Goal: Task Accomplishment & Management: Complete application form

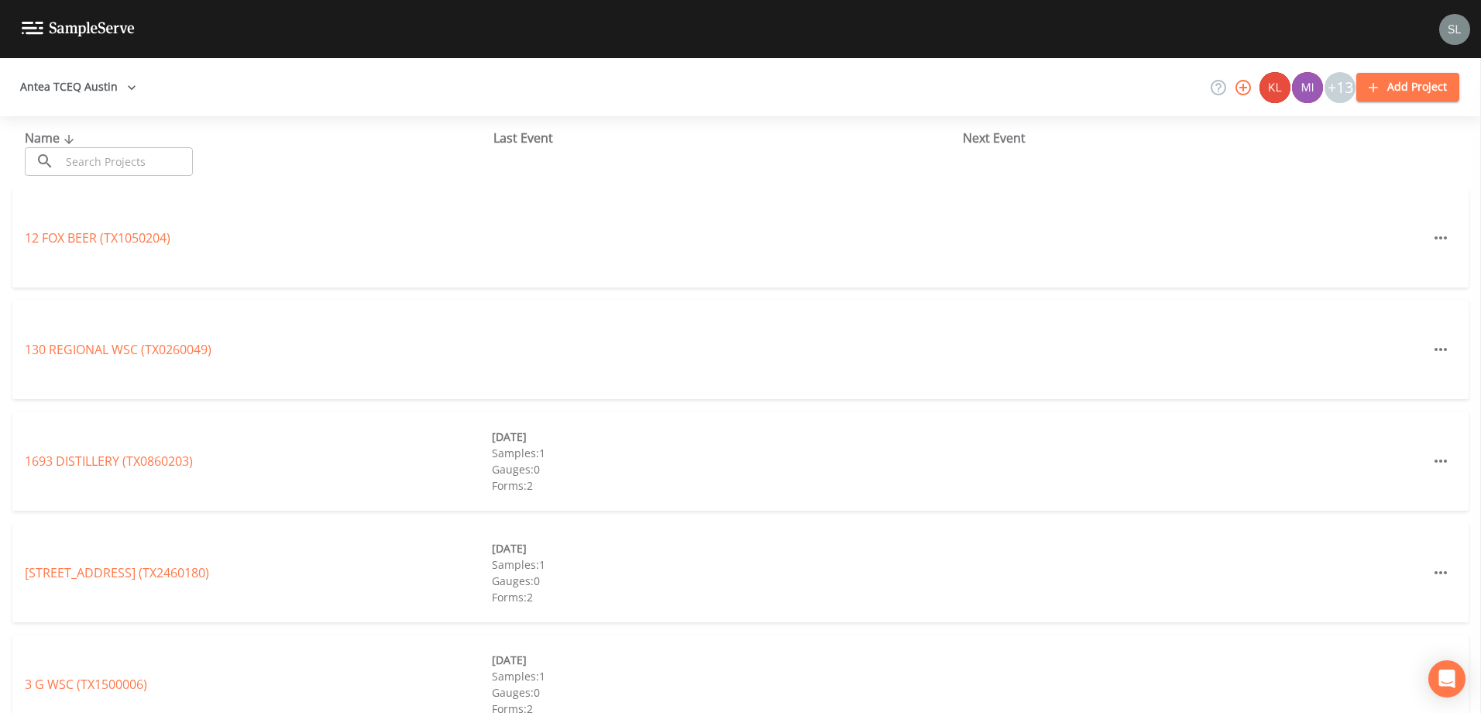
click at [104, 156] on input "text" at bounding box center [126, 161] width 132 height 29
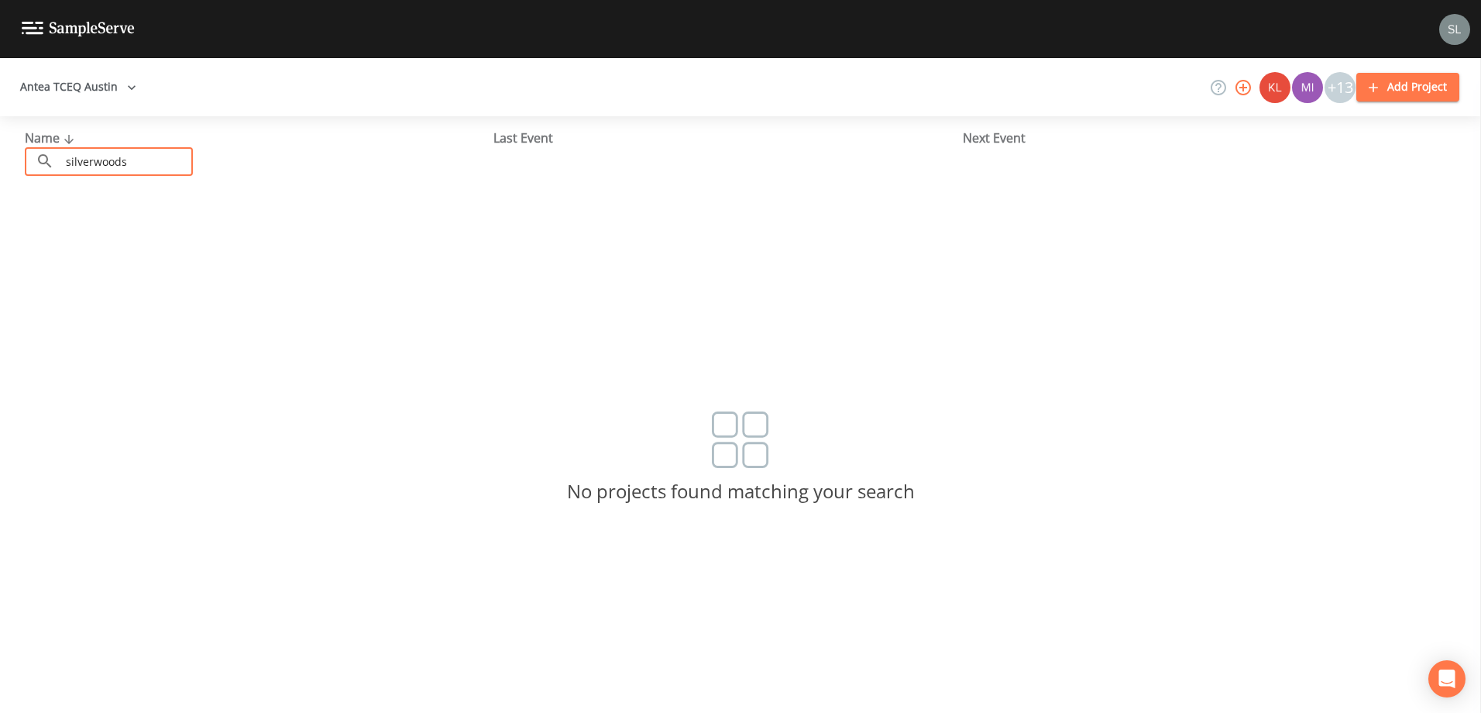
type input "silverwoods"
click at [90, 94] on button "Antea TCEQ Austin" at bounding box center [78, 87] width 129 height 29
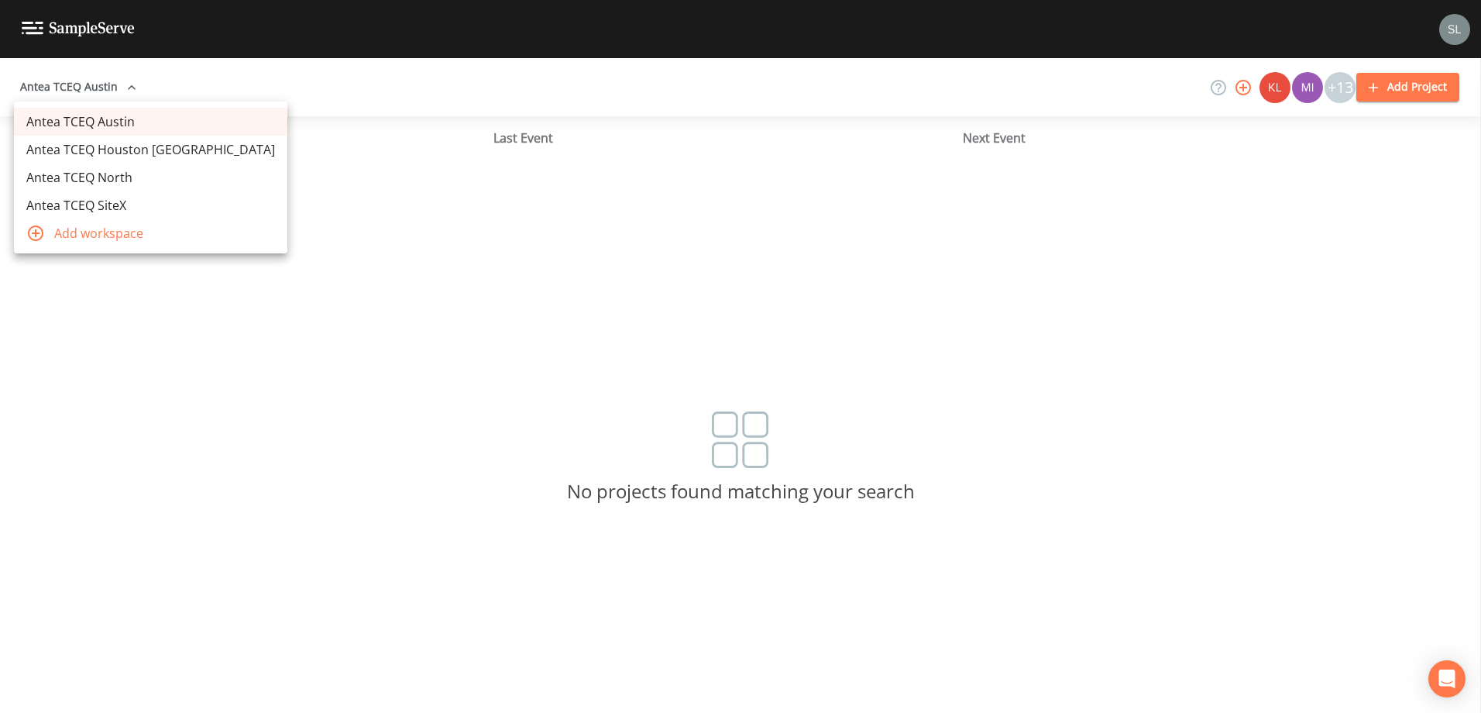
click at [122, 145] on link "Antea TCEQ Houston [GEOGRAPHIC_DATA]" at bounding box center [150, 150] width 273 height 28
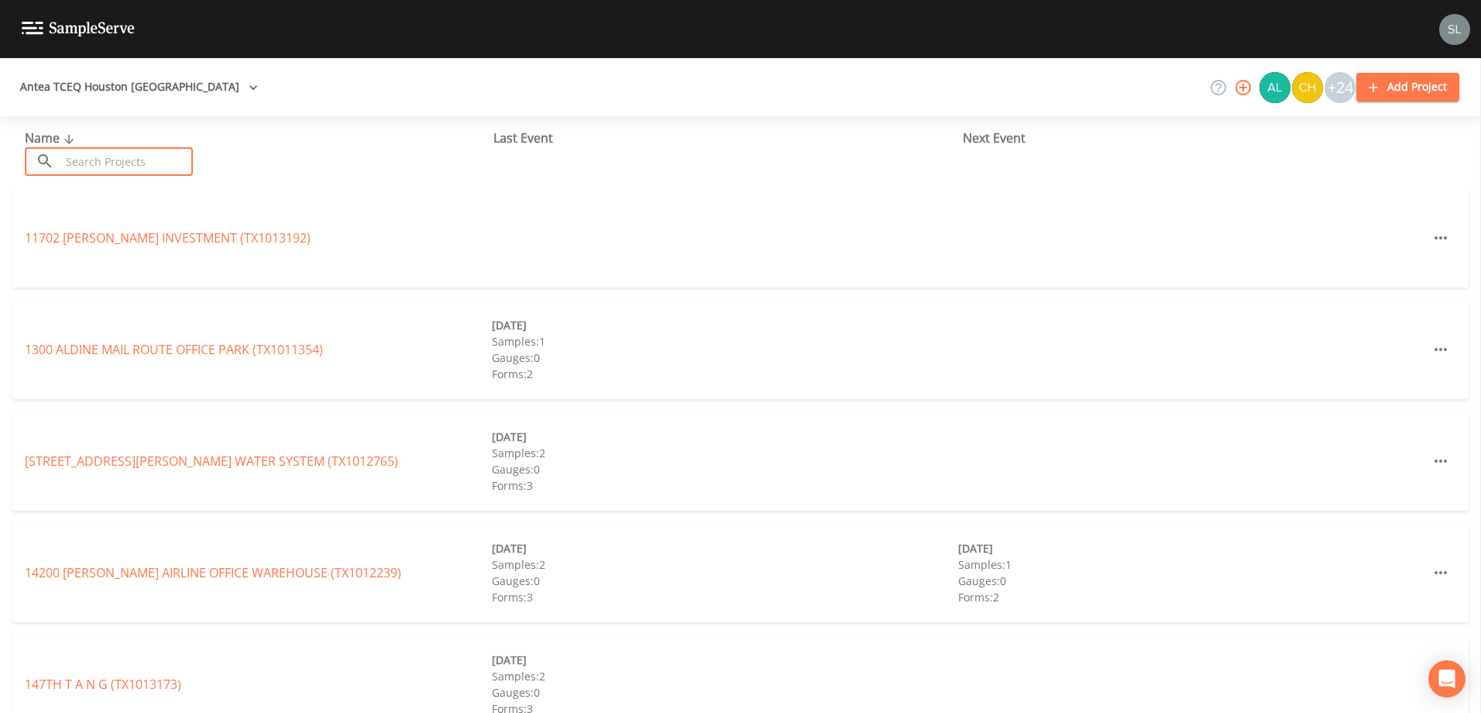
click at [125, 163] on input "text" at bounding box center [126, 161] width 132 height 29
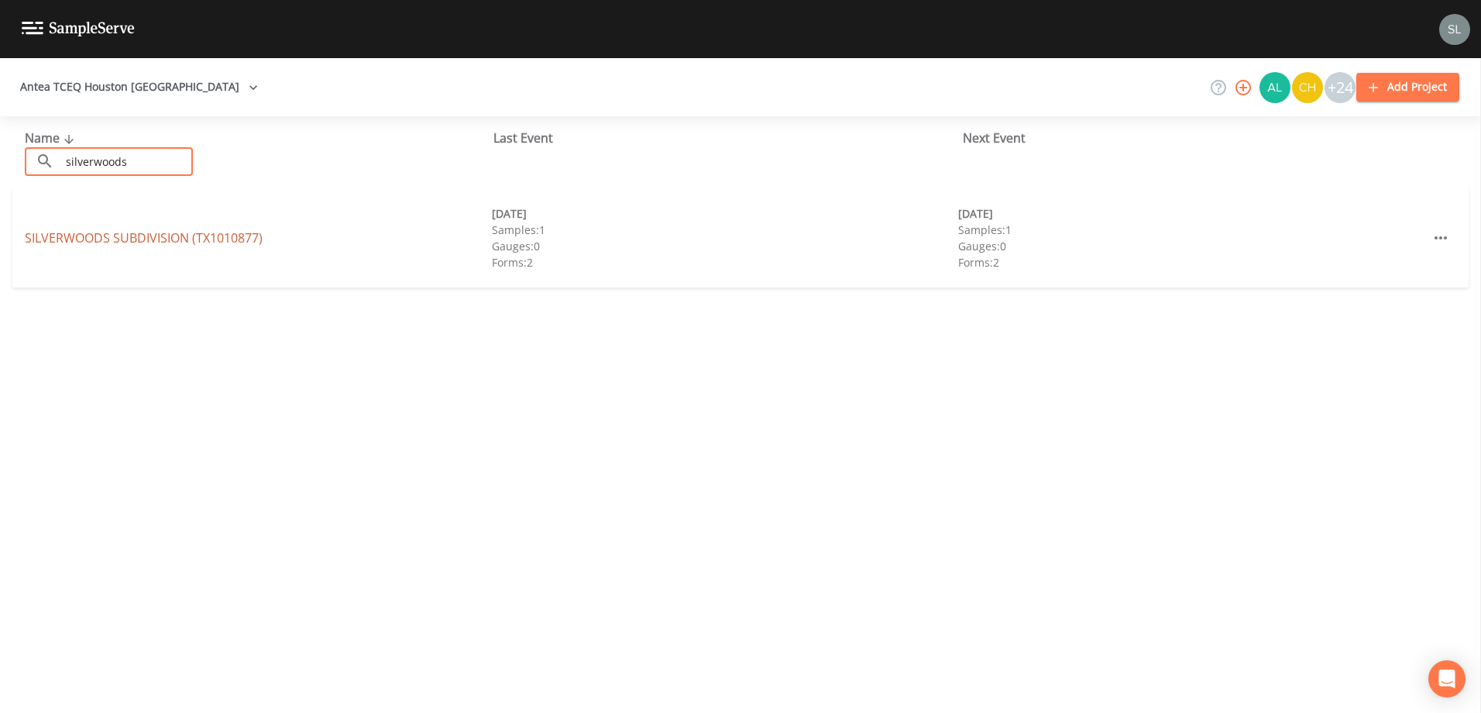
type input "silverwoods"
click at [74, 235] on link "[GEOGRAPHIC_DATA] SUBDIVISION (TX1010877)" at bounding box center [144, 237] width 238 height 17
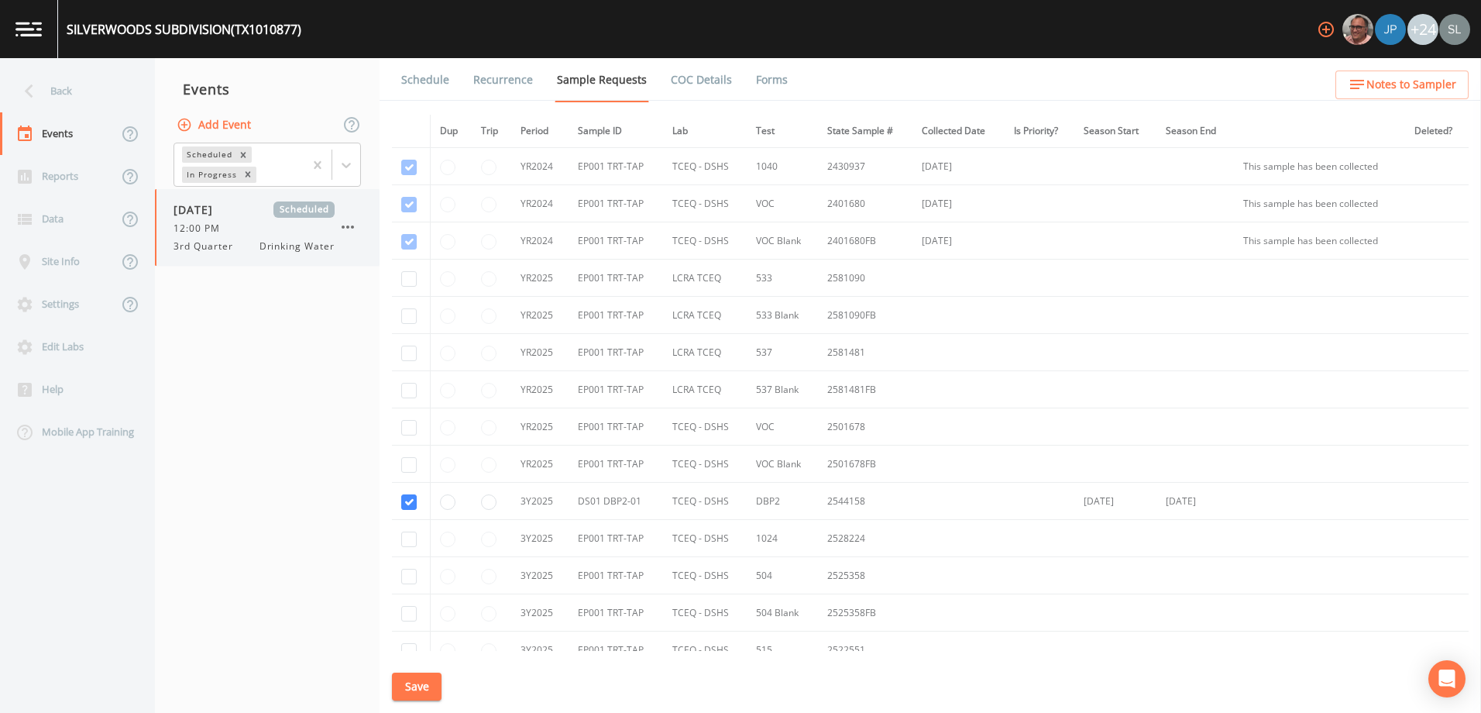
click at [228, 222] on span "12:00 PM" at bounding box center [201, 229] width 56 height 14
click at [244, 119] on button "Add Event" at bounding box center [215, 125] width 84 height 29
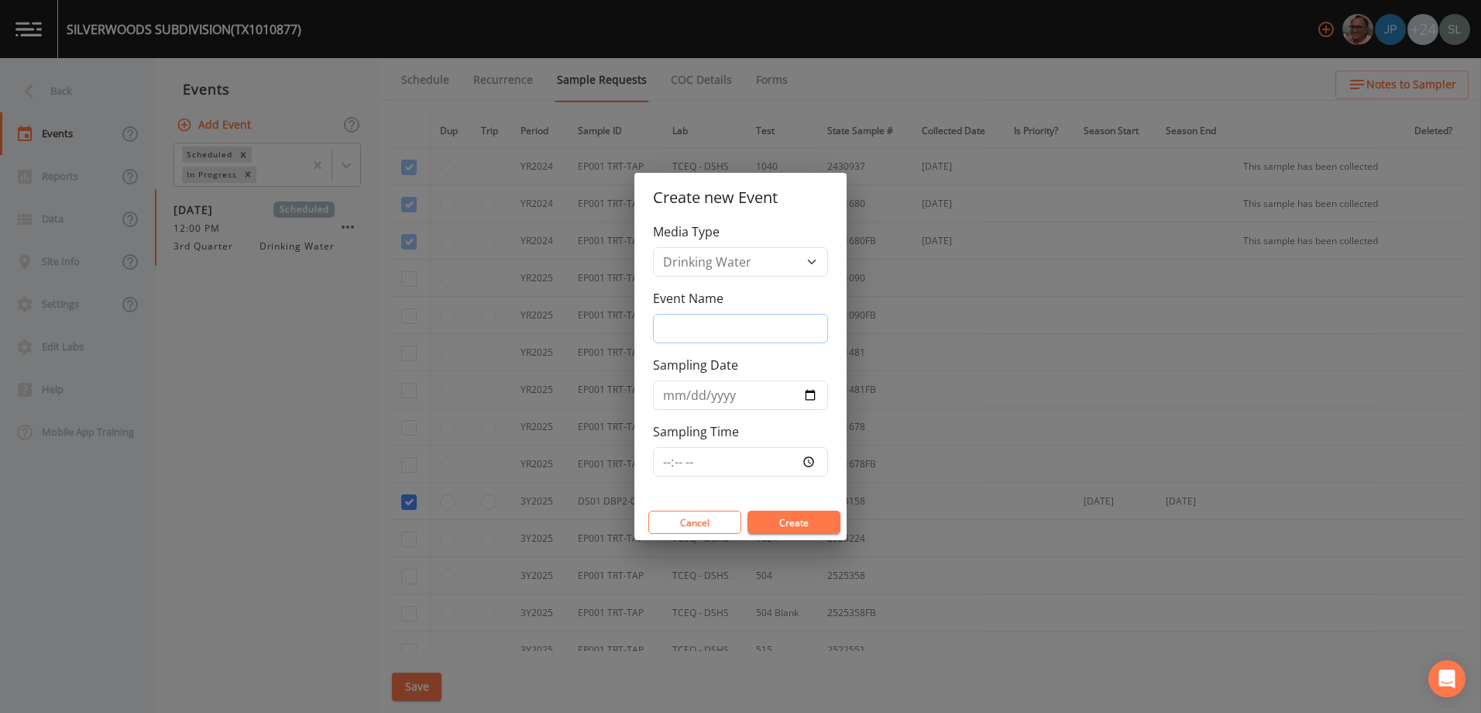
click at [768, 331] on input "Event Name" at bounding box center [740, 328] width 175 height 29
click at [757, 246] on div "Media Type Drinking Water" at bounding box center [740, 249] width 175 height 54
click at [772, 262] on select "Drinking Water" at bounding box center [740, 261] width 175 height 29
click at [757, 325] on input "Event Name" at bounding box center [740, 328] width 175 height 29
drag, startPoint x: 790, startPoint y: 319, endPoint x: 775, endPoint y: 321, distance: 14.8
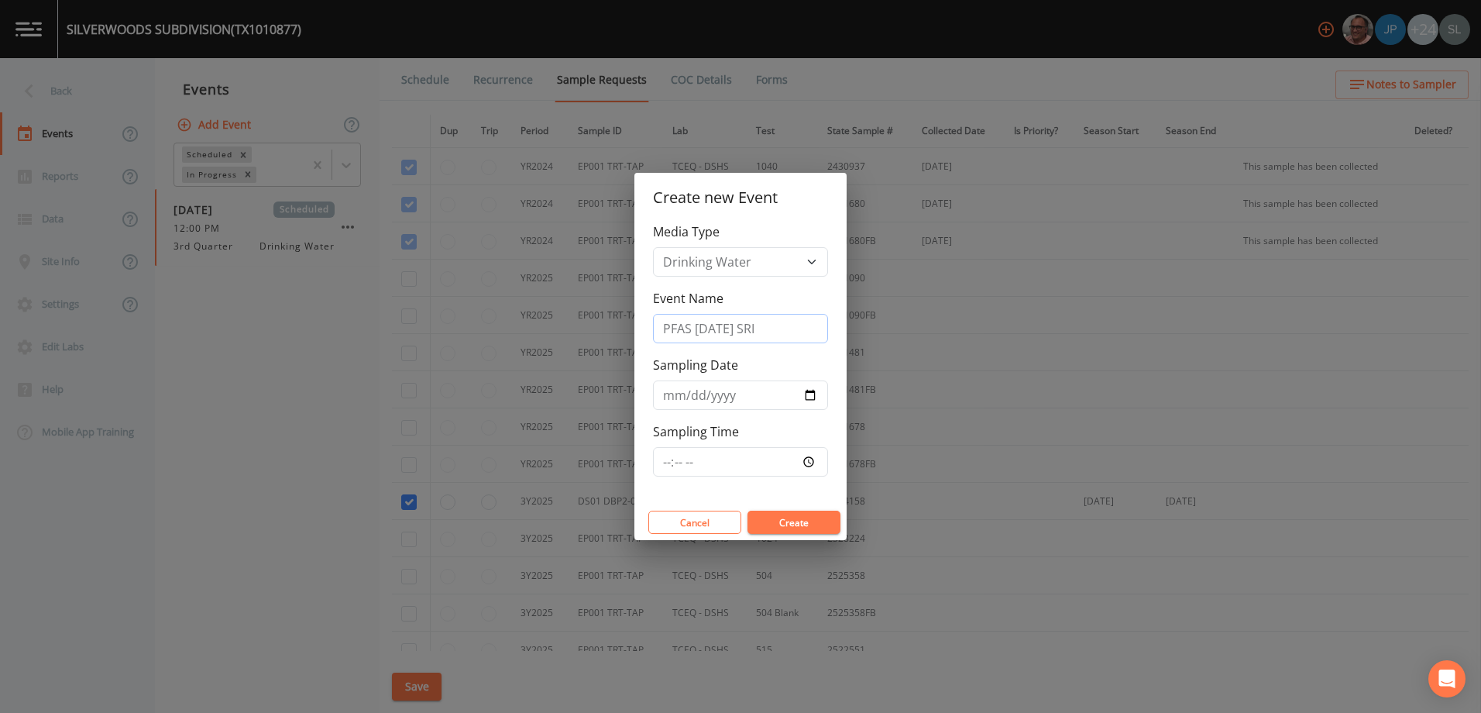
click at [775, 318] on input "PFAS [DATE] SRI" at bounding box center [740, 328] width 175 height 29
drag, startPoint x: 769, startPoint y: 326, endPoint x: 644, endPoint y: 332, distance: 124.9
click at [645, 331] on div "Media Type Drinking Water Event Name PFAS [DATE] SRI Sampling Date Sampling Time" at bounding box center [740, 363] width 212 height 282
type input "PFAS [DATE] SRI"
click at [809, 395] on input "Sampling Date" at bounding box center [740, 394] width 175 height 29
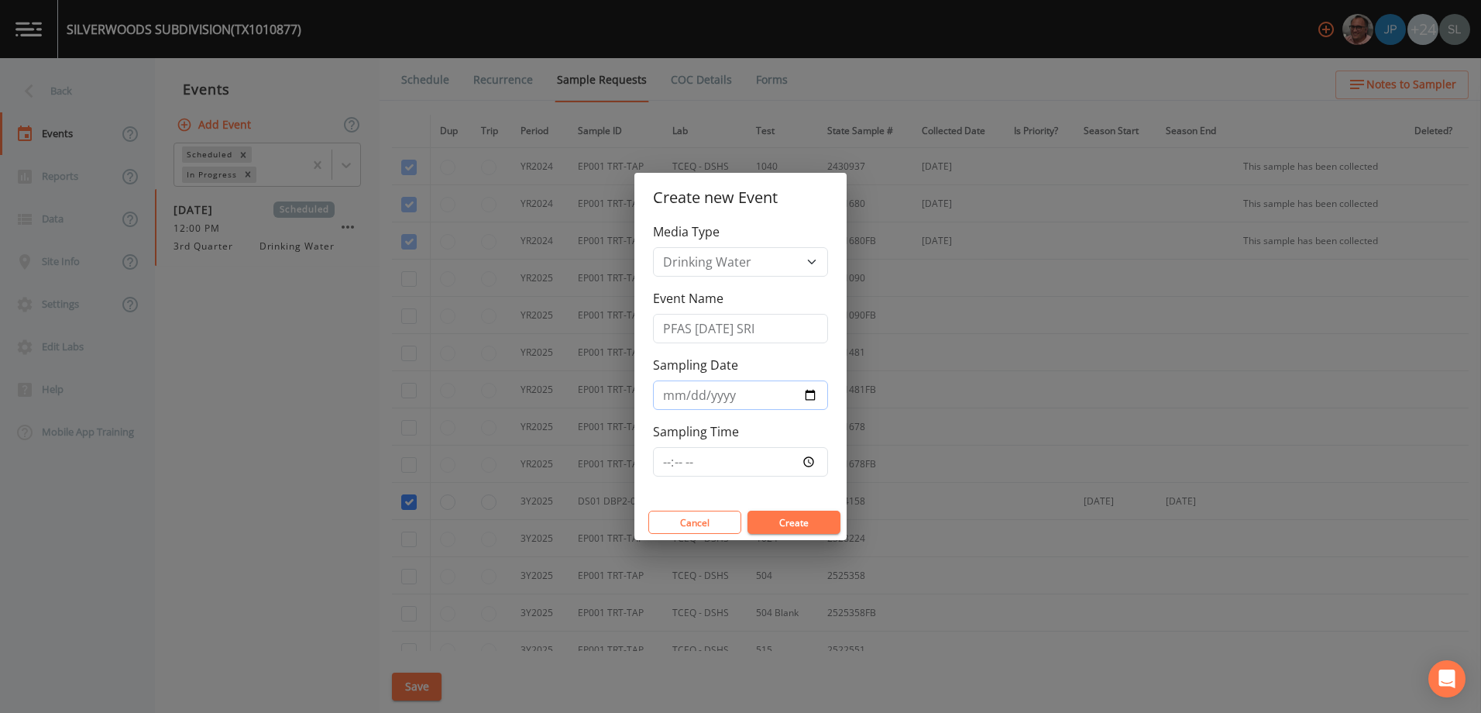
type input "[DATE]"
click at [804, 520] on button "Create" at bounding box center [793, 521] width 93 height 23
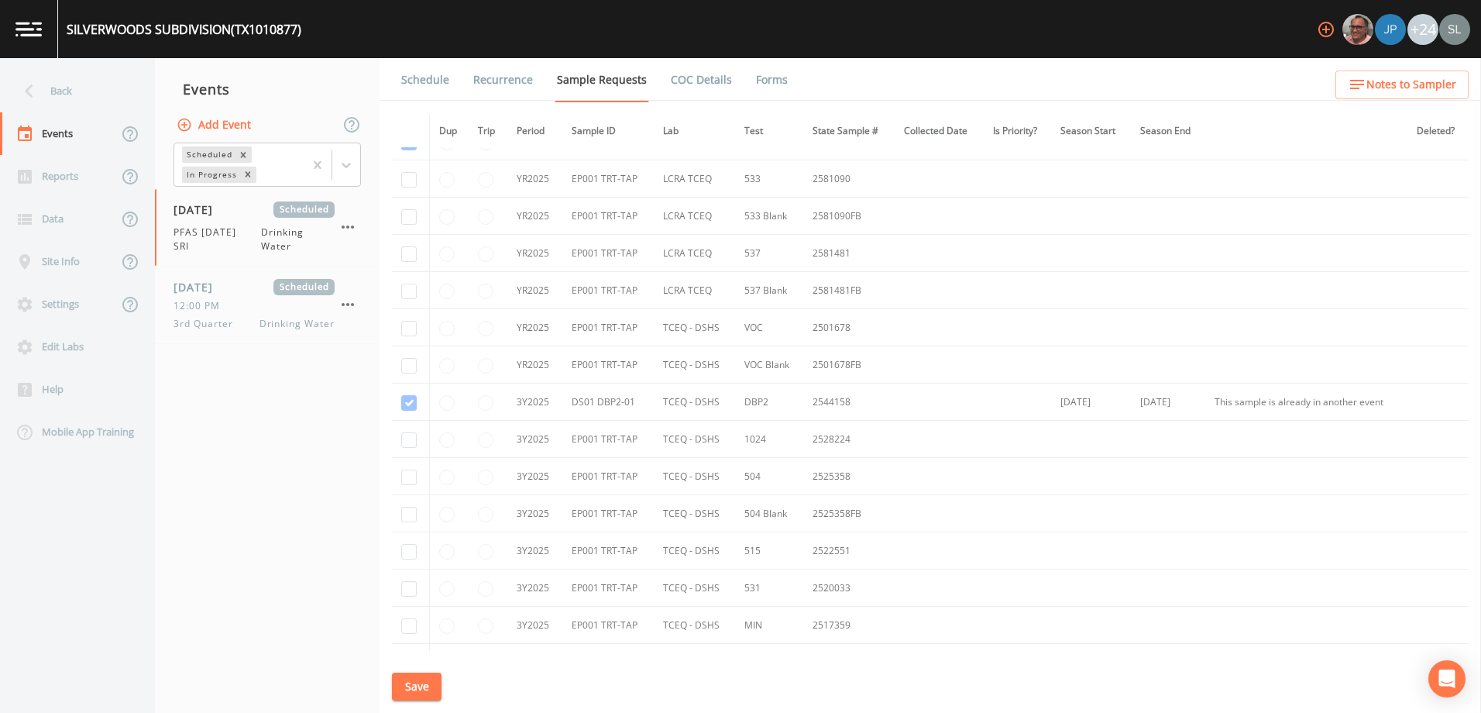
scroll to position [21, 0]
click at [408, 258] on input "checkbox" at bounding box center [408, 257] width 15 height 15
checkbox input "true"
click at [406, 297] on input "checkbox" at bounding box center [408, 294] width 15 height 15
checkbox input "true"
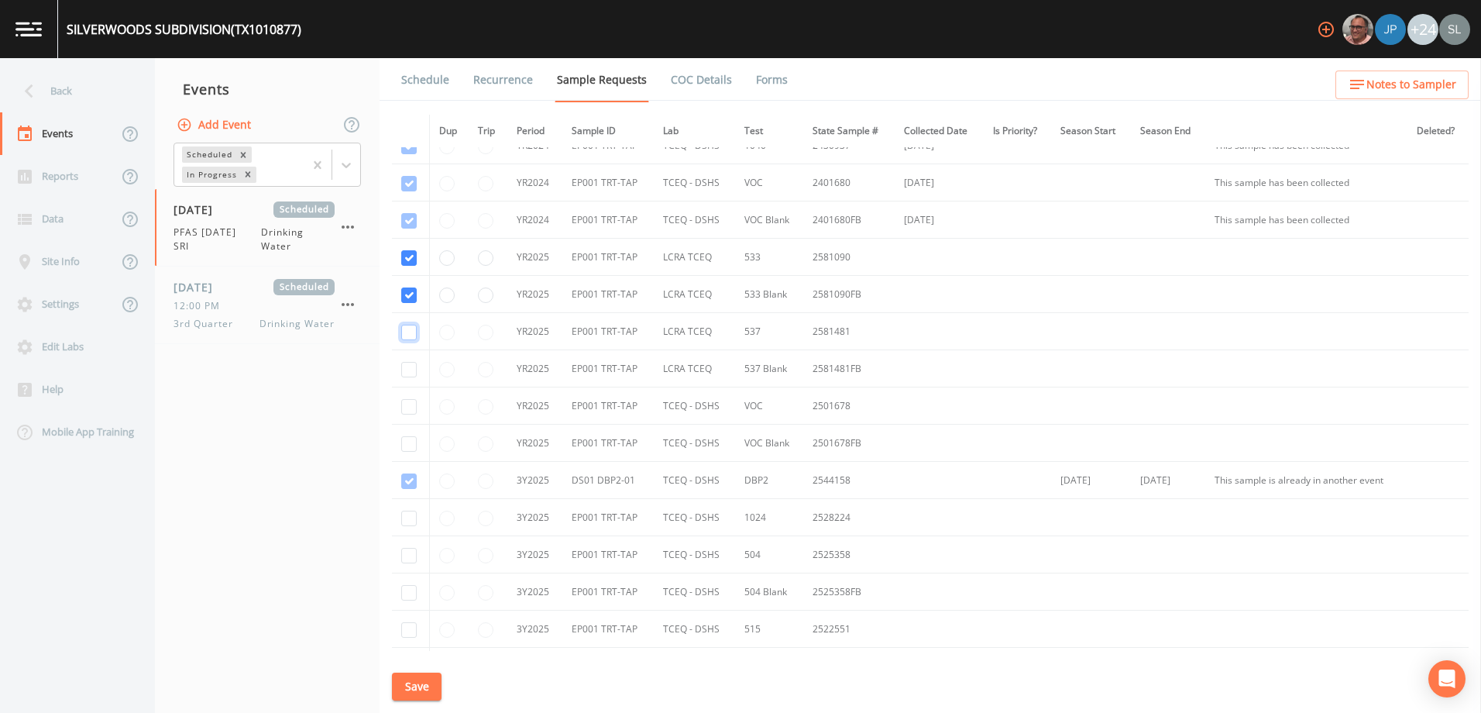
click at [409, 332] on input "checkbox" at bounding box center [408, 332] width 15 height 15
checkbox input "true"
click at [409, 369] on input "checkbox" at bounding box center [408, 369] width 15 height 15
checkbox input "true"
click at [407, 683] on button "Save" at bounding box center [417, 686] width 50 height 29
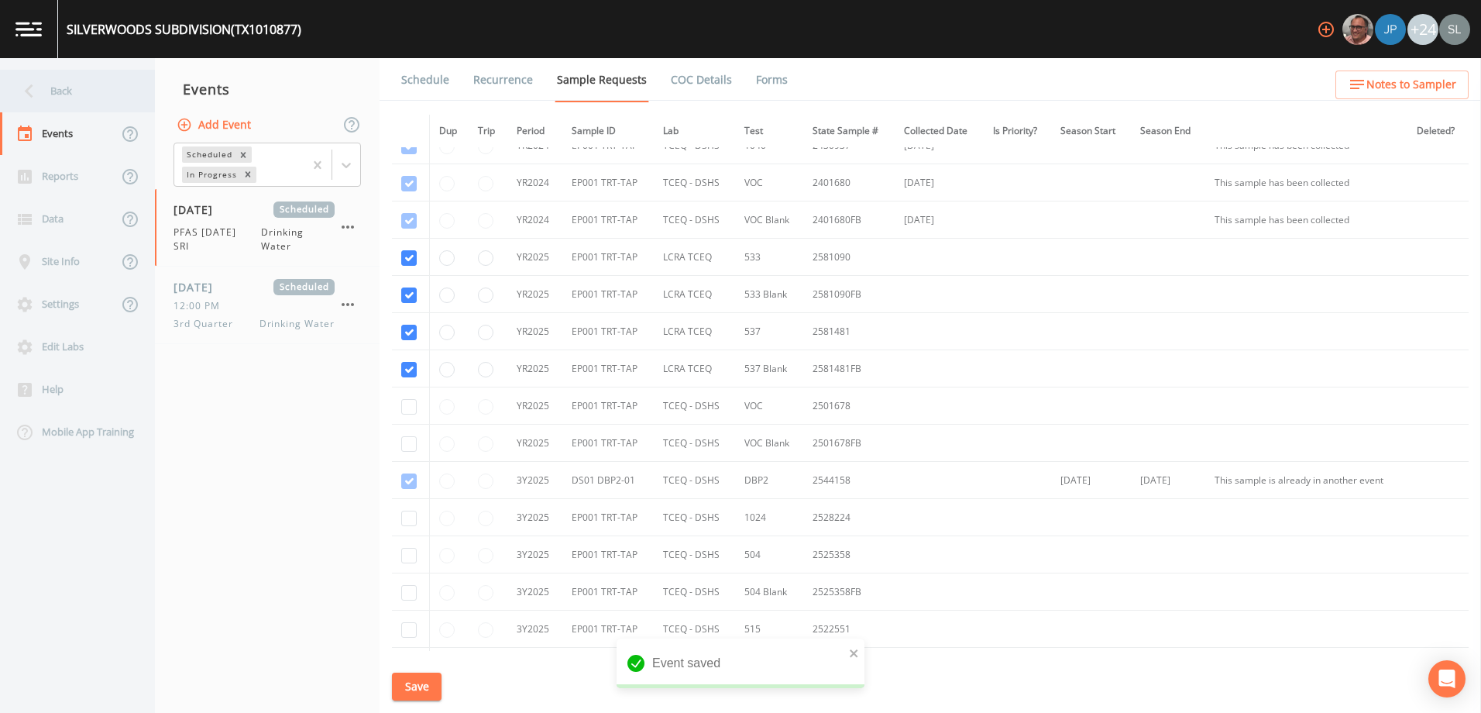
click at [98, 84] on div "Back" at bounding box center [69, 91] width 139 height 43
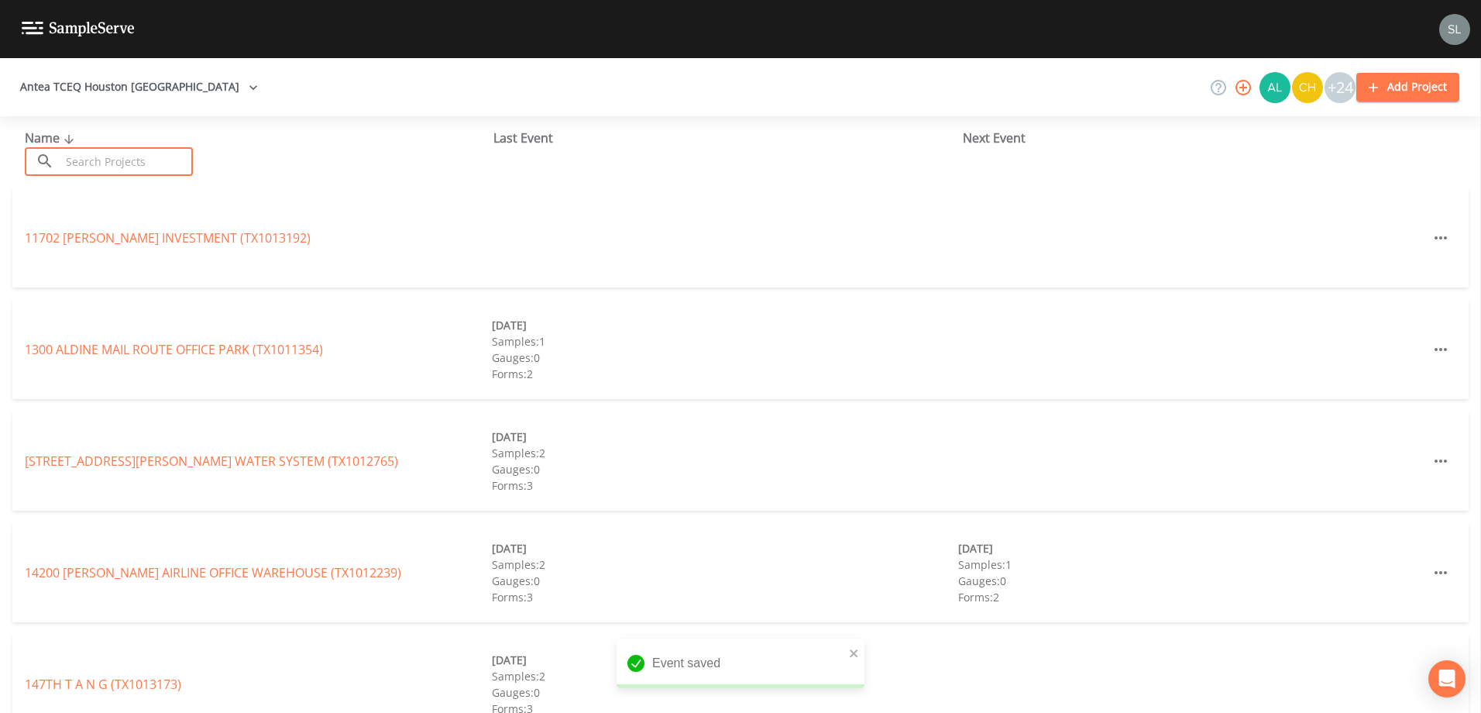
click at [129, 169] on input "text" at bounding box center [126, 161] width 132 height 29
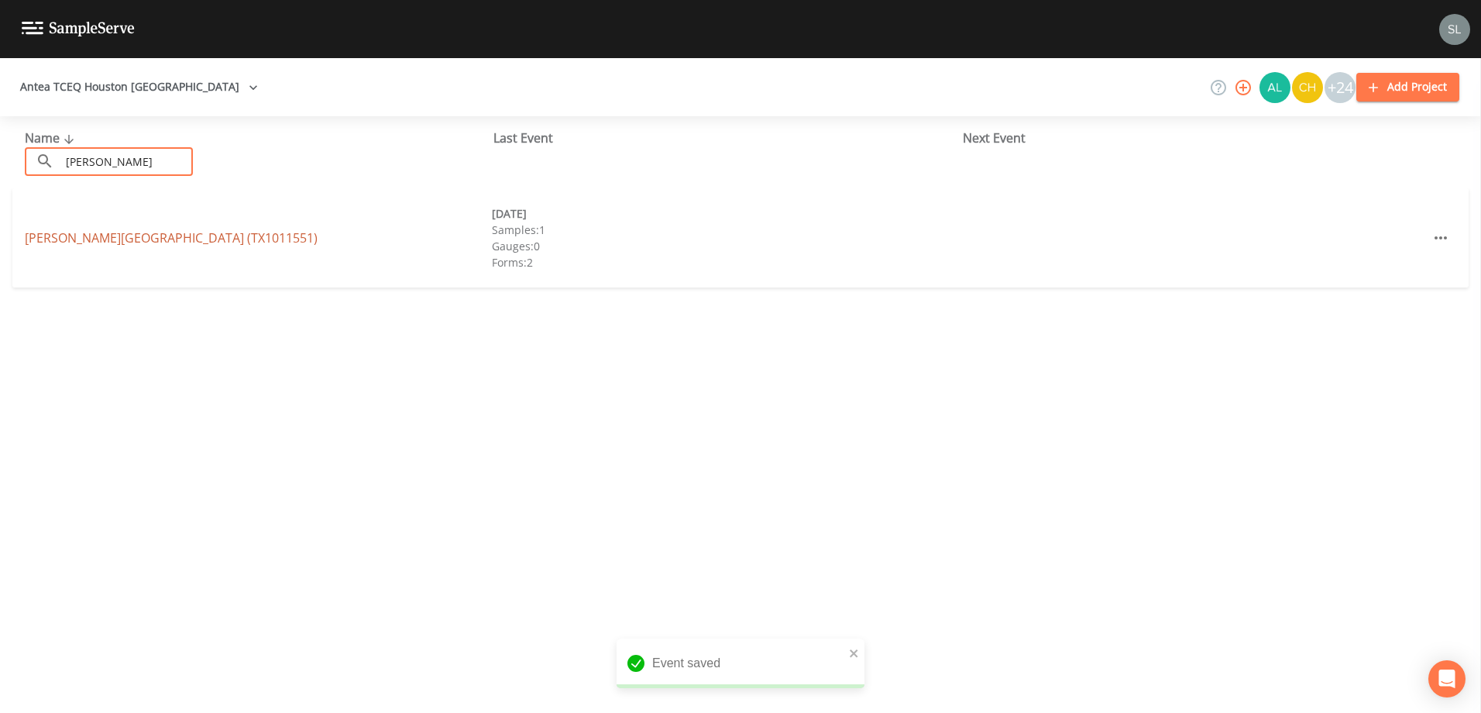
type input "[PERSON_NAME]"
click at [149, 232] on link "[PERSON_NAME][GEOGRAPHIC_DATA] (TX1011551)" at bounding box center [171, 237] width 293 height 17
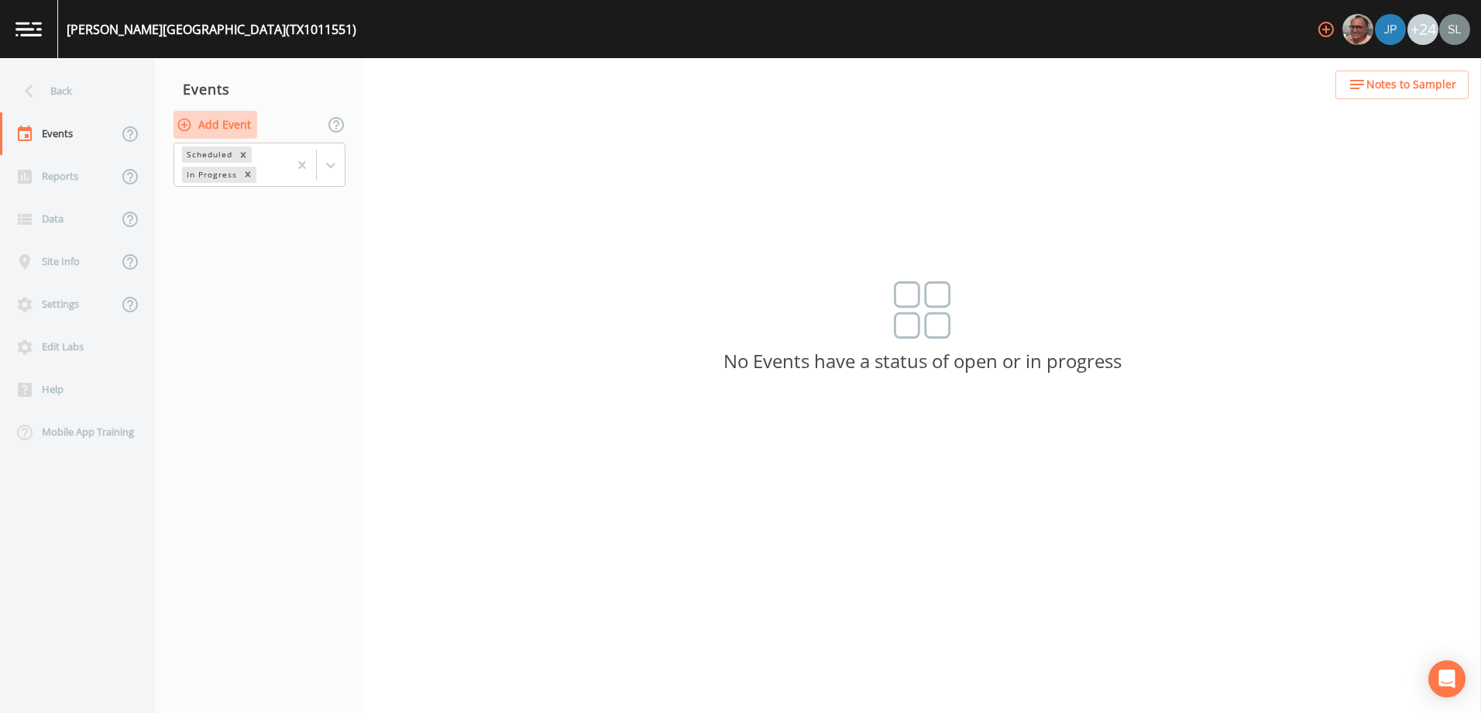
click at [232, 123] on button "Add Event" at bounding box center [215, 125] width 84 height 29
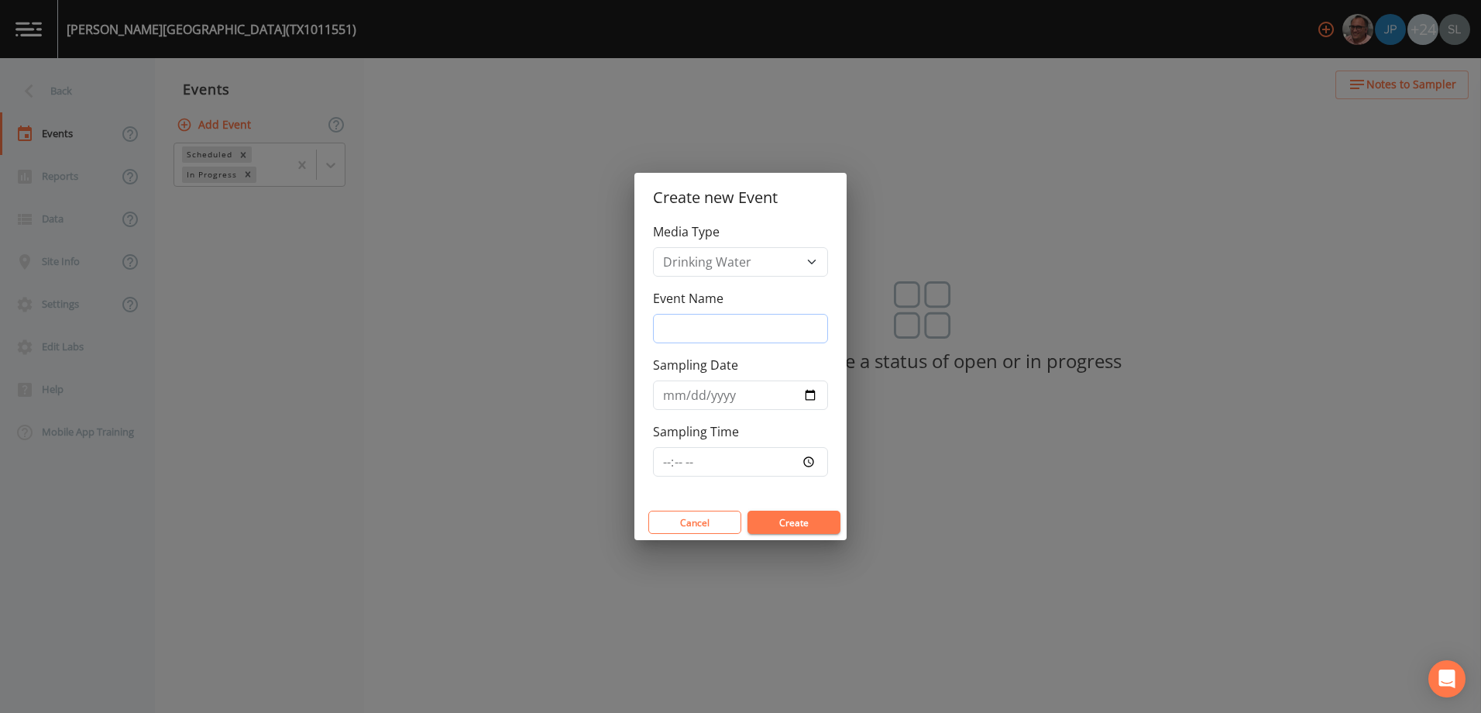
click at [723, 323] on input "Event Name" at bounding box center [740, 328] width 175 height 29
paste input "PFAS [DATE] SRI"
type input "PFAS [DATE] SRI"
click at [808, 395] on input "Sampling Date" at bounding box center [740, 394] width 175 height 29
type input "[DATE]"
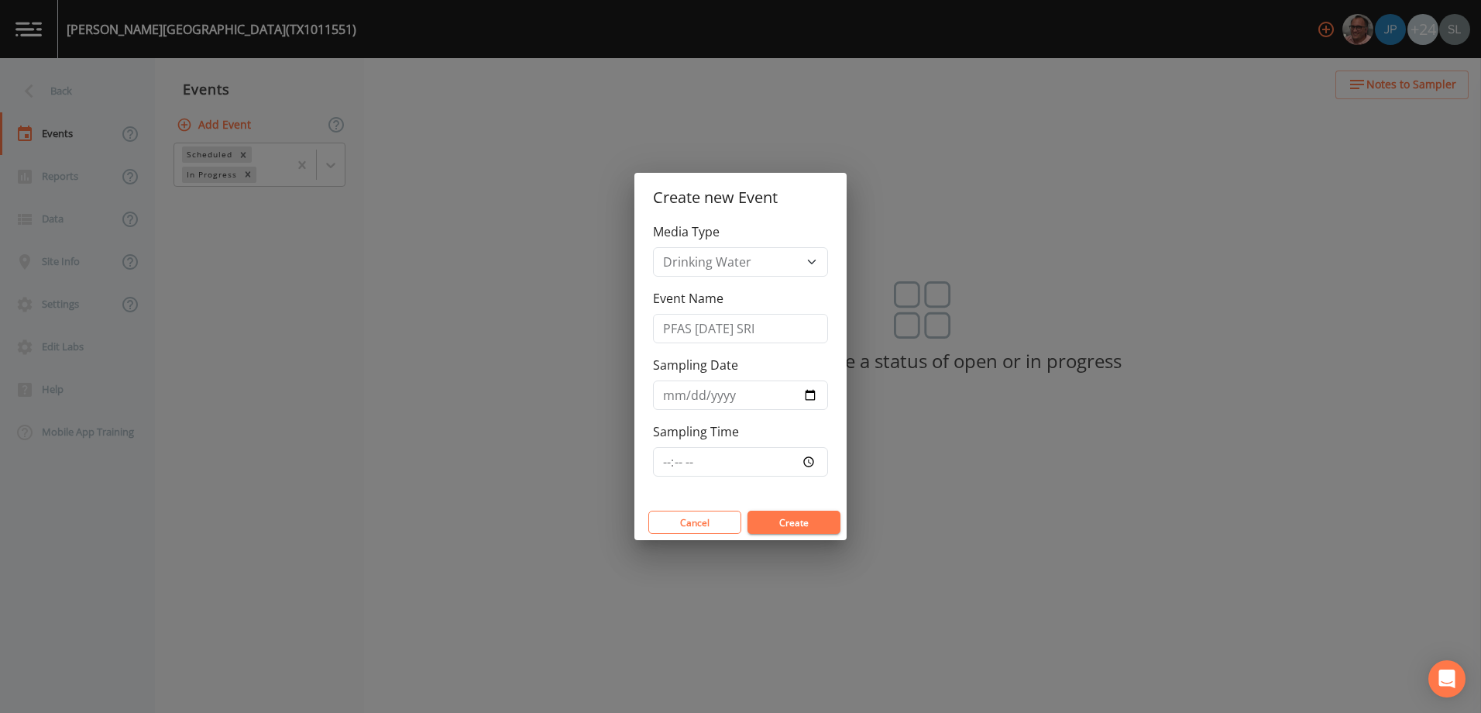
click at [819, 522] on button "Create" at bounding box center [793, 521] width 93 height 23
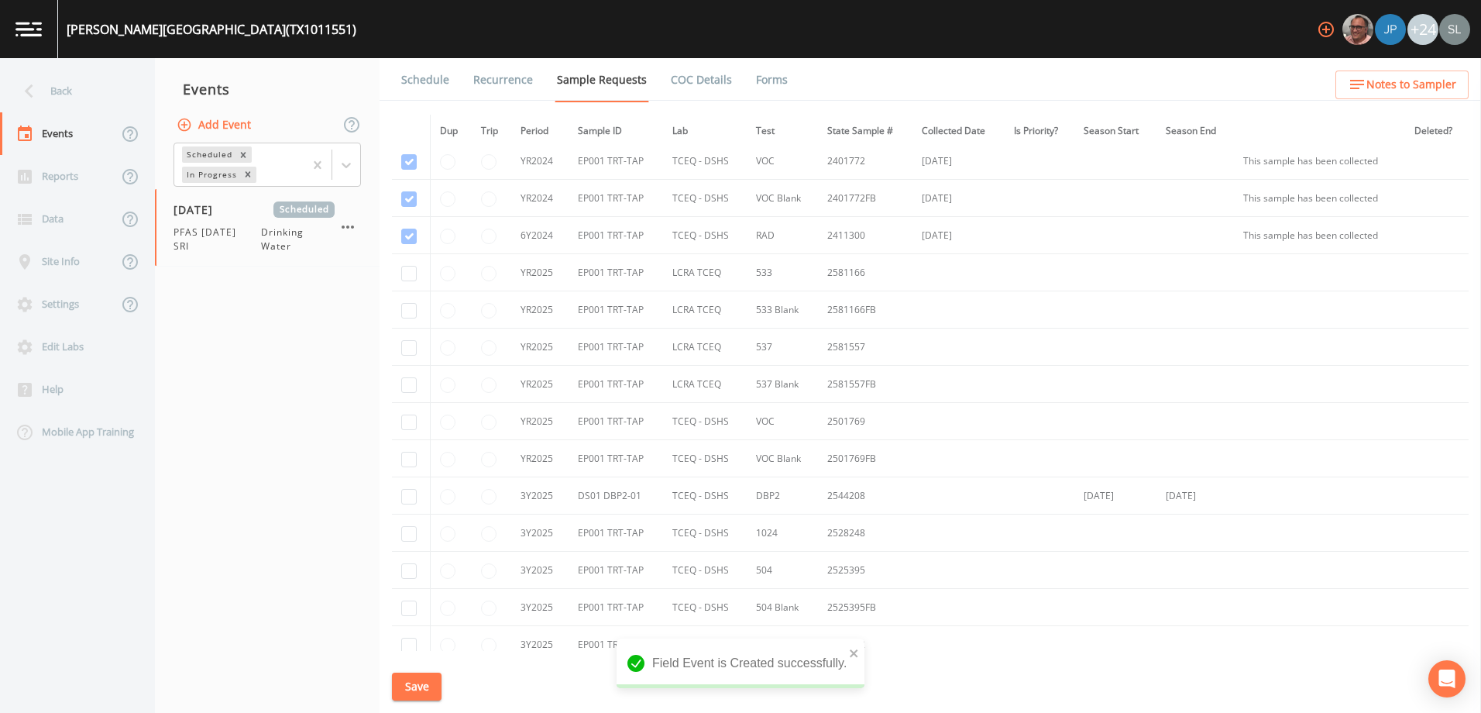
scroll to position [77, 0]
click at [405, 239] on input "checkbox" at bounding box center [408, 238] width 15 height 15
checkbox input "true"
click at [411, 277] on input "checkbox" at bounding box center [408, 275] width 15 height 15
checkbox input "true"
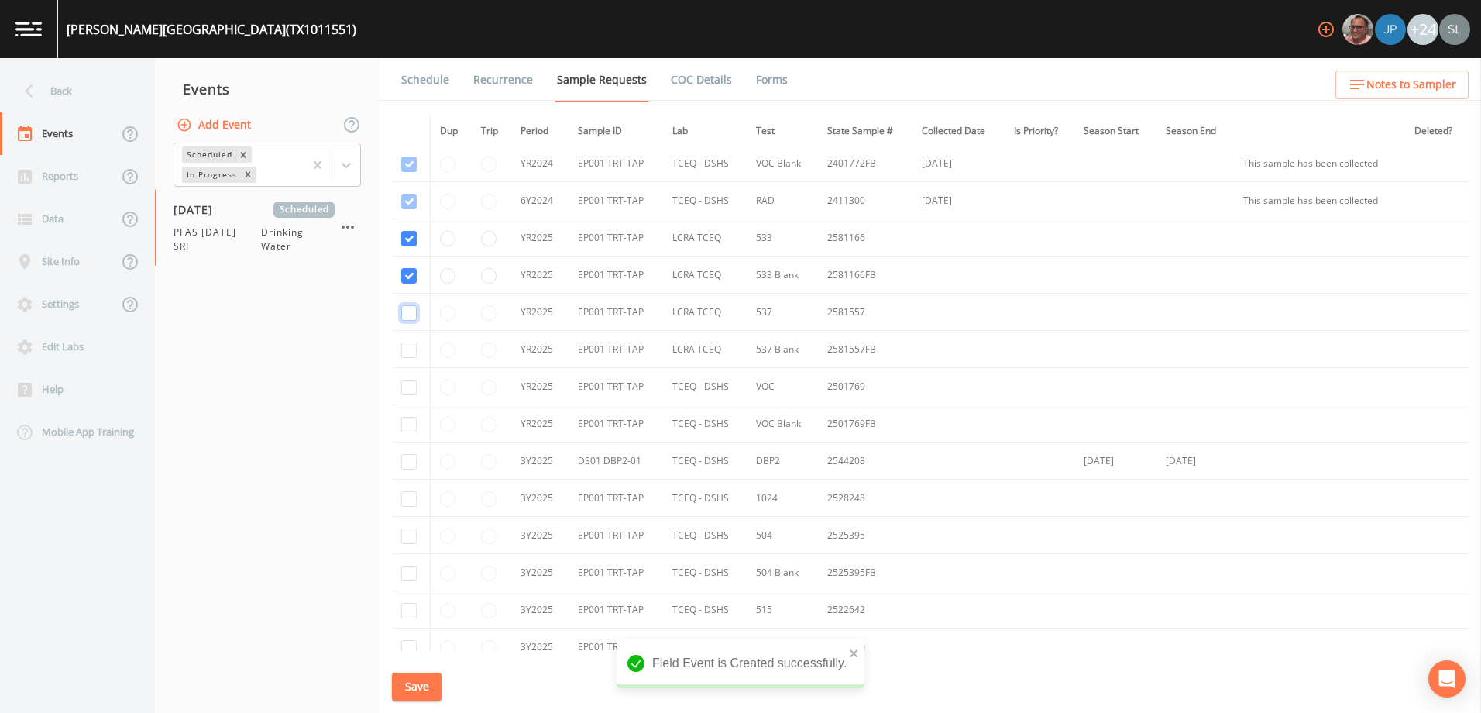
click at [411, 316] on input "checkbox" at bounding box center [408, 312] width 15 height 15
checkbox input "true"
click at [414, 350] on input "checkbox" at bounding box center [408, 349] width 15 height 15
checkbox input "true"
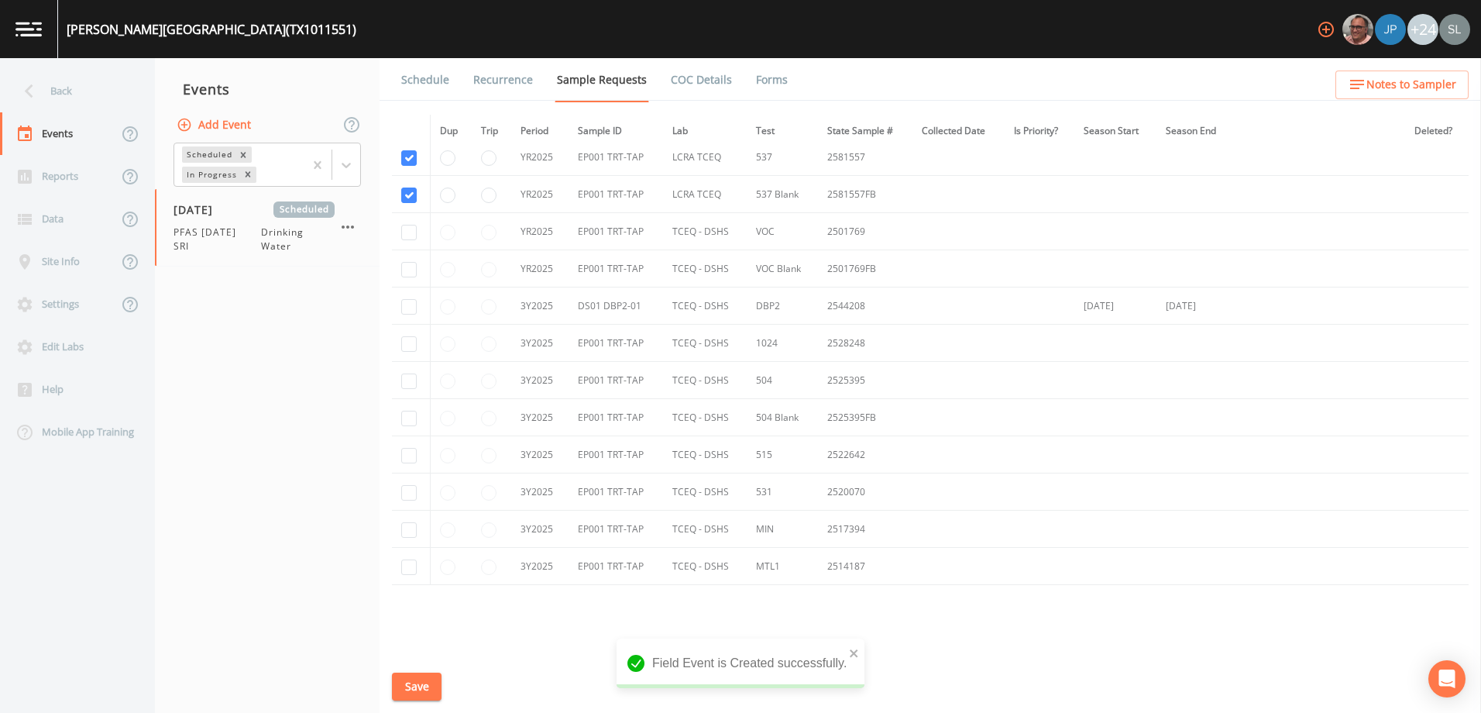
click at [428, 685] on button "Save" at bounding box center [417, 686] width 50 height 29
click at [67, 91] on div "Back" at bounding box center [69, 91] width 139 height 43
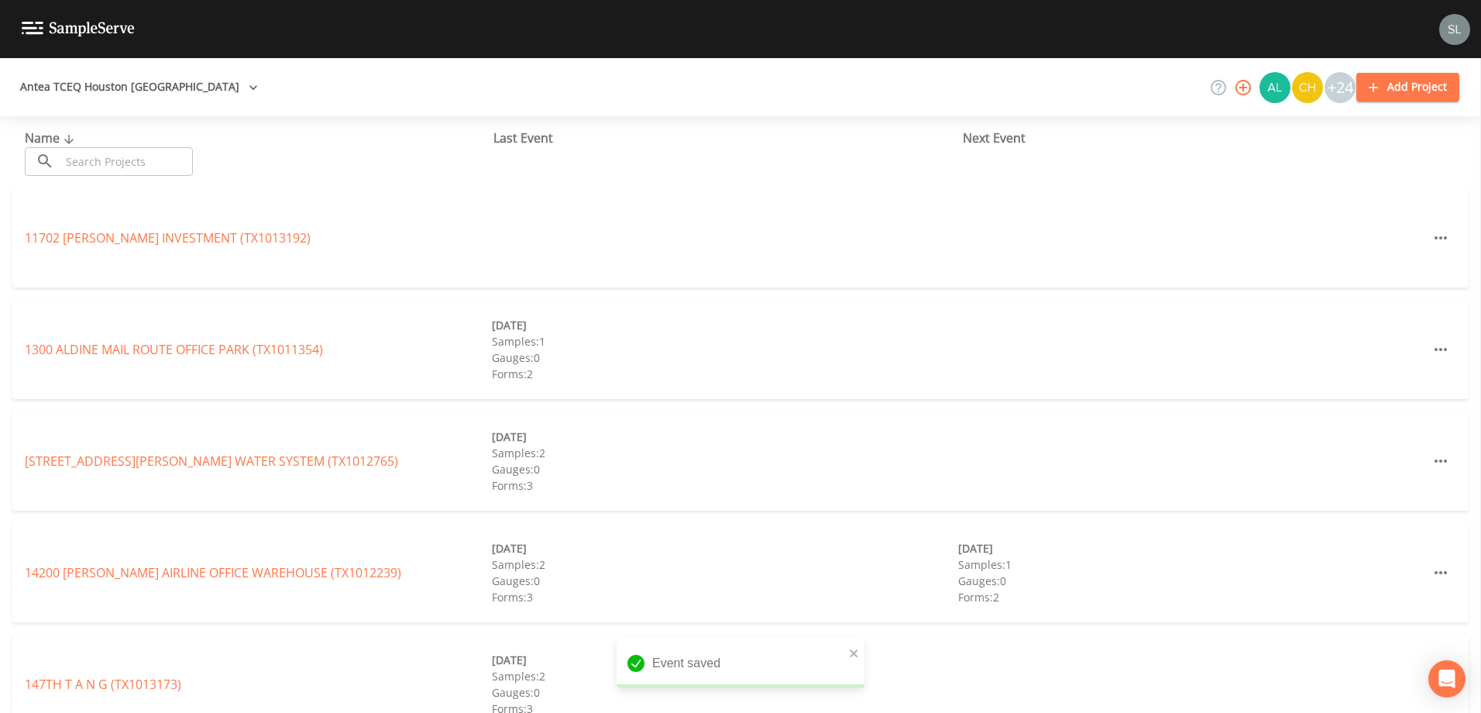
click at [140, 167] on input "text" at bounding box center [126, 161] width 132 height 29
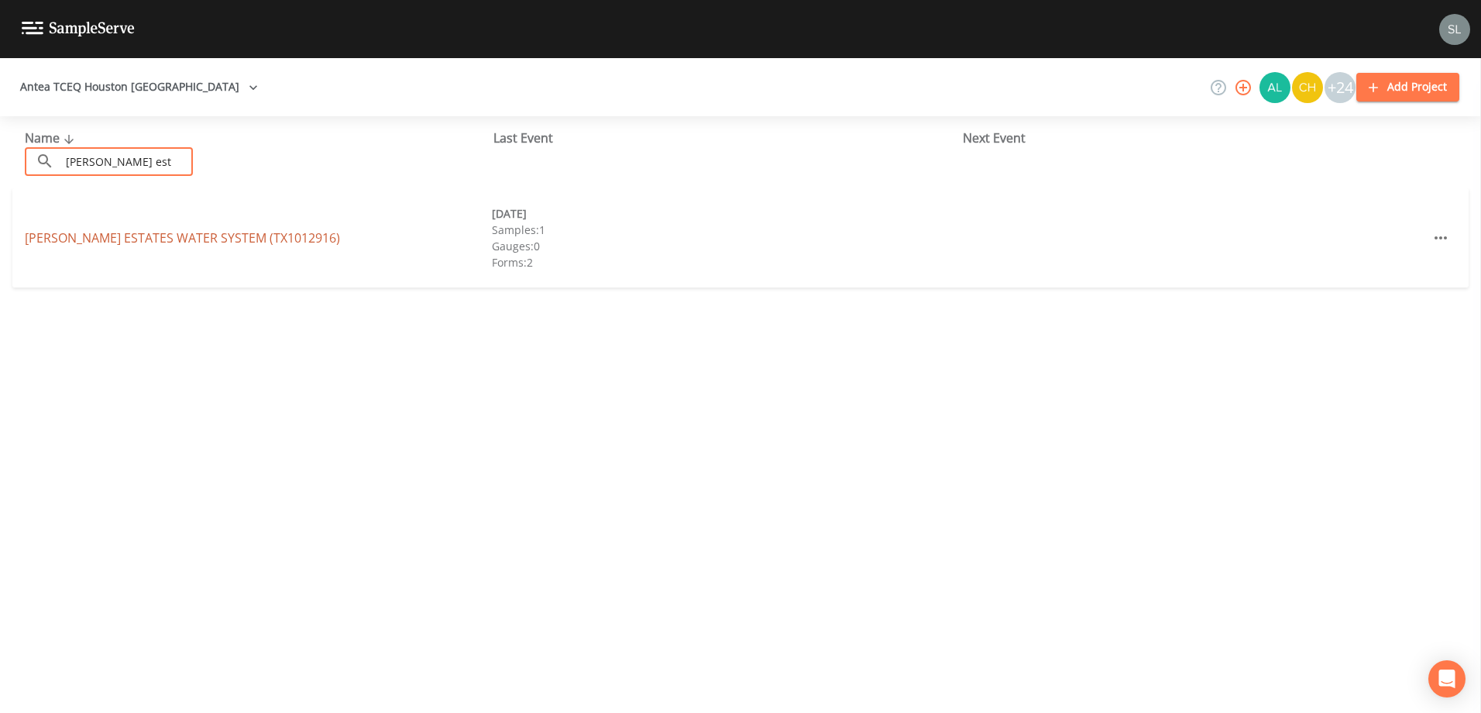
type input "[PERSON_NAME] est"
click at [137, 234] on link "[PERSON_NAME] ESTATES WATER SYSTEM (TX1012916)" at bounding box center [182, 237] width 315 height 17
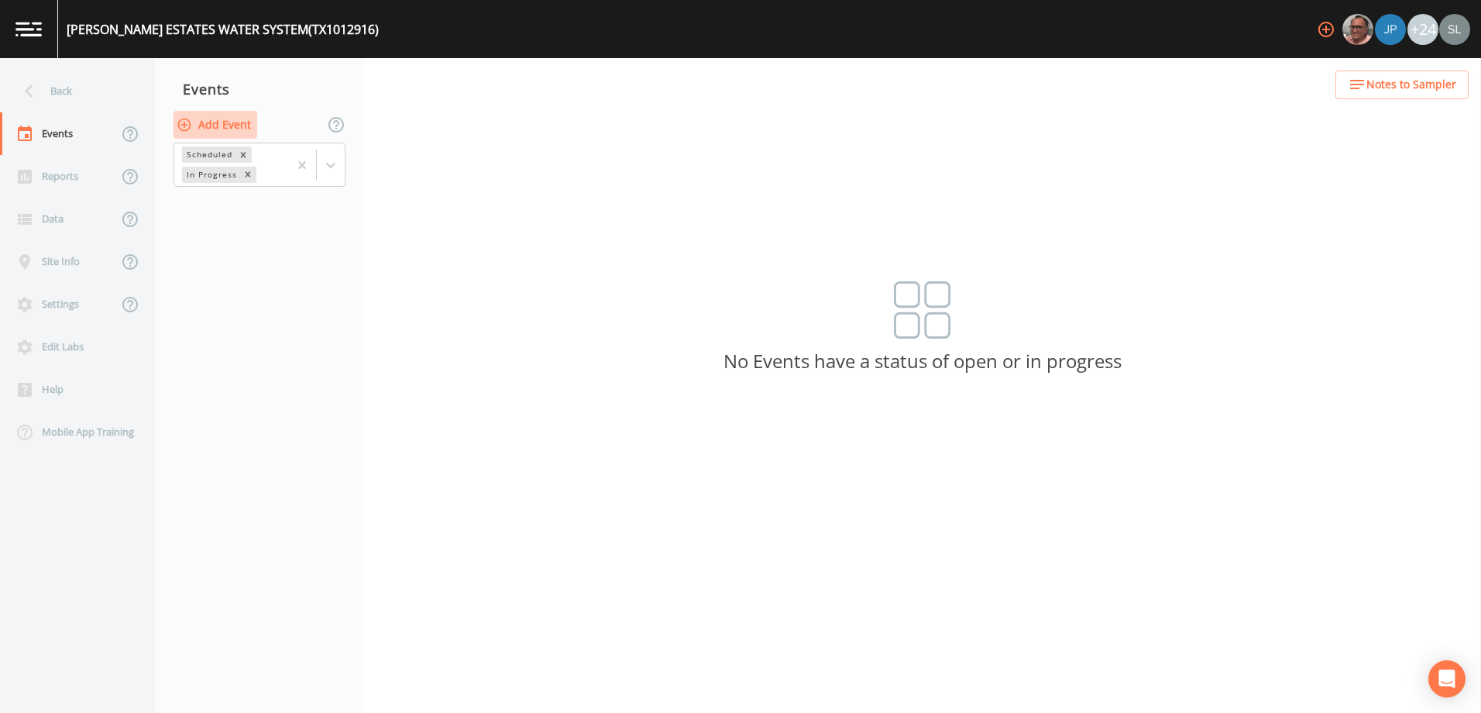
click at [226, 127] on button "Add Event" at bounding box center [215, 125] width 84 height 29
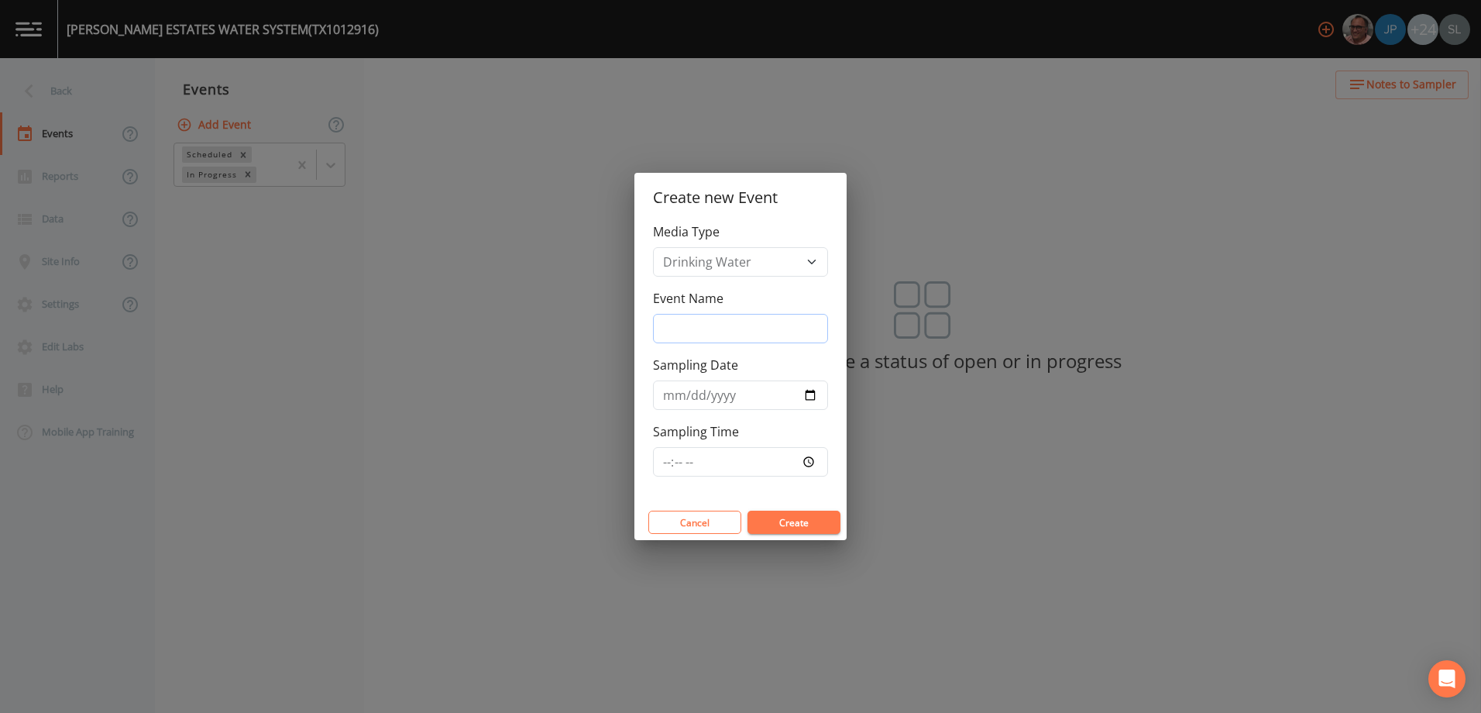
click at [703, 328] on input "Event Name" at bounding box center [740, 328] width 175 height 29
paste input "PFAS [DATE] SRI"
type input "PFAS [DATE] SRI"
click at [806, 390] on input "Sampling Date" at bounding box center [740, 394] width 175 height 29
type input "[DATE]"
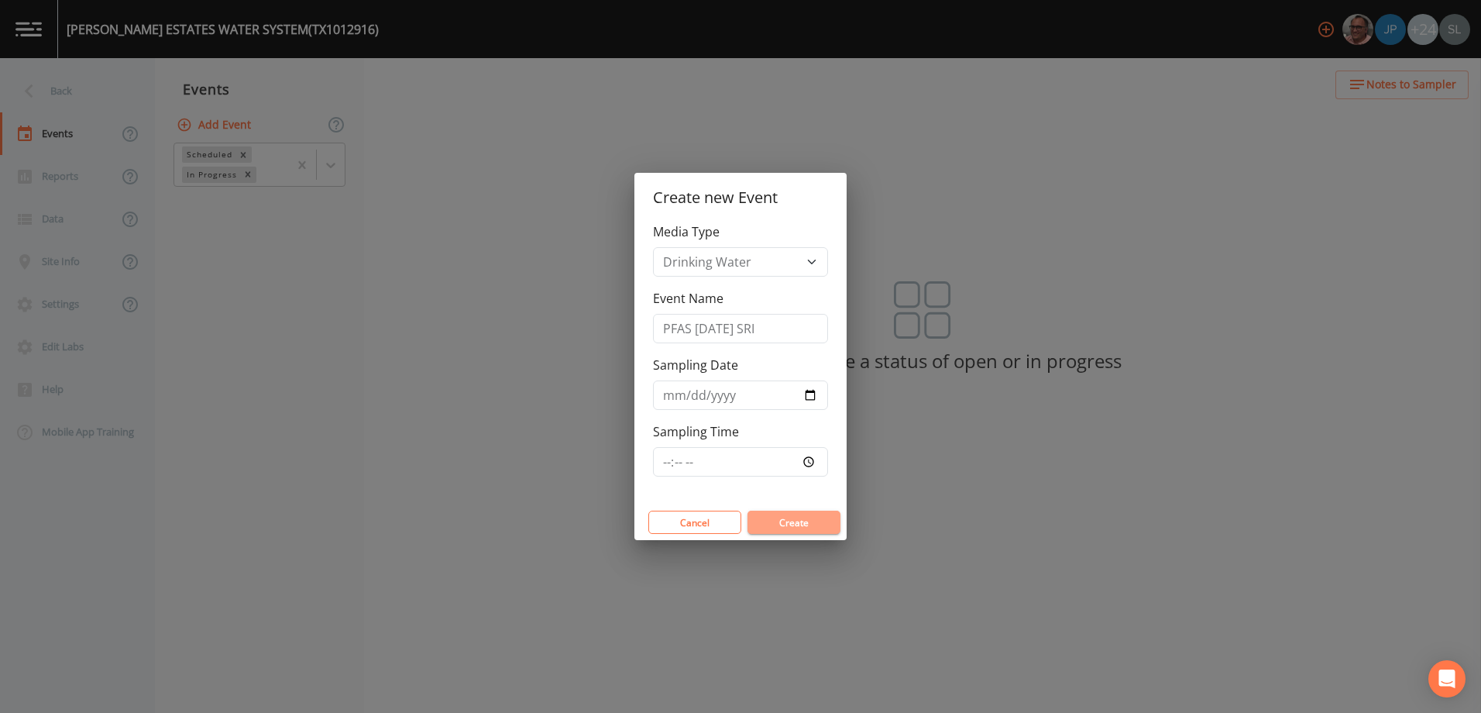
click at [825, 521] on button "Create" at bounding box center [793, 521] width 93 height 23
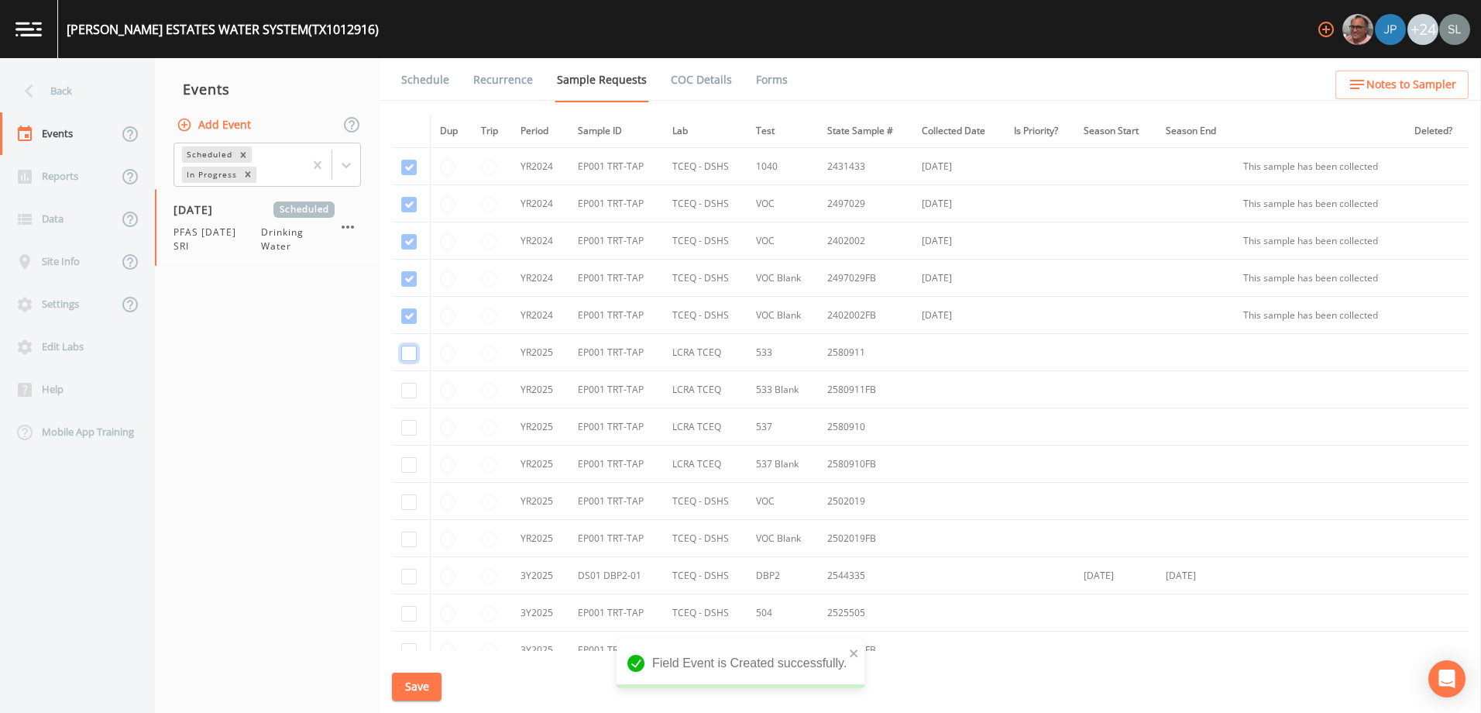
click at [410, 351] on input "checkbox" at bounding box center [408, 352] width 15 height 15
checkbox input "true"
click at [404, 392] on input "checkbox" at bounding box center [408, 390] width 15 height 15
checkbox input "true"
click at [404, 425] on input "checkbox" at bounding box center [408, 427] width 15 height 15
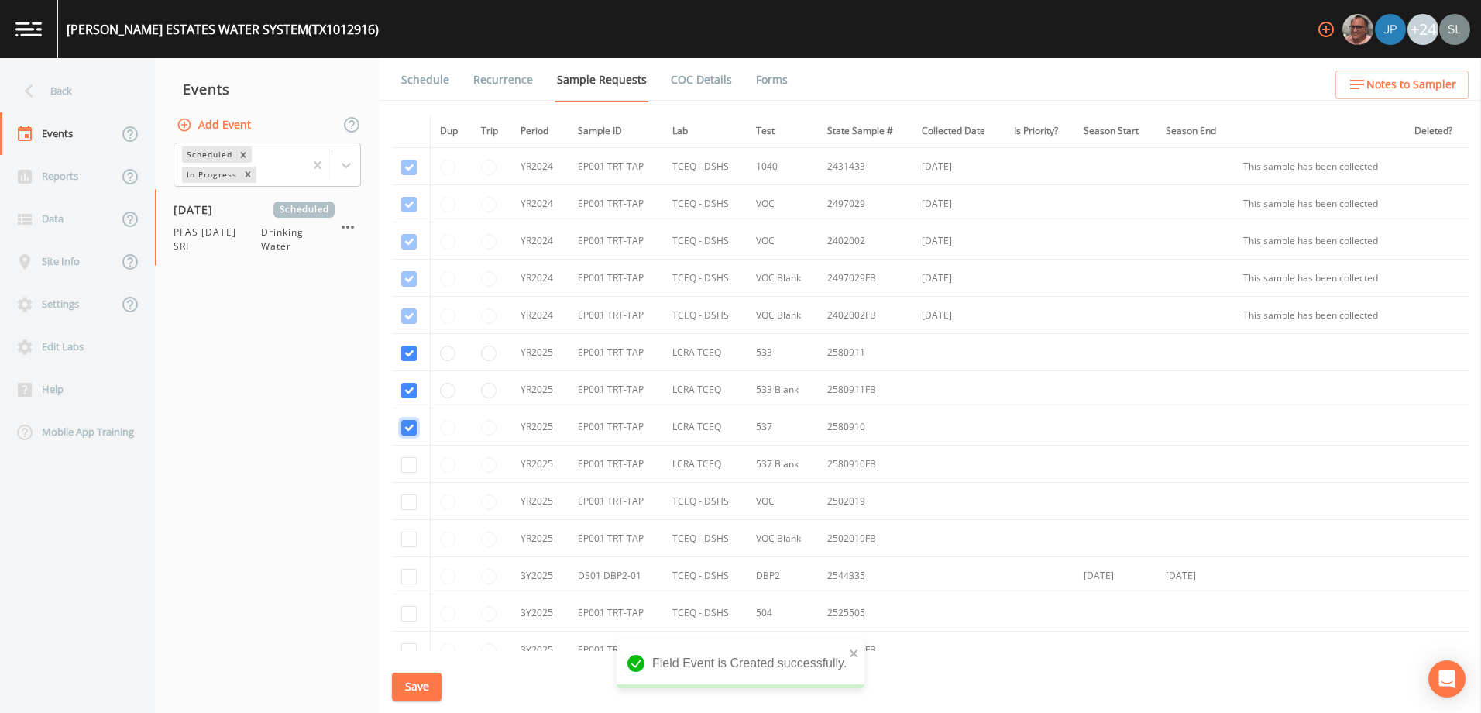
checkbox input "true"
click at [410, 465] on input "checkbox" at bounding box center [408, 464] width 15 height 15
checkbox input "true"
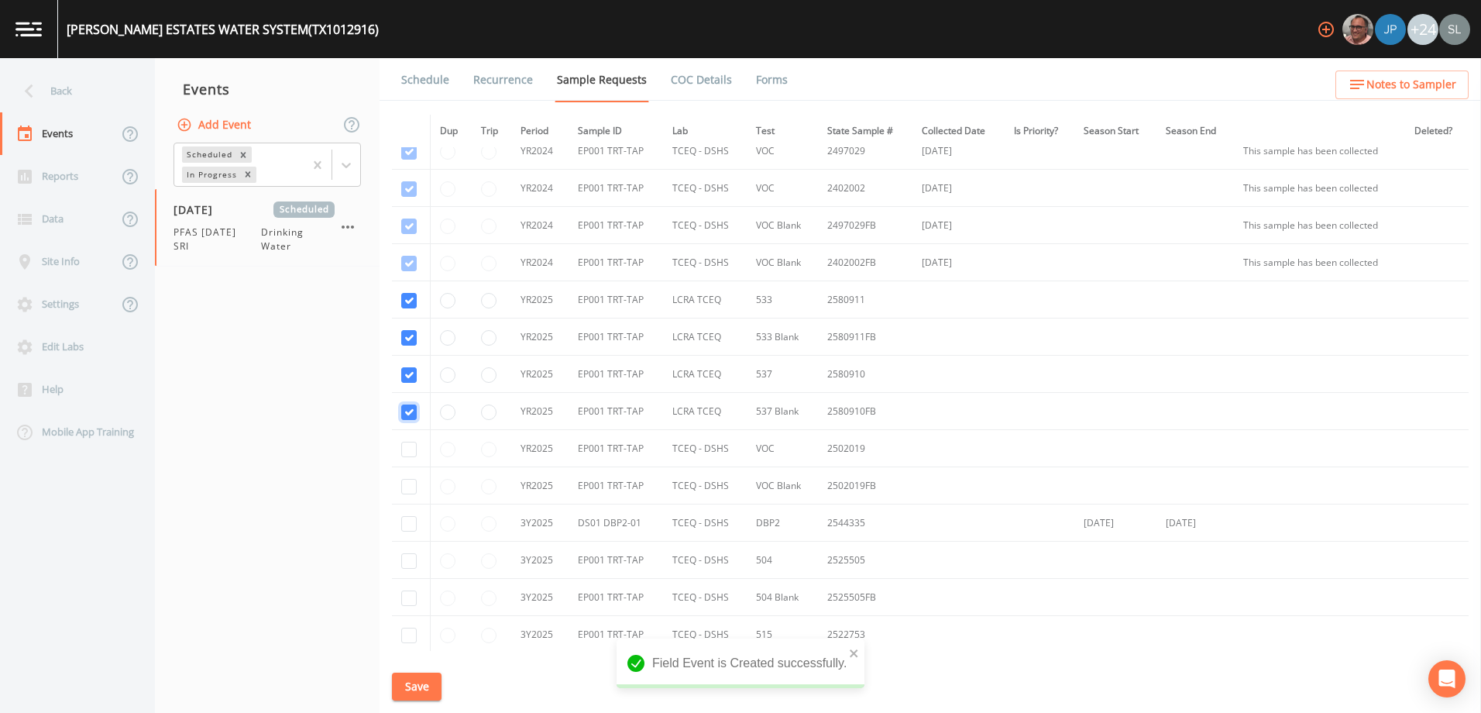
scroll to position [155, 0]
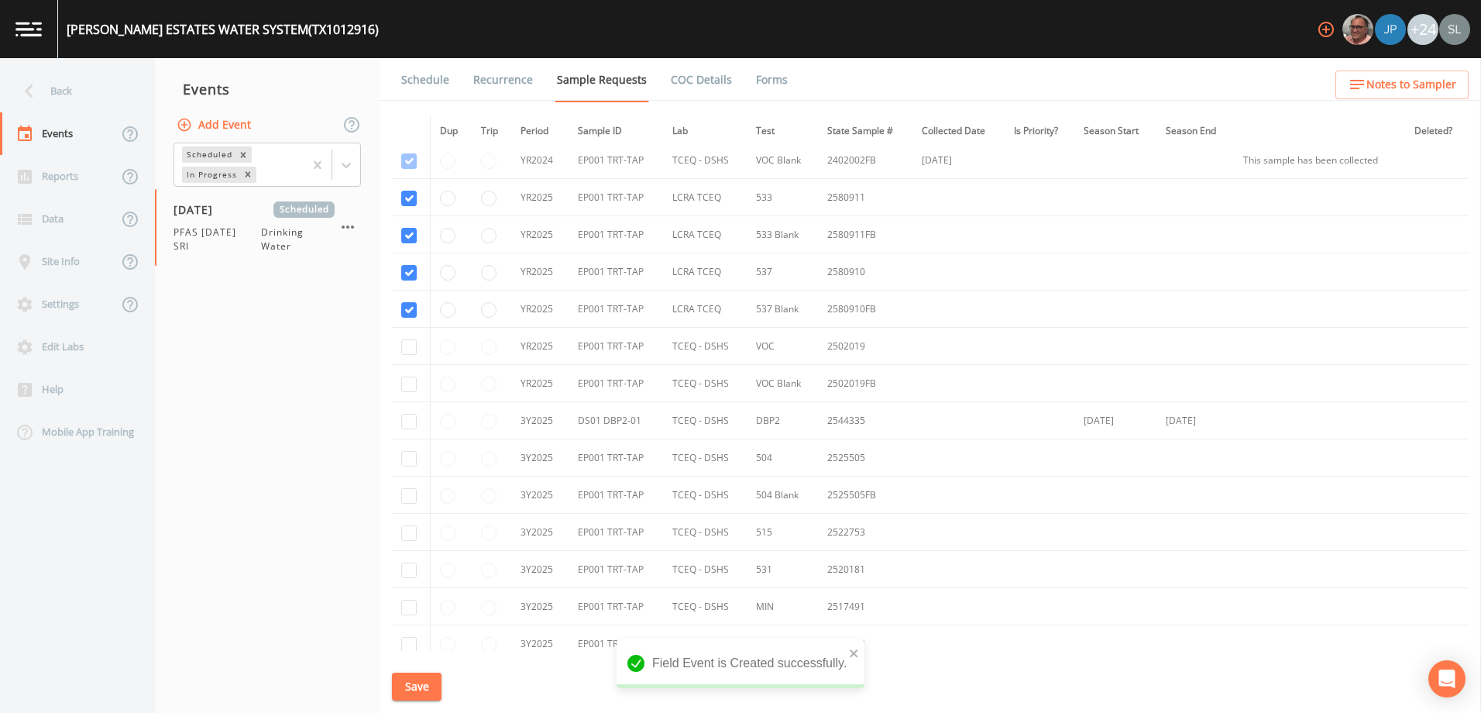
click at [422, 683] on button "Save" at bounding box center [417, 686] width 50 height 29
click at [77, 95] on div "Back" at bounding box center [69, 91] width 139 height 43
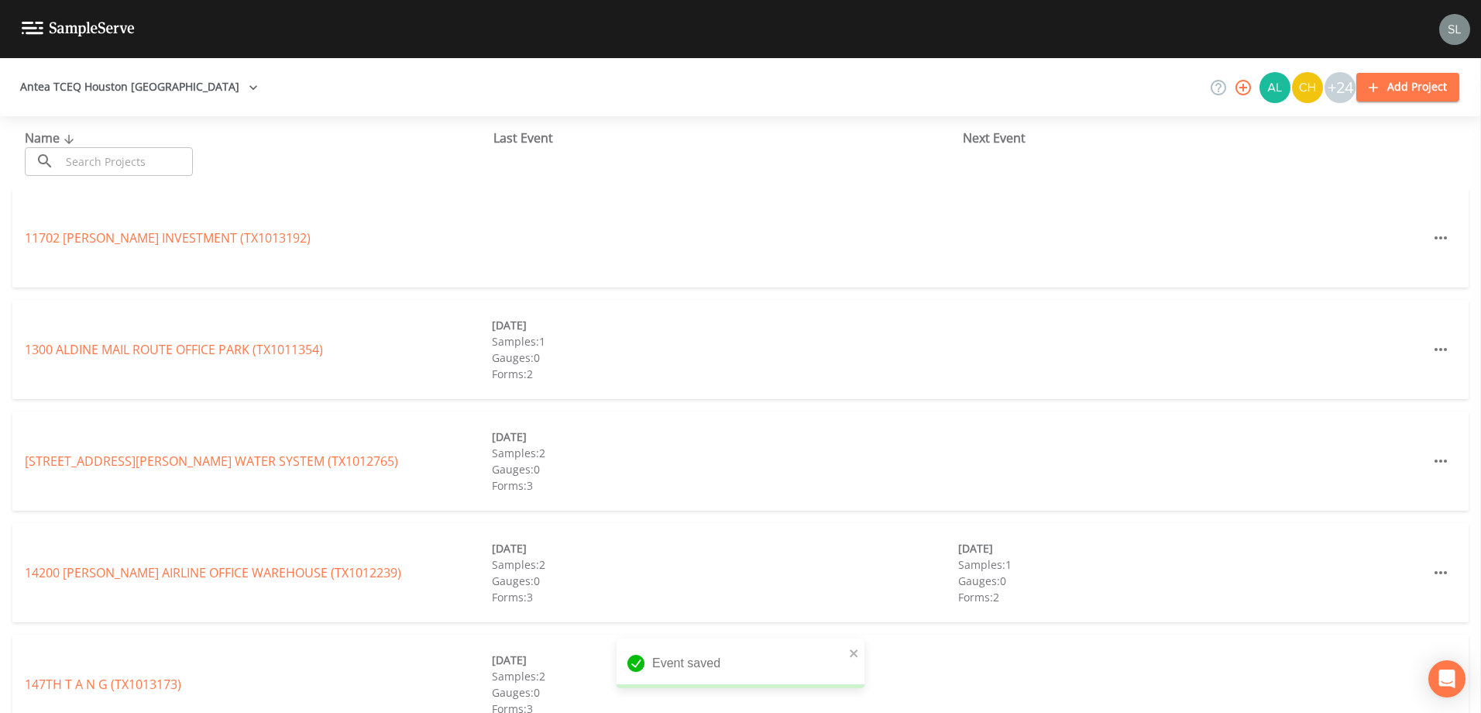
click at [151, 160] on input "text" at bounding box center [126, 161] width 132 height 29
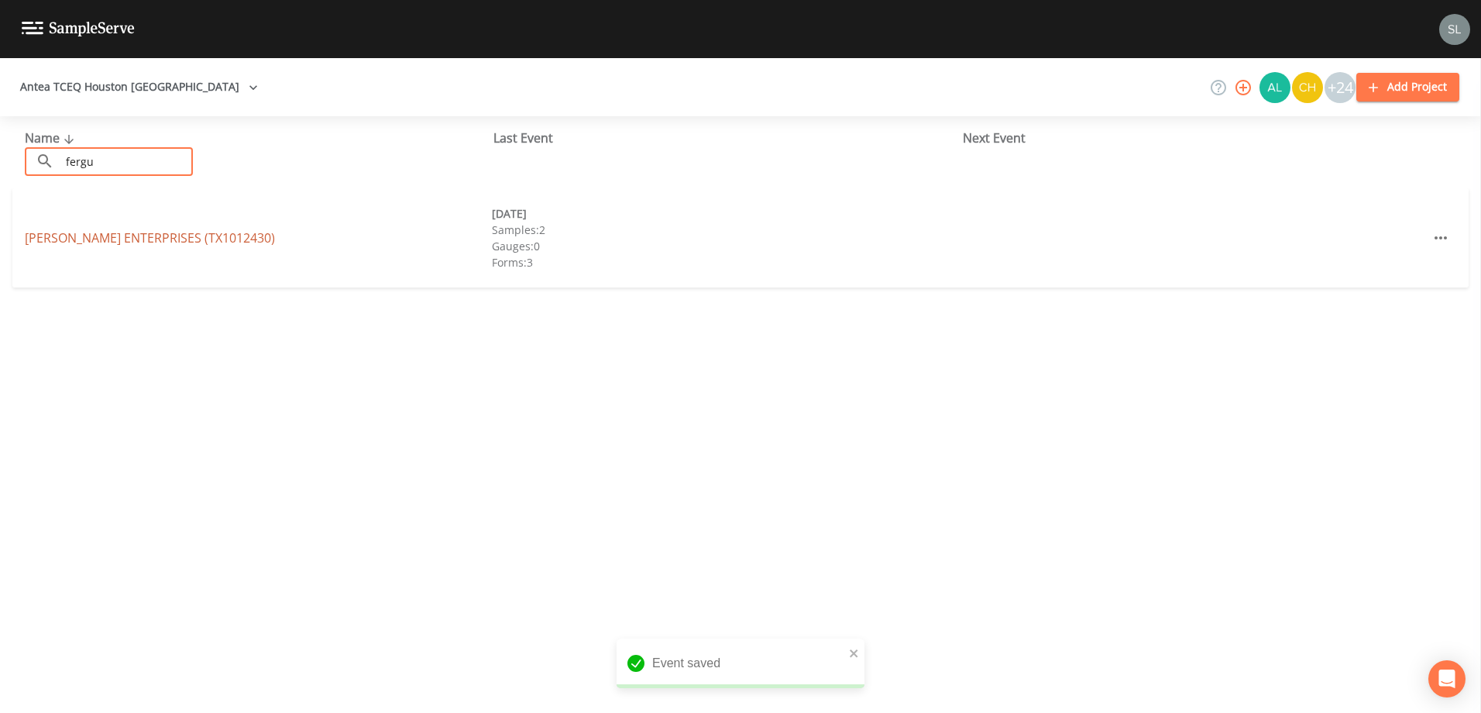
type input "fergu"
click at [147, 238] on link "[PERSON_NAME] ENTERPRISES (TX1012430)" at bounding box center [150, 237] width 250 height 17
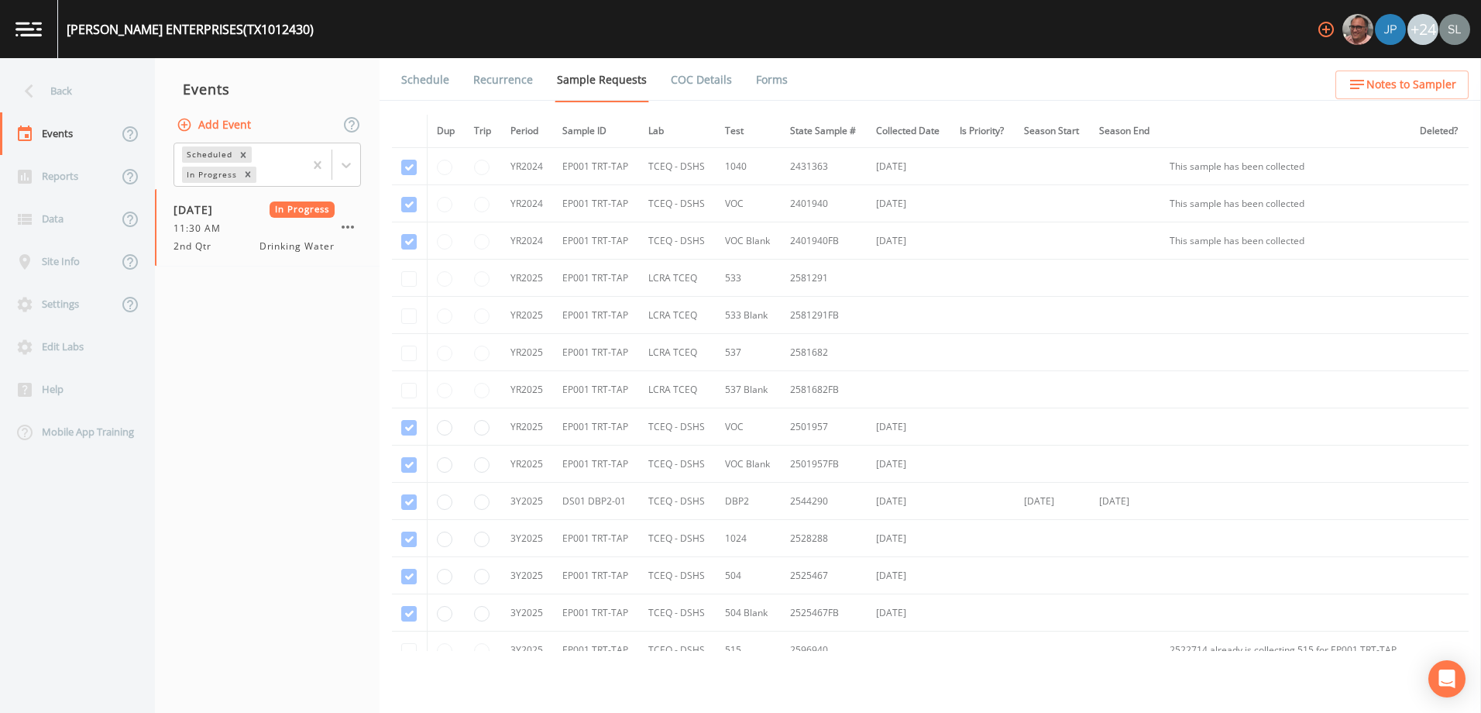
click at [235, 122] on button "Add Event" at bounding box center [215, 125] width 84 height 29
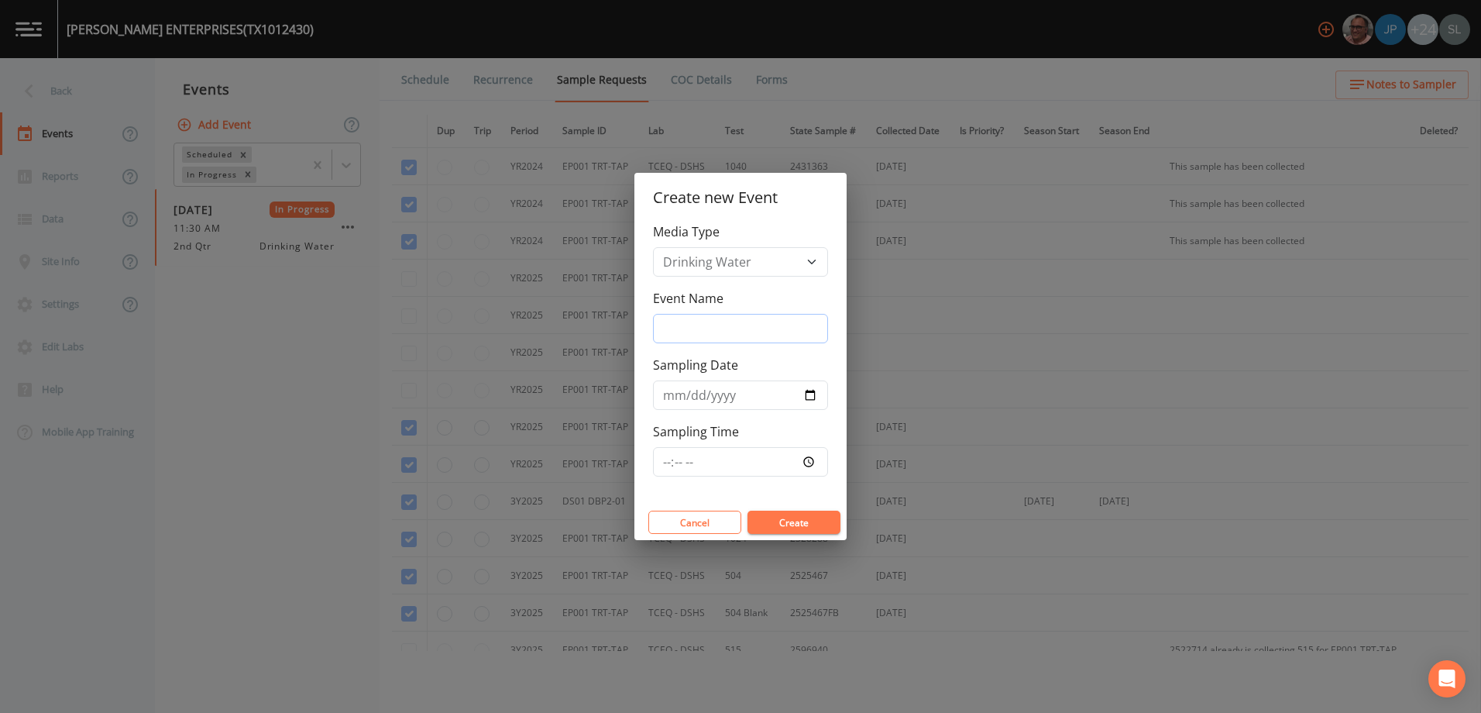
click at [713, 327] on input "Event Name" at bounding box center [740, 328] width 175 height 29
paste input "PFAS [DATE] SRI"
type input "PFAS [DATE] SRI"
click at [803, 396] on input "Sampling Date" at bounding box center [740, 394] width 175 height 29
type input "[DATE]"
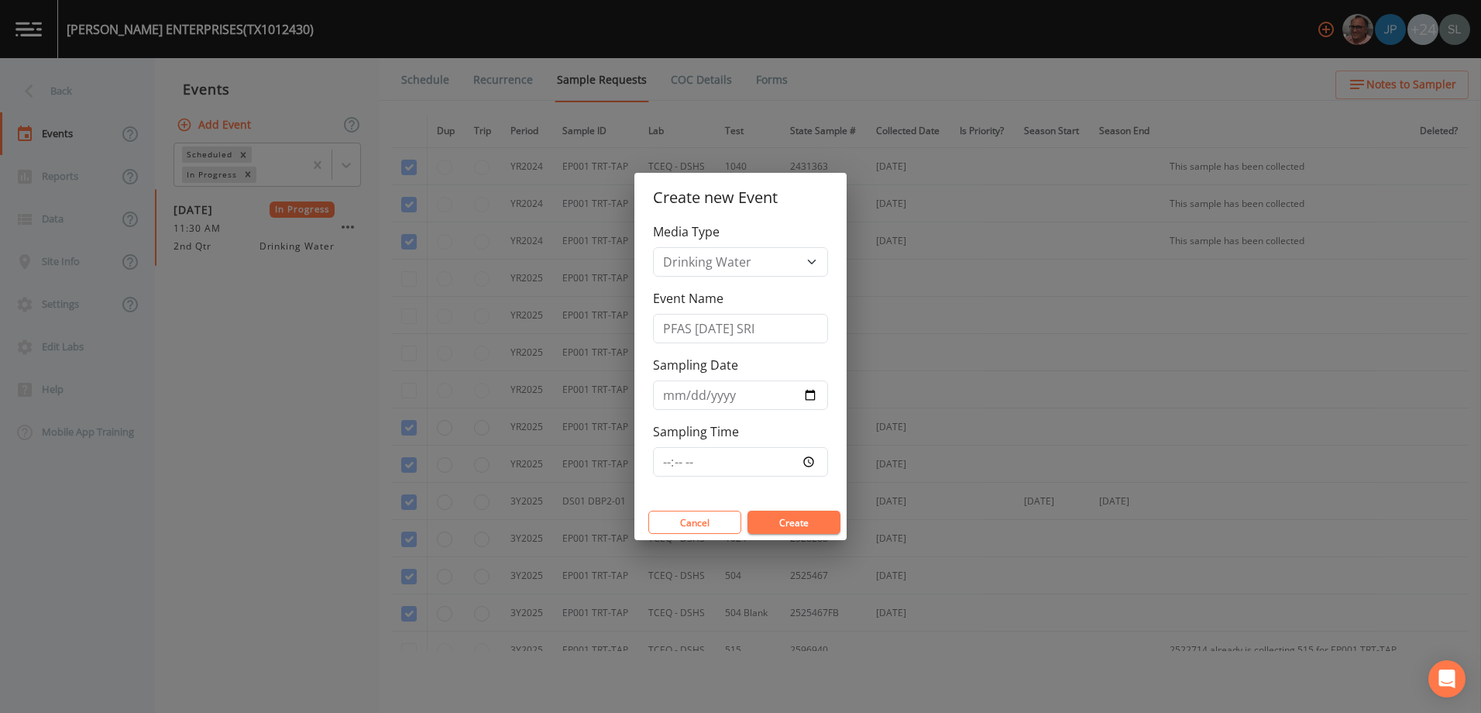
click at [787, 514] on button "Create" at bounding box center [793, 521] width 93 height 23
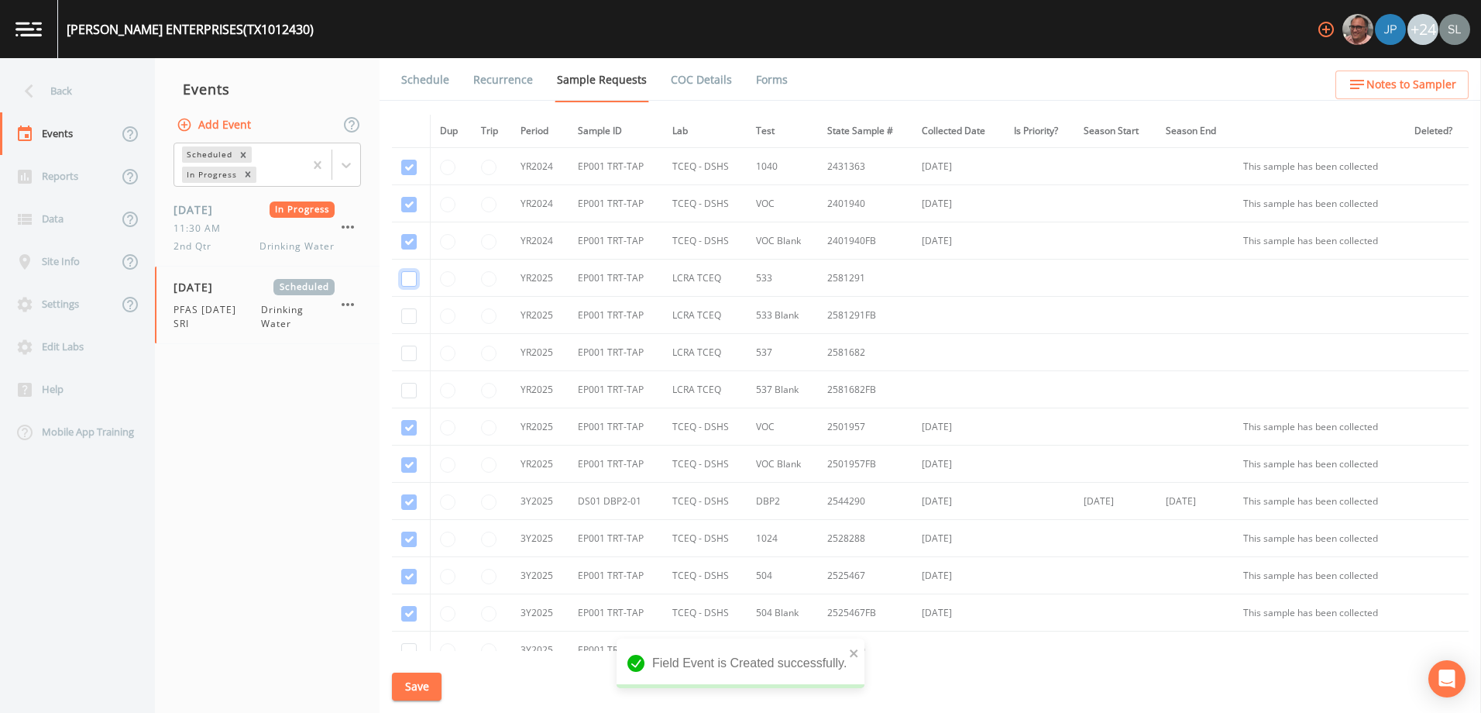
click at [409, 281] on input "checkbox" at bounding box center [408, 278] width 15 height 15
checkbox input "true"
click at [411, 311] on input "checkbox" at bounding box center [408, 315] width 15 height 15
checkbox input "true"
click at [410, 354] on input "checkbox" at bounding box center [408, 352] width 15 height 15
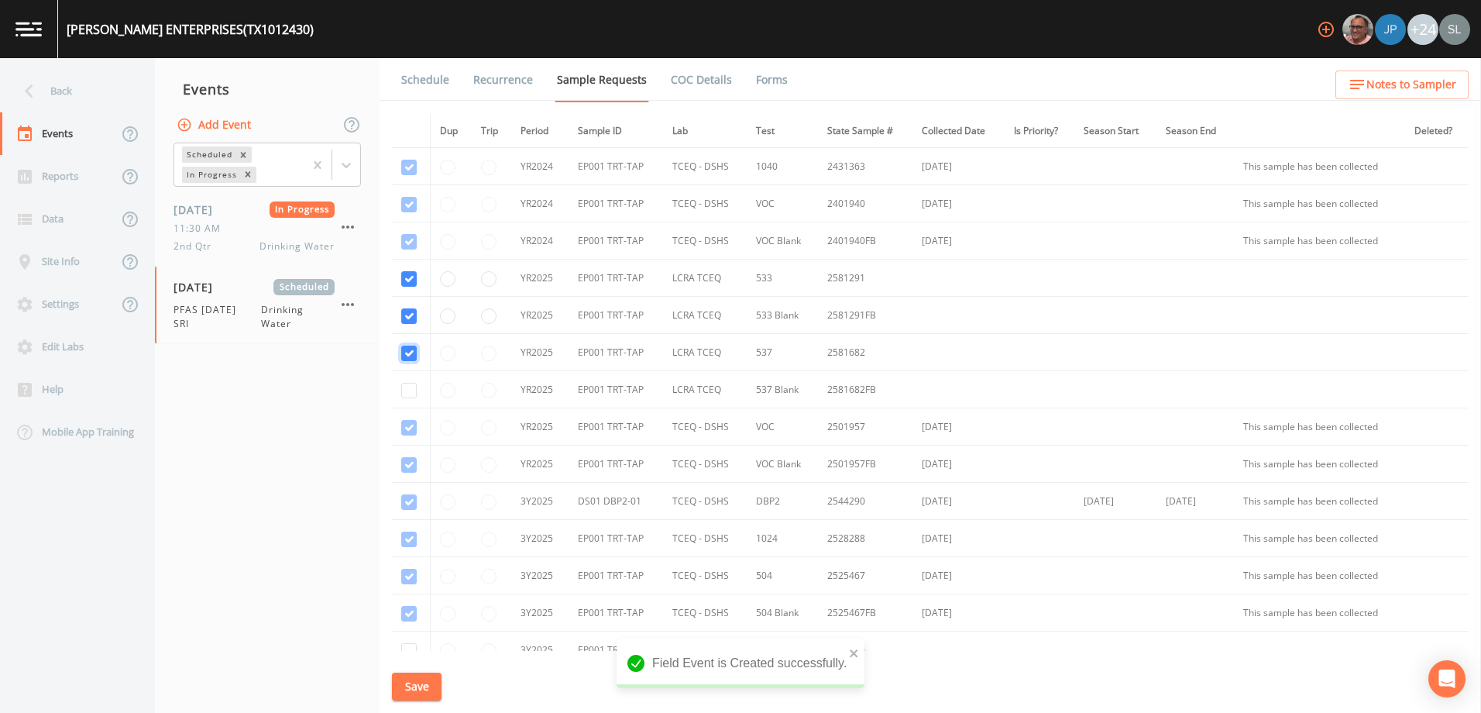
checkbox input "true"
click at [410, 387] on input "checkbox" at bounding box center [408, 390] width 15 height 15
checkbox input "true"
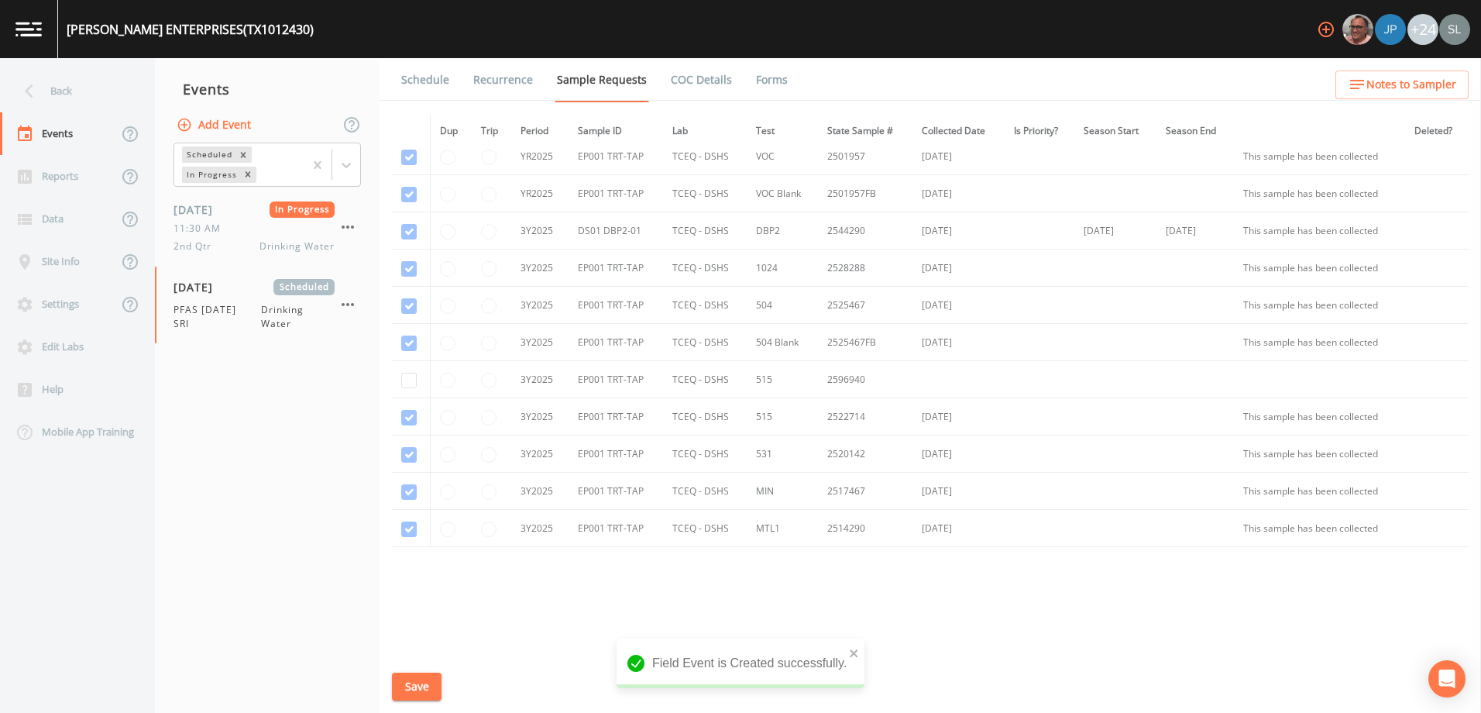
scroll to position [290, 0]
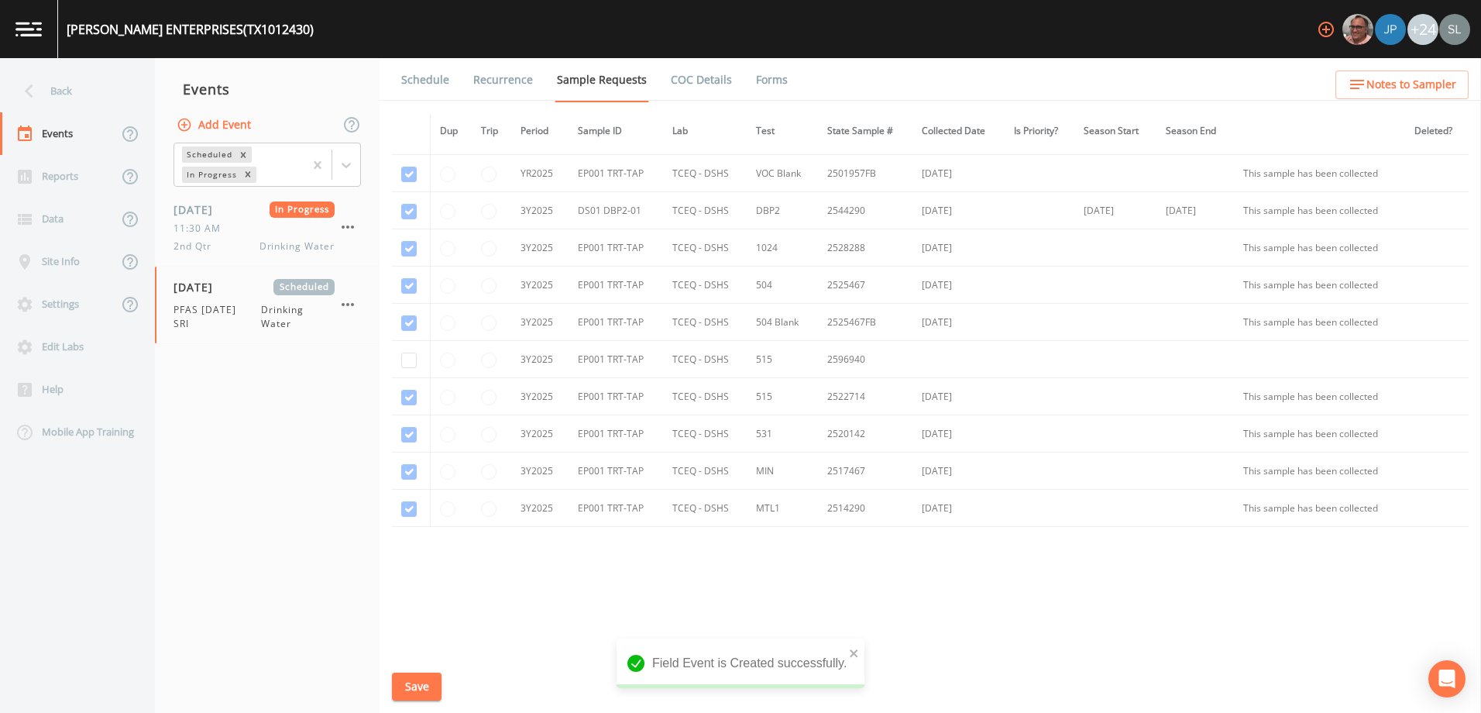
click at [423, 677] on button "Save" at bounding box center [417, 686] width 50 height 29
click at [80, 92] on div "Back" at bounding box center [69, 91] width 139 height 43
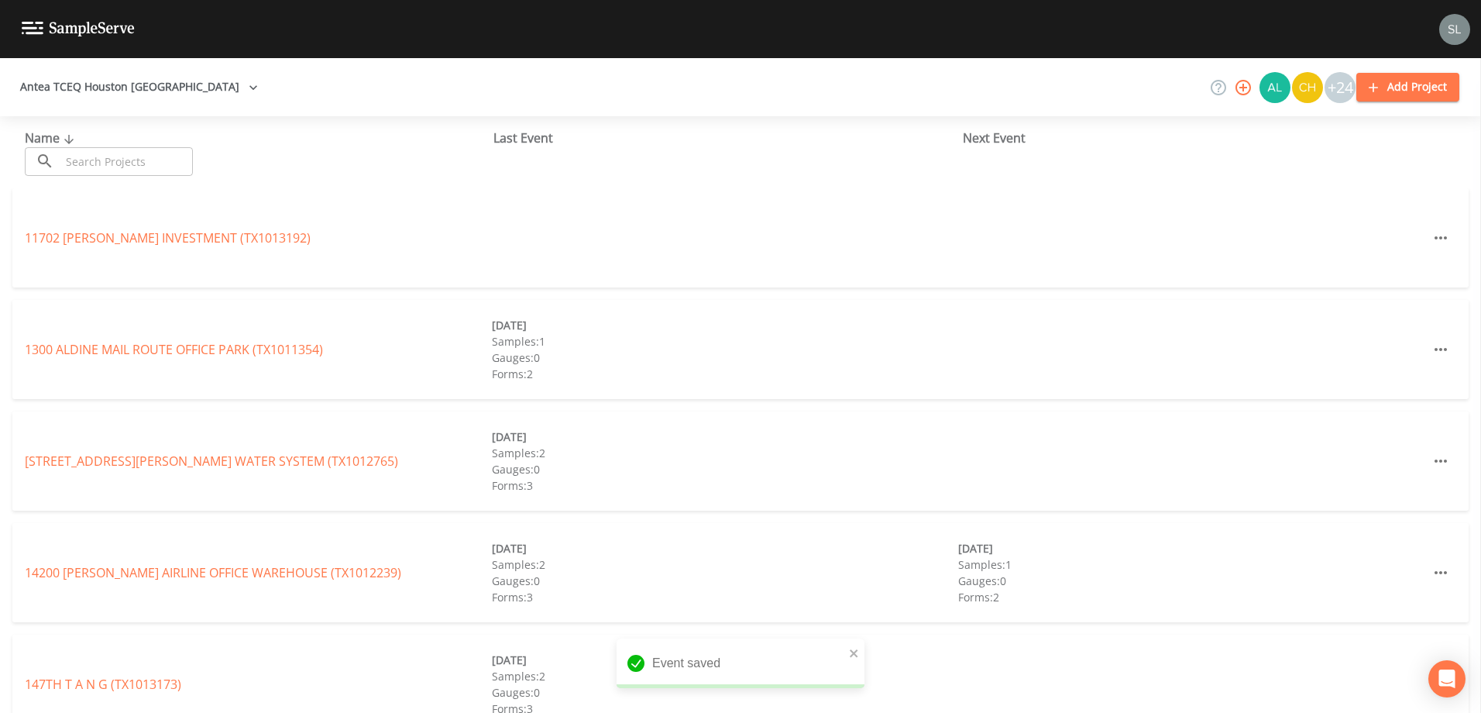
click at [181, 161] on input "text" at bounding box center [126, 161] width 132 height 29
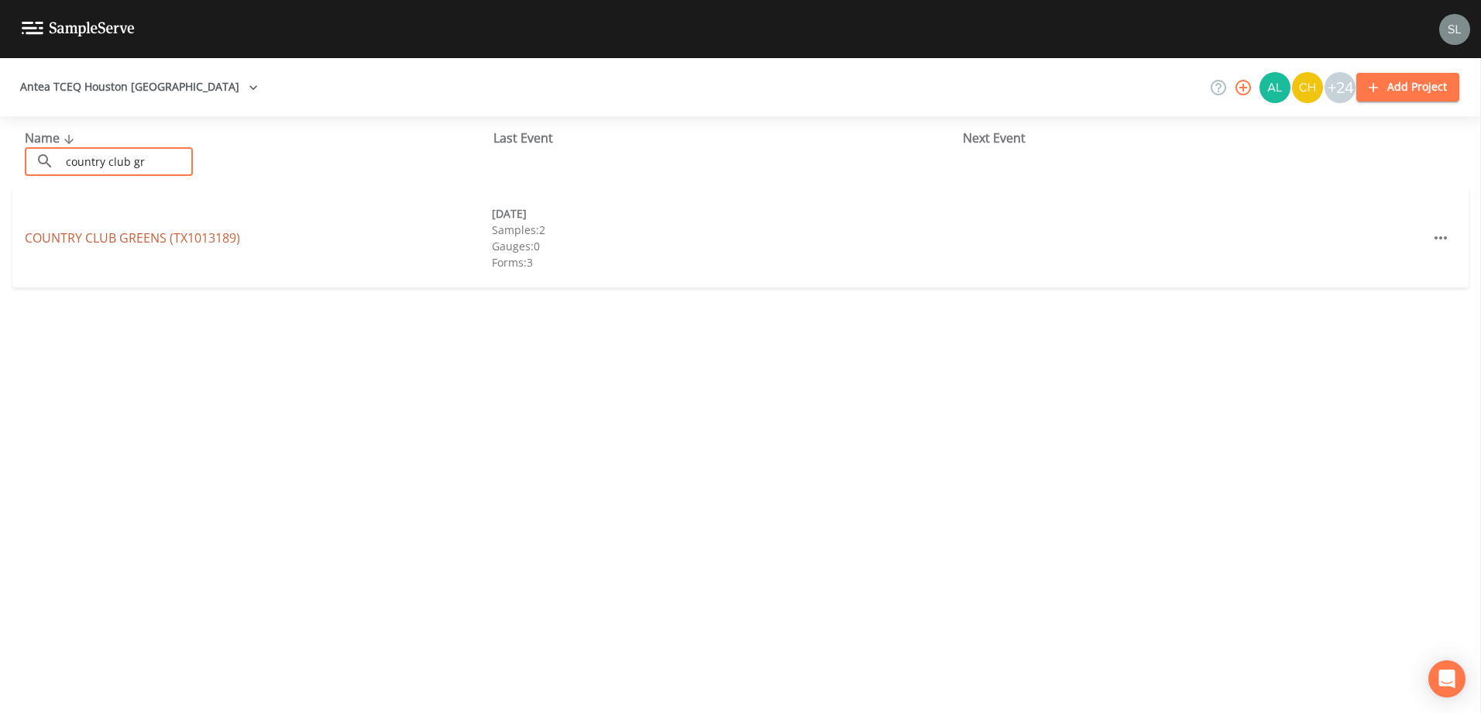
type input "country club gr"
click at [170, 234] on link "COUNTRY CLUB GREENS (TX1013189)" at bounding box center [132, 237] width 215 height 17
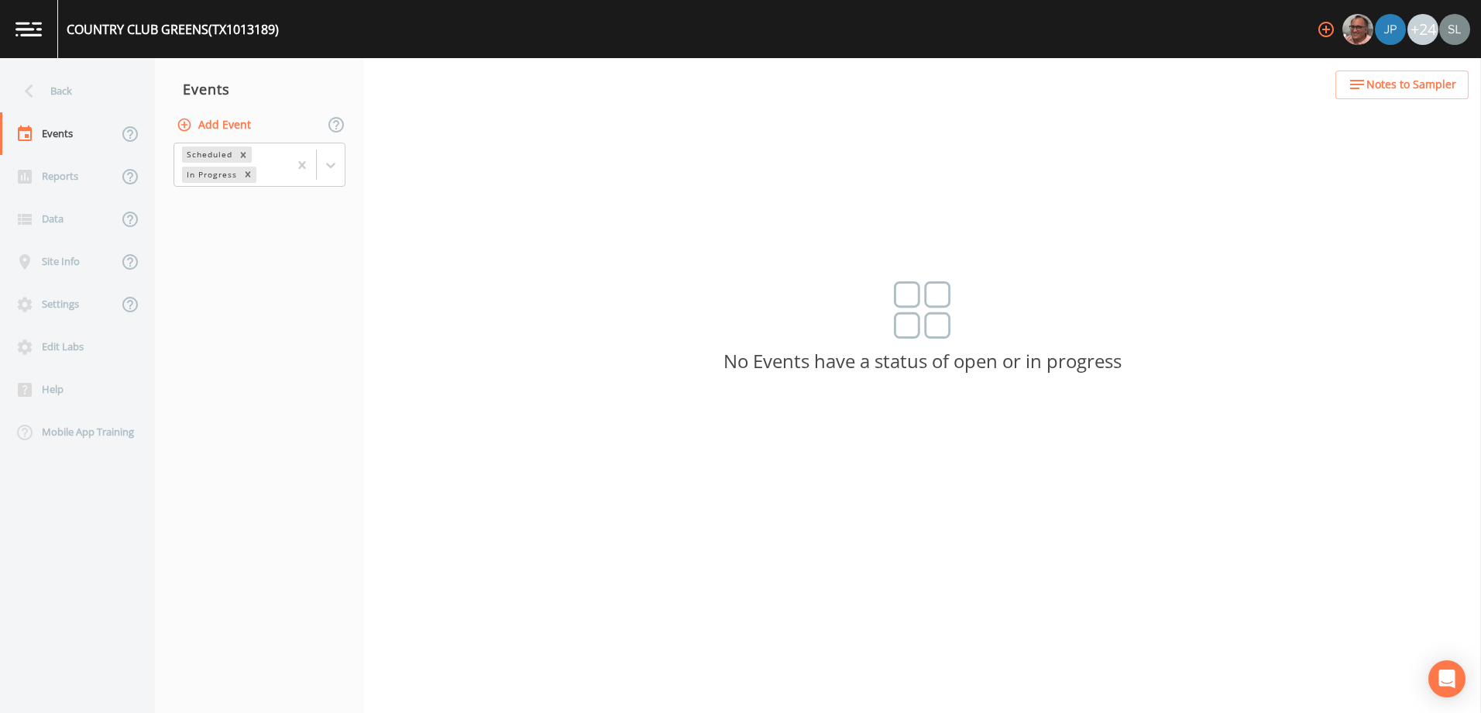
click at [238, 129] on button "Add Event" at bounding box center [215, 125] width 84 height 29
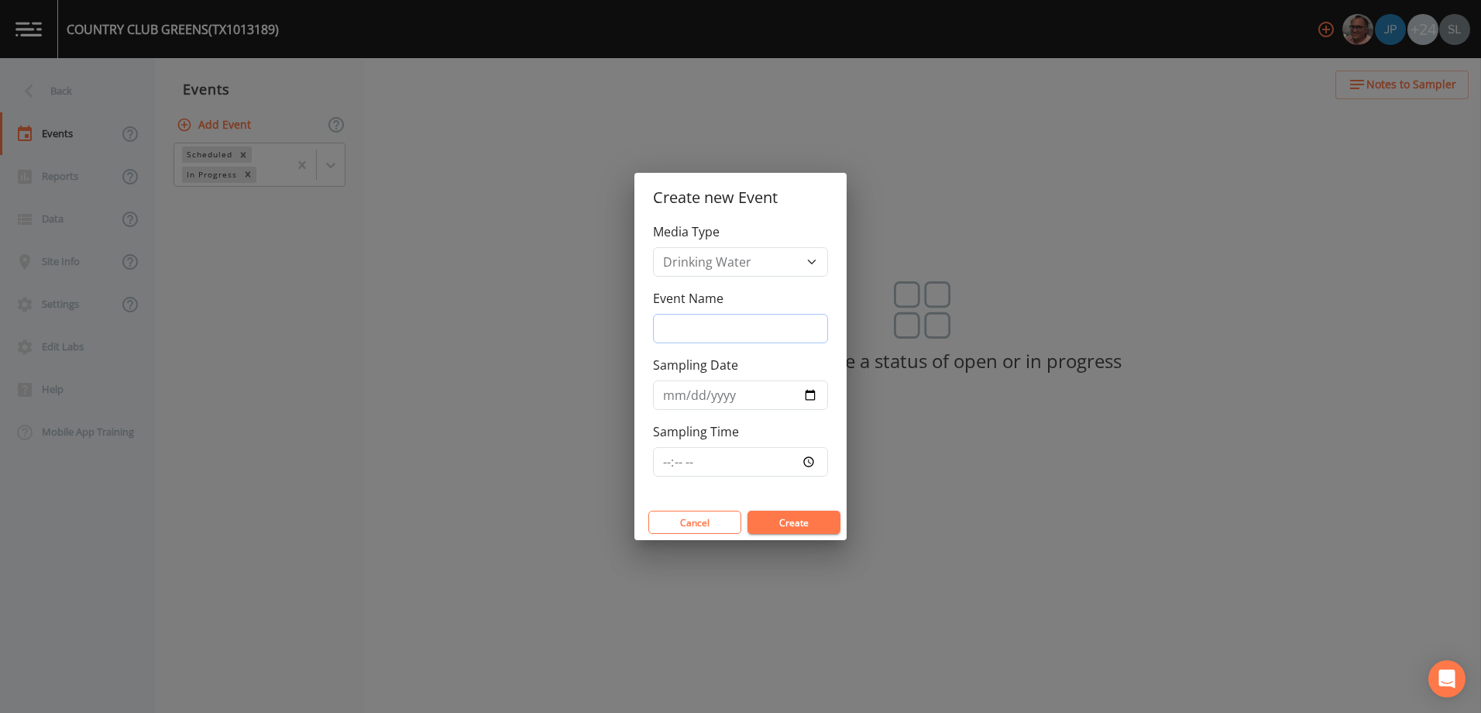
click at [725, 333] on input "Event Name" at bounding box center [740, 328] width 175 height 29
paste input "PFAS [DATE] SRI"
type input "PFAS [DATE] SRI"
click at [813, 396] on input "Sampling Date" at bounding box center [740, 394] width 175 height 29
type input "[DATE]"
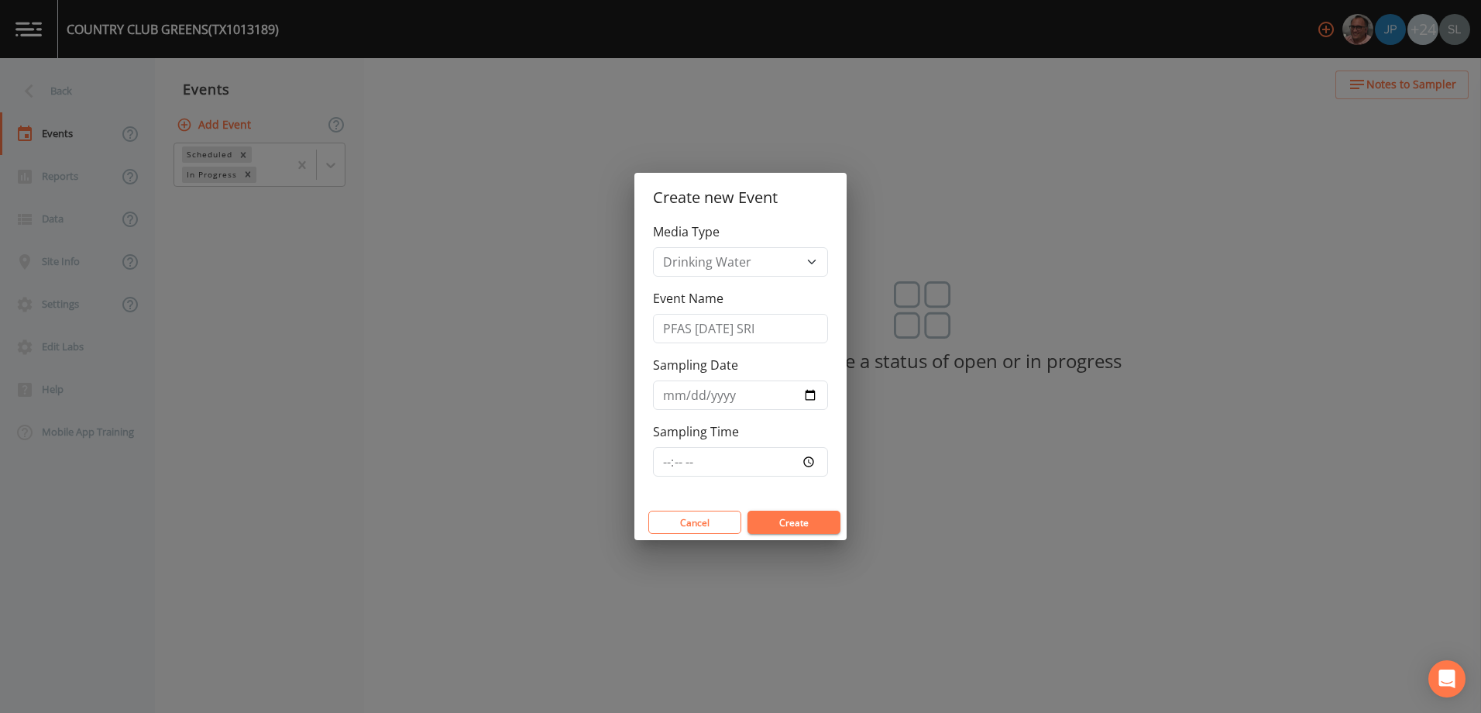
click at [815, 518] on button "Create" at bounding box center [793, 521] width 93 height 23
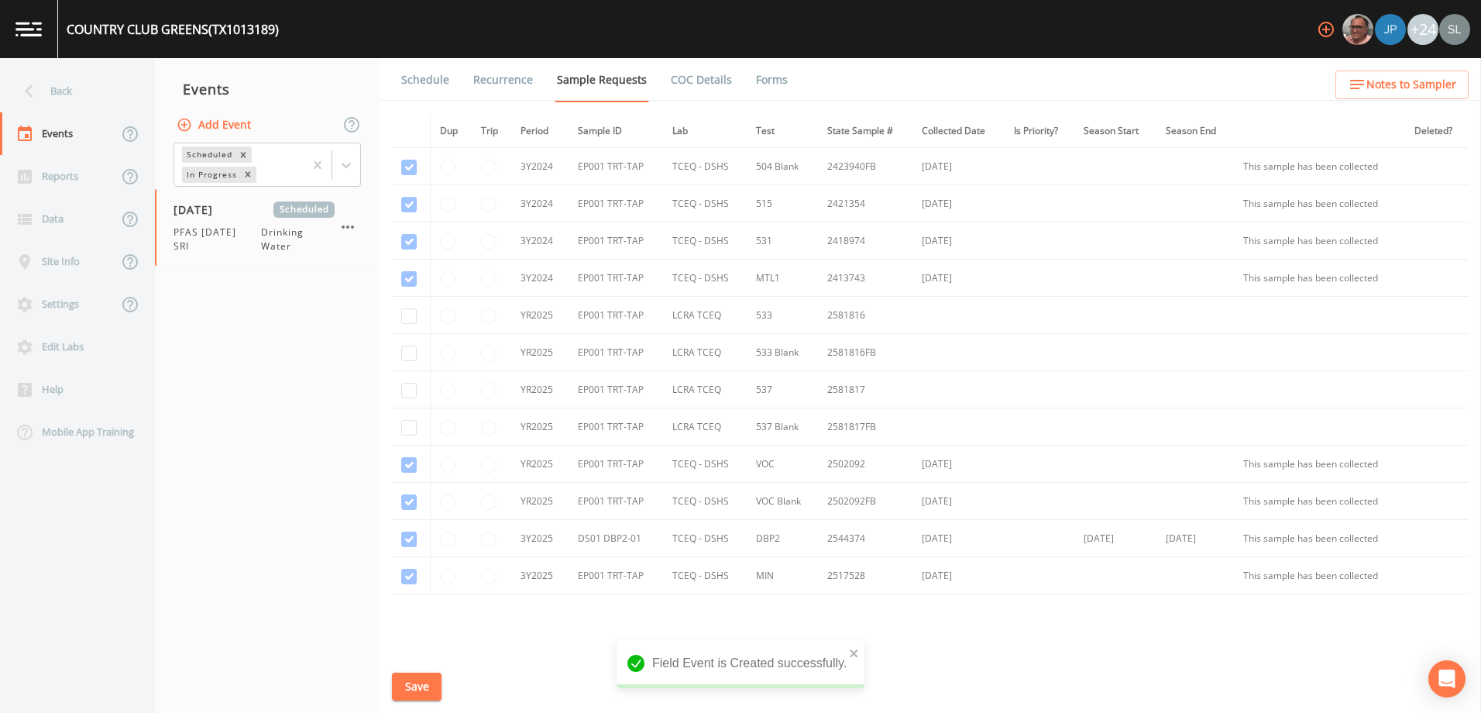
scroll to position [155, 0]
click at [402, 308] on input "checkbox" at bounding box center [408, 309] width 15 height 15
checkbox input "true"
click at [407, 349] on input "checkbox" at bounding box center [408, 346] width 15 height 15
checkbox input "true"
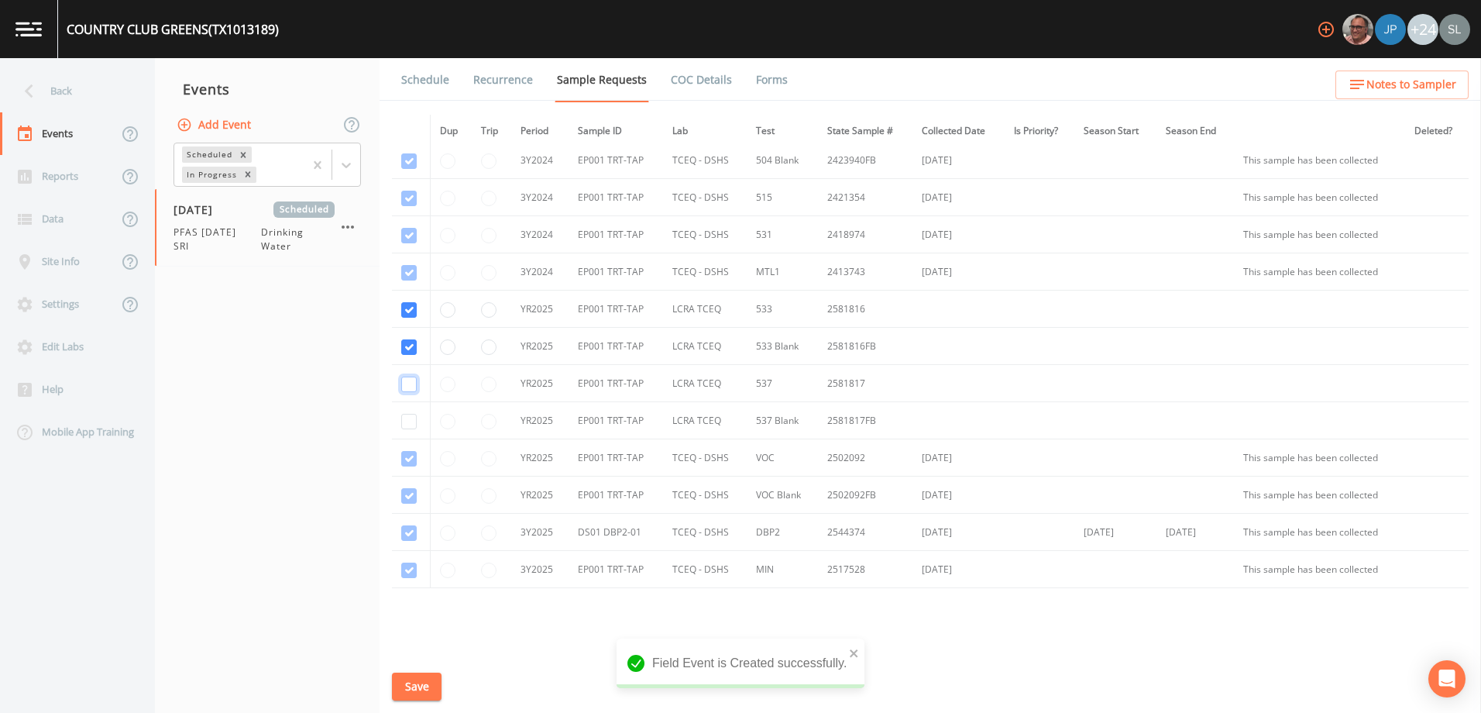
click at [410, 387] on input "checkbox" at bounding box center [408, 383] width 15 height 15
checkbox input "true"
click at [408, 421] on input "checkbox" at bounding box center [408, 421] width 15 height 15
checkbox input "true"
click at [422, 678] on button "Save" at bounding box center [417, 686] width 50 height 29
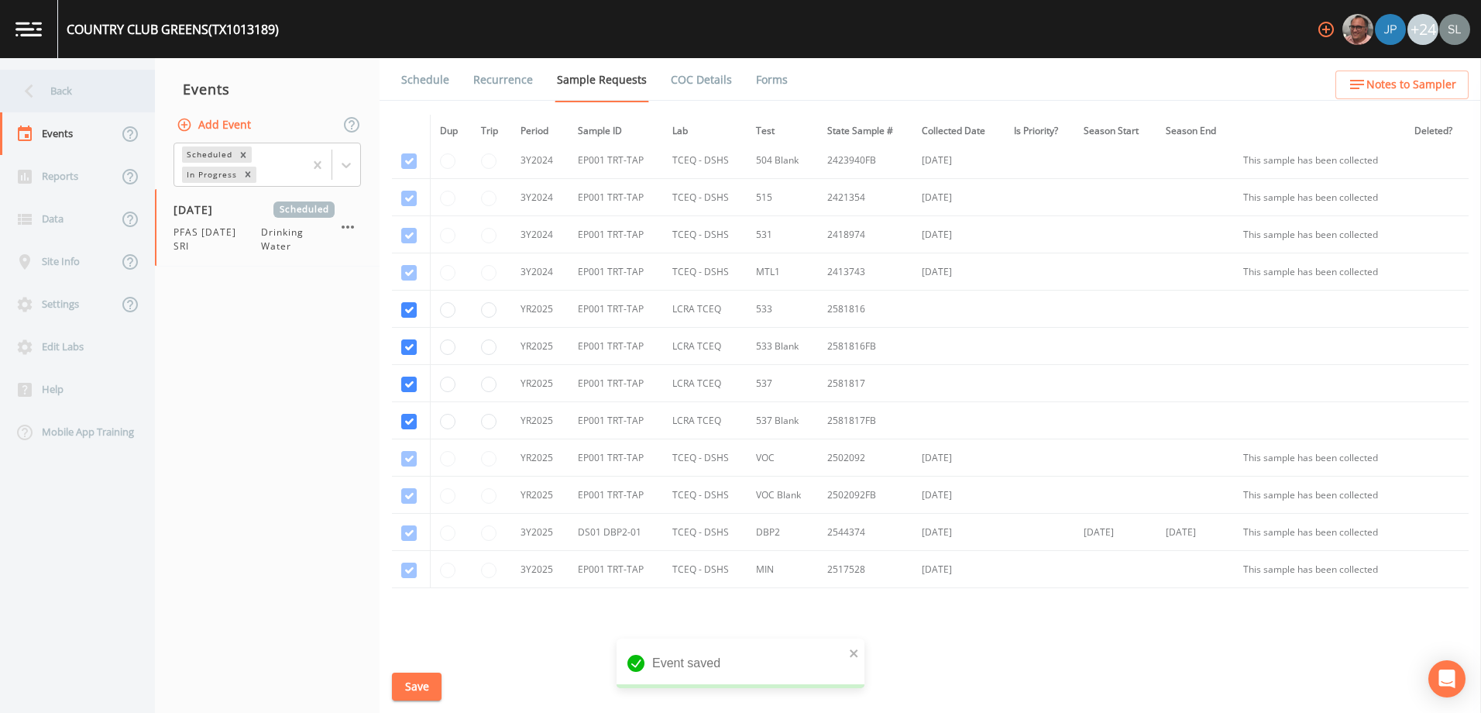
click at [106, 90] on div "Back" at bounding box center [69, 91] width 139 height 43
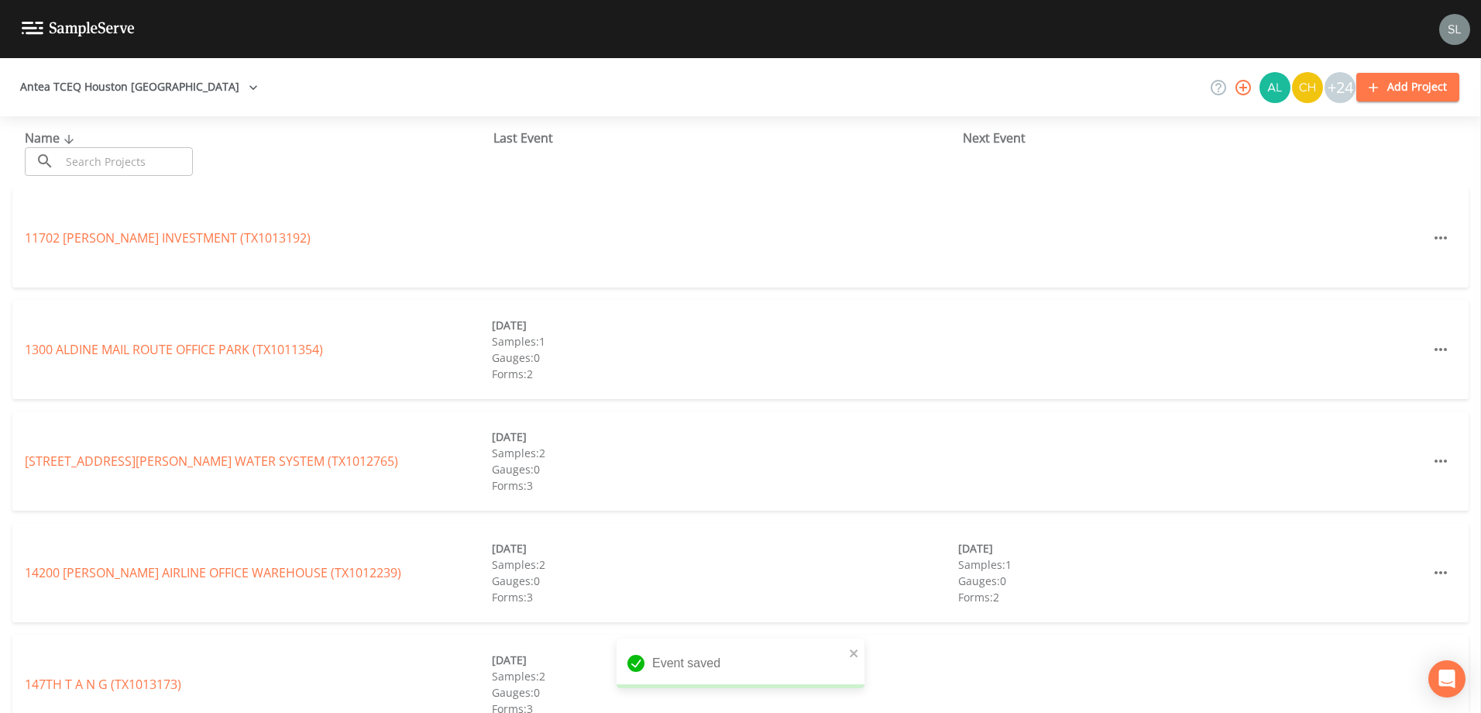
click at [177, 170] on input "text" at bounding box center [126, 161] width 132 height 29
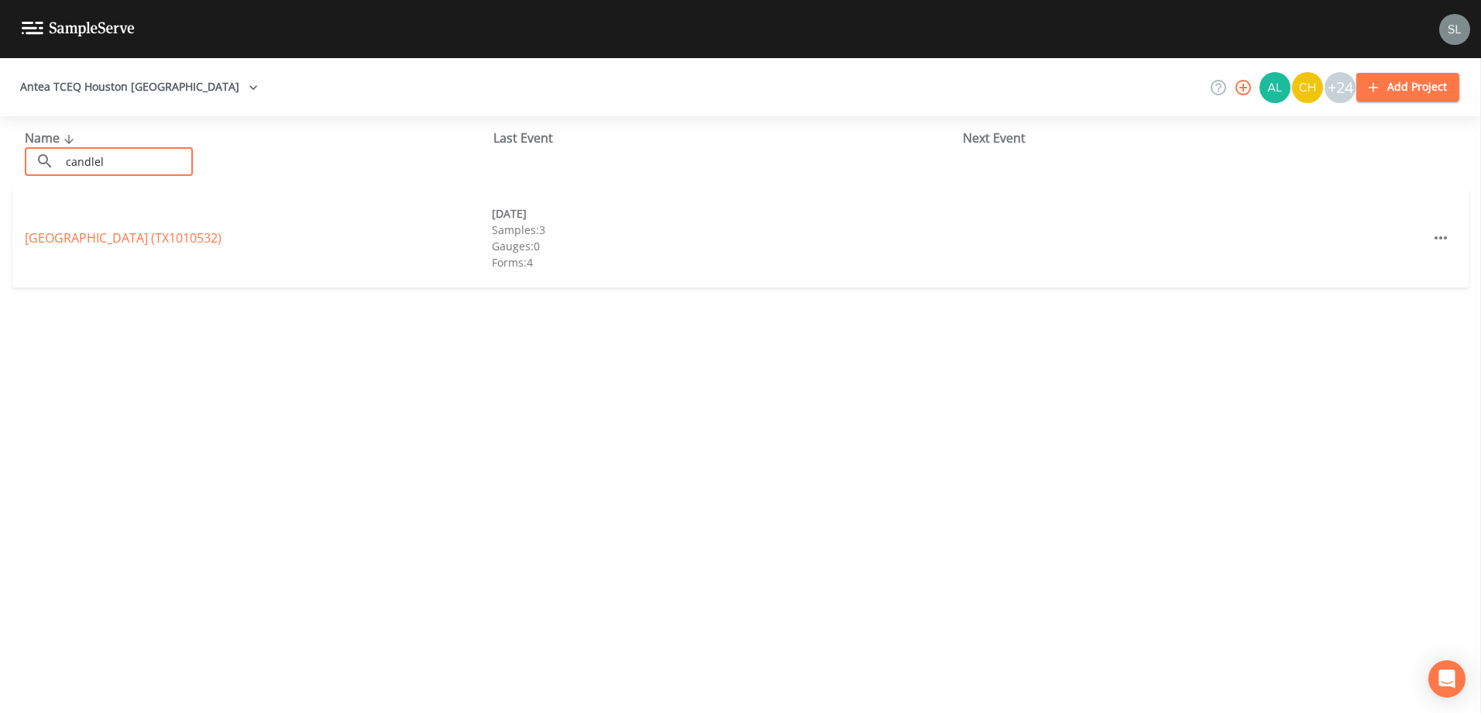
type input "candlel"
click at [125, 246] on div "[GEOGRAPHIC_DATA] (TX1010532)" at bounding box center [258, 237] width 467 height 19
click at [126, 236] on link "[GEOGRAPHIC_DATA] (TX1010532)" at bounding box center [123, 237] width 197 height 17
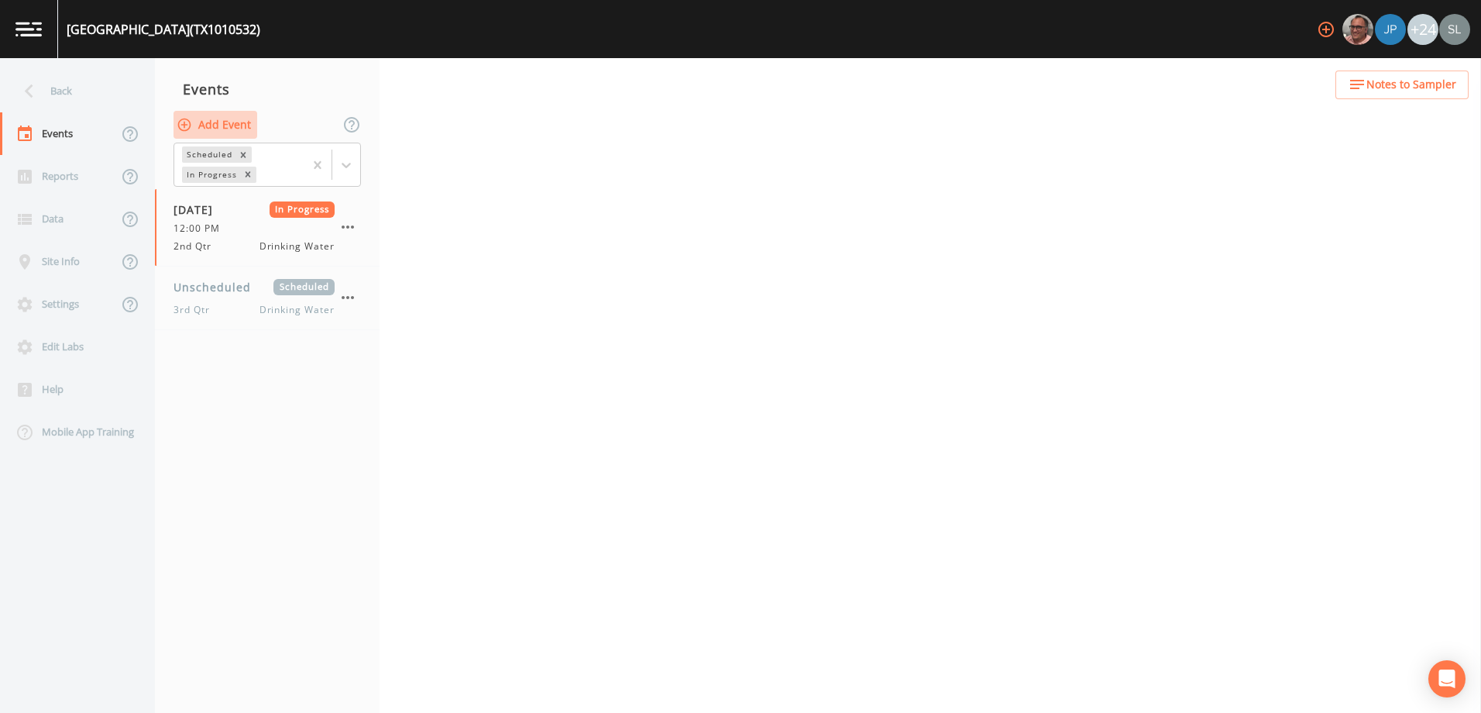
click at [226, 125] on button "Add Event" at bounding box center [215, 125] width 84 height 29
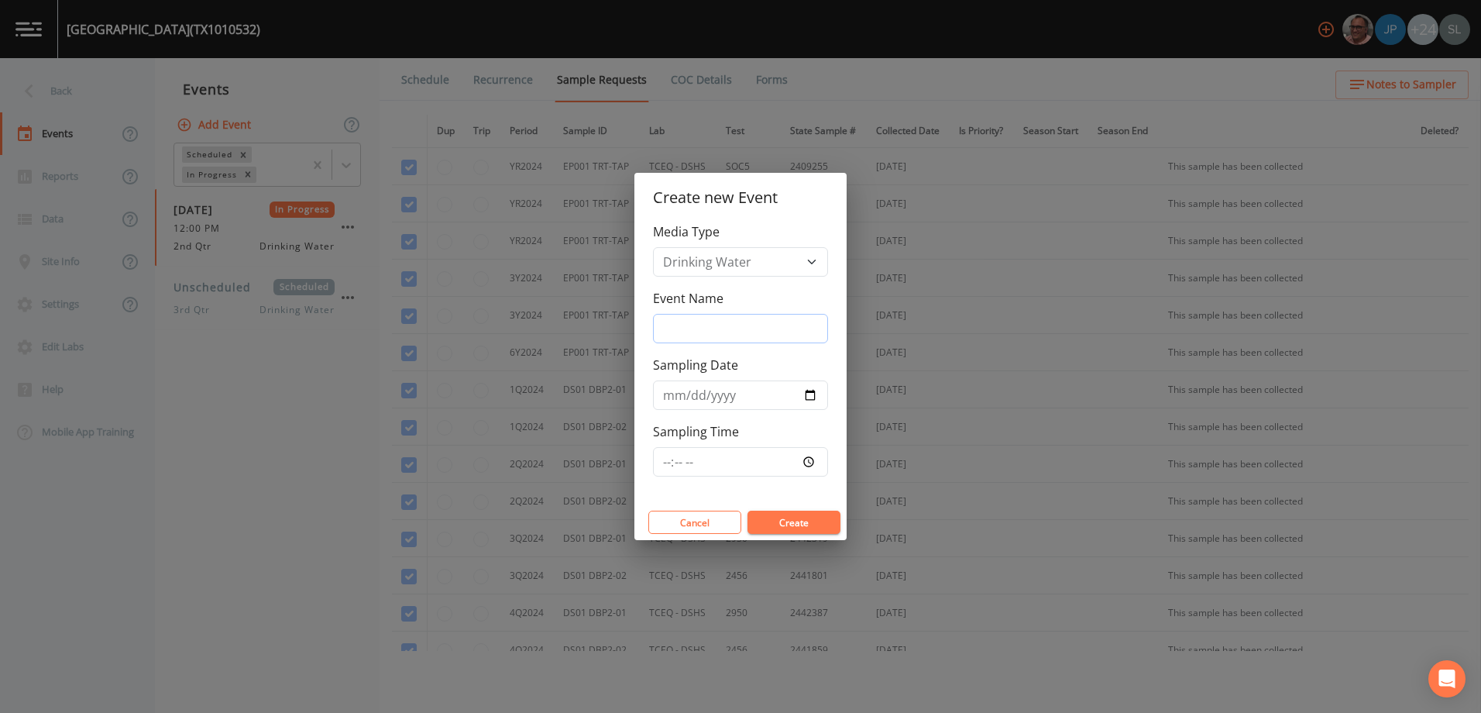
click at [702, 328] on input "Event Name" at bounding box center [740, 328] width 175 height 29
paste input "PFAS [DATE] SRI"
type input "PFAS [DATE] SRI"
click at [805, 394] on input "Sampling Date" at bounding box center [740, 394] width 175 height 29
type input "[DATE]"
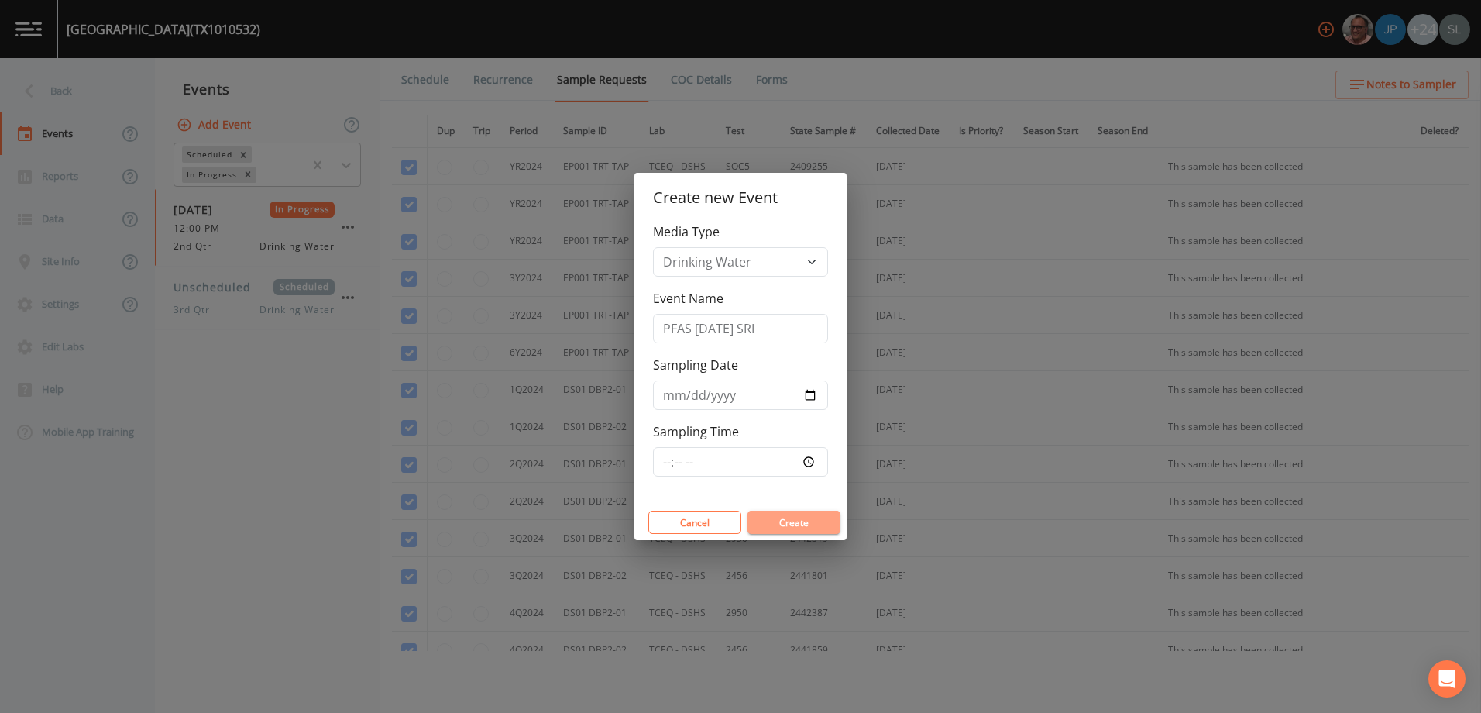
click at [799, 518] on button "Create" at bounding box center [793, 521] width 93 height 23
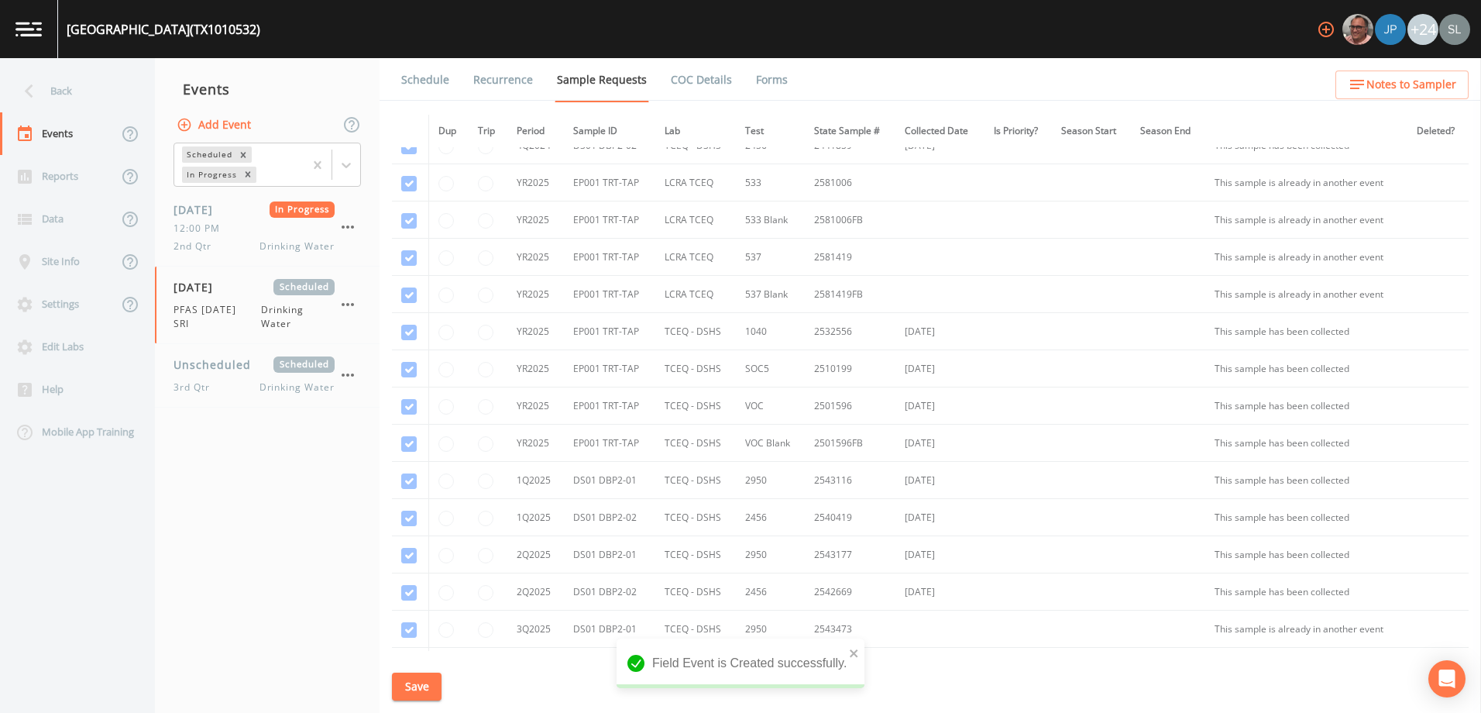
scroll to position [349, 0]
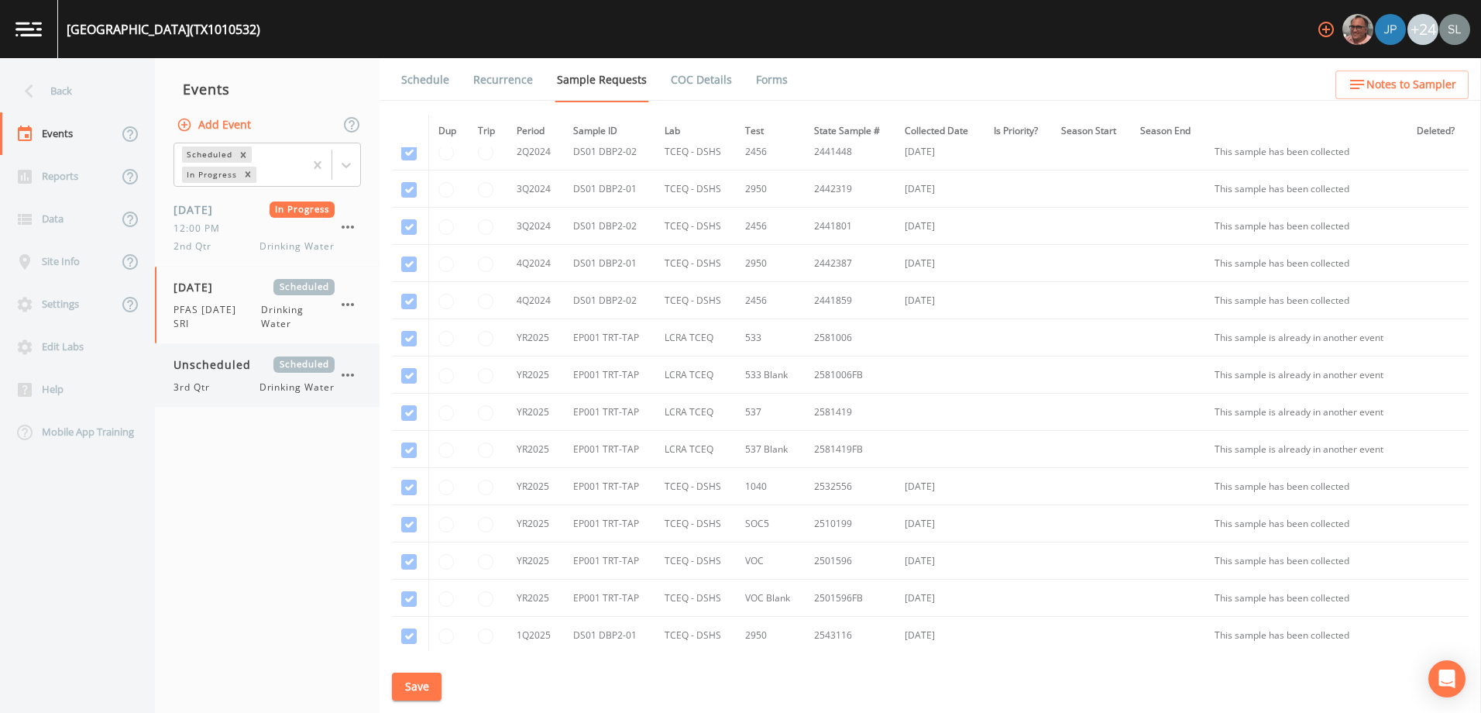
click at [245, 366] on span "Unscheduled" at bounding box center [217, 364] width 88 height 16
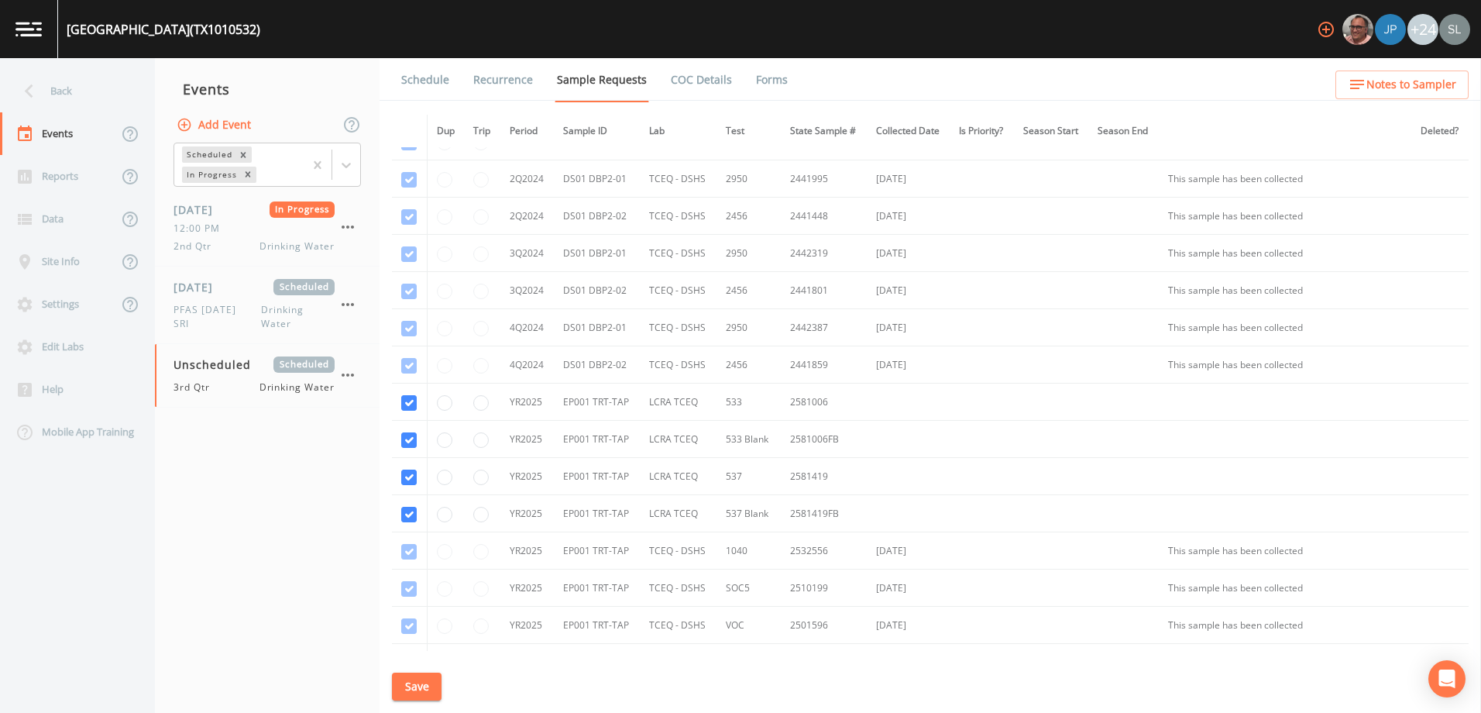
scroll to position [465, 0]
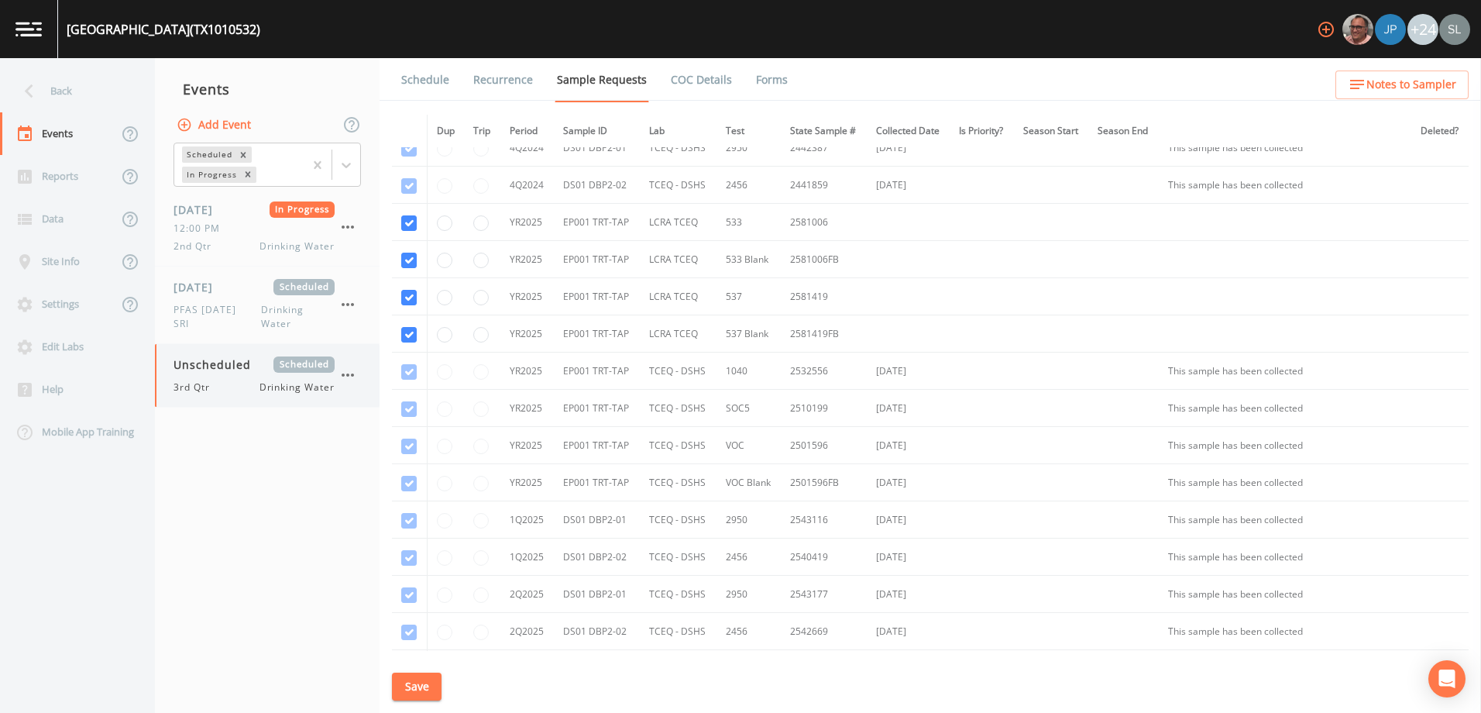
click at [349, 373] on icon "button" at bounding box center [347, 375] width 19 height 19
click at [366, 297] on div at bounding box center [740, 356] width 1481 height 713
click at [345, 304] on icon "button" at bounding box center [347, 304] width 19 height 19
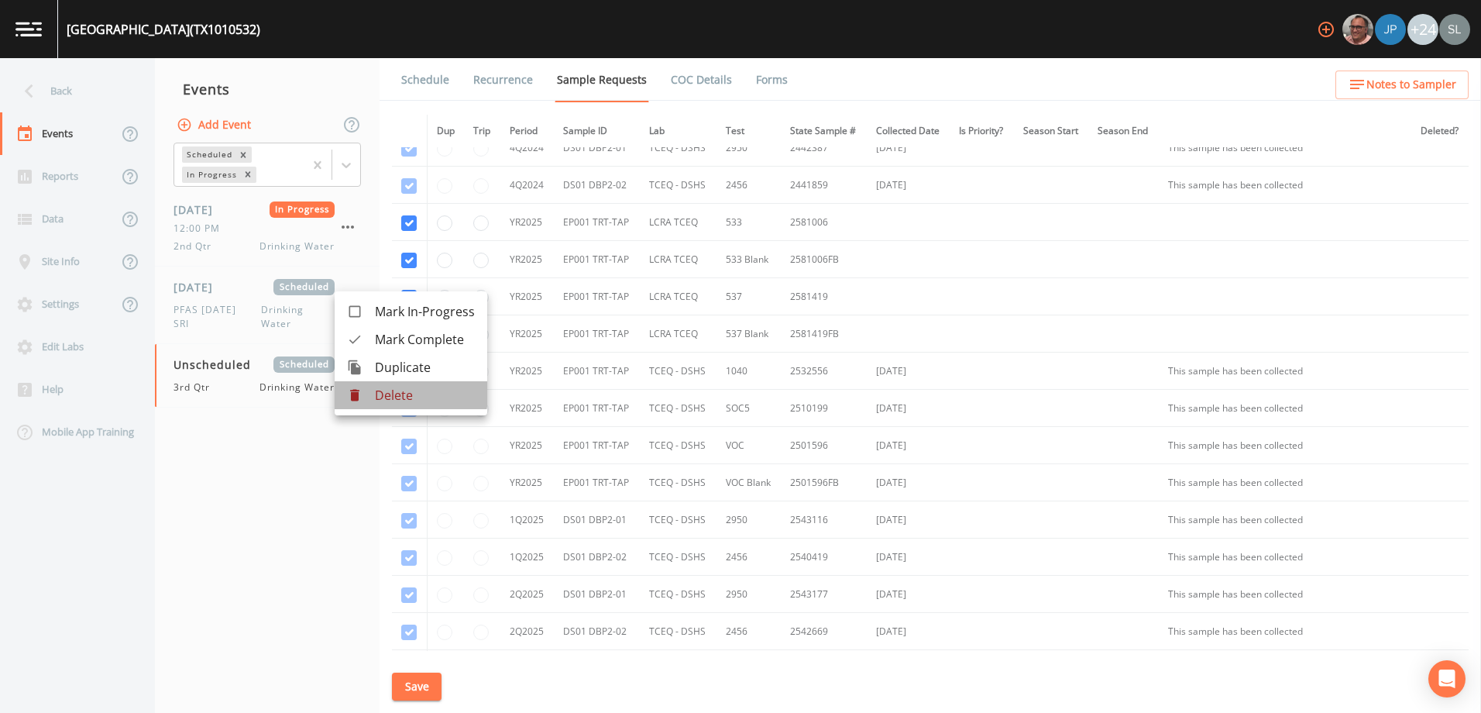
click at [377, 393] on p "Delete" at bounding box center [425, 395] width 100 height 19
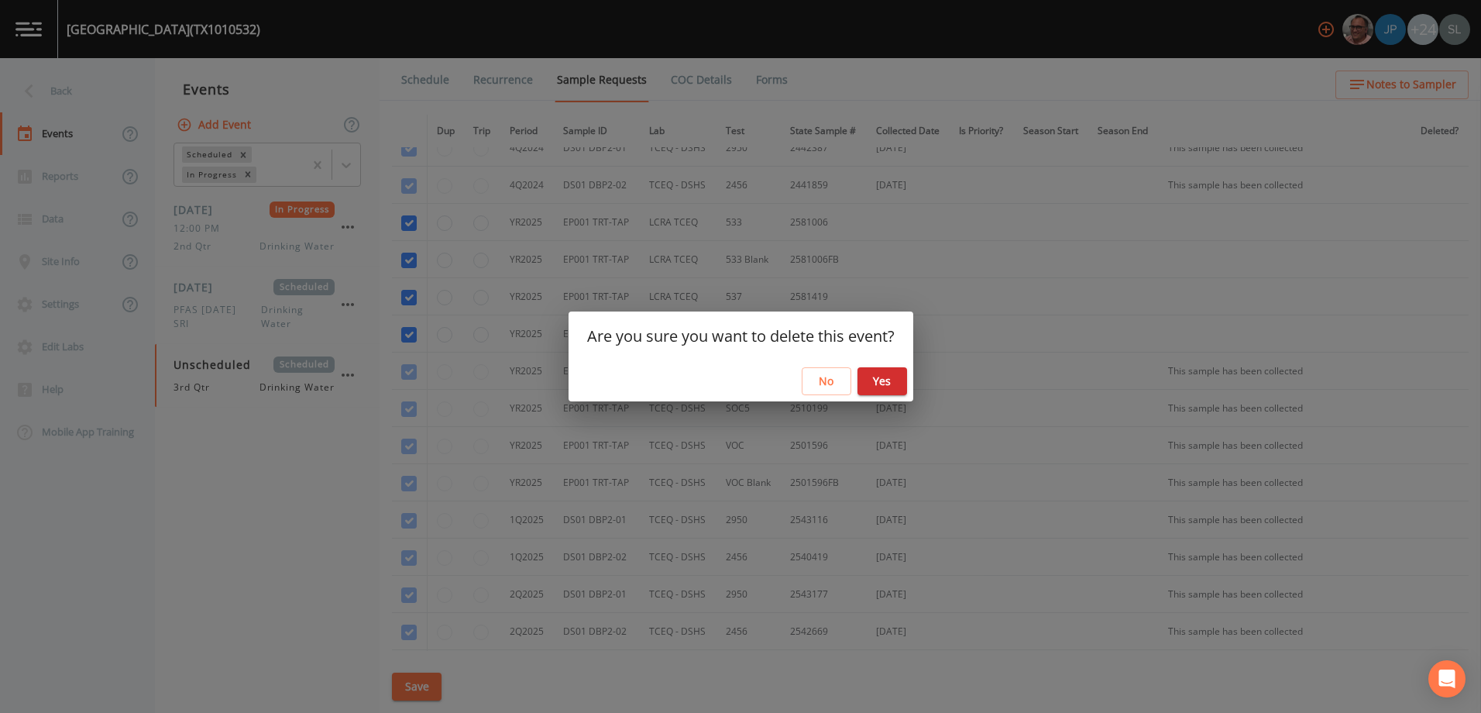
click at [876, 376] on button "Yes" at bounding box center [882, 381] width 50 height 29
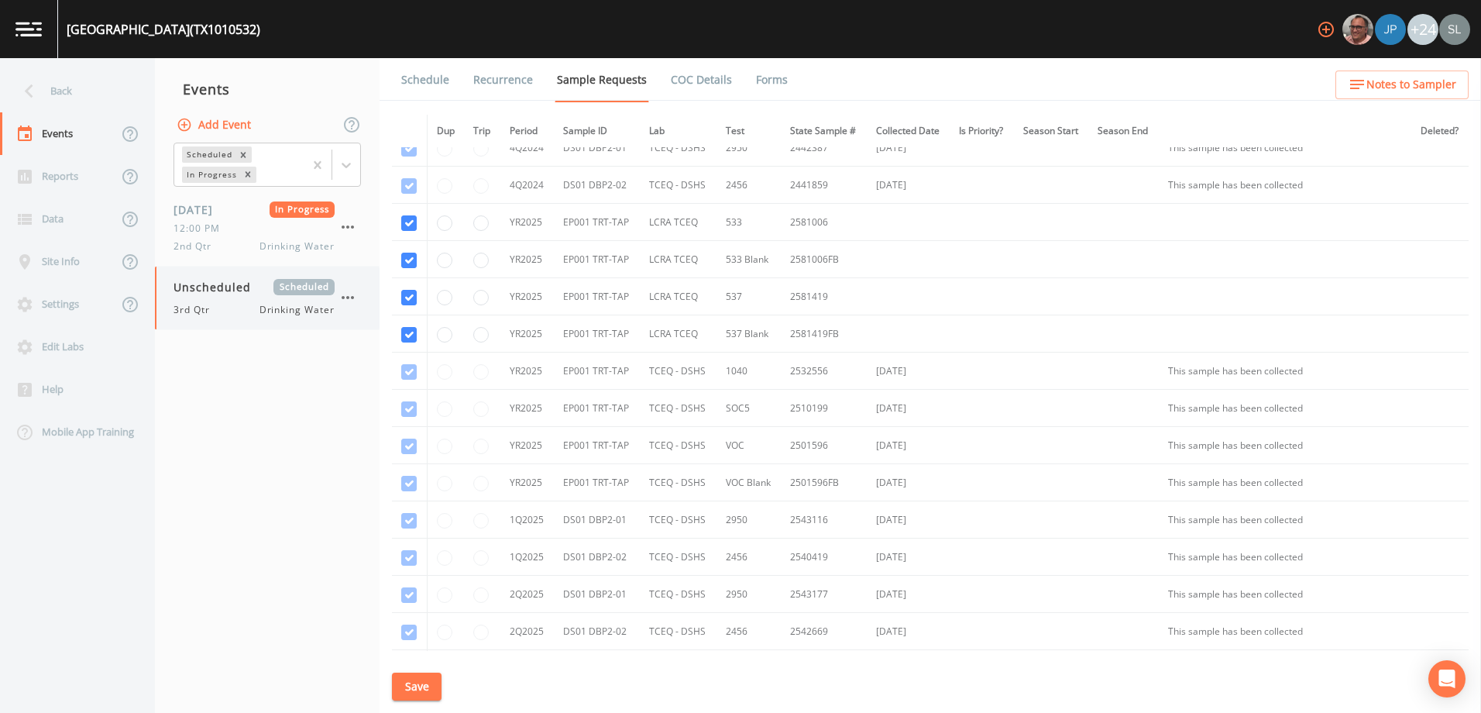
click at [237, 305] on div "3rd Qtr Drinking Water" at bounding box center [253, 310] width 161 height 14
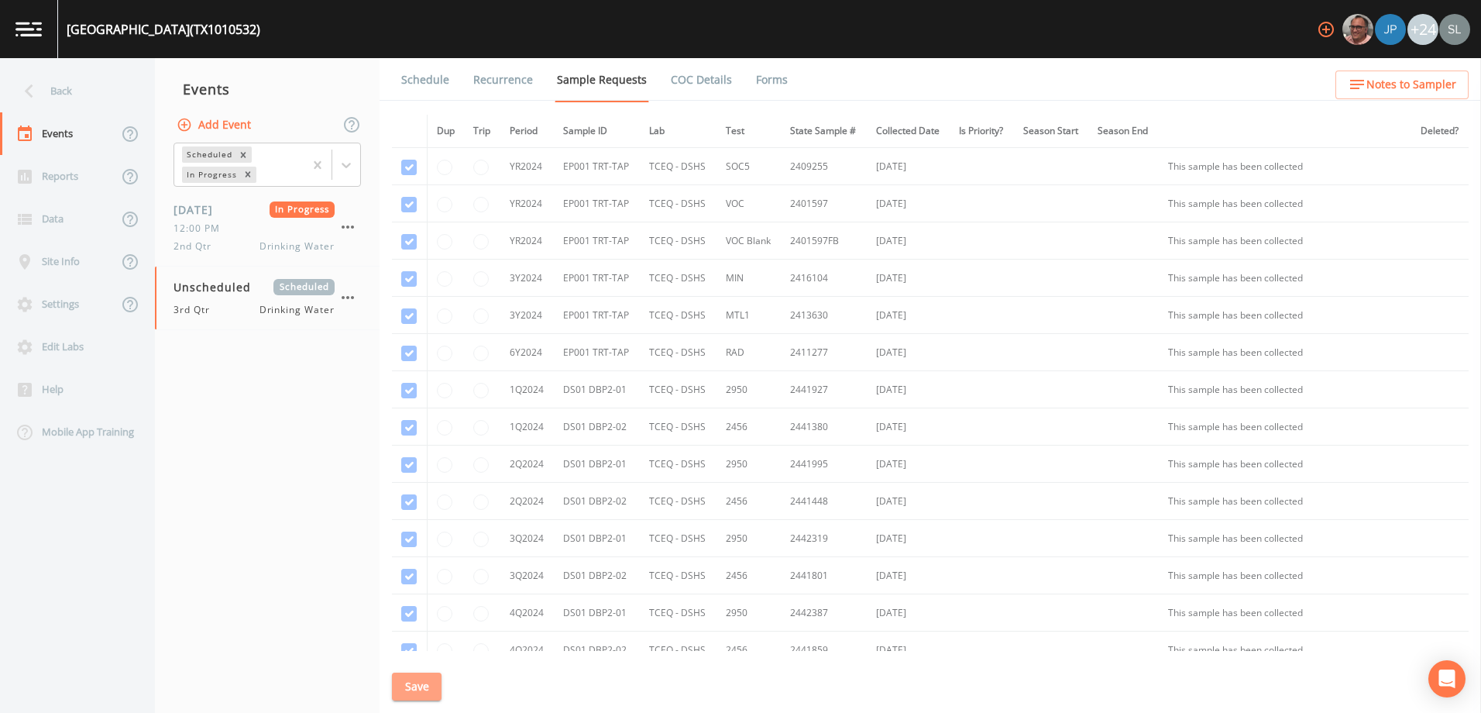
click at [424, 688] on button "Save" at bounding box center [417, 686] width 50 height 29
click at [78, 88] on div "Back" at bounding box center [69, 91] width 139 height 43
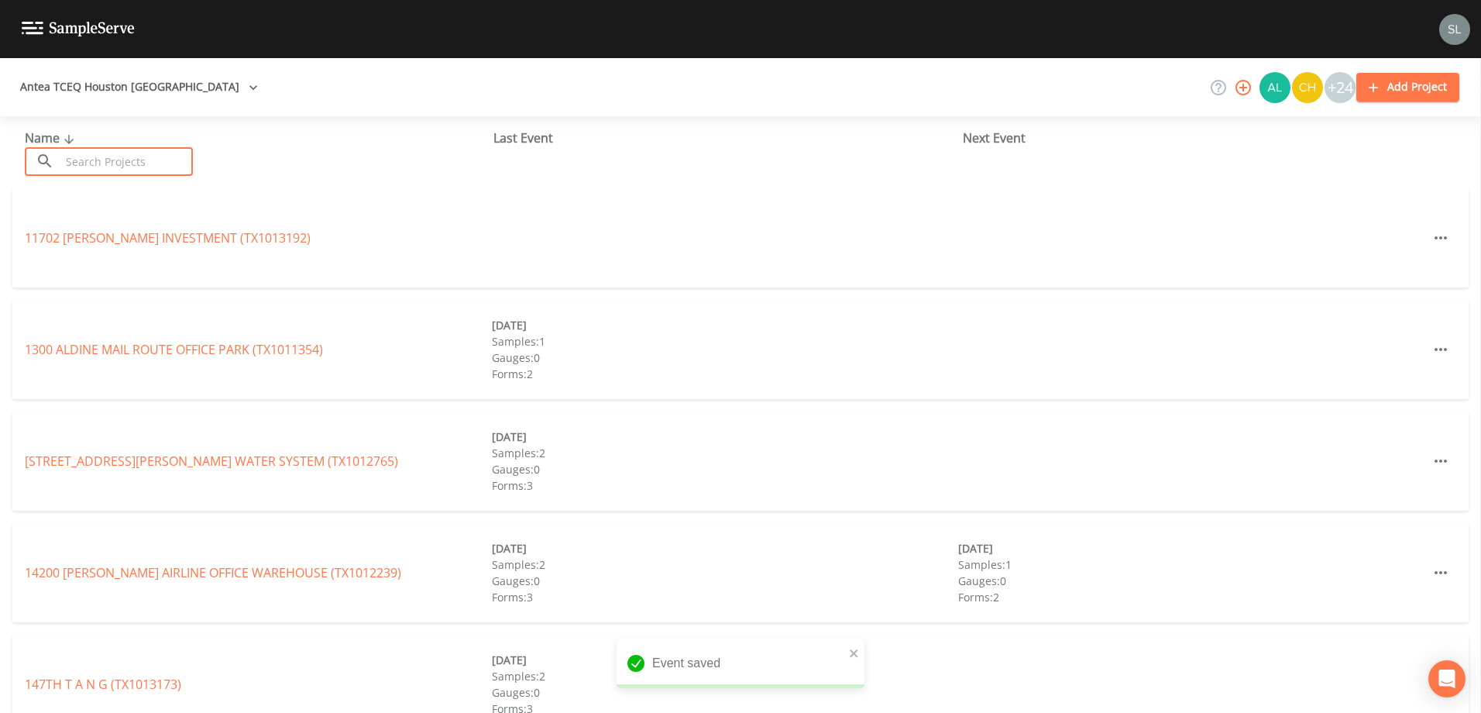
drag, startPoint x: 170, startPoint y: 162, endPoint x: 161, endPoint y: 167, distance: 9.7
click at [170, 162] on input "text" at bounding box center [126, 161] width 132 height 29
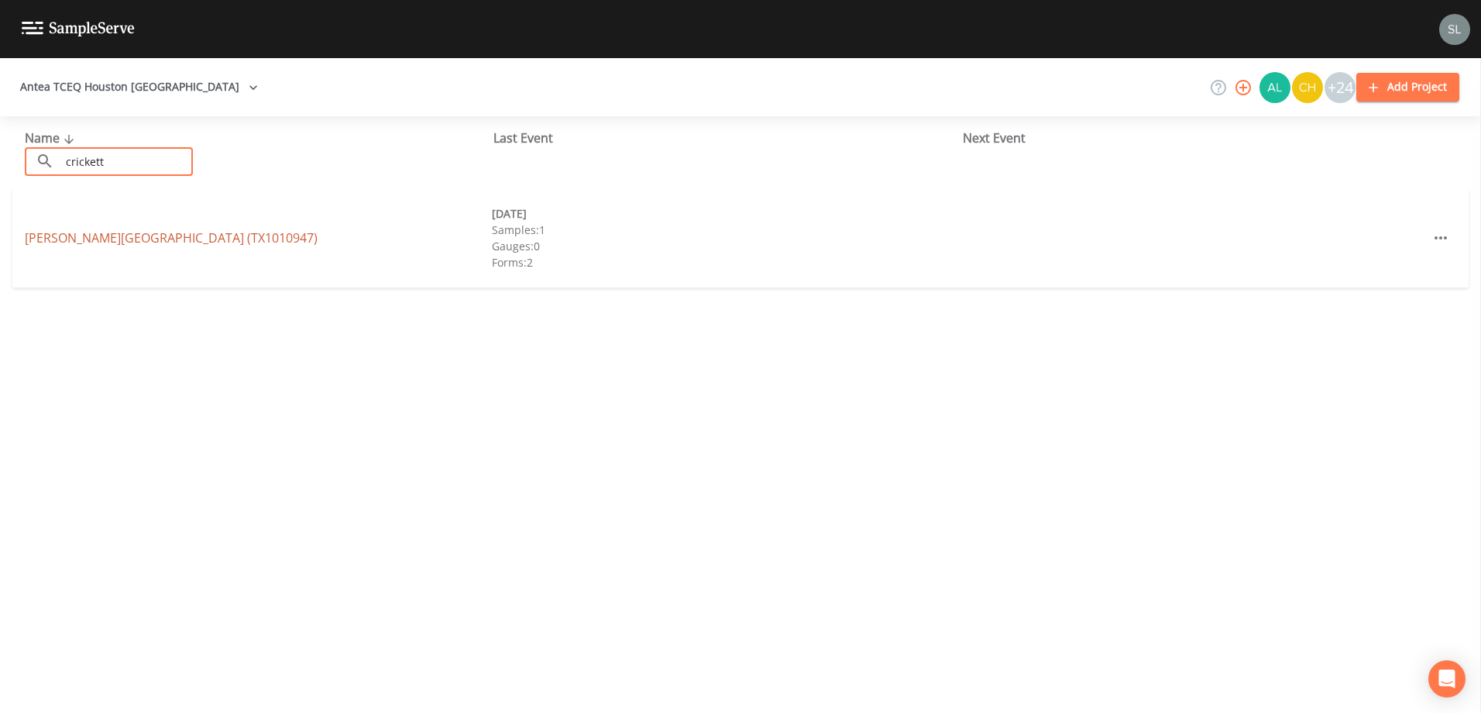
type input "crickett"
click at [129, 242] on link "[PERSON_NAME][GEOGRAPHIC_DATA] (TX1010947)" at bounding box center [171, 237] width 293 height 17
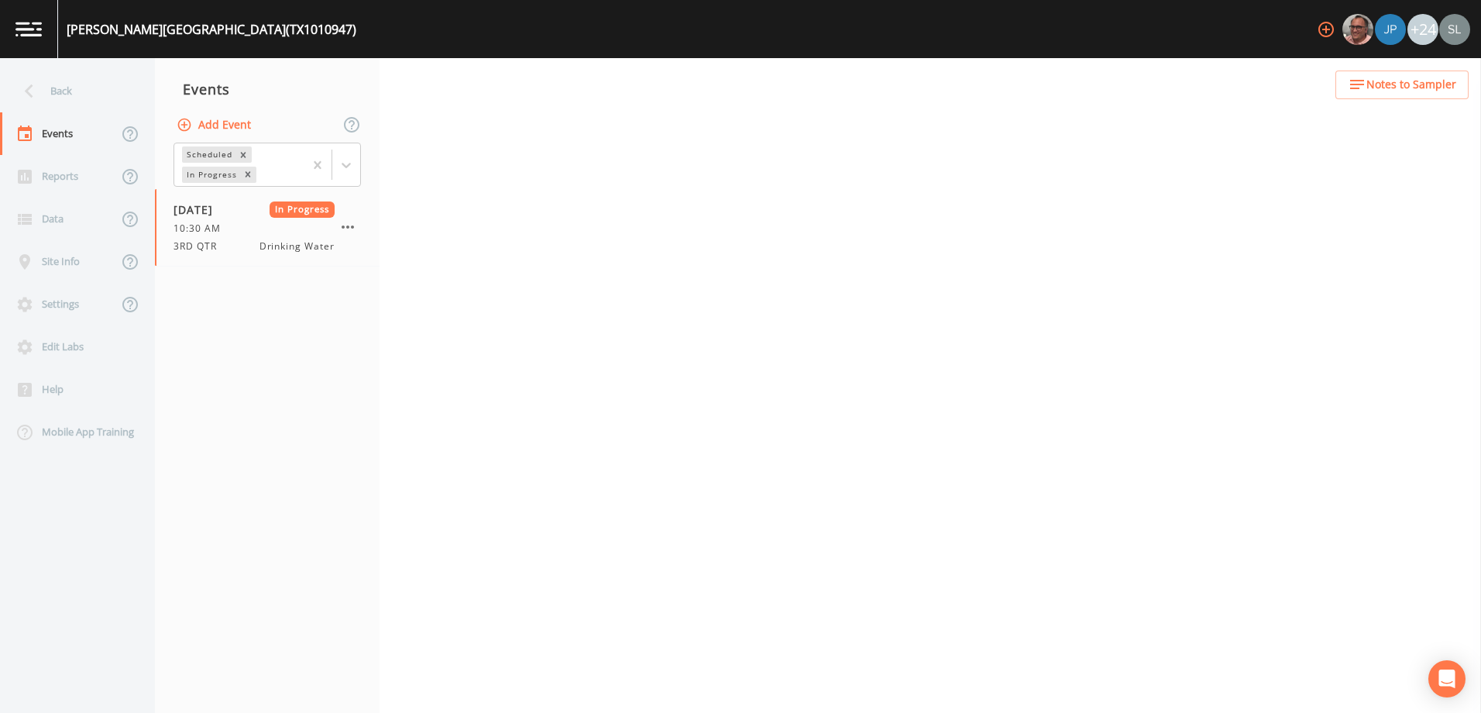
click at [236, 124] on button "Add Event" at bounding box center [215, 125] width 84 height 29
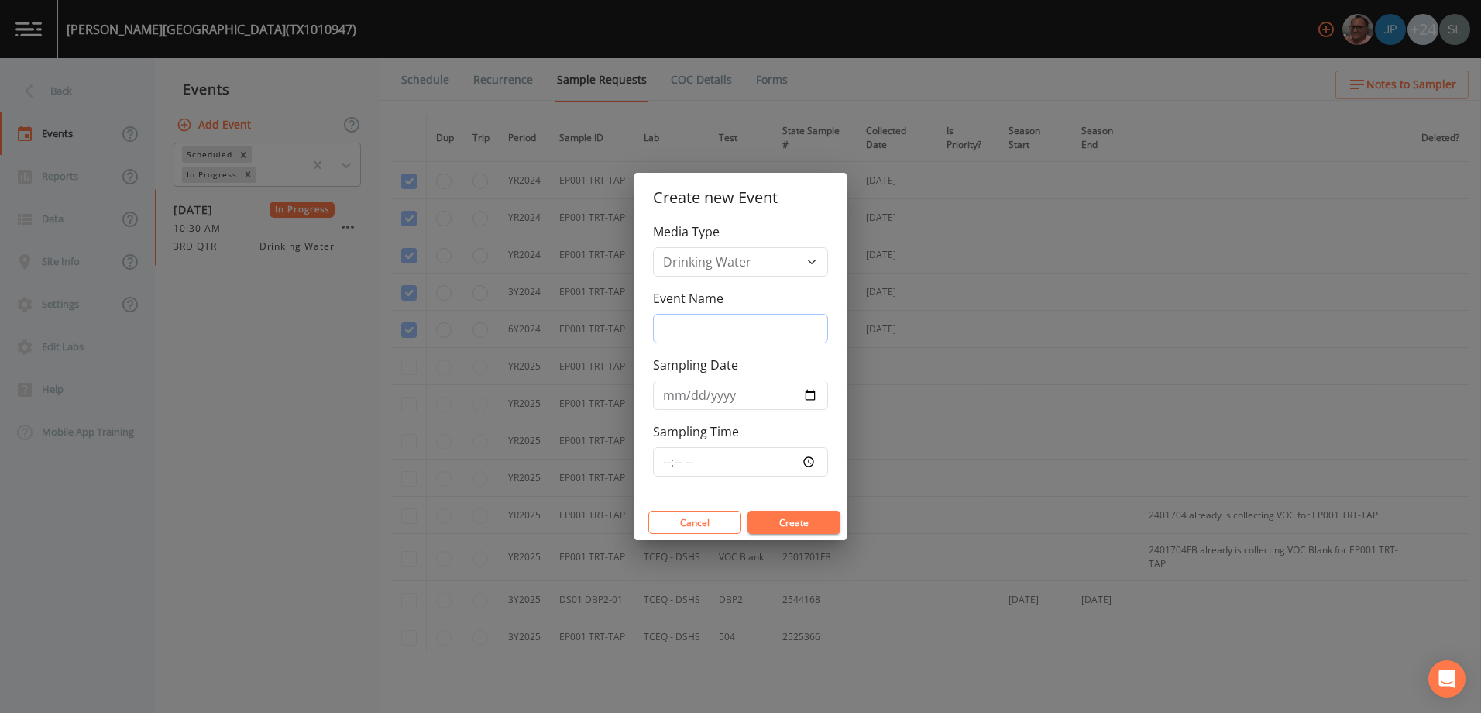
click at [737, 338] on input "Event Name" at bounding box center [740, 328] width 175 height 29
paste input "PFAS [DATE] SRI"
type input "PFAS [DATE] SRI"
click at [804, 394] on input "Sampling Date" at bounding box center [740, 394] width 175 height 29
type input "[DATE]"
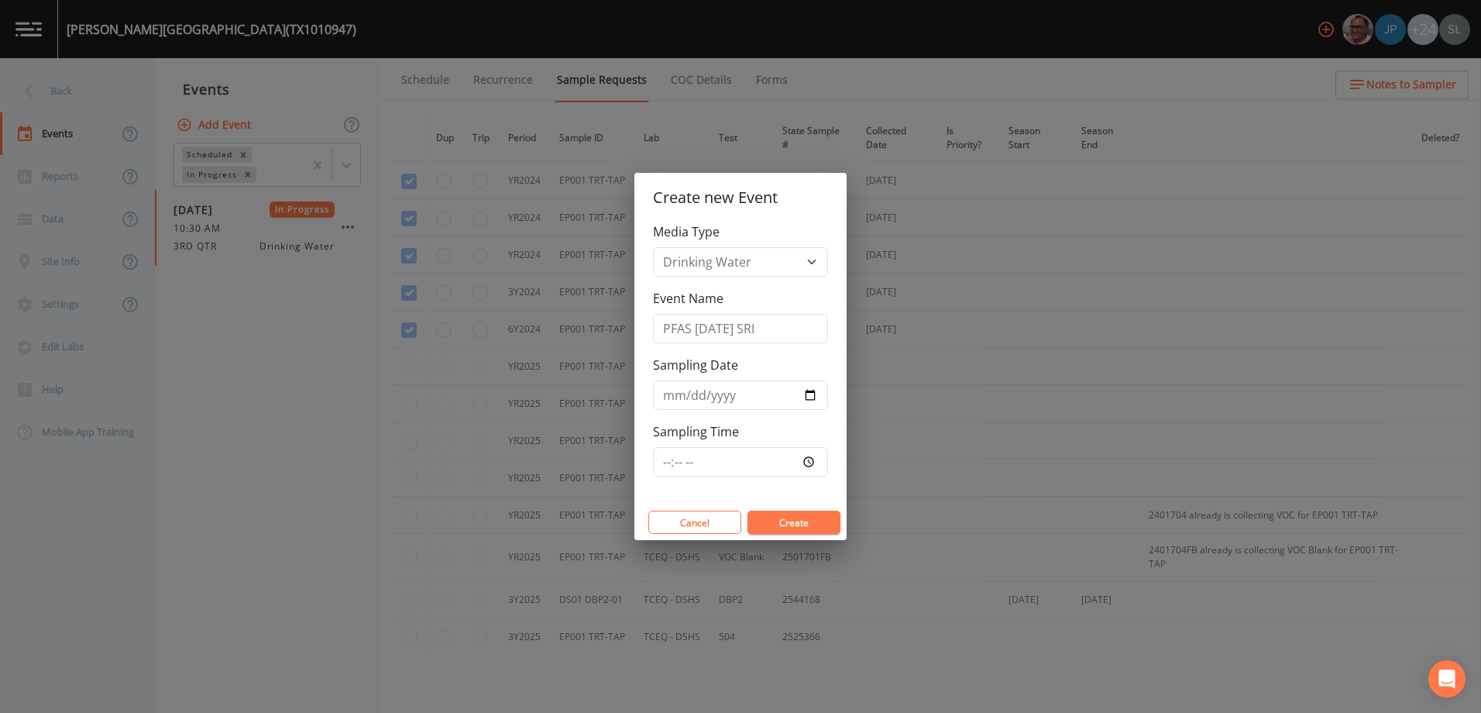
click at [799, 522] on button "Create" at bounding box center [793, 521] width 93 height 23
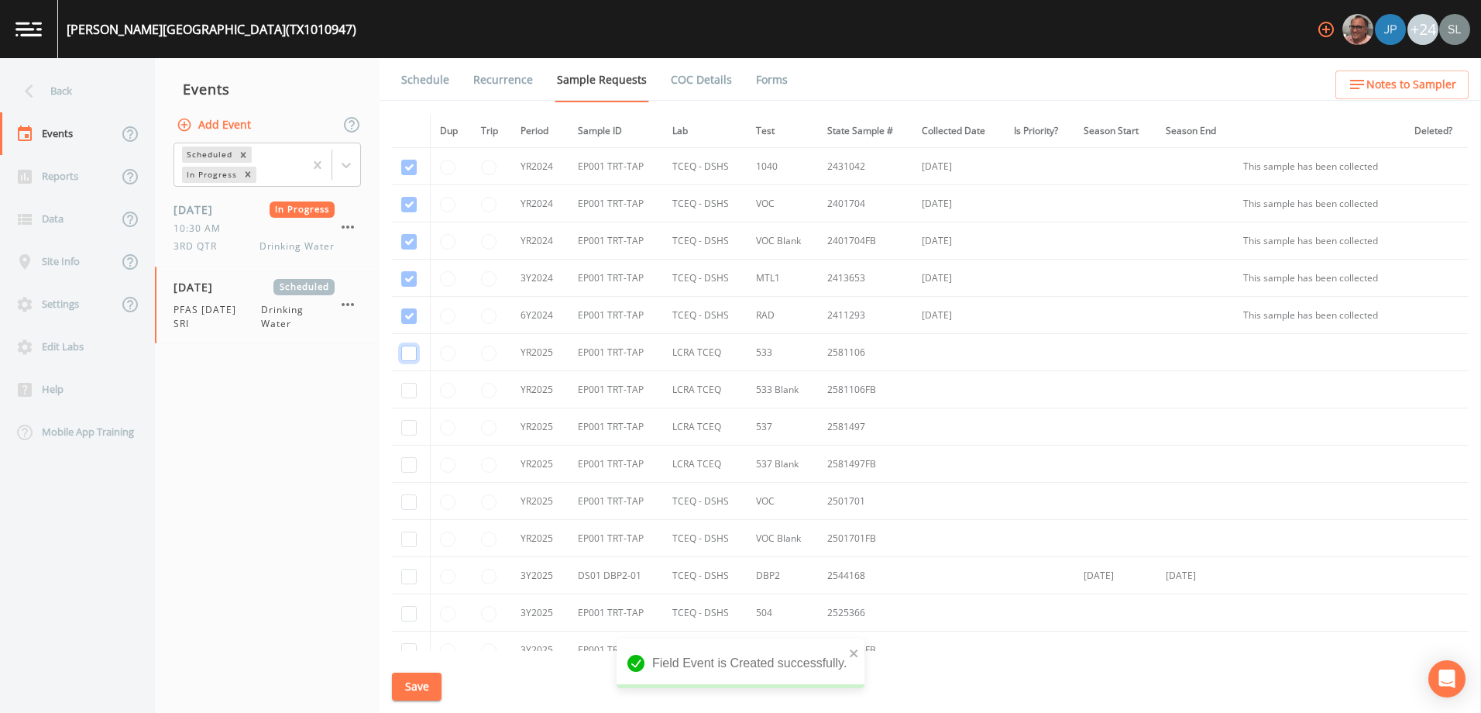
drag, startPoint x: 410, startPoint y: 353, endPoint x: 409, endPoint y: 394, distance: 41.1
click at [410, 354] on input "checkbox" at bounding box center [408, 352] width 15 height 15
checkbox input "true"
click at [408, 393] on input "checkbox" at bounding box center [408, 390] width 15 height 15
checkbox input "true"
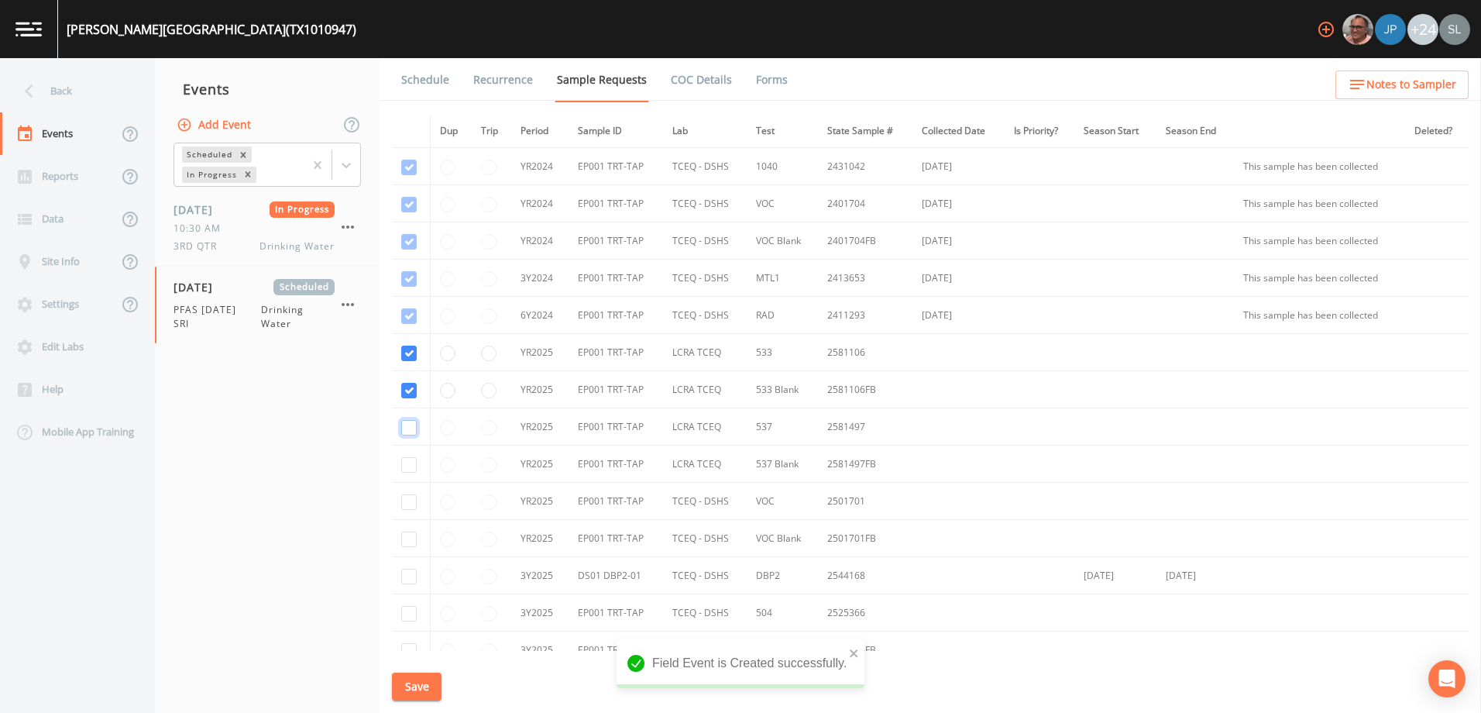
click at [407, 430] on input "checkbox" at bounding box center [408, 427] width 15 height 15
checkbox input "true"
click at [413, 459] on input "checkbox" at bounding box center [408, 464] width 15 height 15
checkbox input "true"
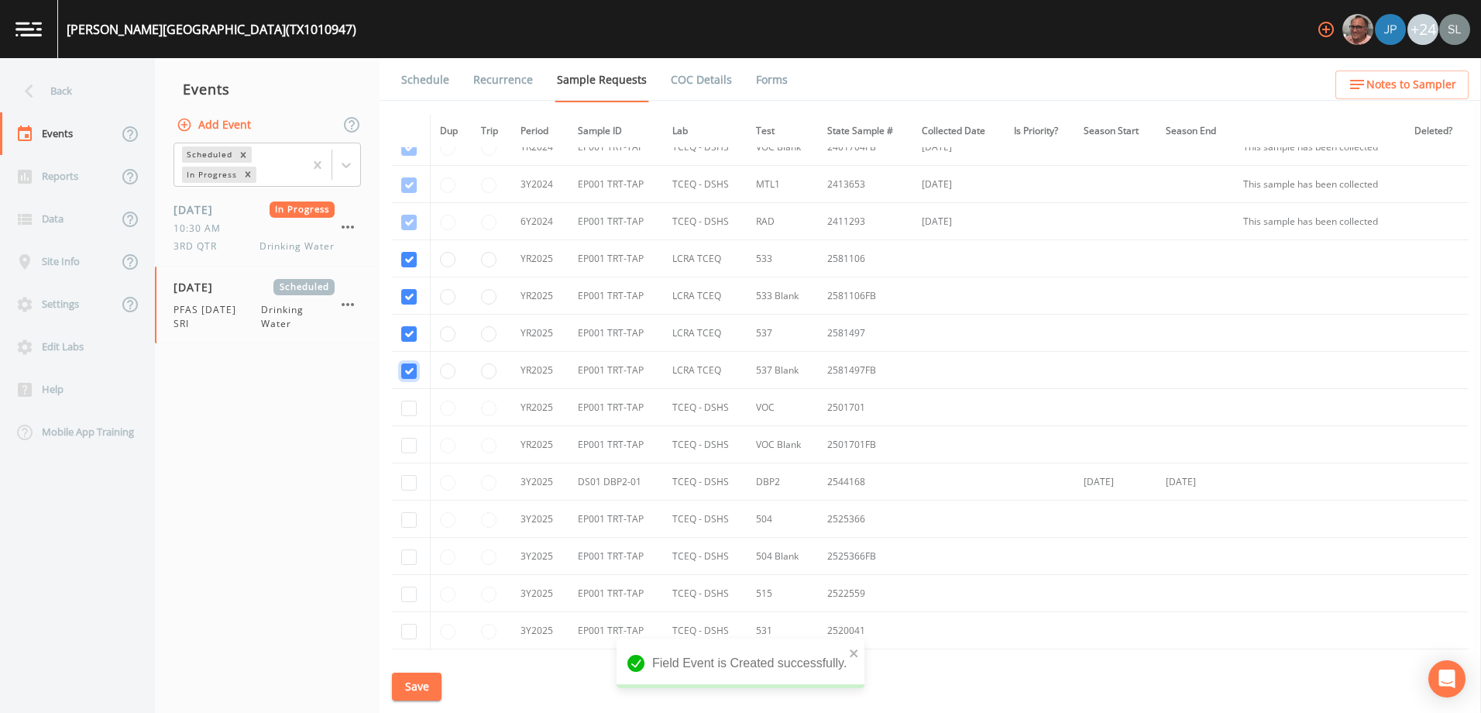
scroll to position [232, 0]
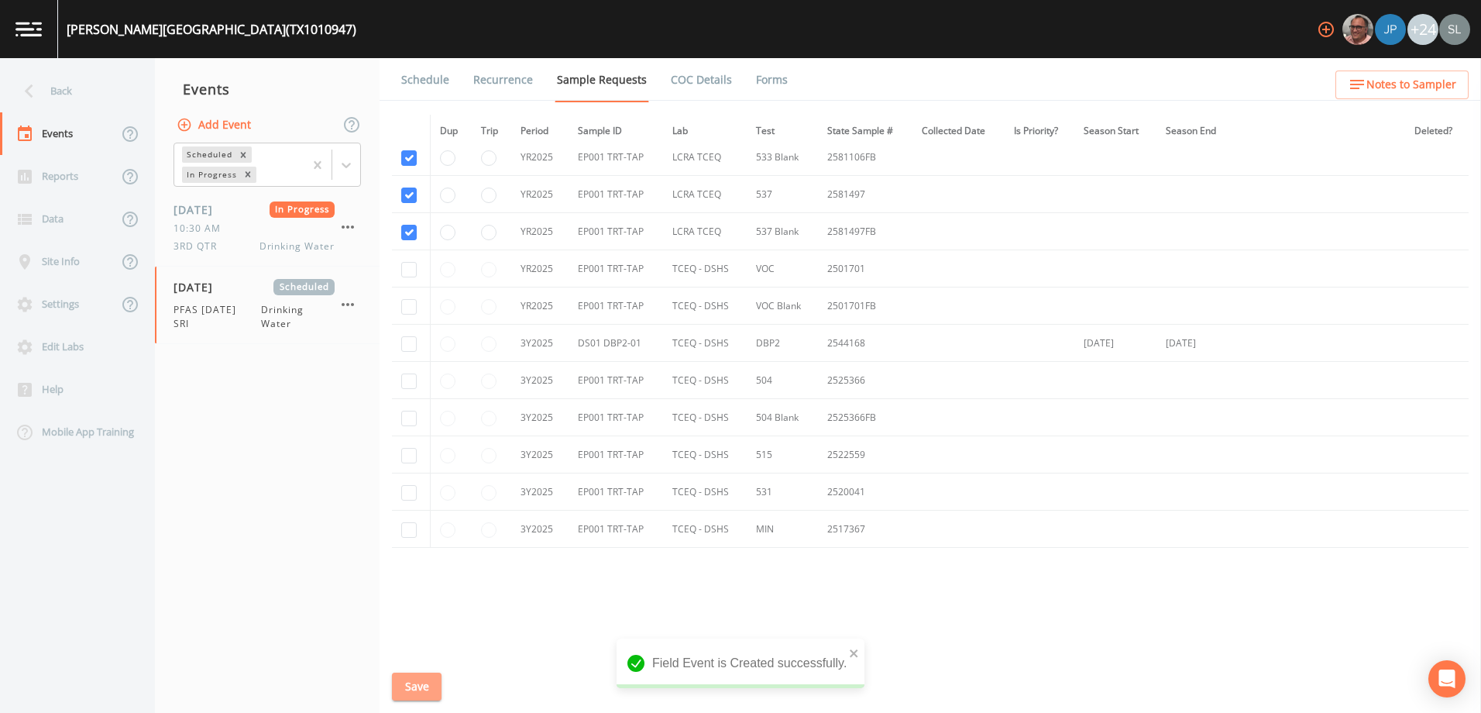
click at [400, 678] on button "Save" at bounding box center [417, 686] width 50 height 29
click at [79, 93] on div "Back" at bounding box center [69, 91] width 139 height 43
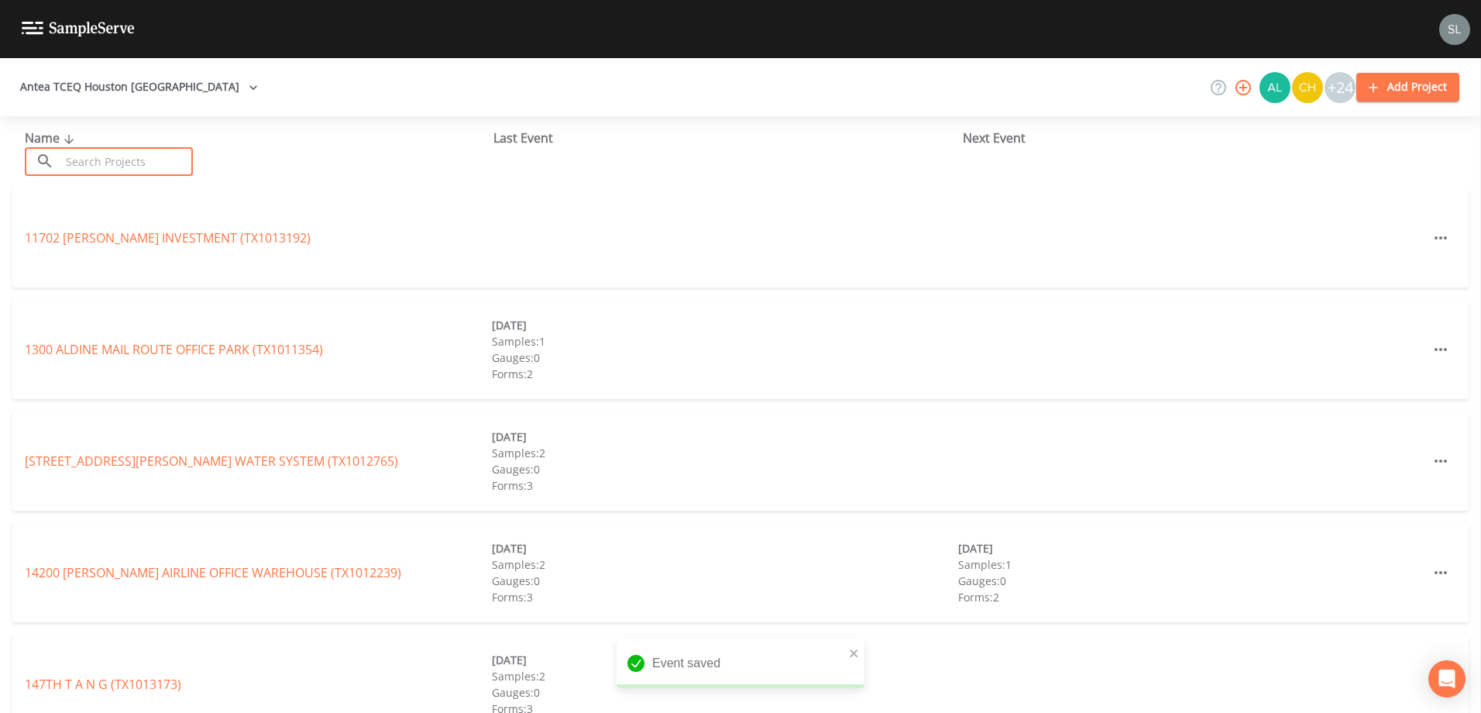
click at [132, 166] on input "text" at bounding box center [126, 161] width 132 height 29
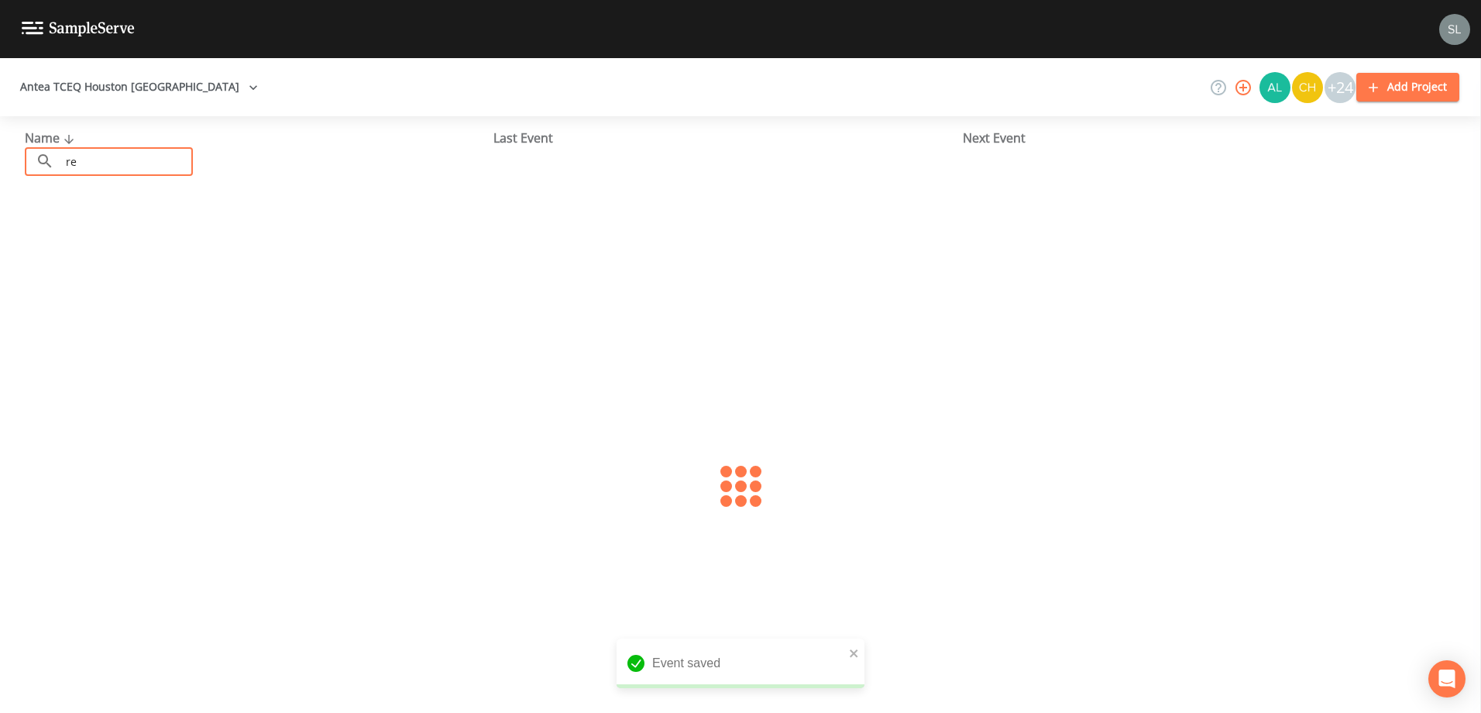
type input "r"
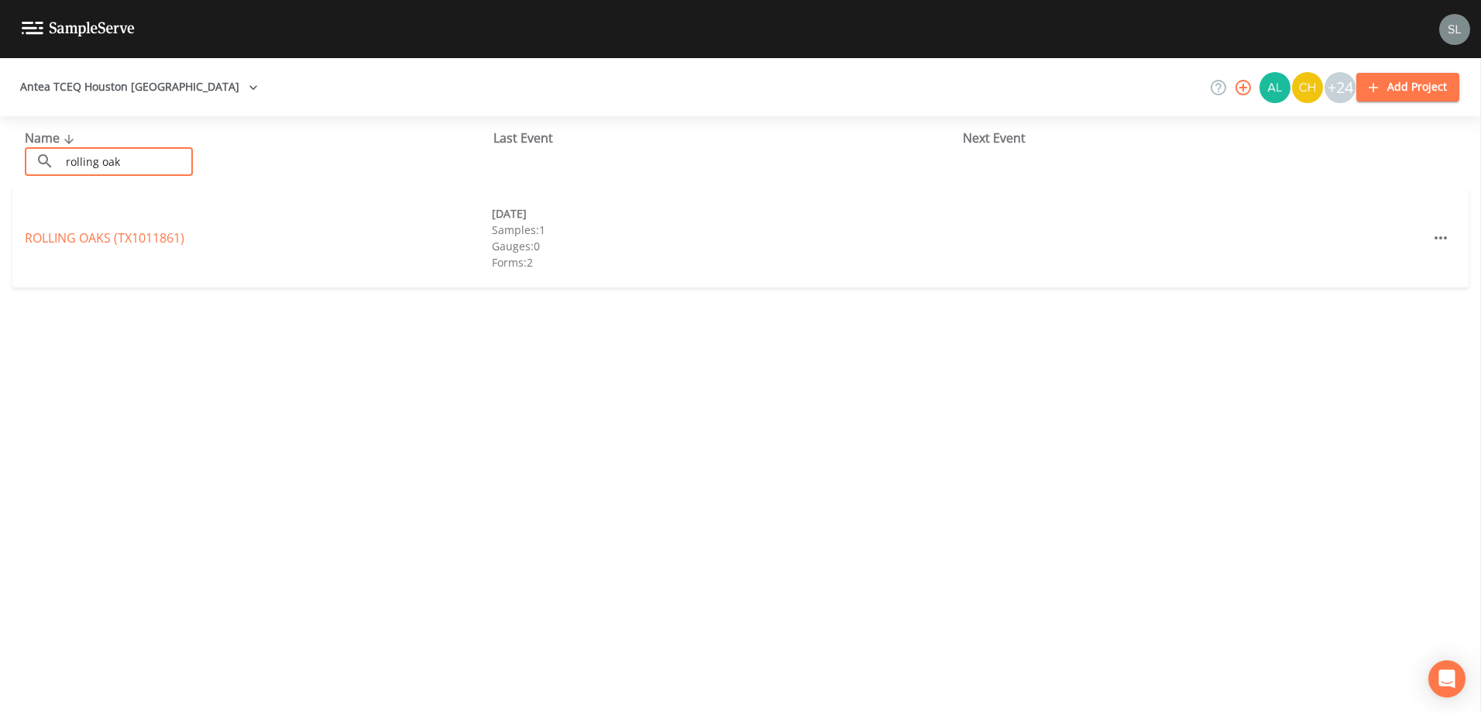
type input "rolling oak"
click at [153, 223] on div "ROLLING OAKS (TX1011861) [DATE] Samples: 1 Gauges: 0 Forms: 2" at bounding box center [740, 237] width 1456 height 99
click at [155, 232] on link "ROLLING OAKS (TX1011861)" at bounding box center [105, 237] width 160 height 17
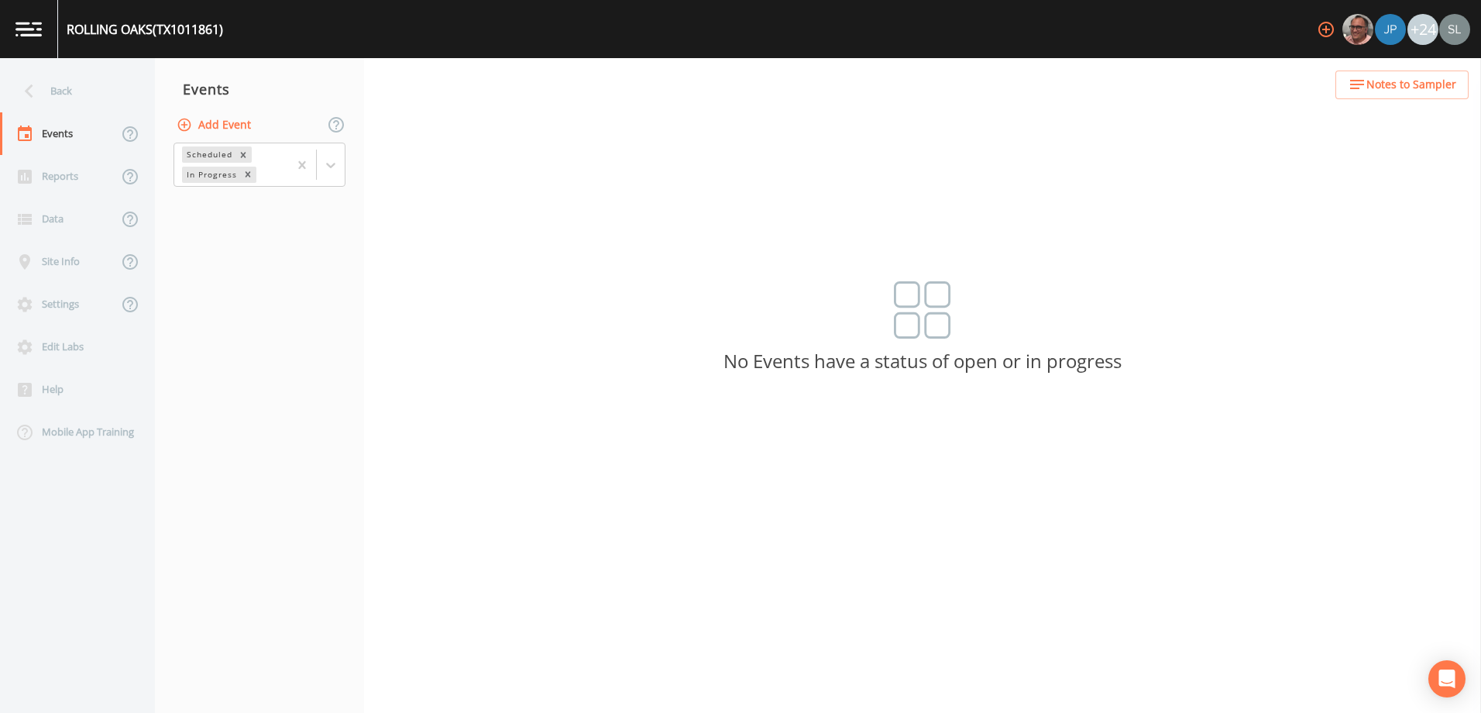
click at [232, 126] on button "Add Event" at bounding box center [215, 125] width 84 height 29
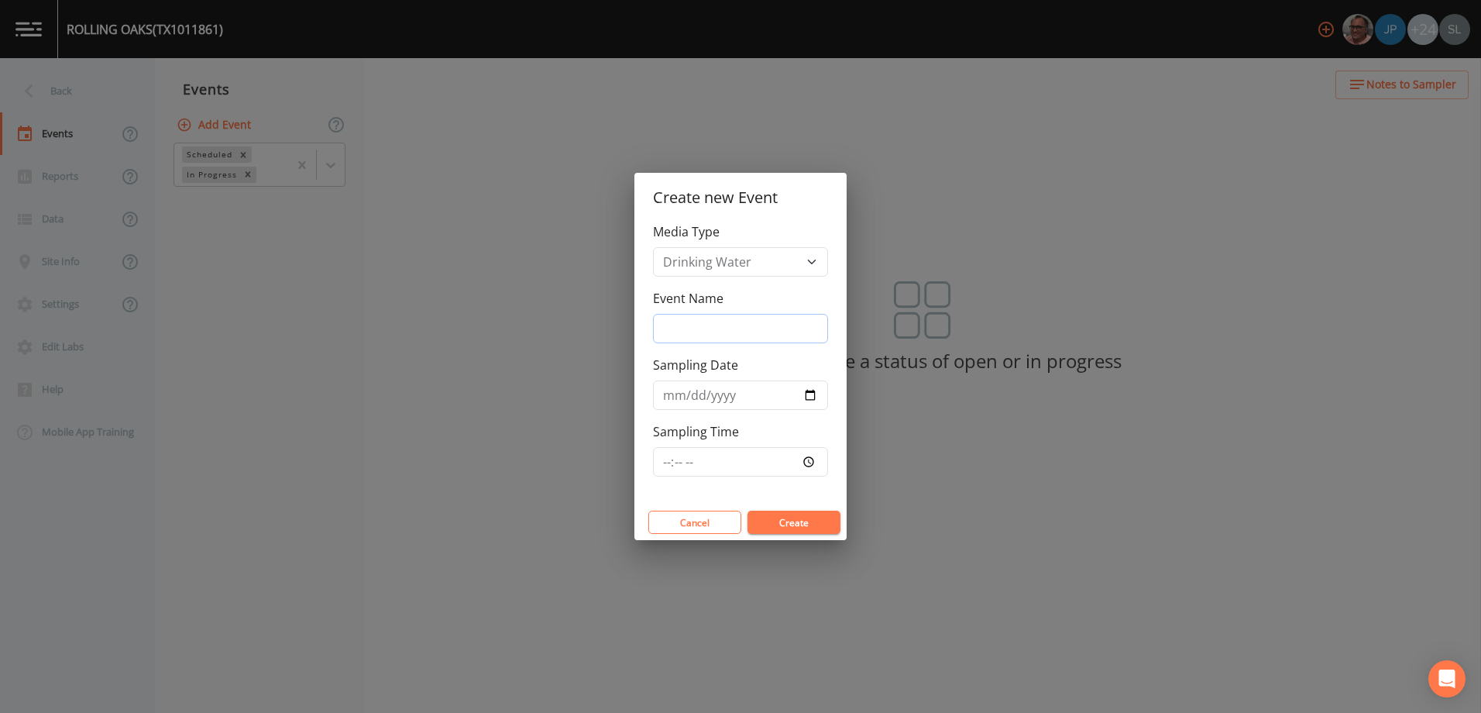
click at [696, 325] on input "Event Name" at bounding box center [740, 328] width 175 height 29
paste input "PFAS [DATE] SRI"
type input "PFAS [DATE] SRI"
click at [811, 395] on input "Sampling Date" at bounding box center [740, 394] width 175 height 29
type input "[DATE]"
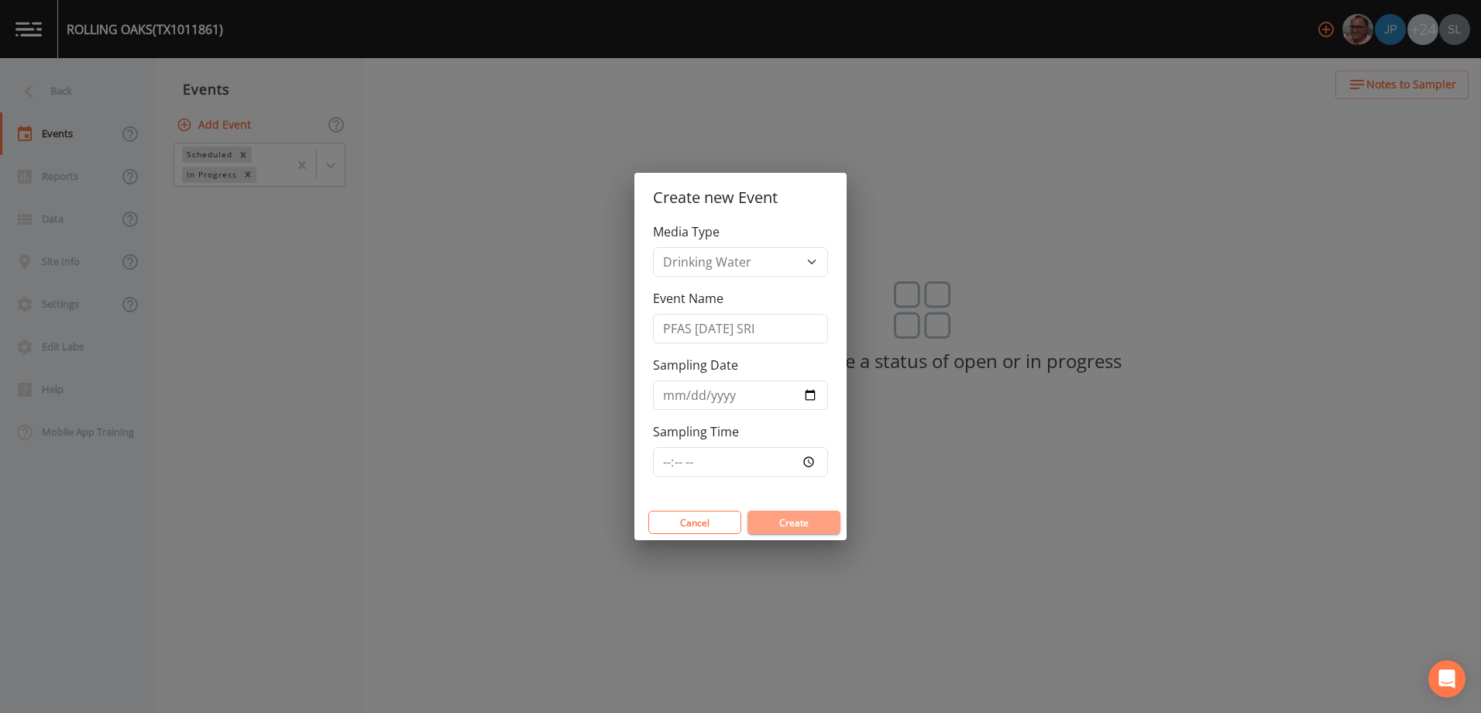
click at [821, 524] on button "Create" at bounding box center [793, 521] width 93 height 23
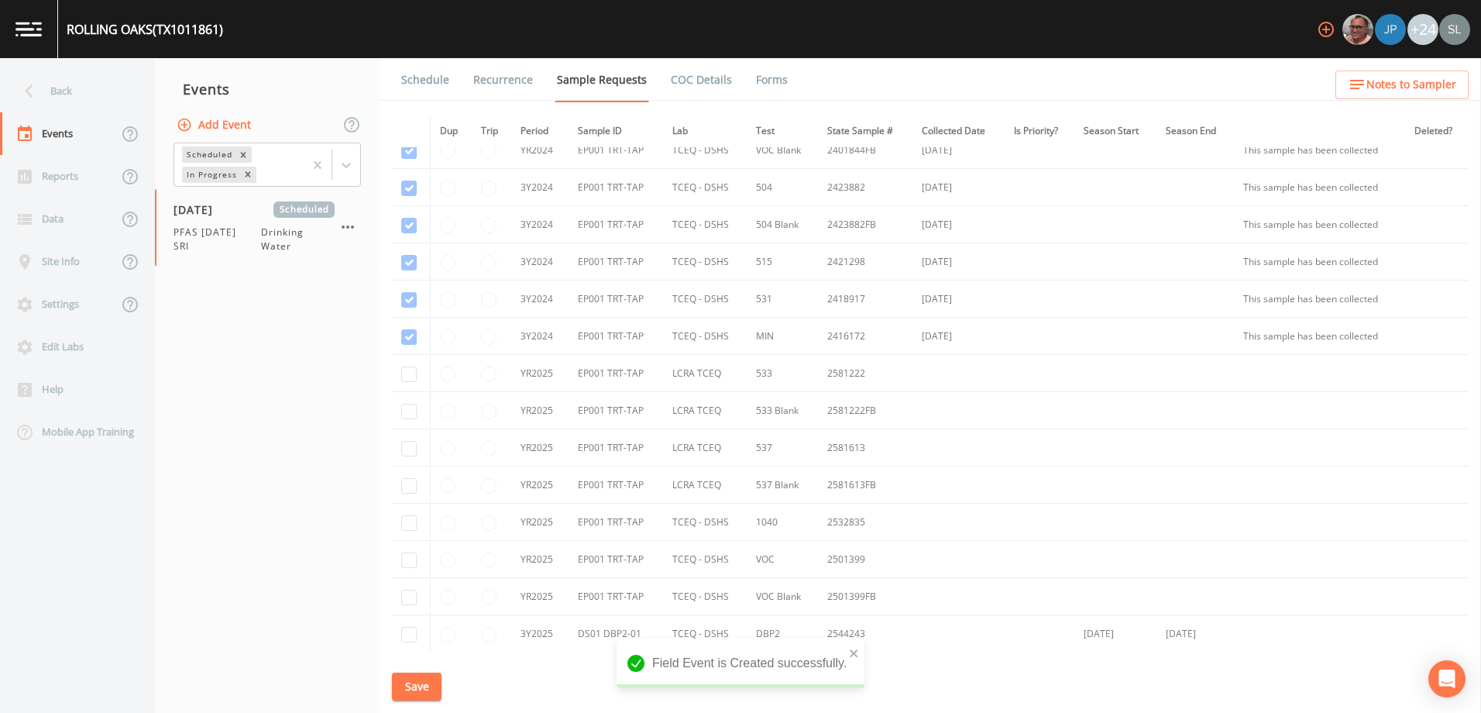
scroll to position [77, 0]
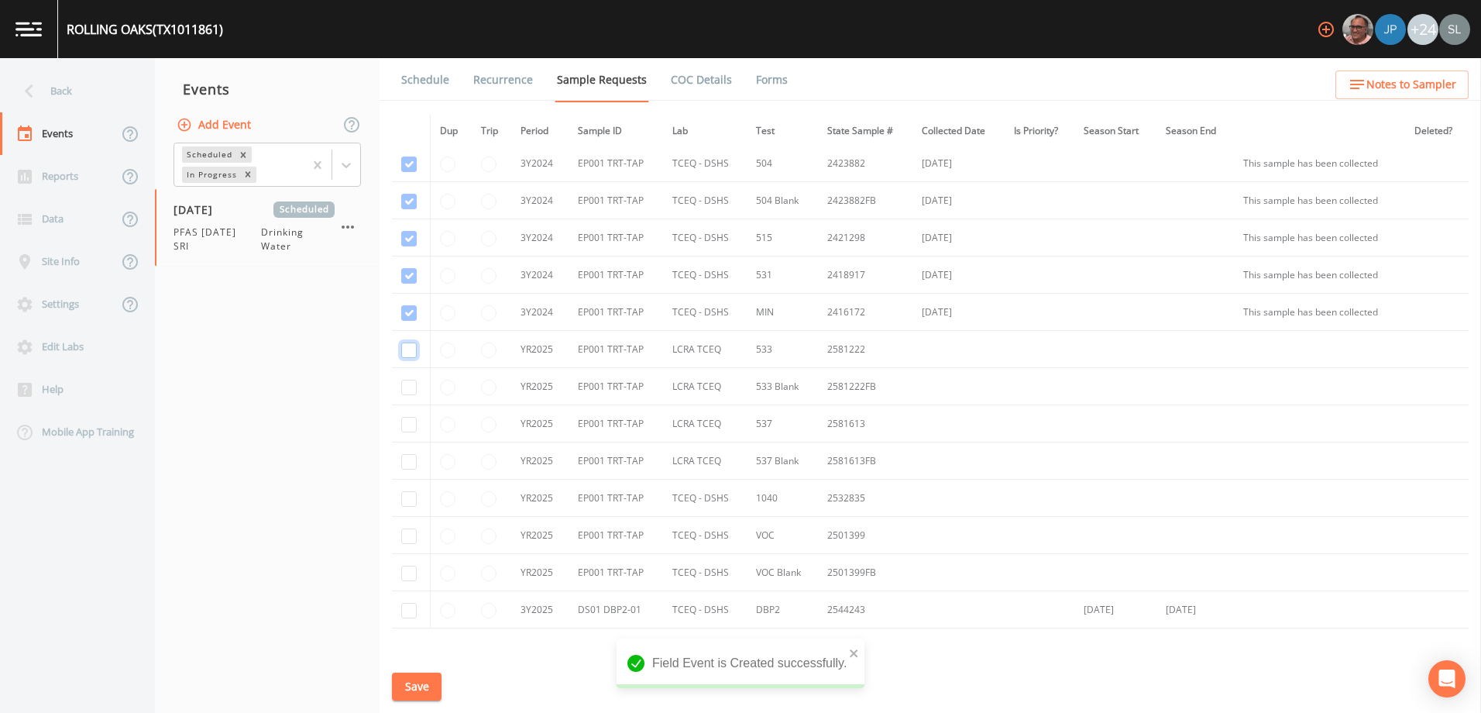
click at [409, 351] on input "checkbox" at bounding box center [408, 349] width 15 height 15
checkbox input "true"
click at [411, 386] on input "checkbox" at bounding box center [408, 387] width 15 height 15
checkbox input "true"
click at [411, 428] on input "checkbox" at bounding box center [408, 424] width 15 height 15
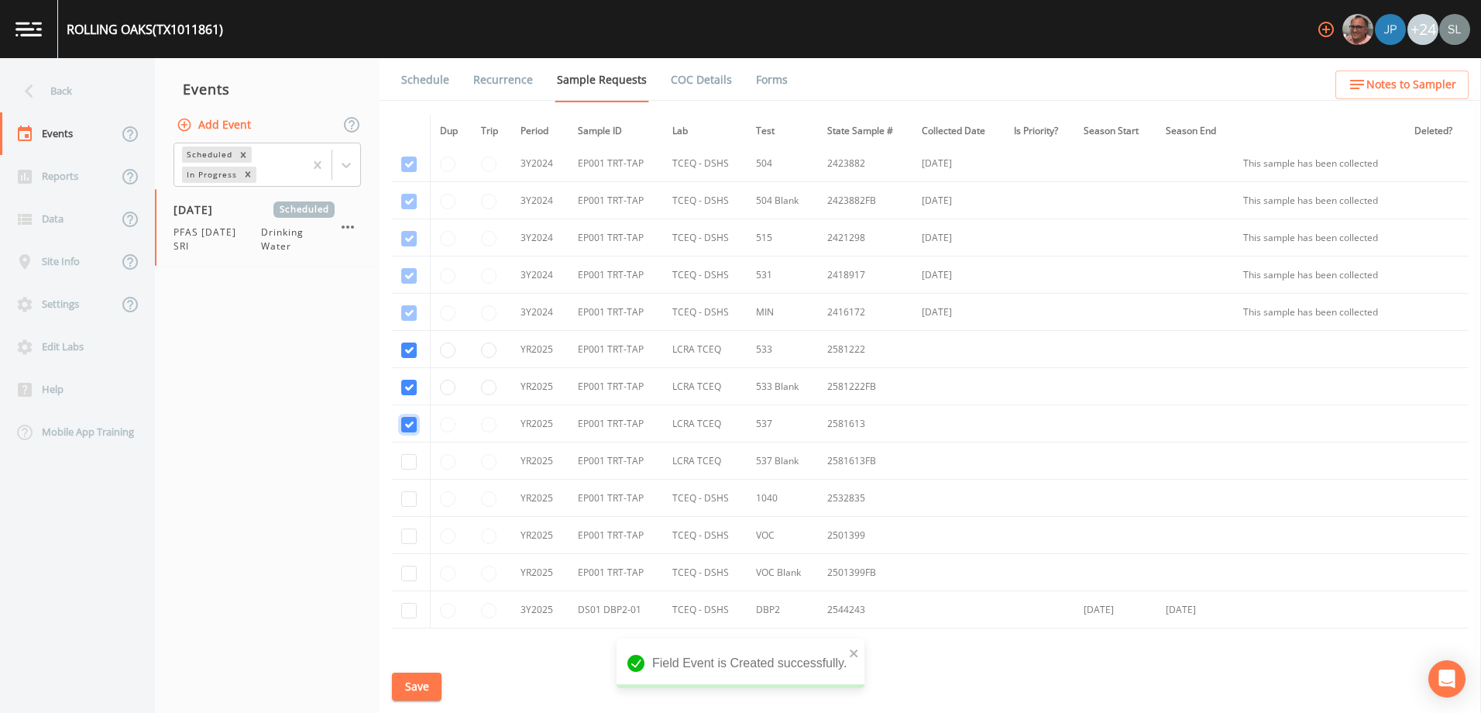
checkbox input "true"
click at [410, 459] on input "checkbox" at bounding box center [408, 461] width 15 height 15
checkbox input "true"
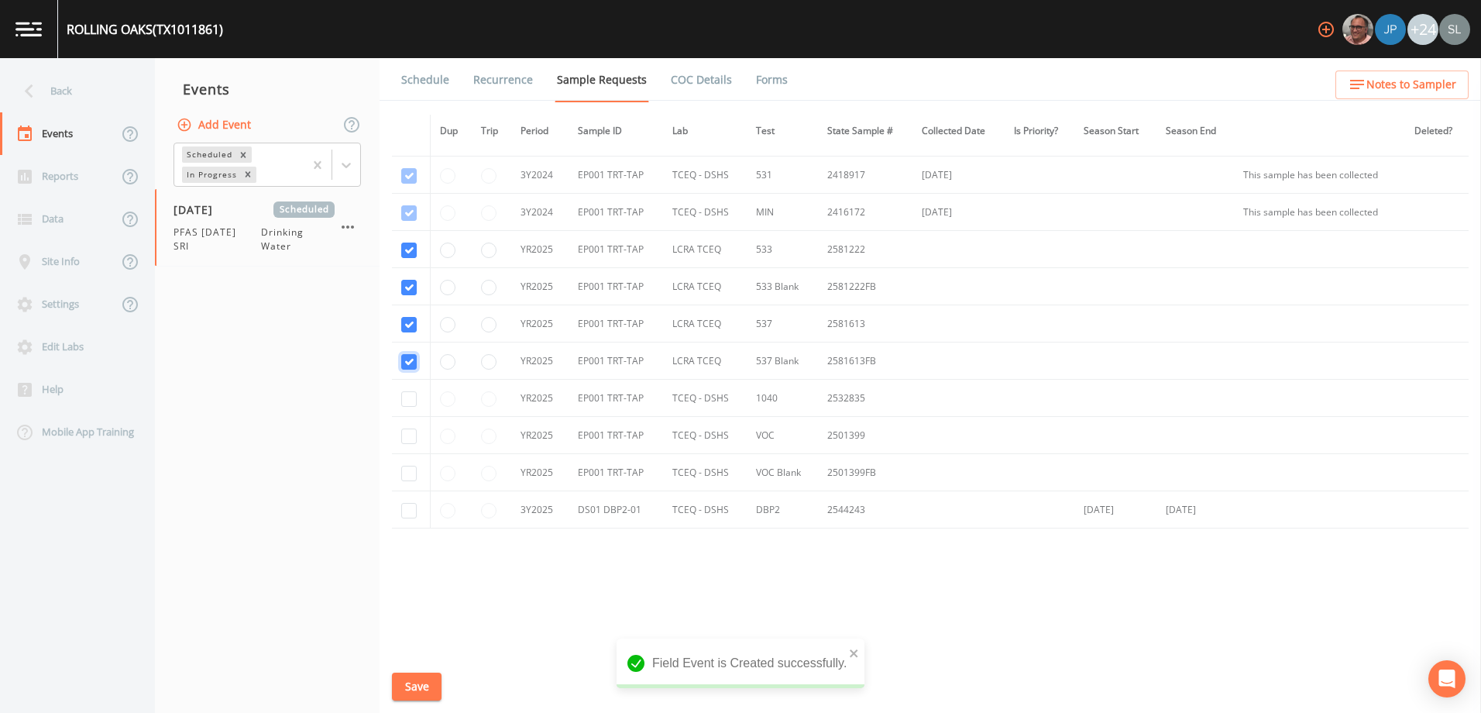
scroll to position [179, 0]
click at [431, 675] on button "Save" at bounding box center [417, 686] width 50 height 29
click at [103, 88] on div "Back" at bounding box center [69, 91] width 139 height 43
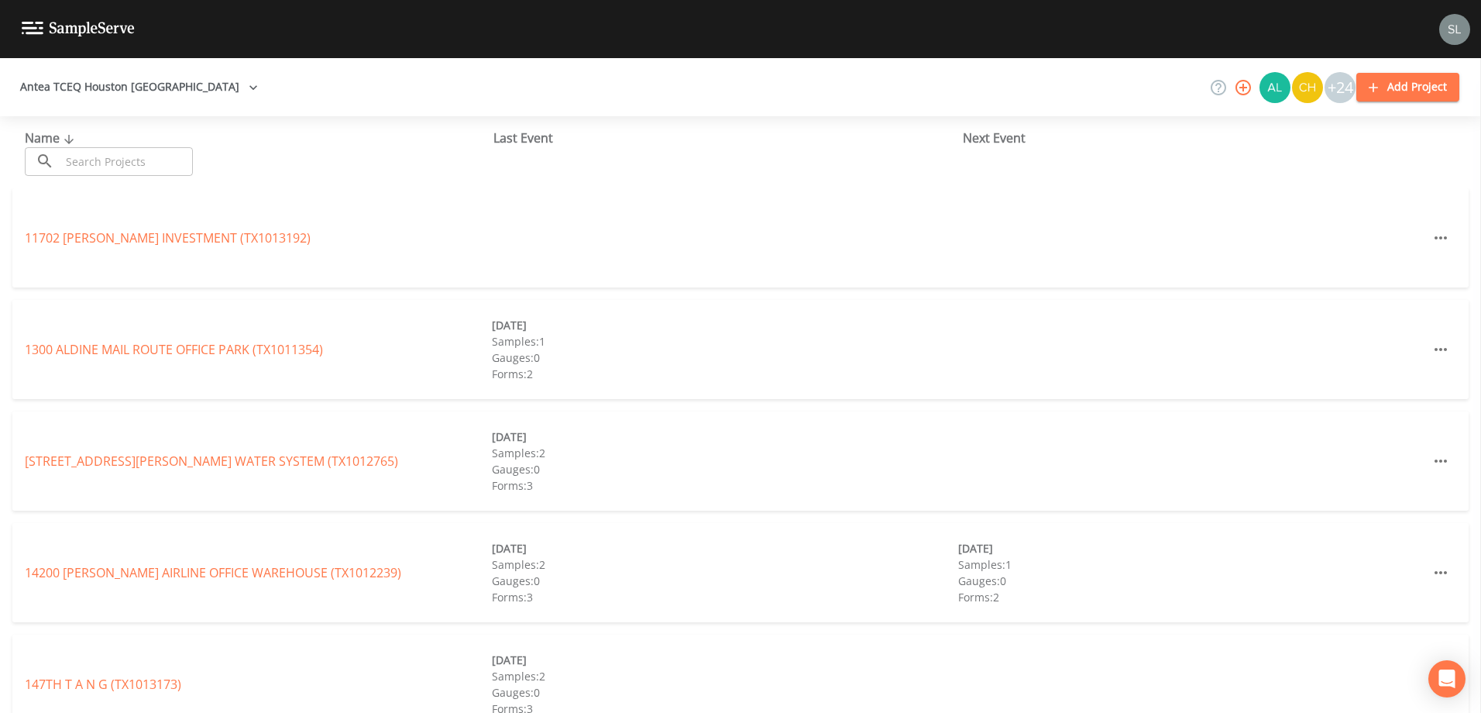
click at [168, 168] on input "text" at bounding box center [126, 161] width 132 height 29
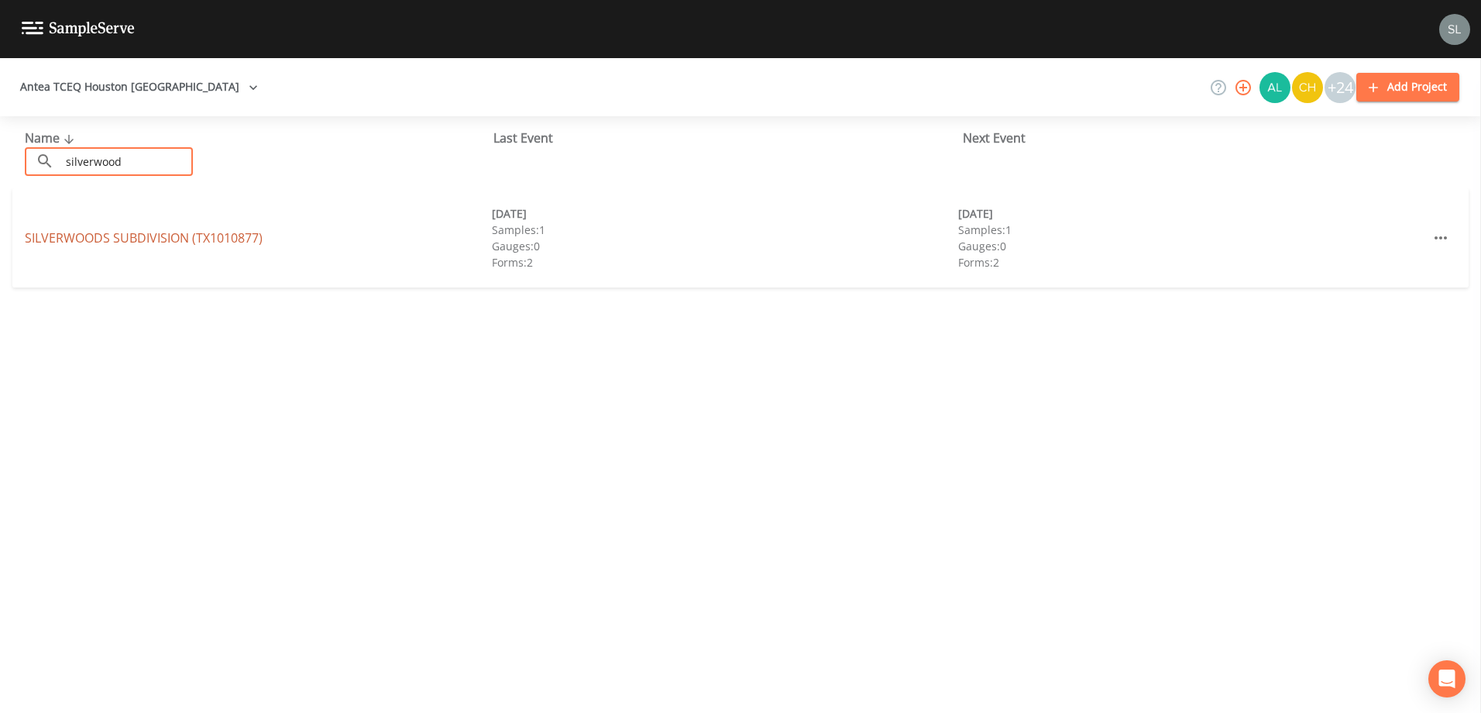
type input "silverwood"
click at [57, 238] on link "[GEOGRAPHIC_DATA] SUBDIVISION (TX1010877)" at bounding box center [144, 237] width 238 height 17
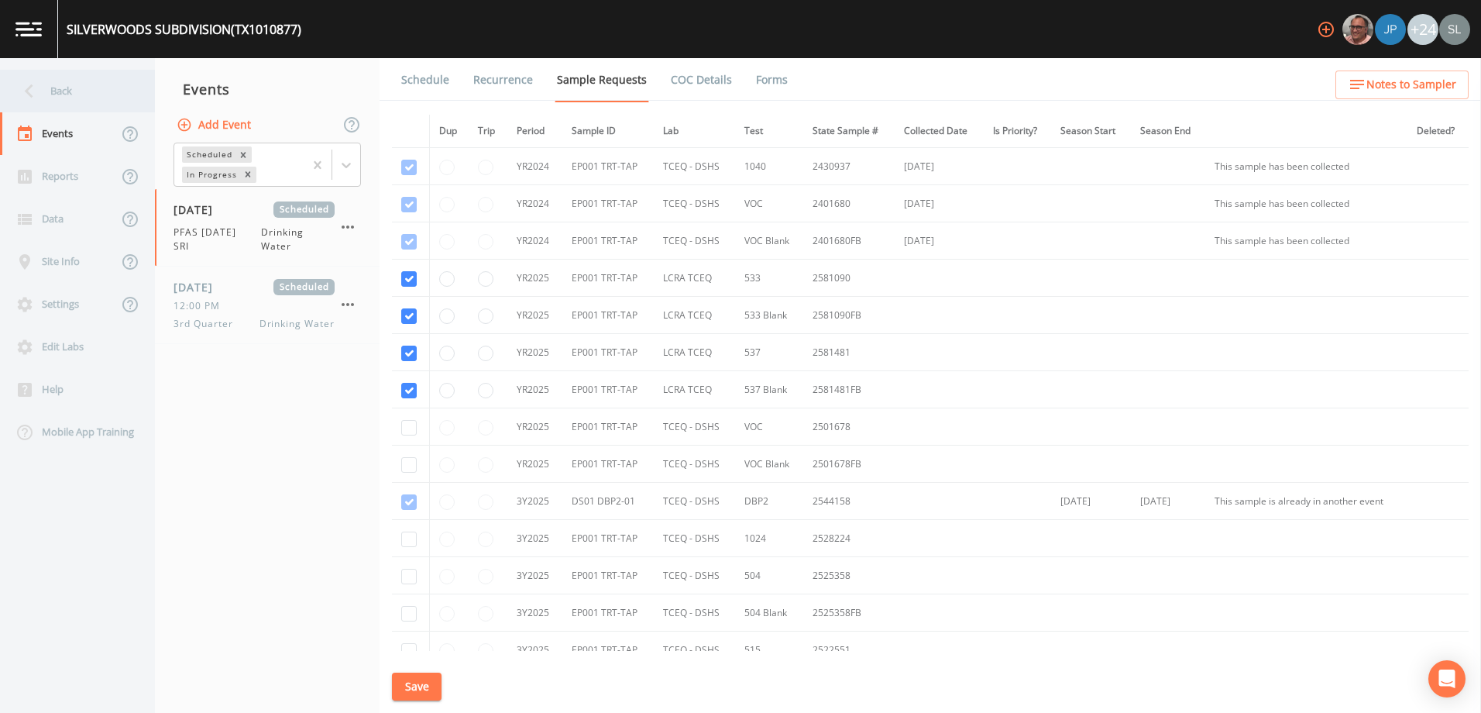
click at [100, 91] on div "Back" at bounding box center [69, 91] width 139 height 43
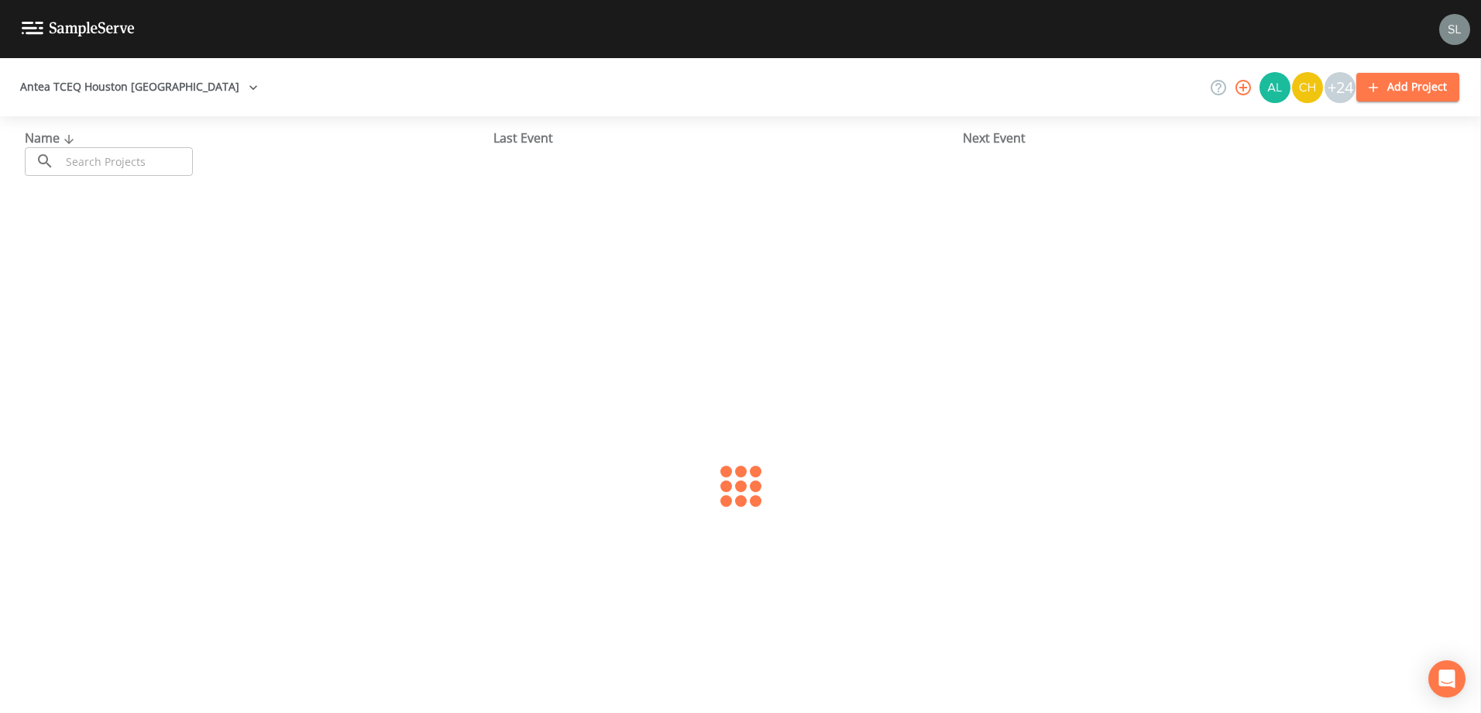
drag, startPoint x: 177, startPoint y: 154, endPoint x: 171, endPoint y: 145, distance: 10.8
click at [176, 154] on input "text" at bounding box center [126, 161] width 132 height 29
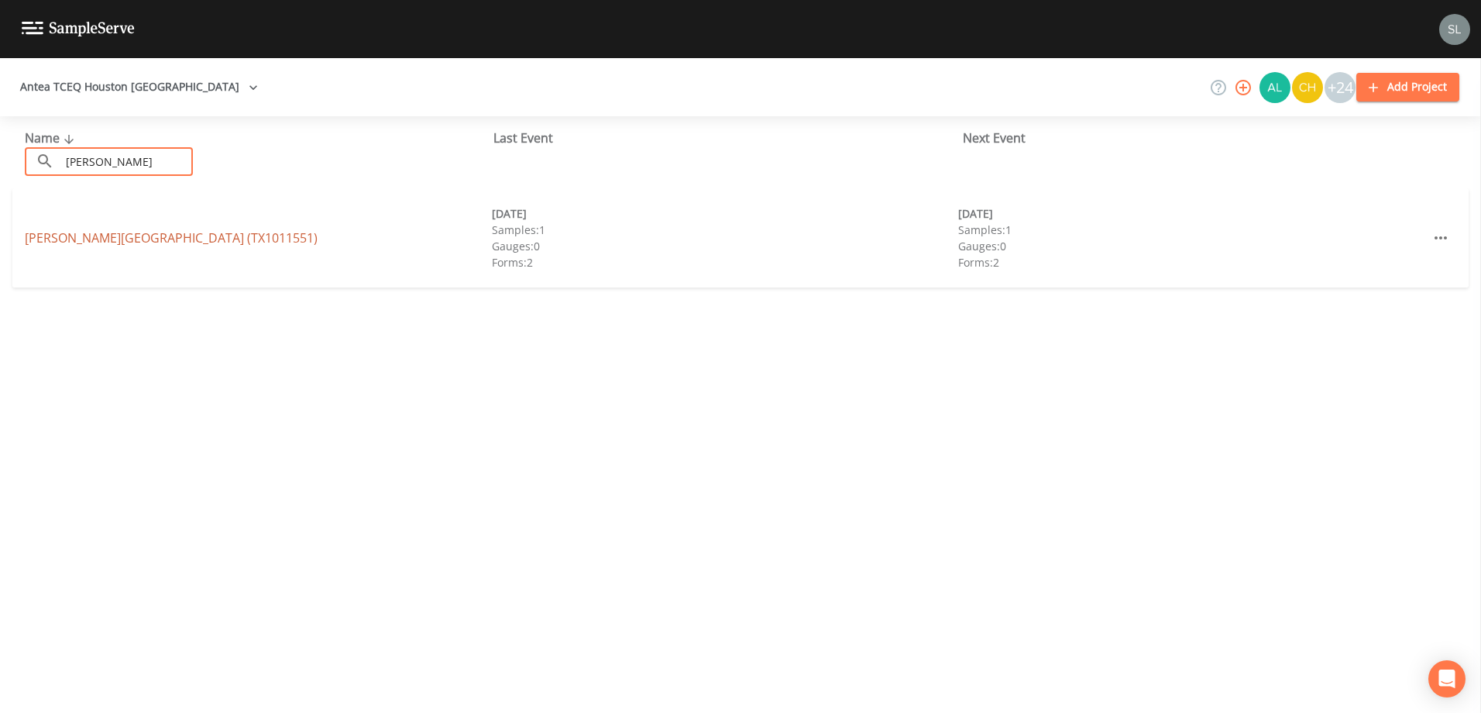
type input "[PERSON_NAME]"
click at [64, 232] on link "[PERSON_NAME][GEOGRAPHIC_DATA] (TX1011551)" at bounding box center [171, 237] width 293 height 17
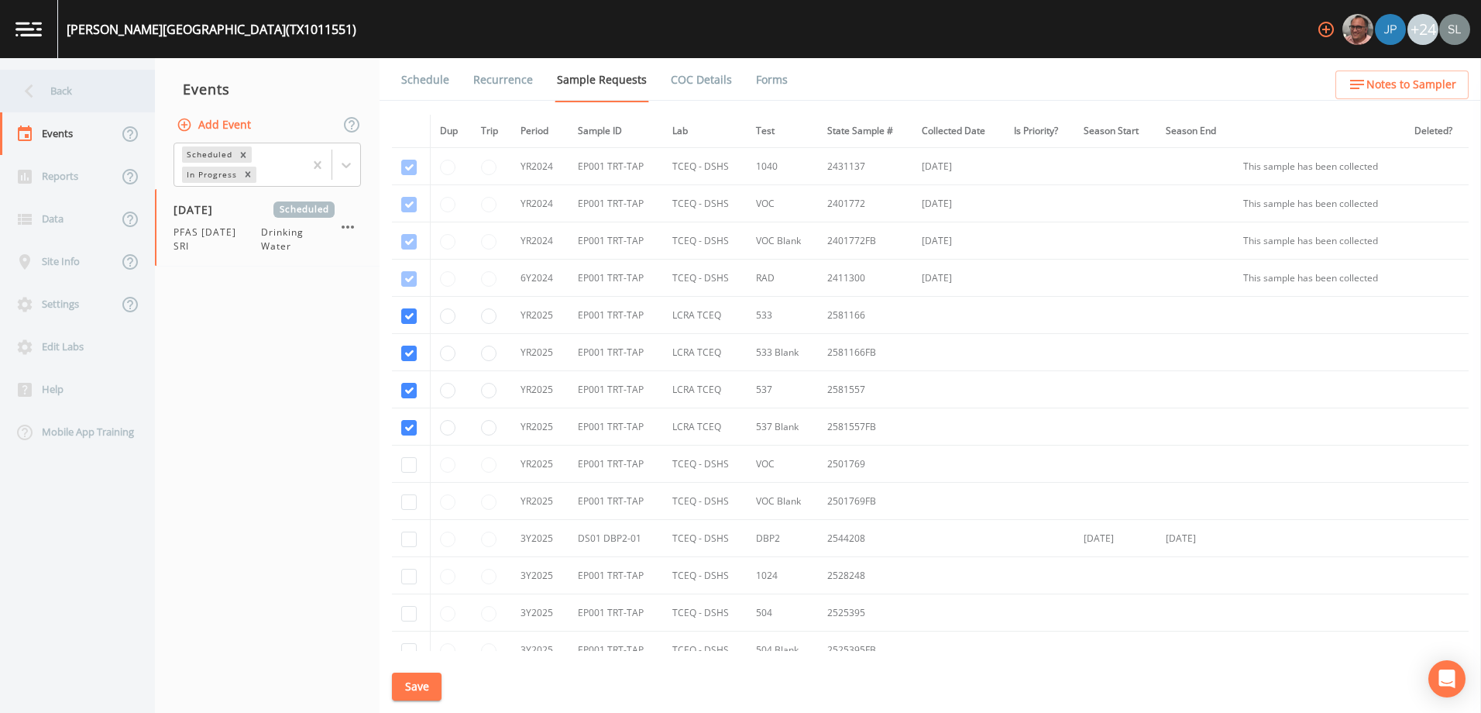
click at [86, 98] on div "Back" at bounding box center [69, 91] width 139 height 43
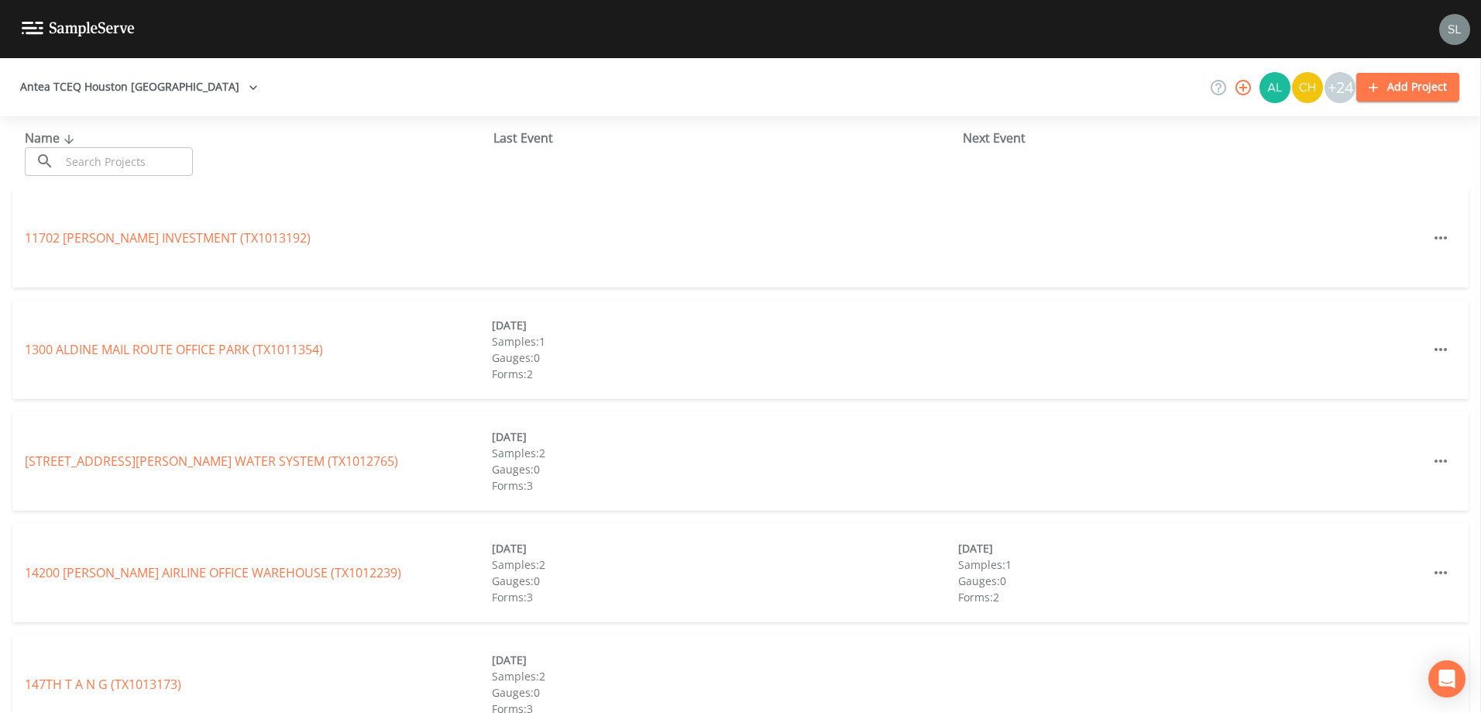
click at [122, 169] on input "text" at bounding box center [126, 161] width 132 height 29
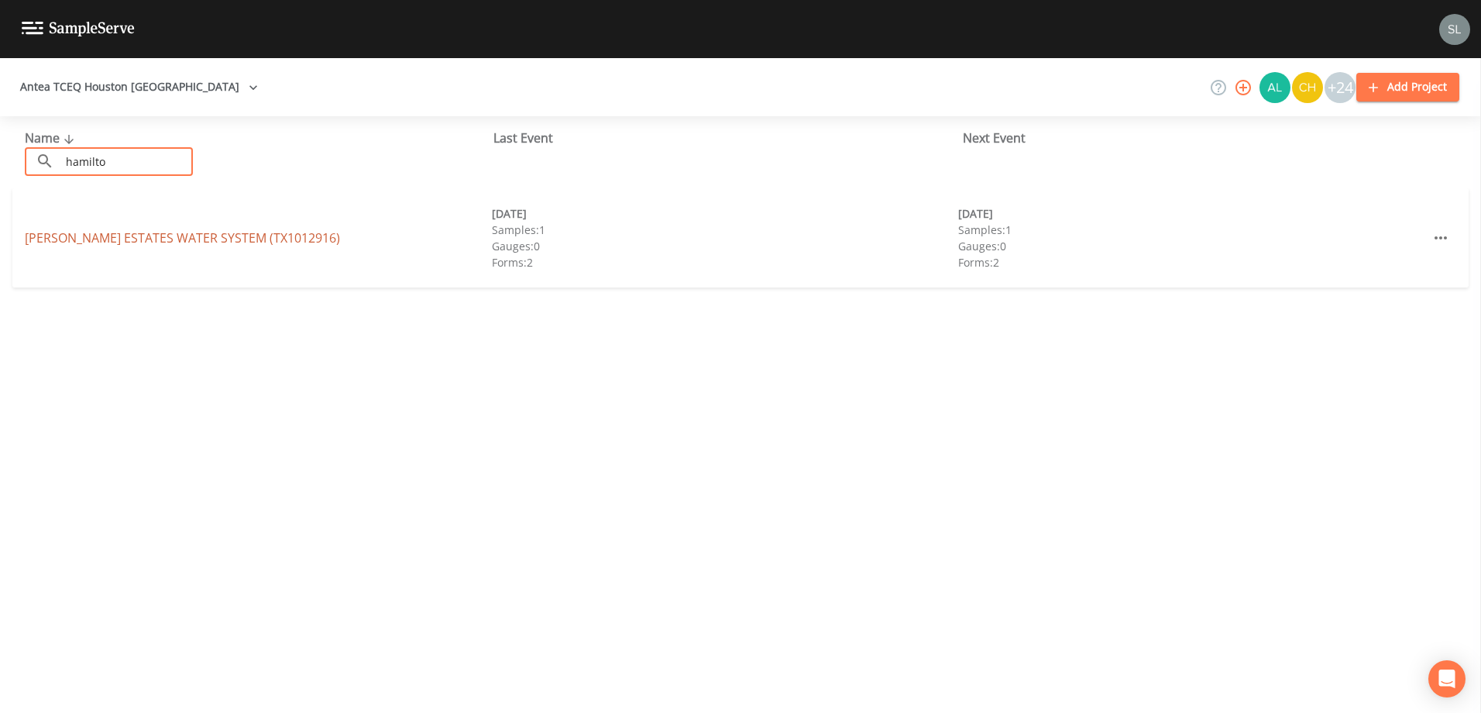
type input "hamilto"
click at [57, 231] on link "[PERSON_NAME] ESTATES WATER SYSTEM (TX1012916)" at bounding box center [182, 237] width 315 height 17
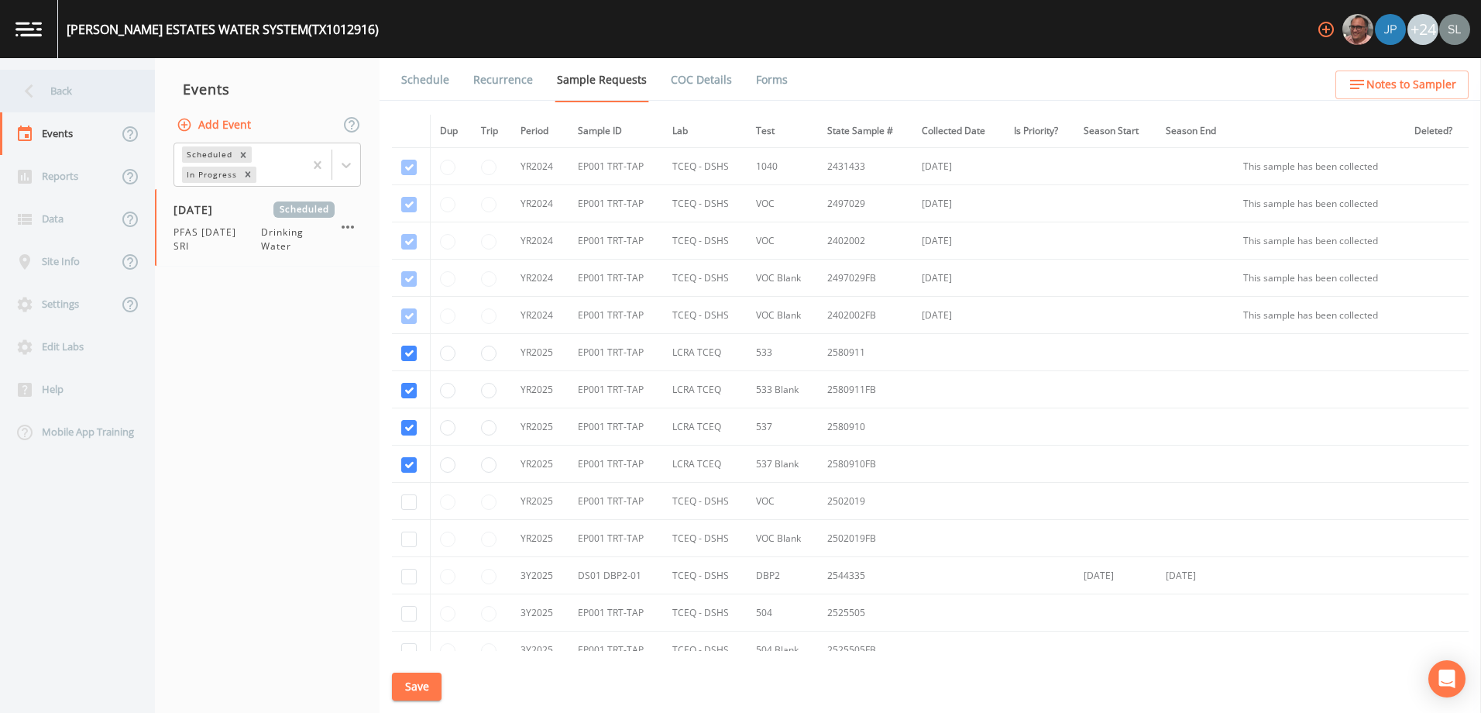
click at [67, 101] on div "Back" at bounding box center [69, 91] width 139 height 43
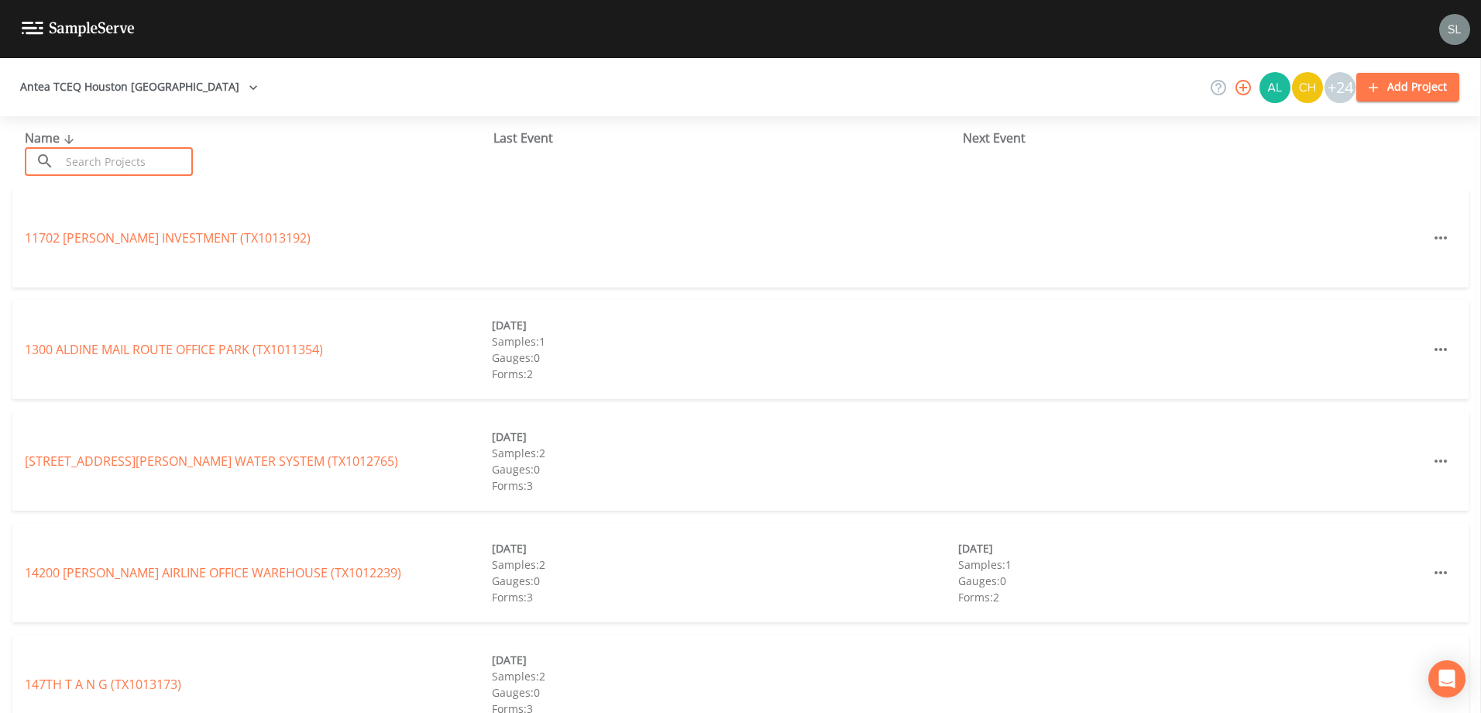
drag, startPoint x: 98, startPoint y: 153, endPoint x: 97, endPoint y: 145, distance: 7.8
click at [98, 153] on input "text" at bounding box center [126, 161] width 132 height 29
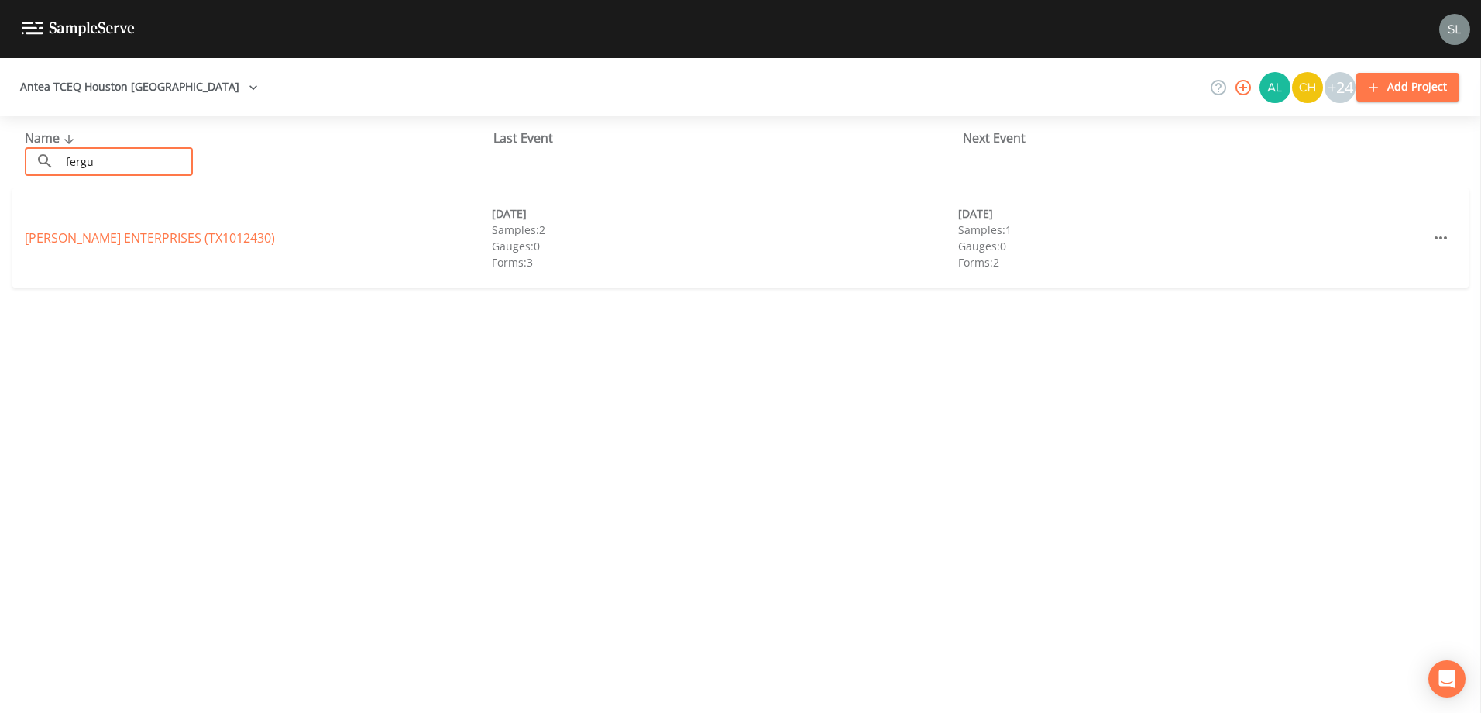
type input "fergu"
click at [76, 227] on div "[PERSON_NAME] ENTERPRISES (TX1012430) [DATE] Samples: 2 Gauges: 0 Forms: 3 [DAT…" at bounding box center [740, 237] width 1456 height 99
click at [76, 232] on link "[PERSON_NAME] ENTERPRISES (TX1012430)" at bounding box center [150, 237] width 250 height 17
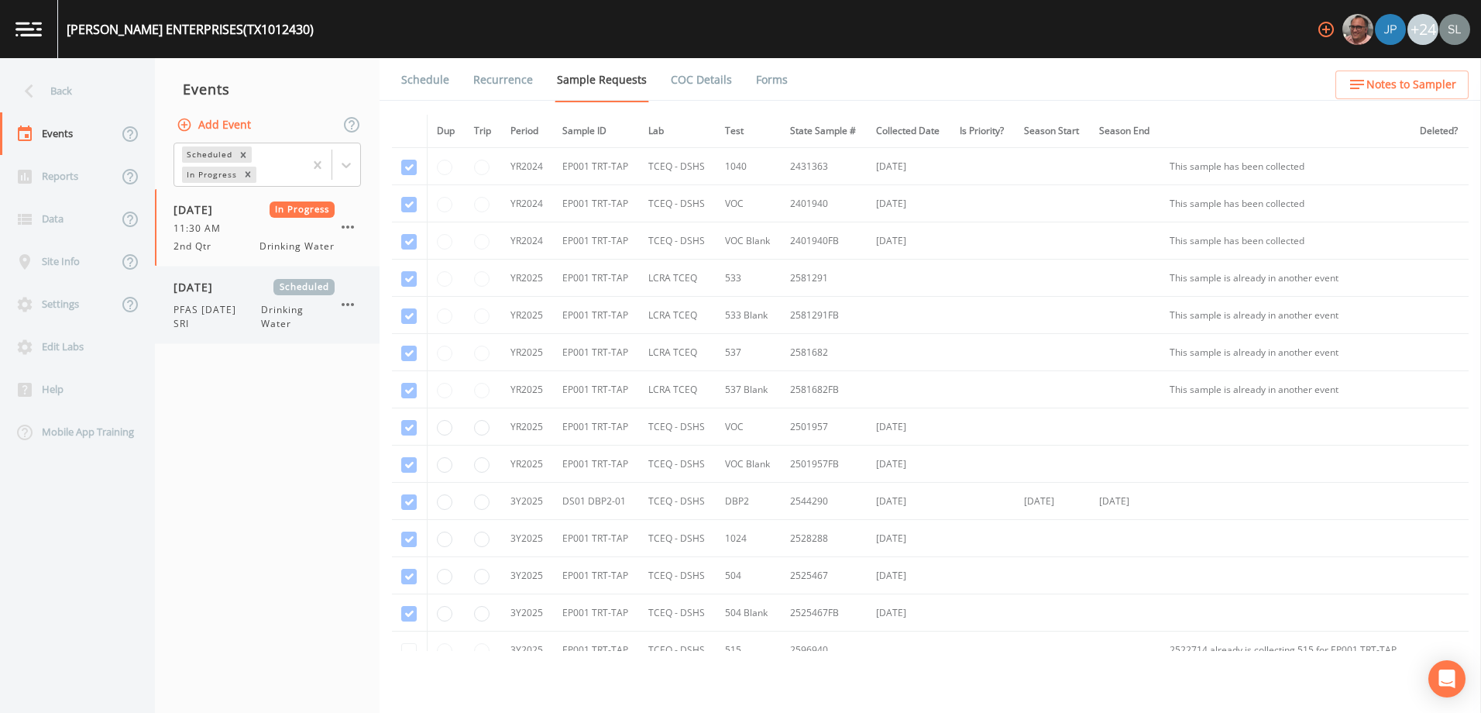
click at [217, 294] on span "[DATE]" at bounding box center [198, 287] width 50 height 16
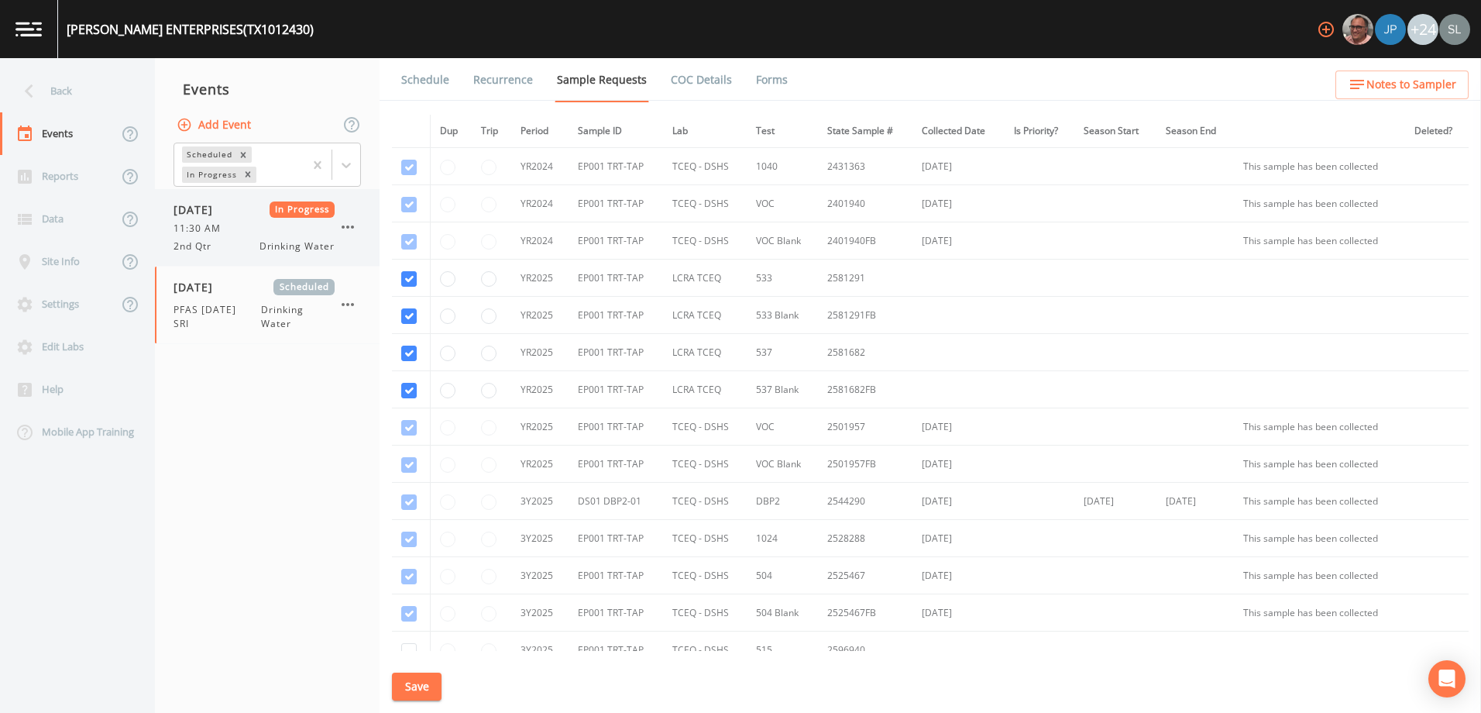
click at [257, 225] on div "11:30 AM" at bounding box center [253, 229] width 161 height 14
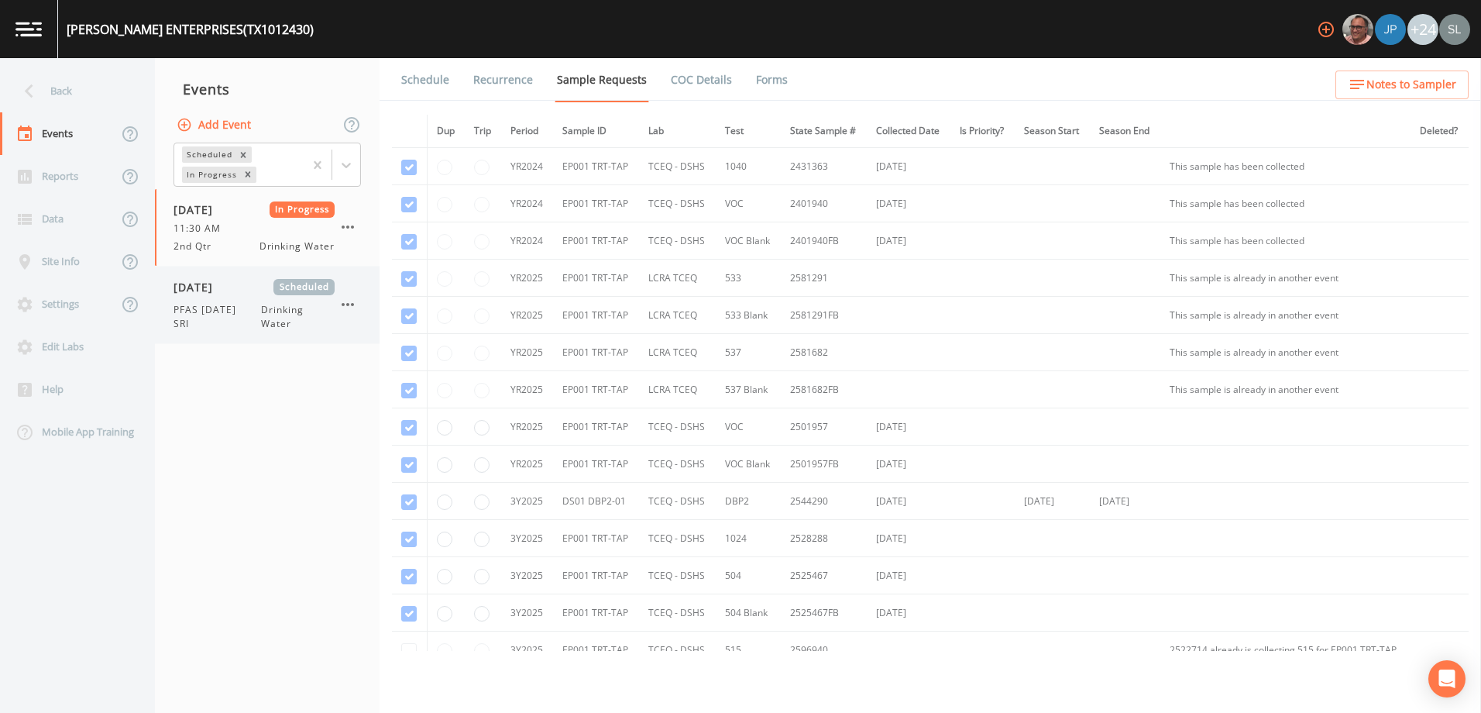
click at [255, 297] on div "[DATE] Scheduled PFAS [DATE] SRI Drinking Water" at bounding box center [253, 305] width 161 height 52
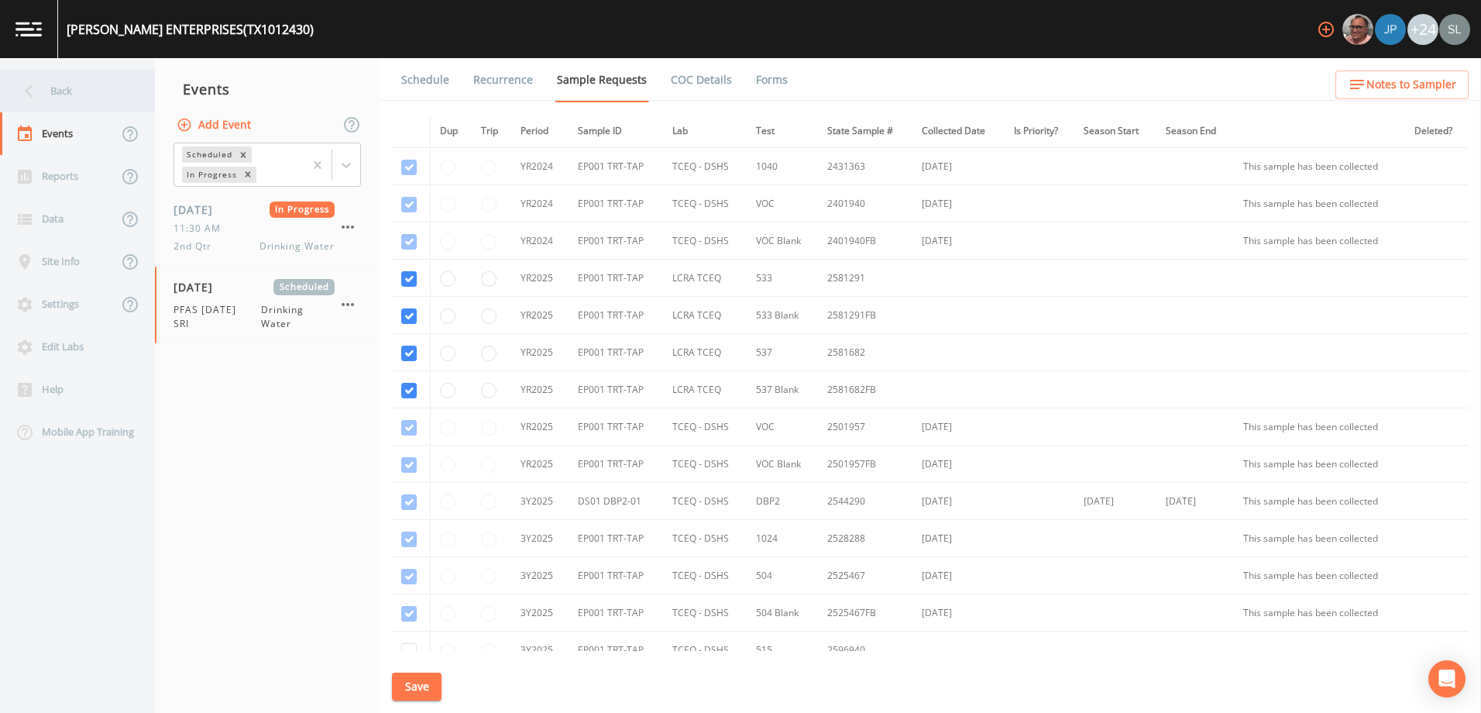
click at [88, 85] on div "Back" at bounding box center [69, 91] width 139 height 43
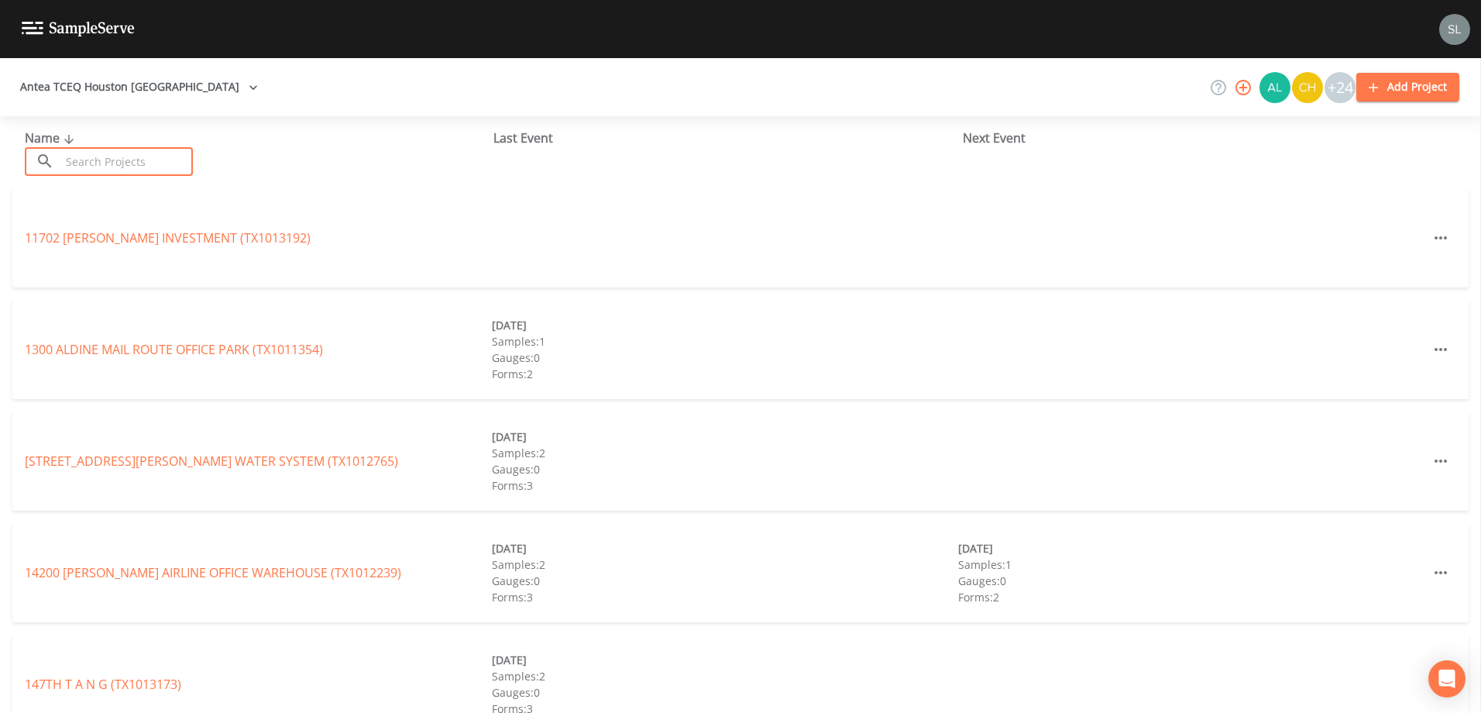
click at [137, 164] on input "text" at bounding box center [126, 161] width 132 height 29
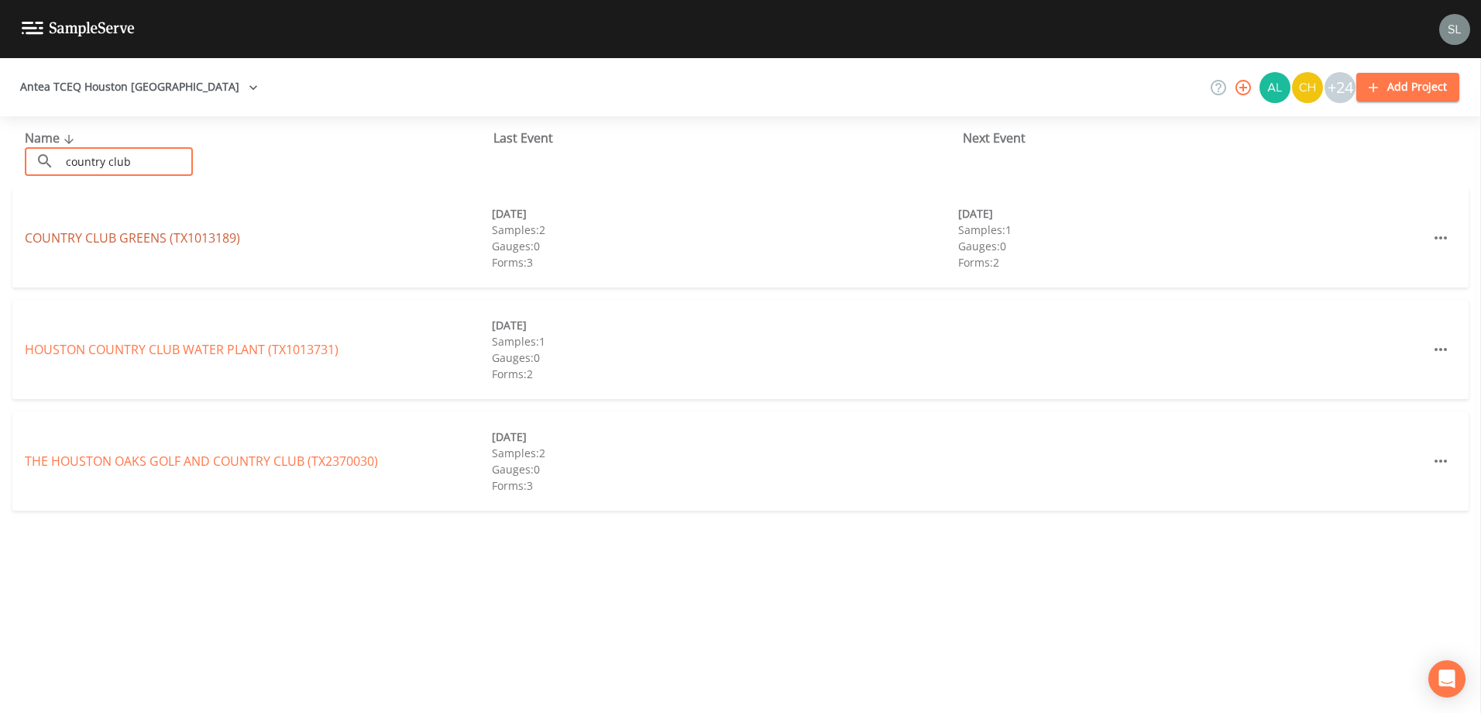
type input "country club"
click at [75, 239] on link "COUNTRY CLUB GREENS (TX1013189)" at bounding box center [132, 237] width 215 height 17
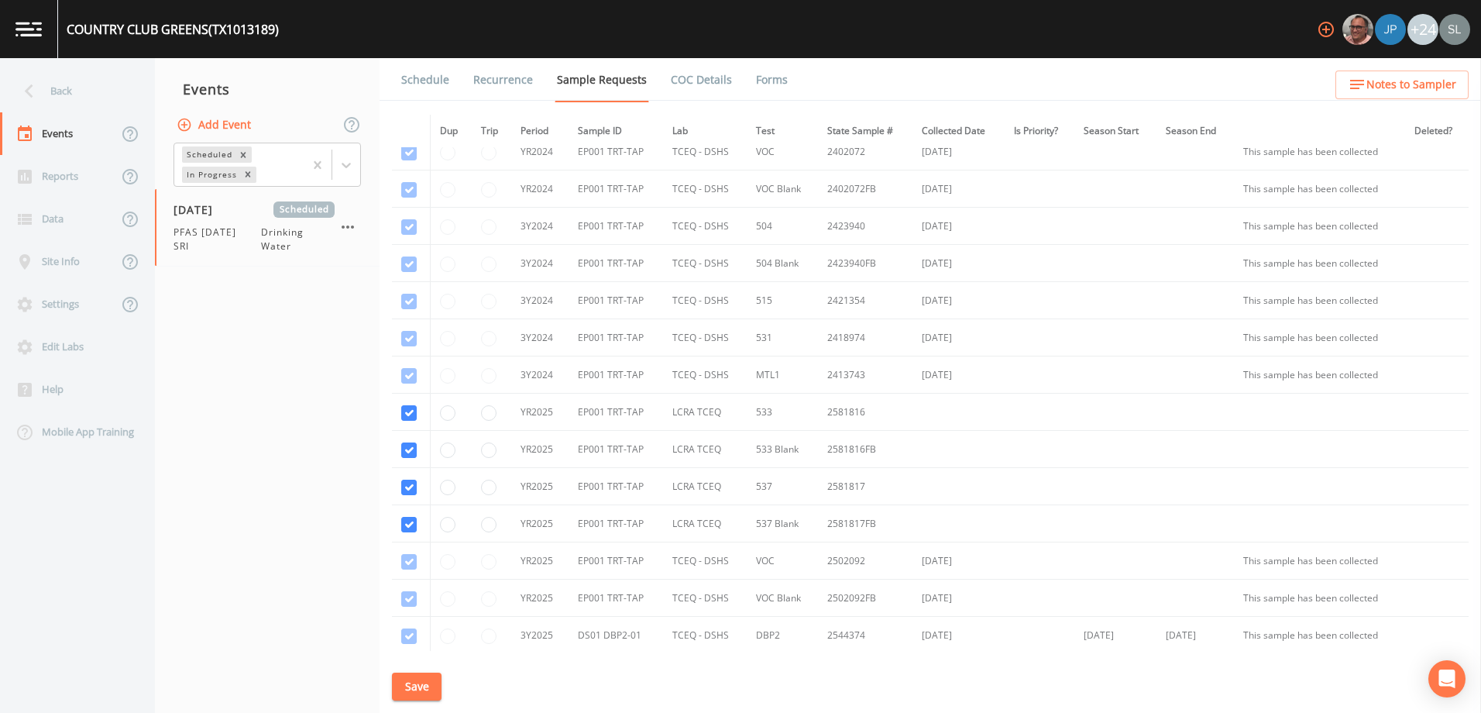
scroll to position [77, 0]
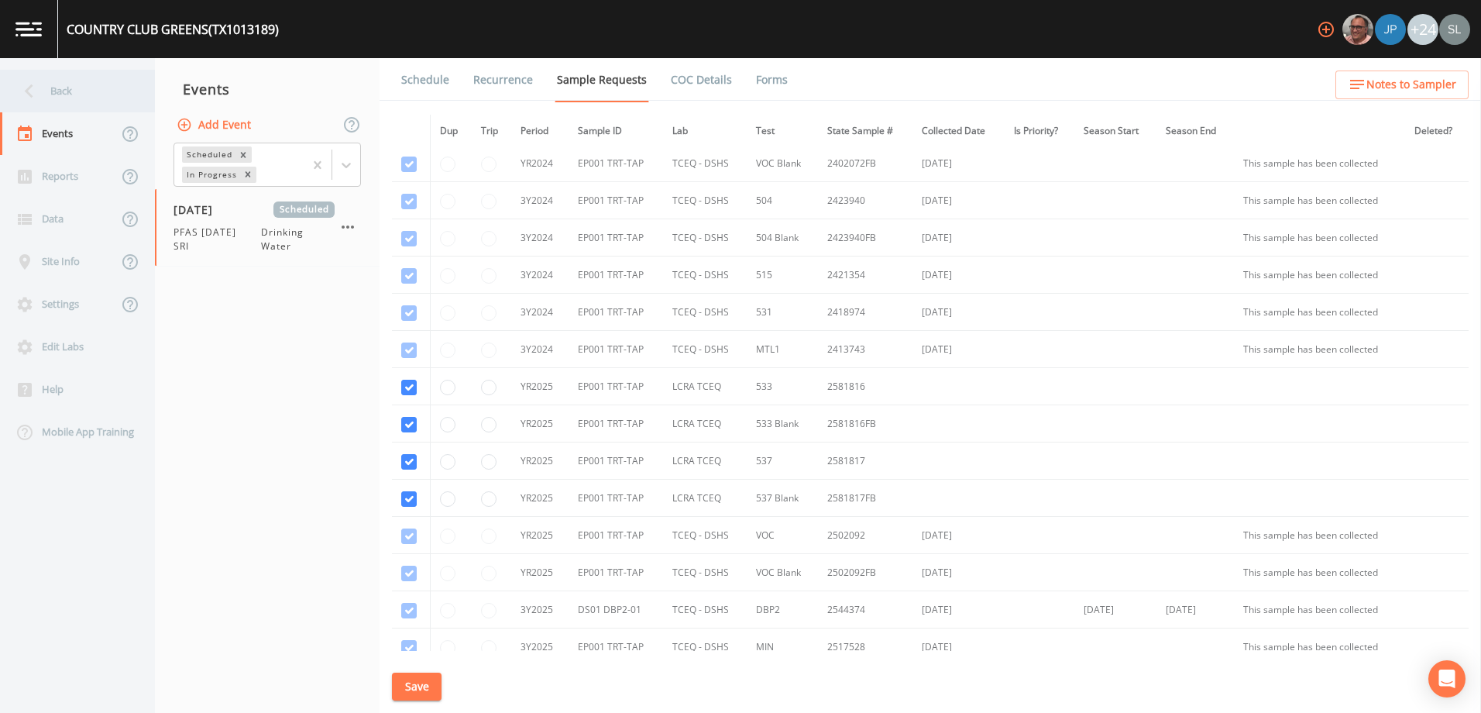
click at [77, 96] on div "Back" at bounding box center [69, 91] width 139 height 43
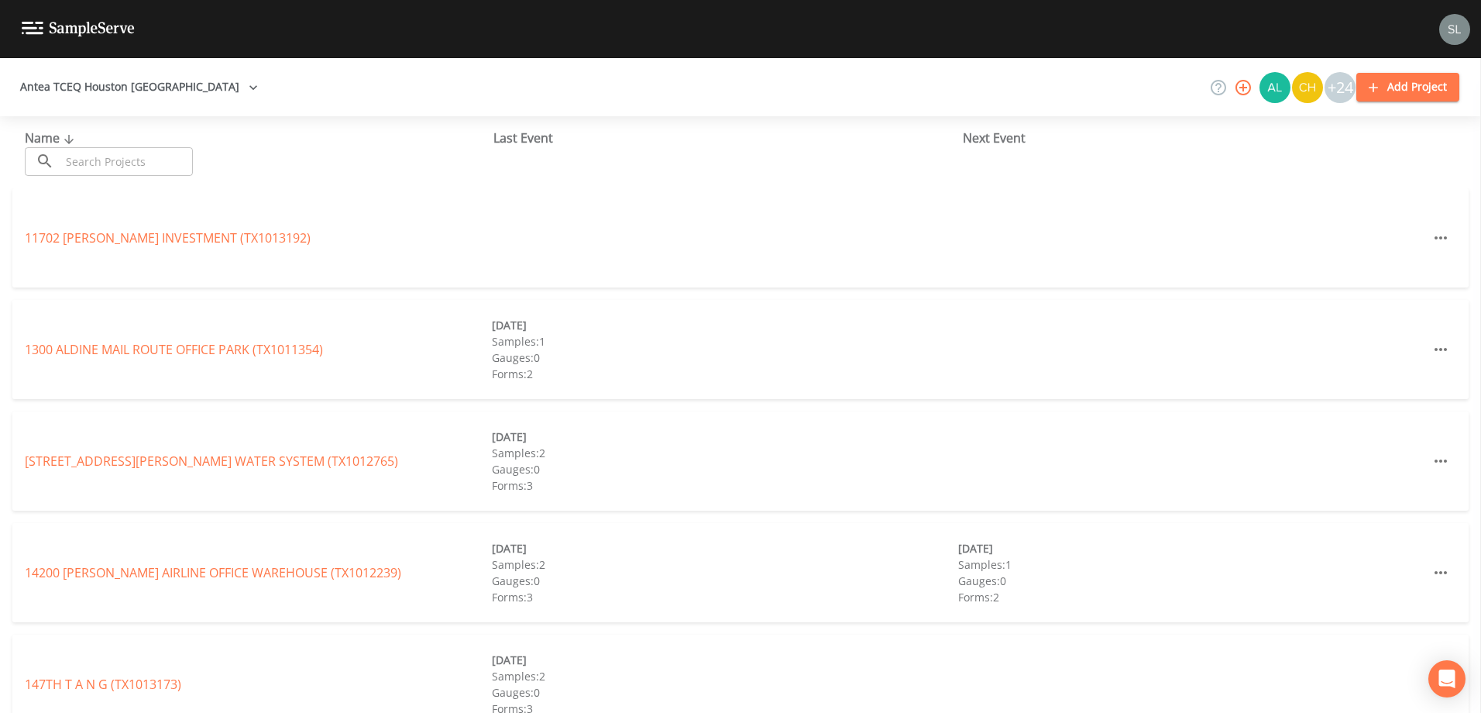
drag, startPoint x: 114, startPoint y: 170, endPoint x: 112, endPoint y: 160, distance: 11.0
click at [114, 170] on input "text" at bounding box center [126, 161] width 132 height 29
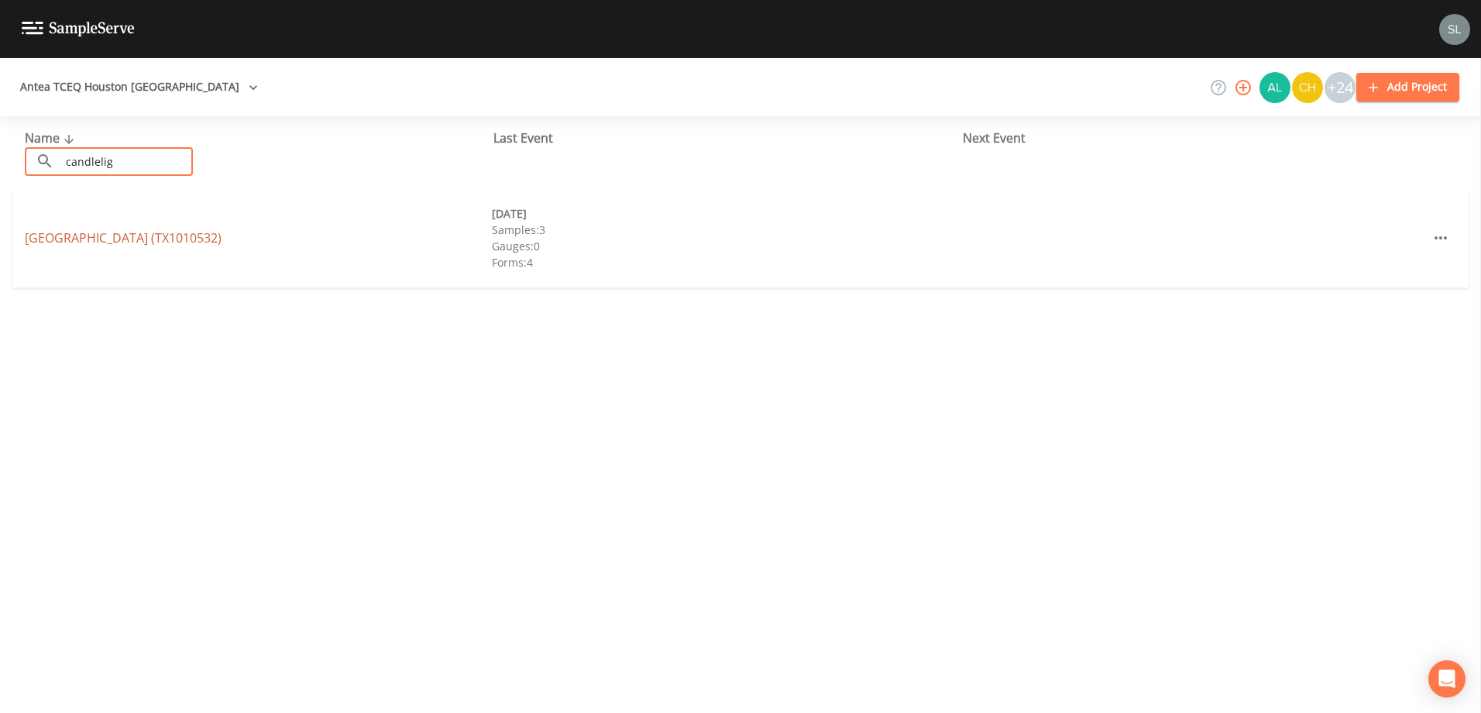
type input "candlelig"
click at [196, 232] on link "[GEOGRAPHIC_DATA] (TX1010532)" at bounding box center [123, 237] width 197 height 17
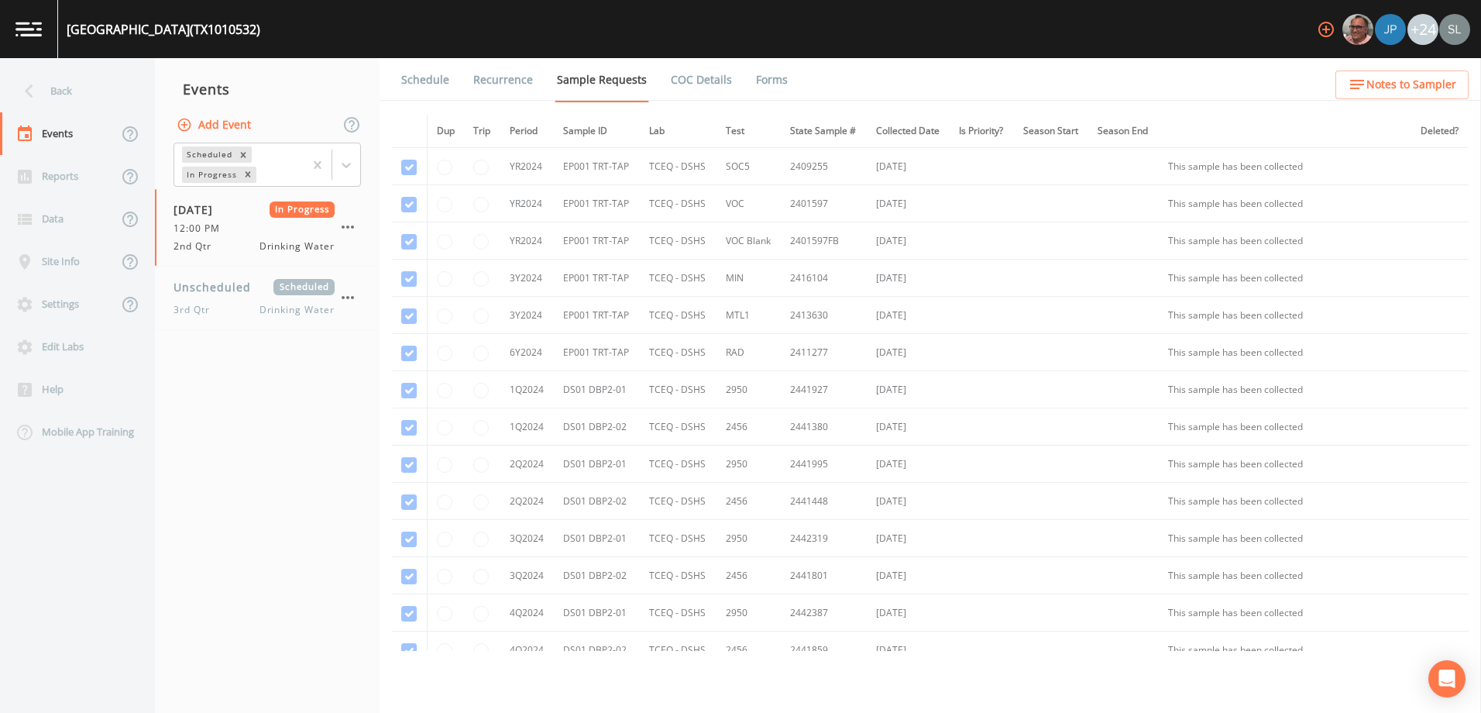
click at [787, 85] on ul "Schedule Recurrence Sample Requests COC Details Forms" at bounding box center [930, 79] width 1101 height 43
click at [773, 81] on link "Forms" at bounding box center [772, 79] width 36 height 43
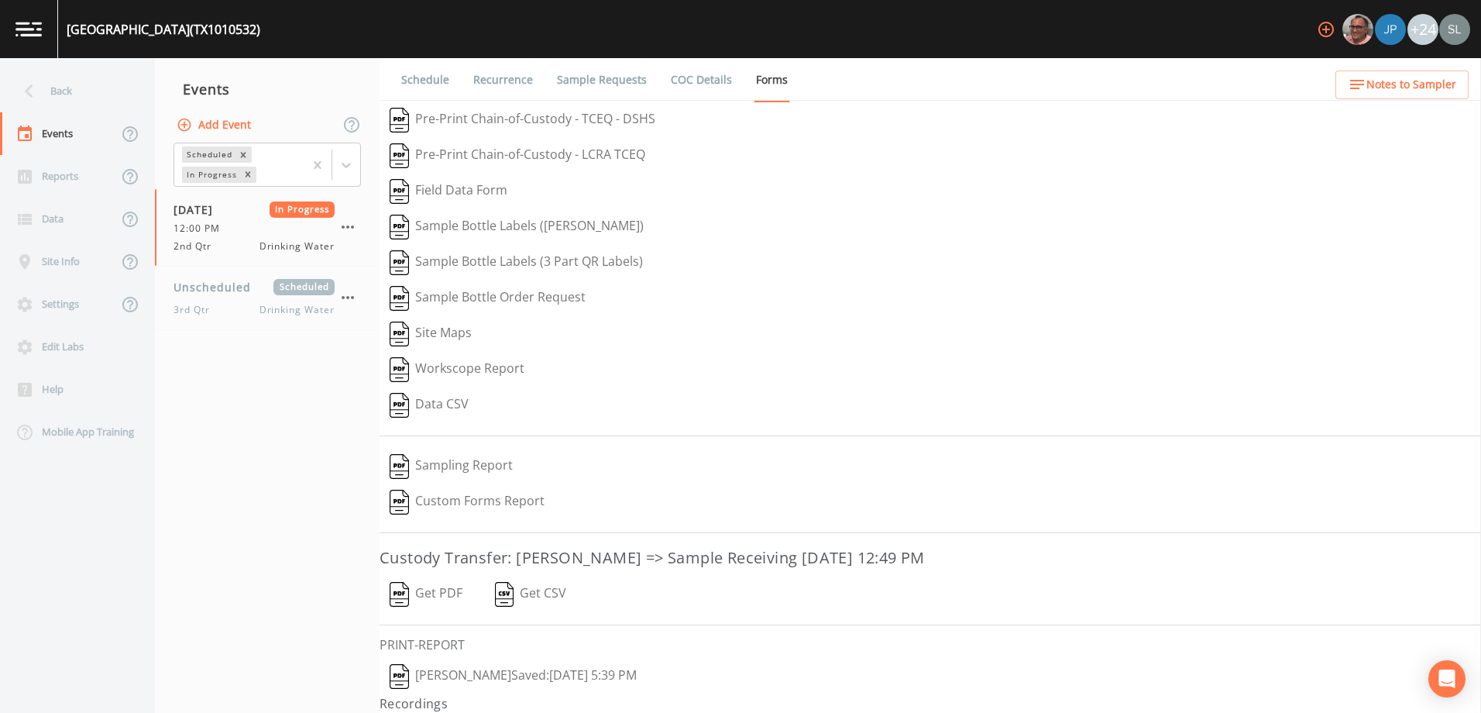
scroll to position [34, 0]
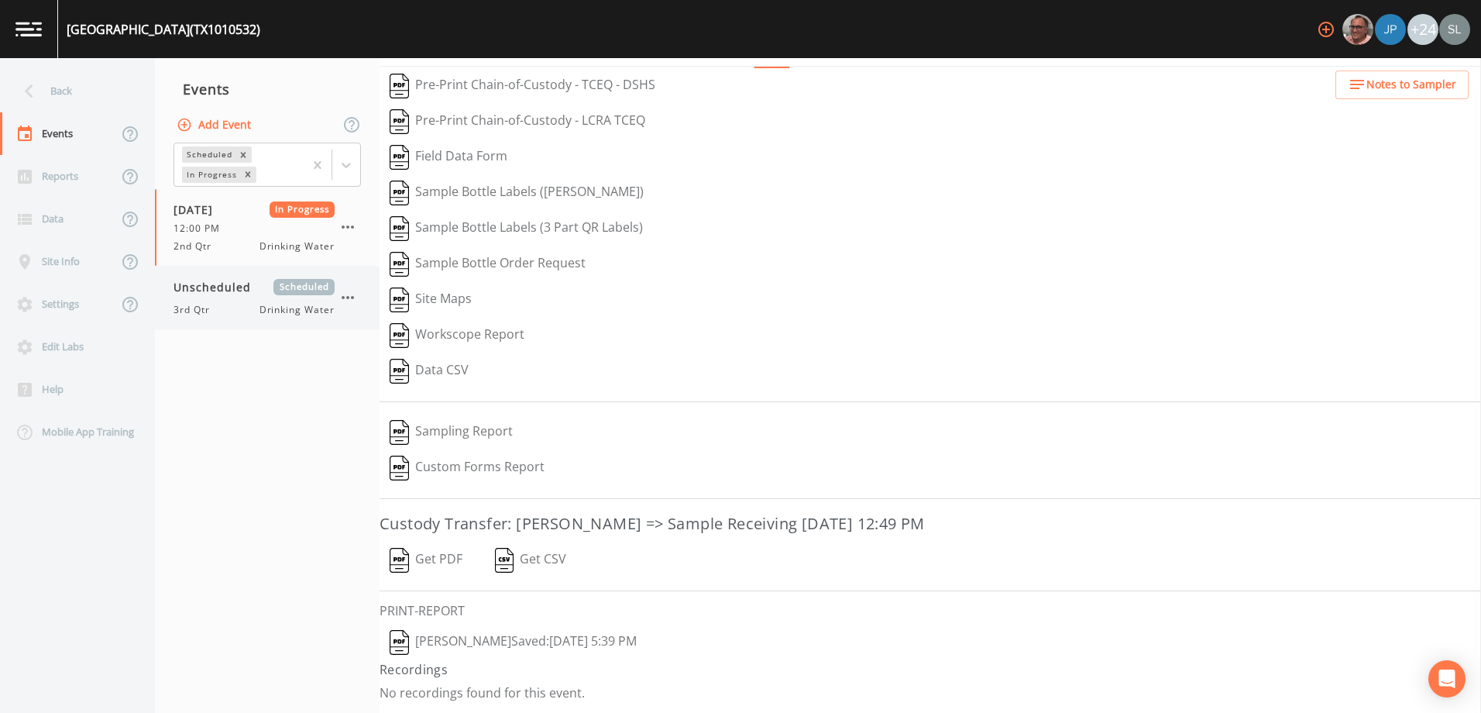
click at [222, 297] on div "Unscheduled Scheduled 3rd Qtr Drinking Water" at bounding box center [253, 298] width 161 height 38
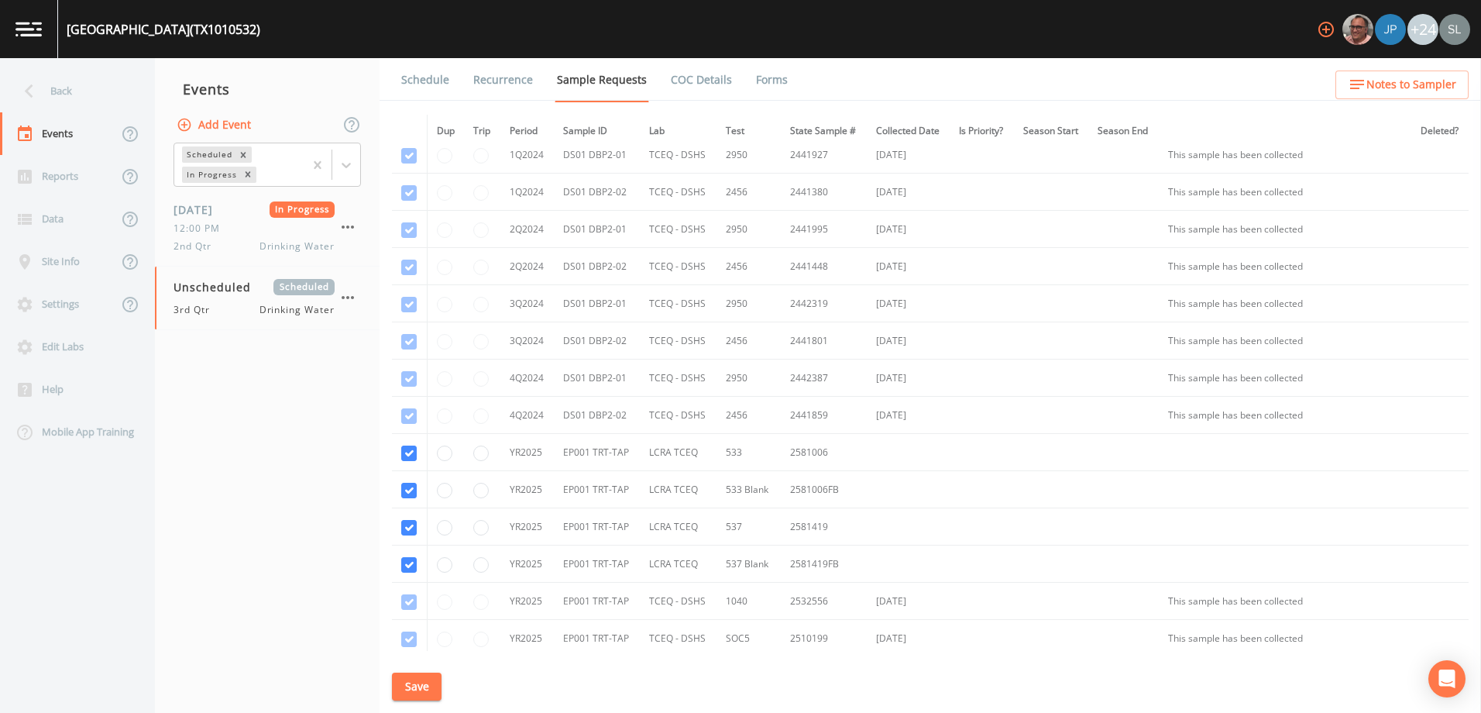
scroll to position [310, 0]
click at [120, 100] on div "Back" at bounding box center [69, 91] width 139 height 43
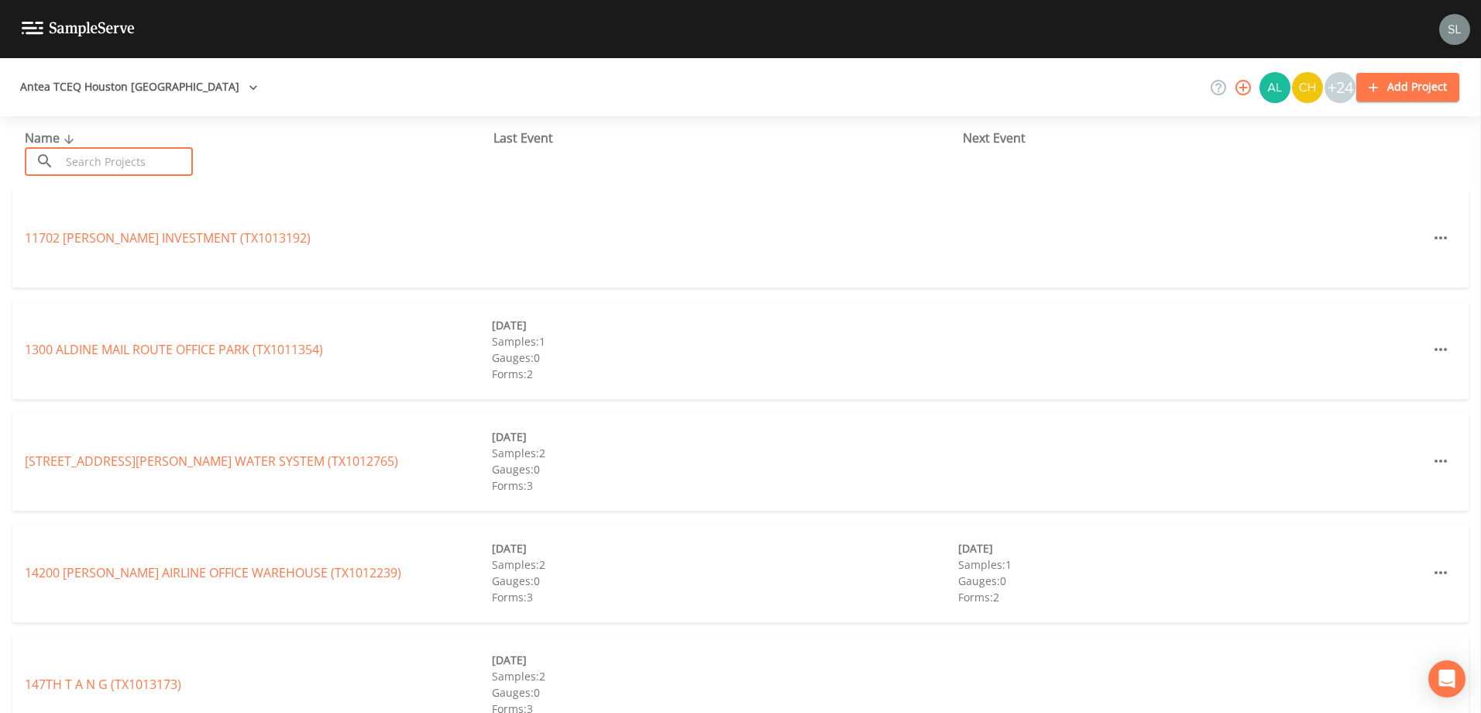
click at [137, 165] on input "text" at bounding box center [126, 161] width 132 height 29
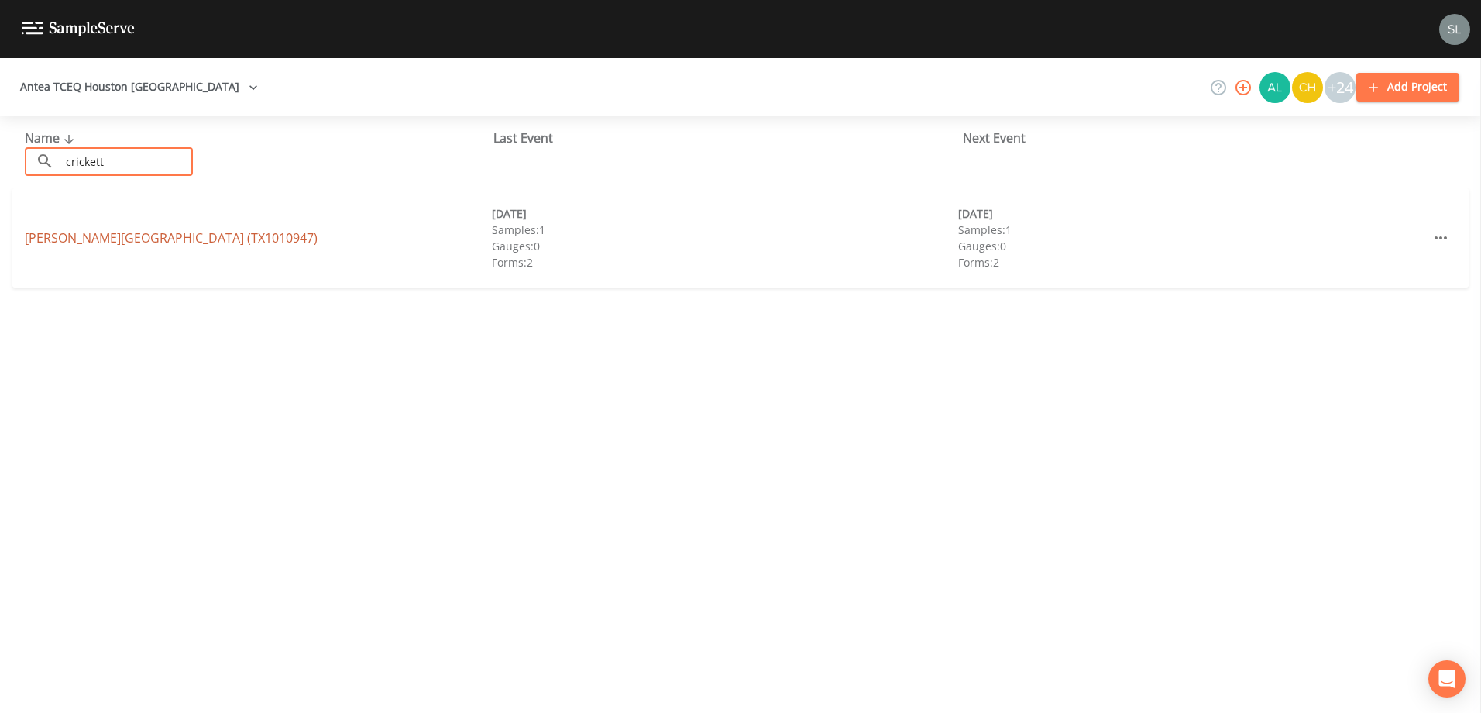
type input "crickett"
click at [67, 239] on link "[PERSON_NAME][GEOGRAPHIC_DATA] (TX1010947)" at bounding box center [171, 237] width 293 height 17
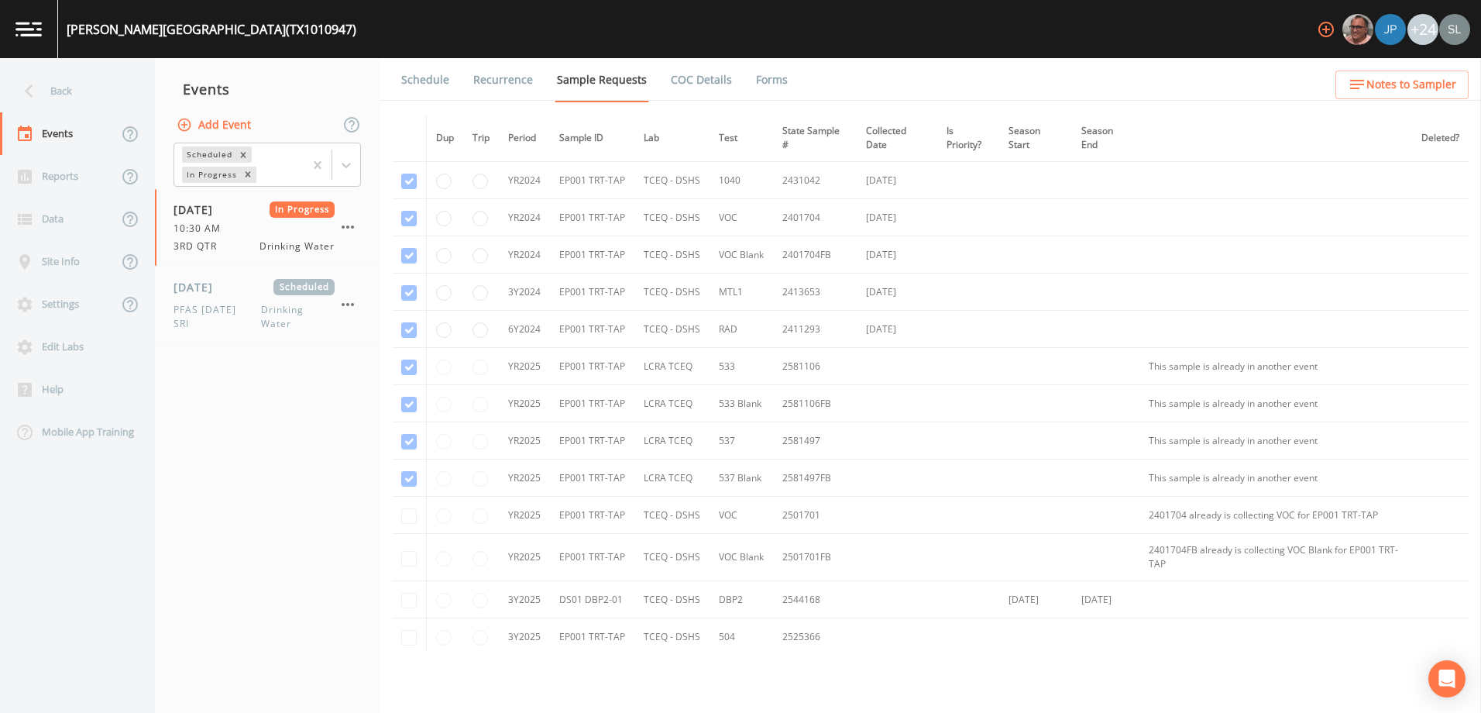
click at [115, 88] on div "Back" at bounding box center [69, 91] width 139 height 43
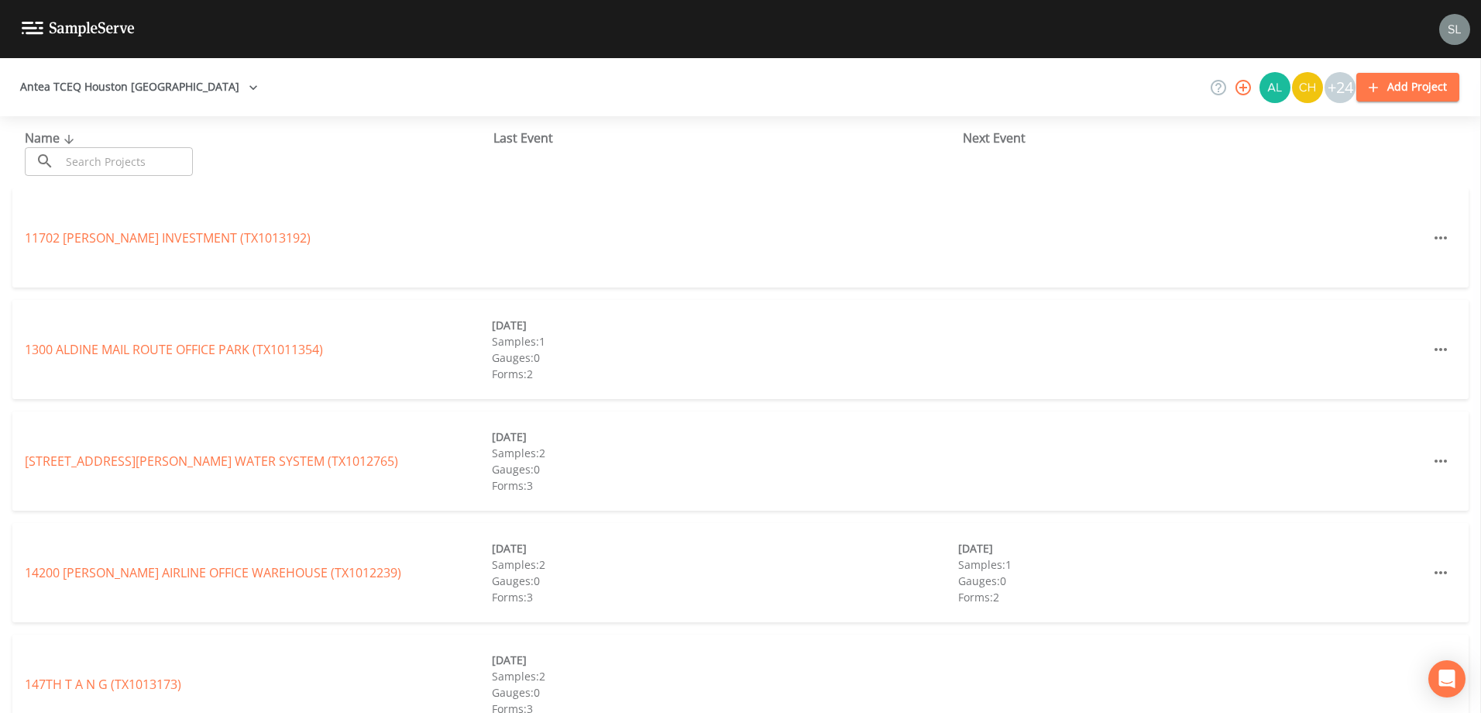
drag, startPoint x: 142, startPoint y: 174, endPoint x: 143, endPoint y: 167, distance: 7.9
click at [142, 174] on input "text" at bounding box center [126, 161] width 132 height 29
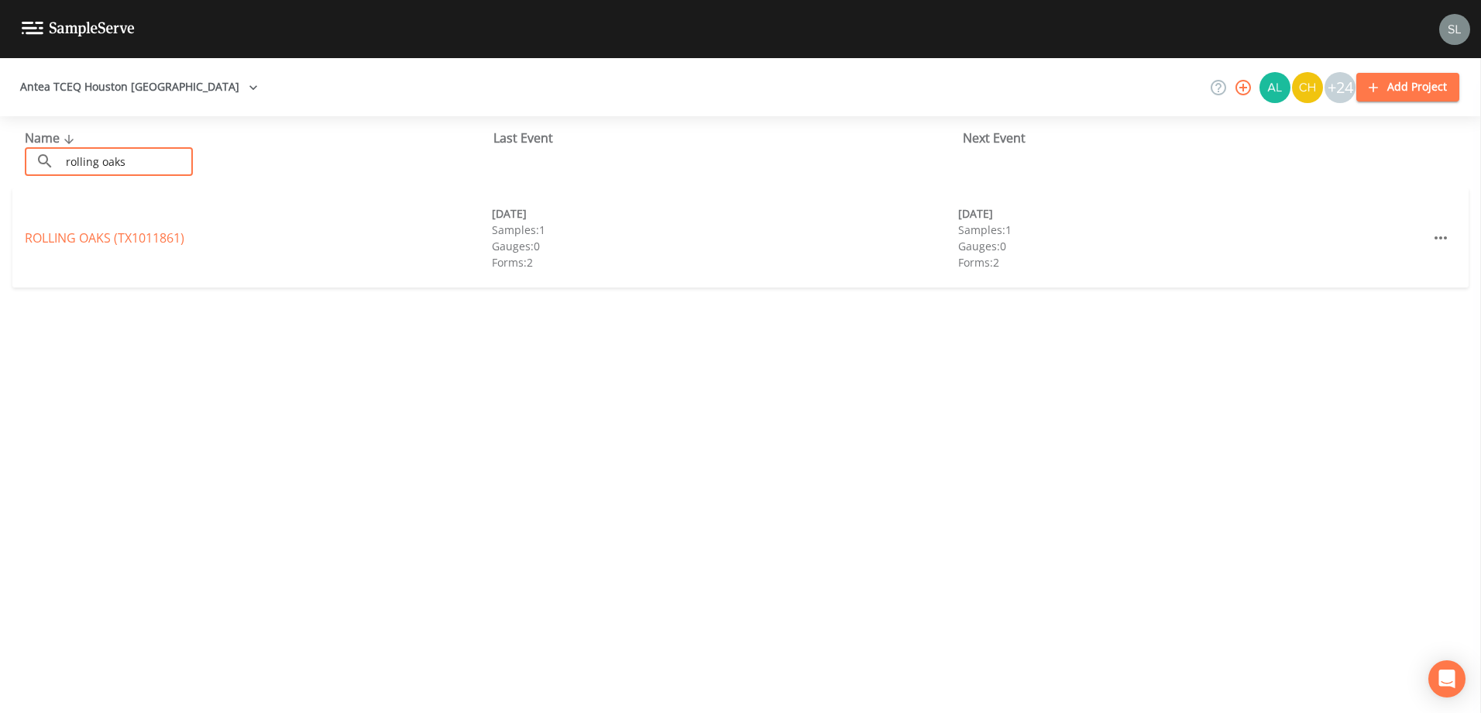
type input "rolling oaks"
click at [128, 248] on div "ROLLING OAKS (TX1011861) [DATE] Samples: 1 Gauges: 0 Forms: 2 [DATE] Samples: 1…" at bounding box center [740, 237] width 1456 height 99
click at [167, 240] on link "ROLLING OAKS (TX1011861)" at bounding box center [105, 237] width 160 height 17
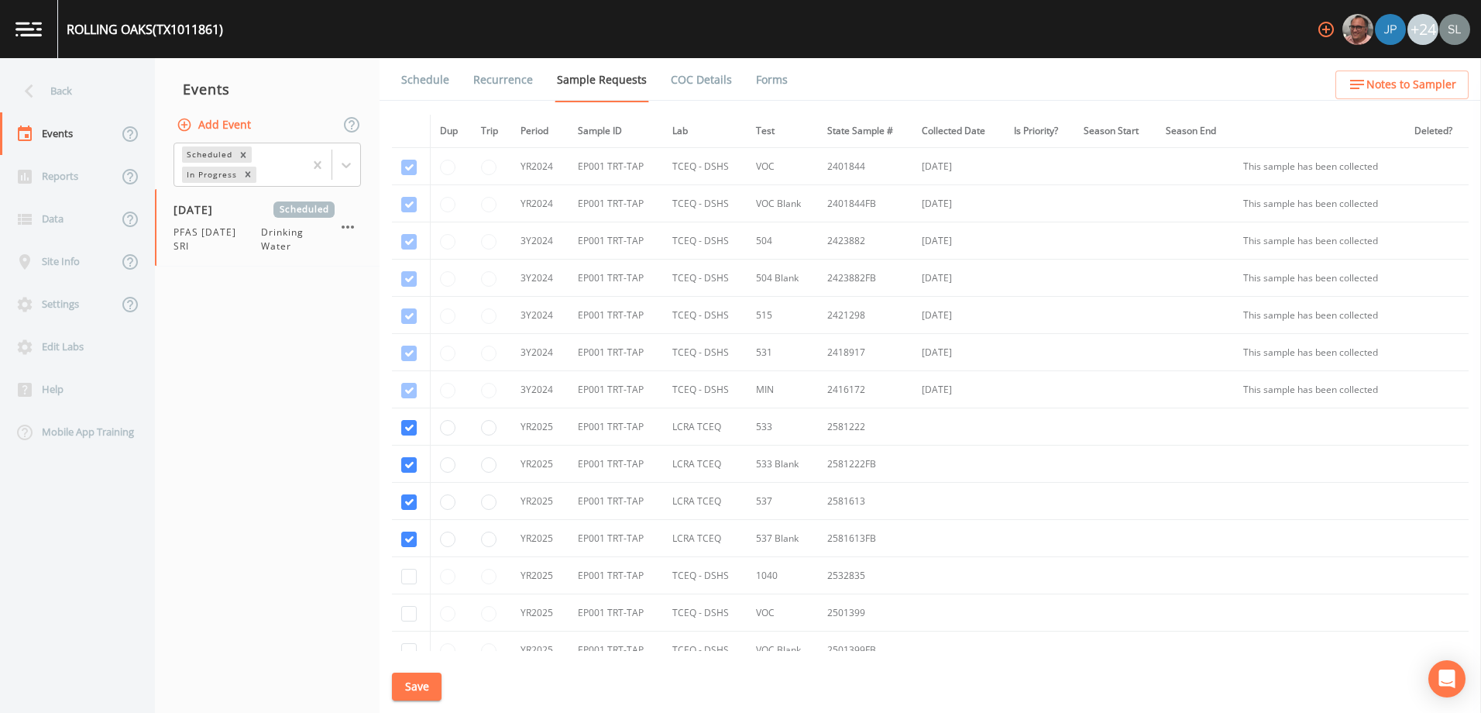
click at [771, 84] on link "Forms" at bounding box center [772, 79] width 36 height 43
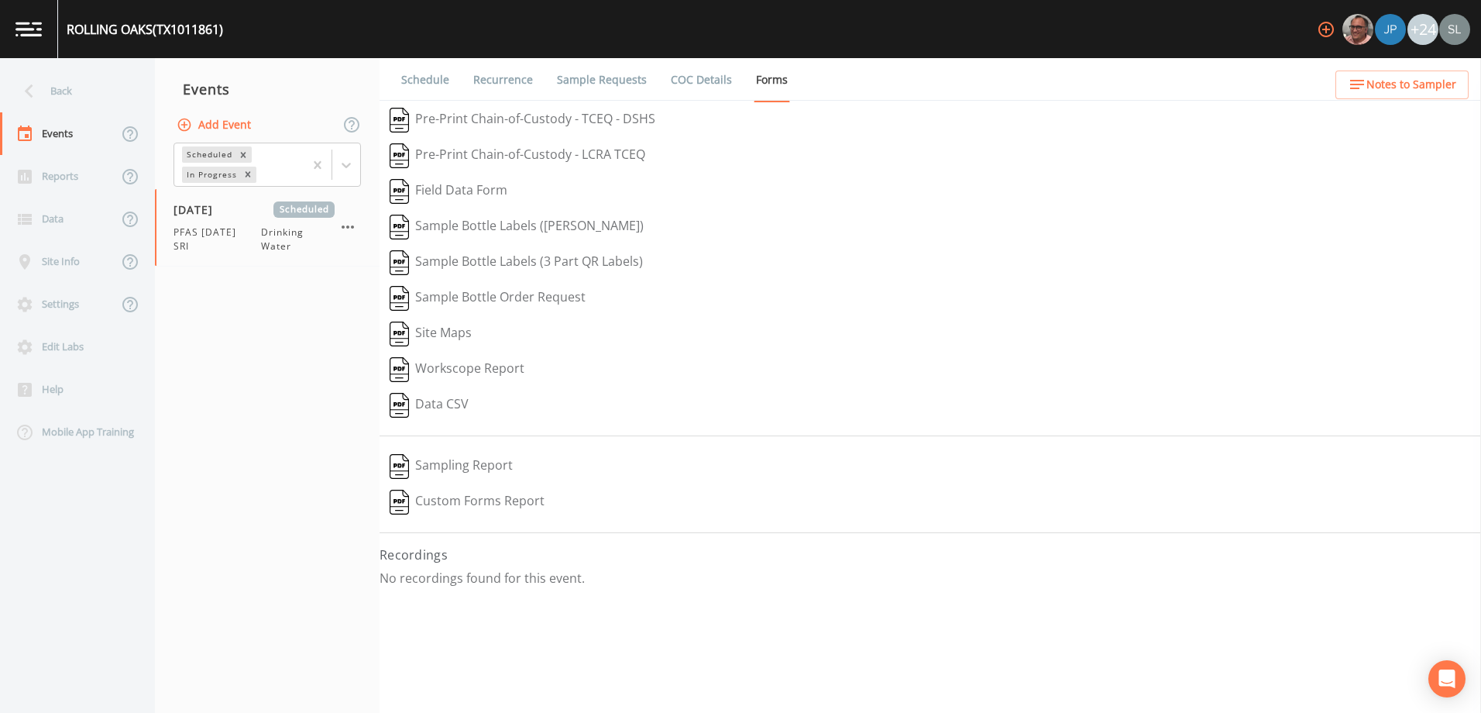
click at [439, 75] on link "Schedule" at bounding box center [425, 79] width 53 height 43
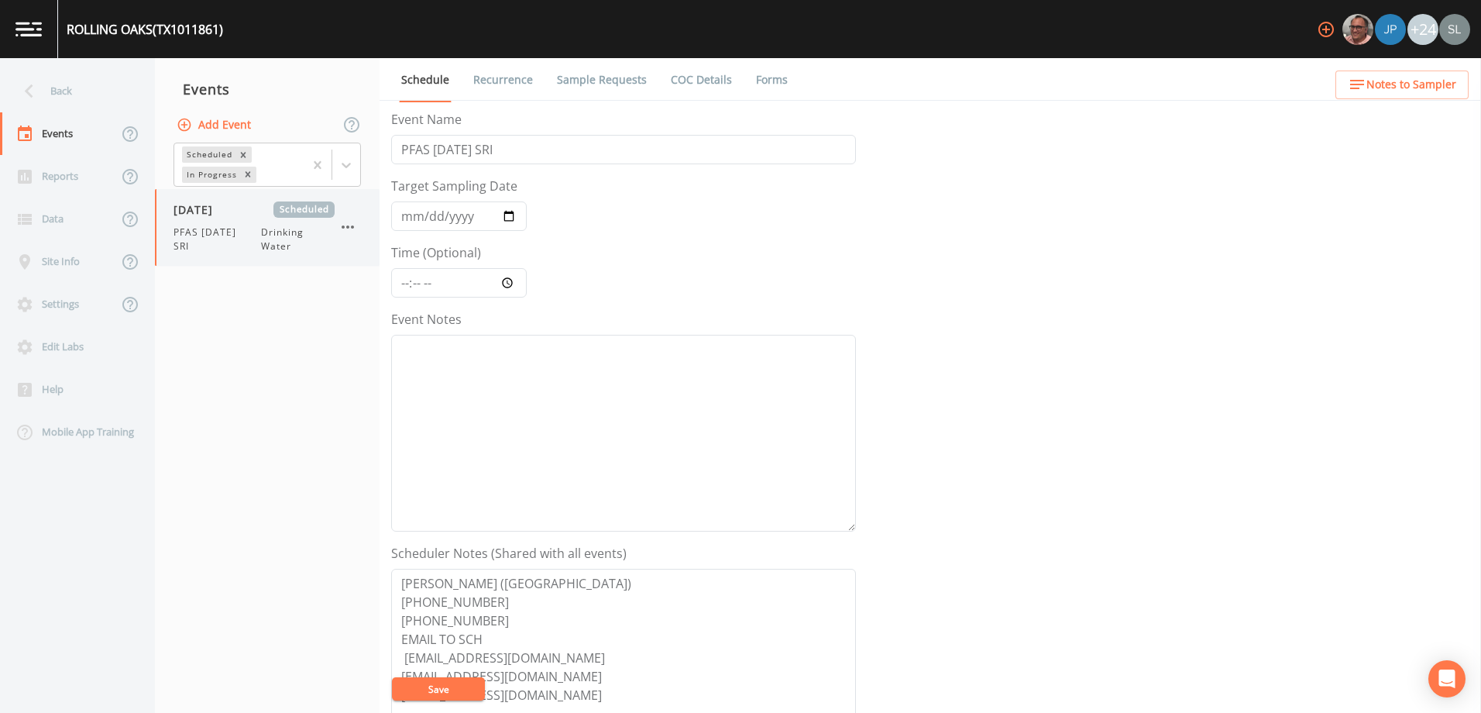
click at [208, 253] on div "[DATE] Scheduled PFAS [DATE] SRI Drinking Water" at bounding box center [267, 227] width 225 height 77
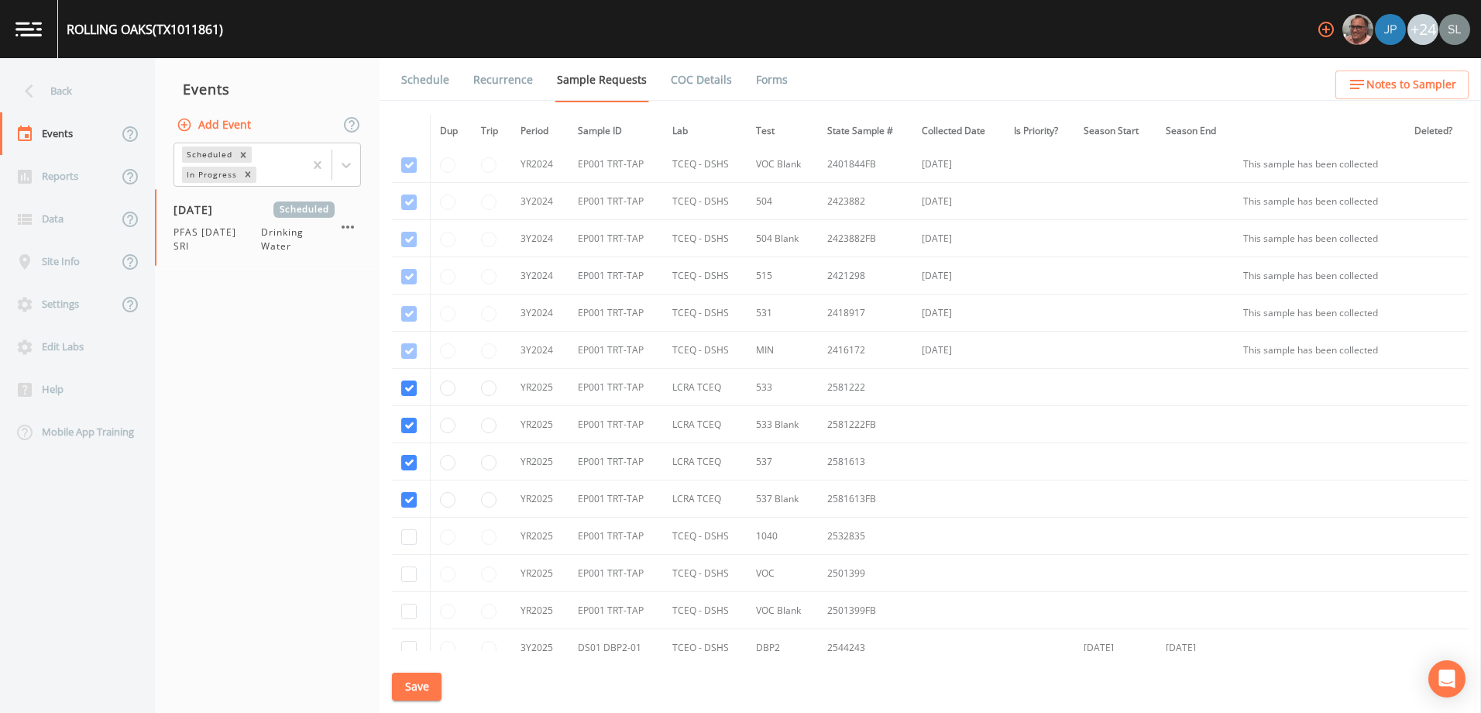
scroll to position [77, 0]
click at [122, 101] on div "Back" at bounding box center [69, 91] width 139 height 43
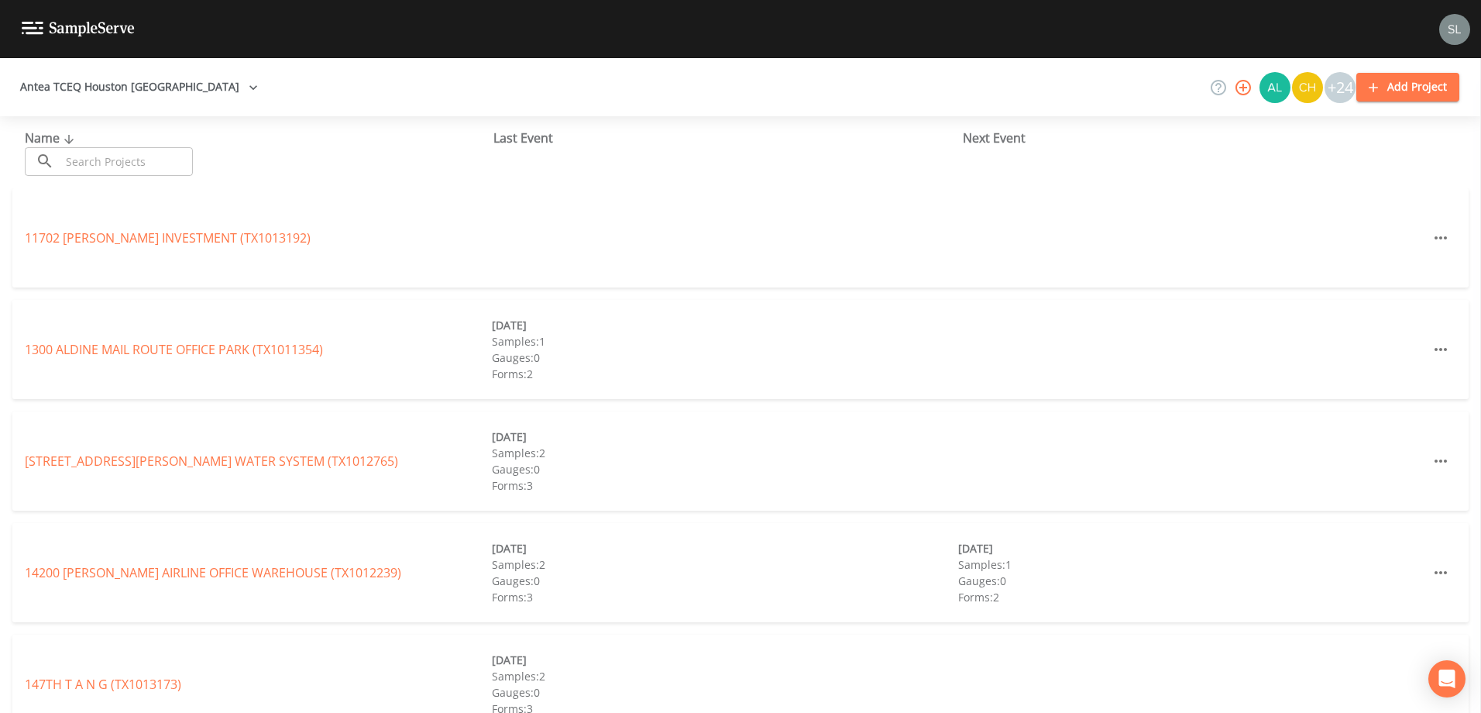
click at [132, 163] on input "text" at bounding box center [126, 161] width 132 height 29
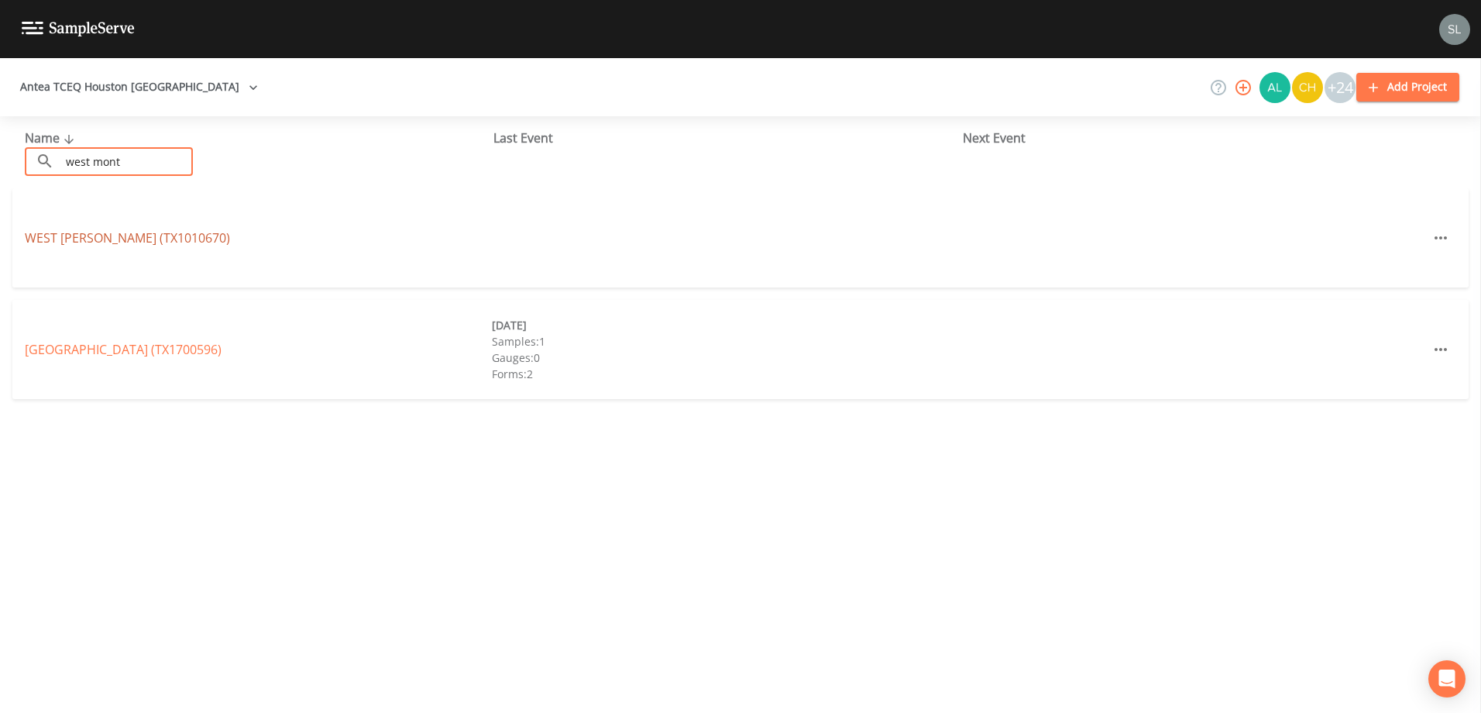
type input "west mont"
click at [174, 238] on link "[GEOGRAPHIC_DATA][PERSON_NAME] (TX1010670)" at bounding box center [127, 237] width 205 height 17
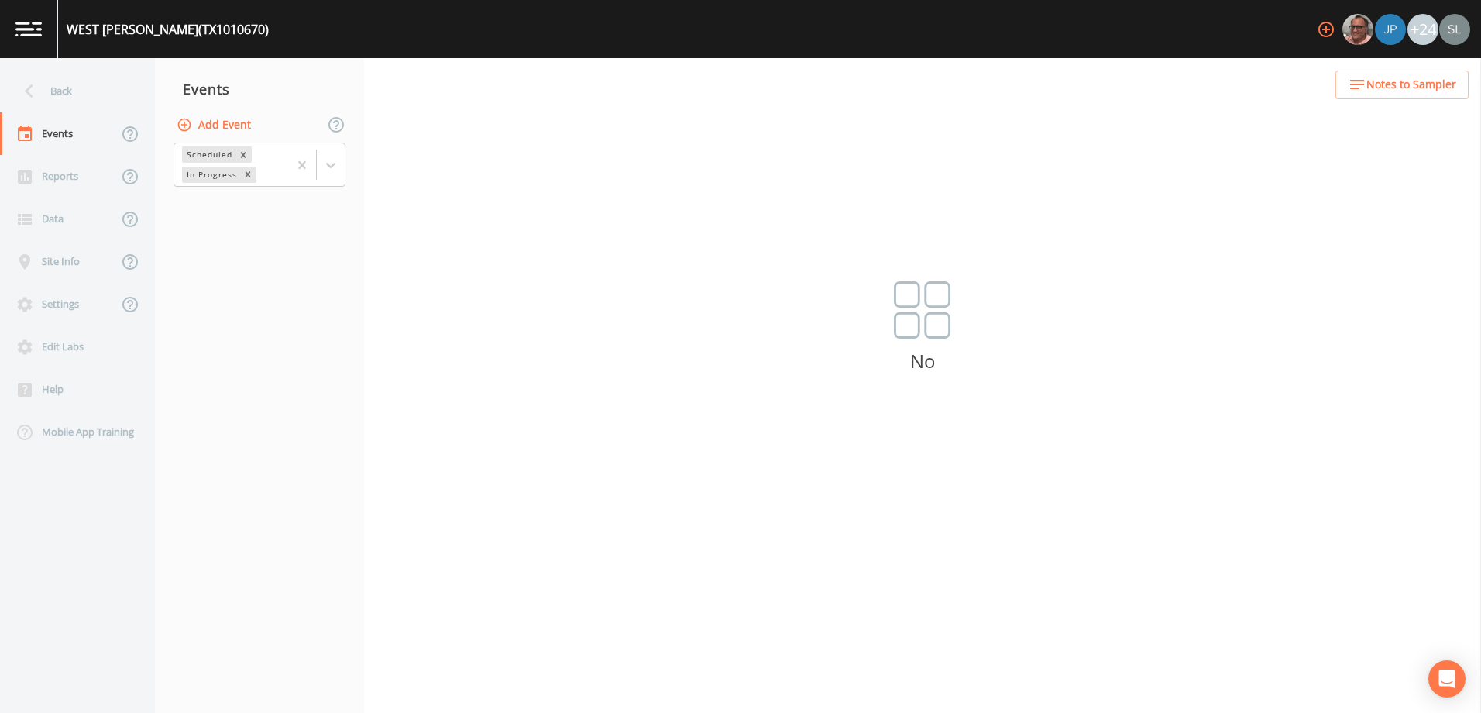
click at [221, 125] on button "Add Event" at bounding box center [215, 125] width 84 height 29
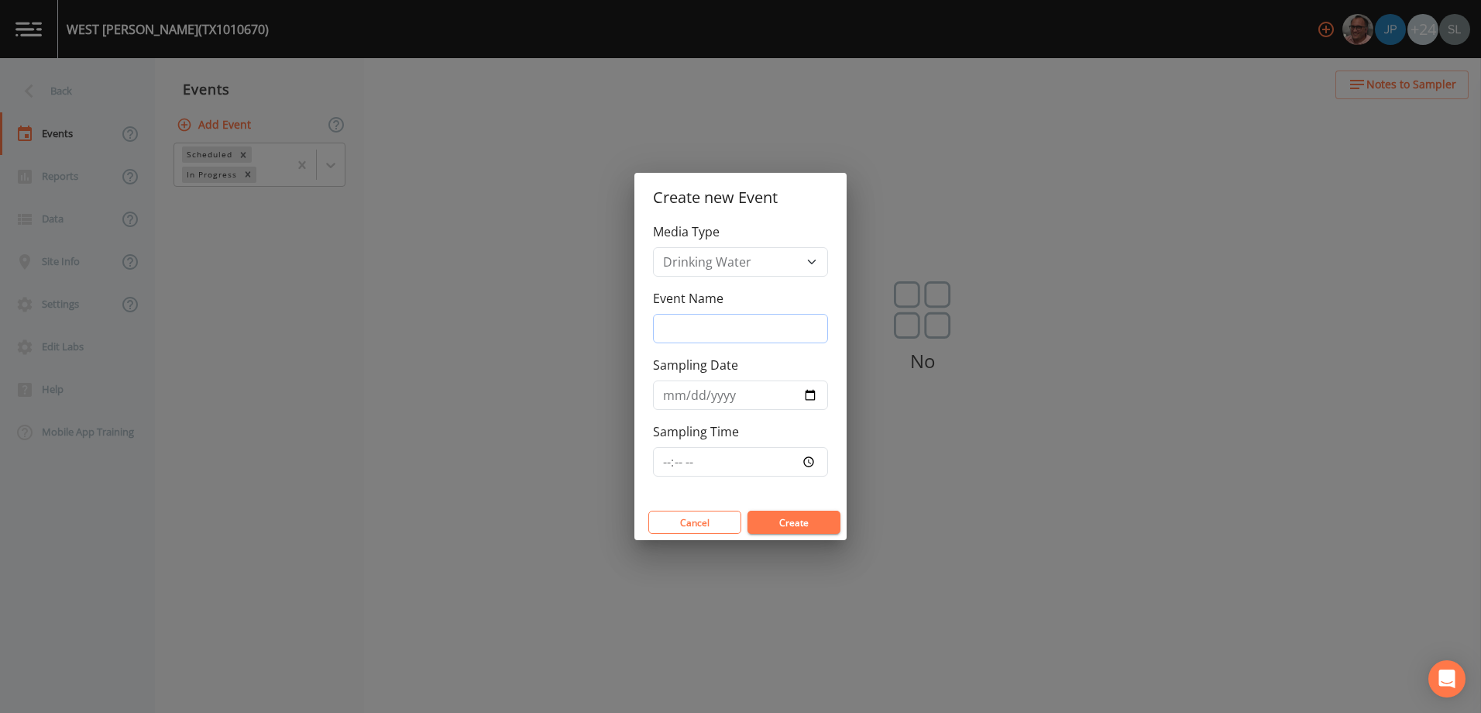
click at [674, 325] on input "Event Name" at bounding box center [740, 328] width 175 height 29
paste input "PFAS [DATE] SRI"
click at [720, 329] on input "PFAS [DATE] SRI" at bounding box center [740, 328] width 175 height 29
drag, startPoint x: 766, startPoint y: 328, endPoint x: 646, endPoint y: 341, distance: 120.8
click at [646, 341] on div "Media Type Drinking Water Event Name PFAS [DATE] SRI Sampling Date Sampling Time" at bounding box center [740, 363] width 212 height 282
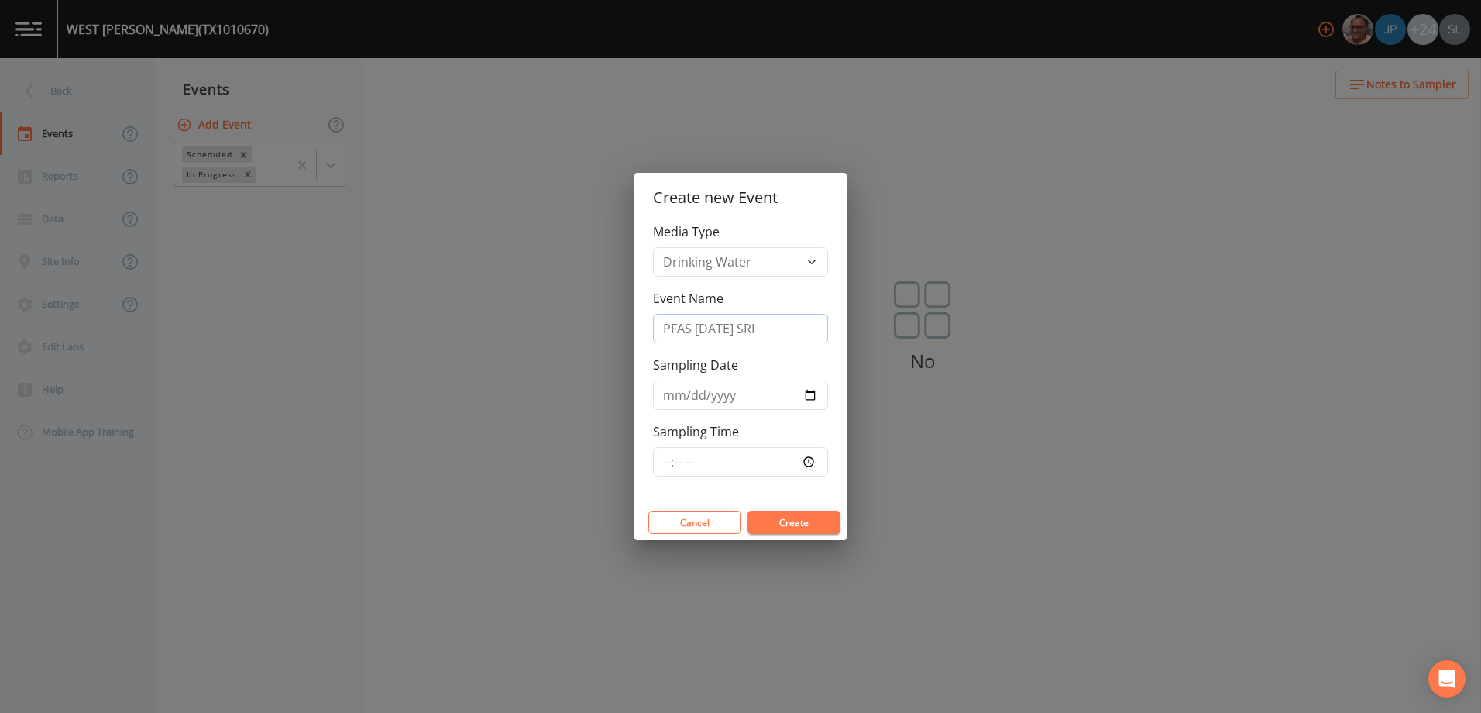
type input "PFAS [DATE] SRI"
click at [812, 390] on input "Sampling Date" at bounding box center [740, 394] width 175 height 29
type input "[DATE]"
click at [793, 524] on button "Create" at bounding box center [793, 521] width 93 height 23
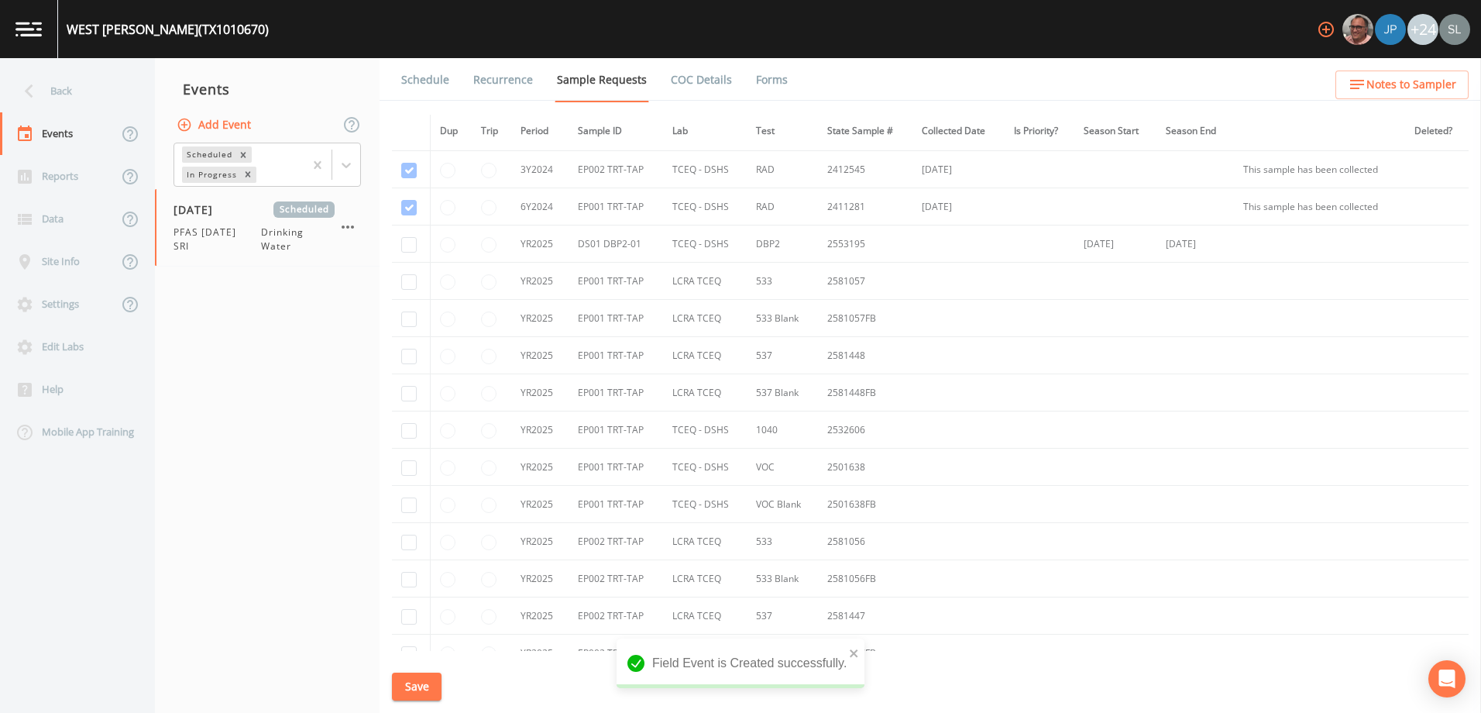
scroll to position [620, 0]
click at [403, 291] on input "checkbox" at bounding box center [408, 290] width 15 height 15
checkbox input "true"
click at [407, 331] on input "checkbox" at bounding box center [408, 328] width 15 height 15
checkbox input "true"
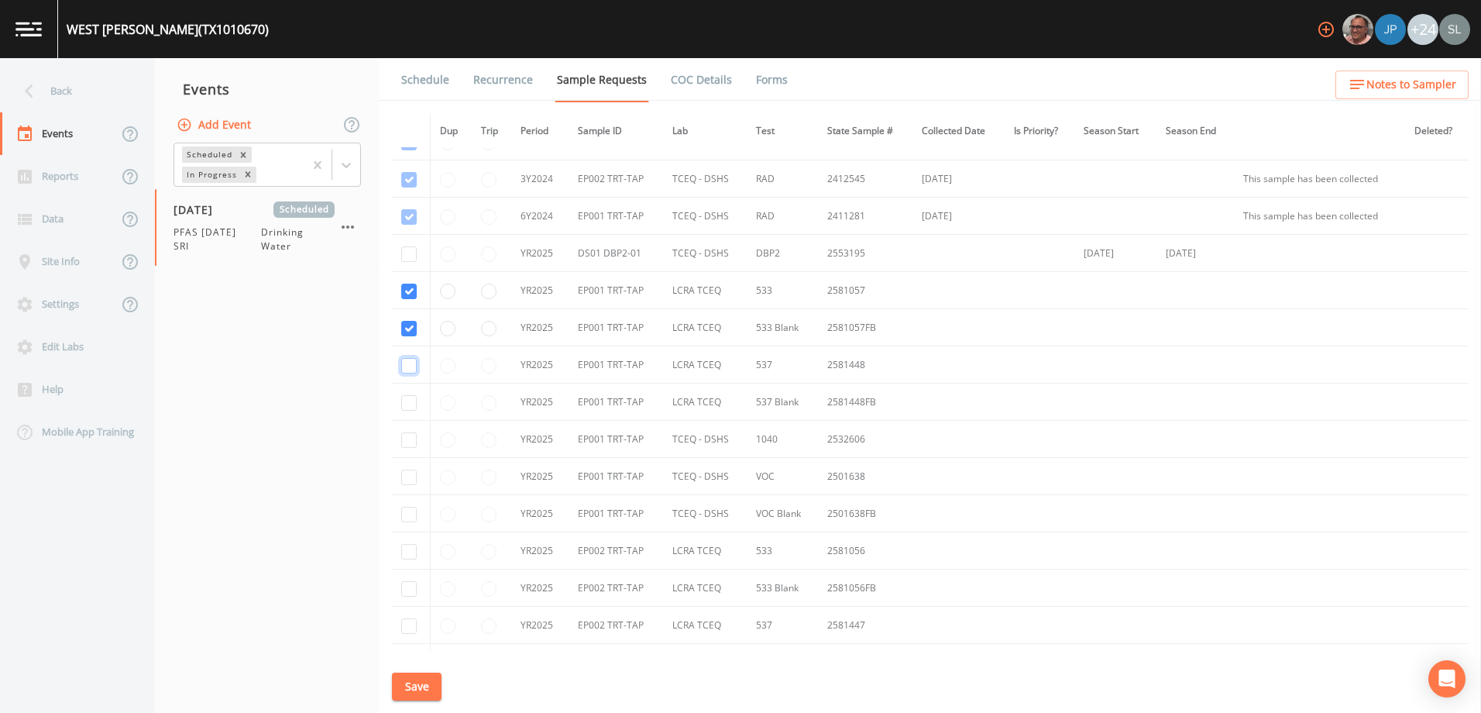
click at [408, 360] on input "checkbox" at bounding box center [408, 365] width 15 height 15
checkbox input "true"
click at [408, 401] on input "checkbox" at bounding box center [408, 402] width 15 height 15
checkbox input "true"
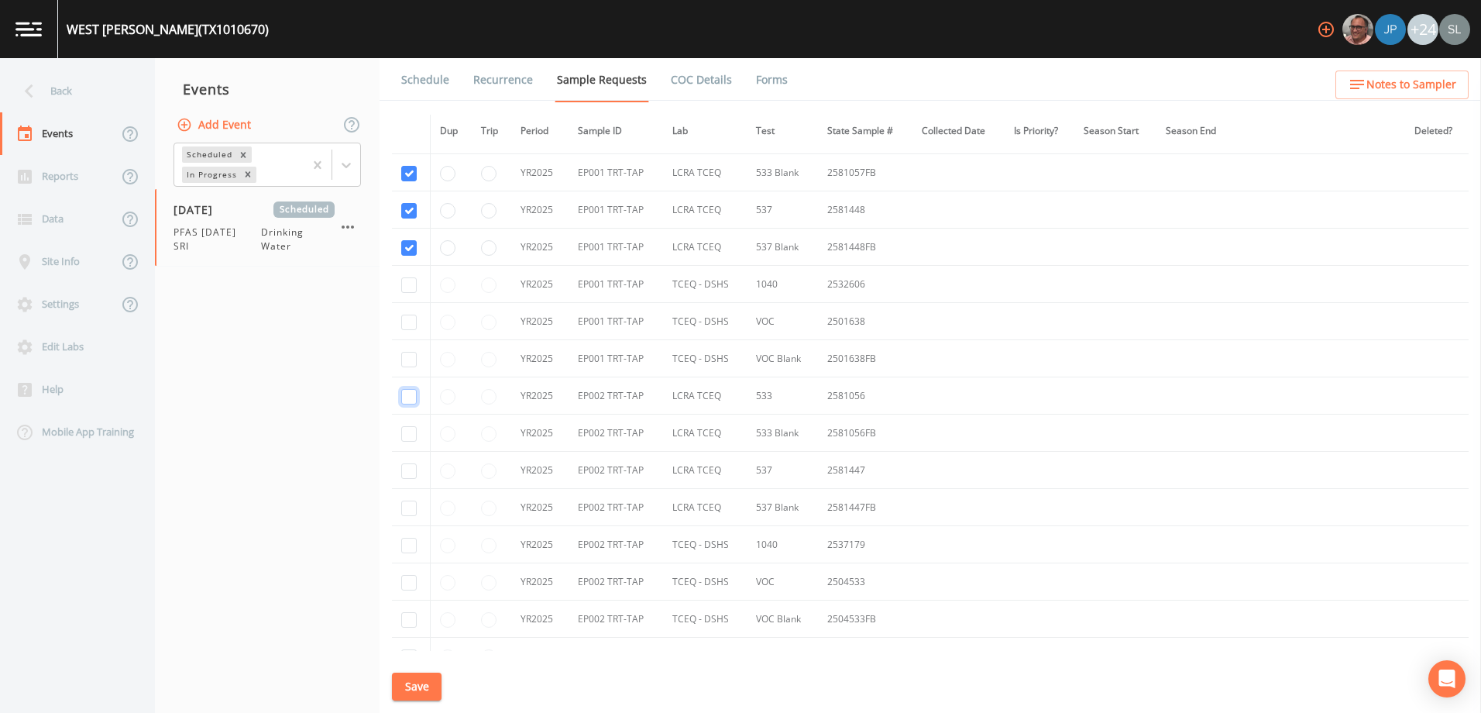
click at [410, 398] on input "checkbox" at bounding box center [408, 396] width 15 height 15
checkbox input "true"
click at [411, 434] on input "checkbox" at bounding box center [408, 433] width 15 height 15
checkbox input "true"
click at [407, 470] on input "checkbox" at bounding box center [408, 470] width 15 height 15
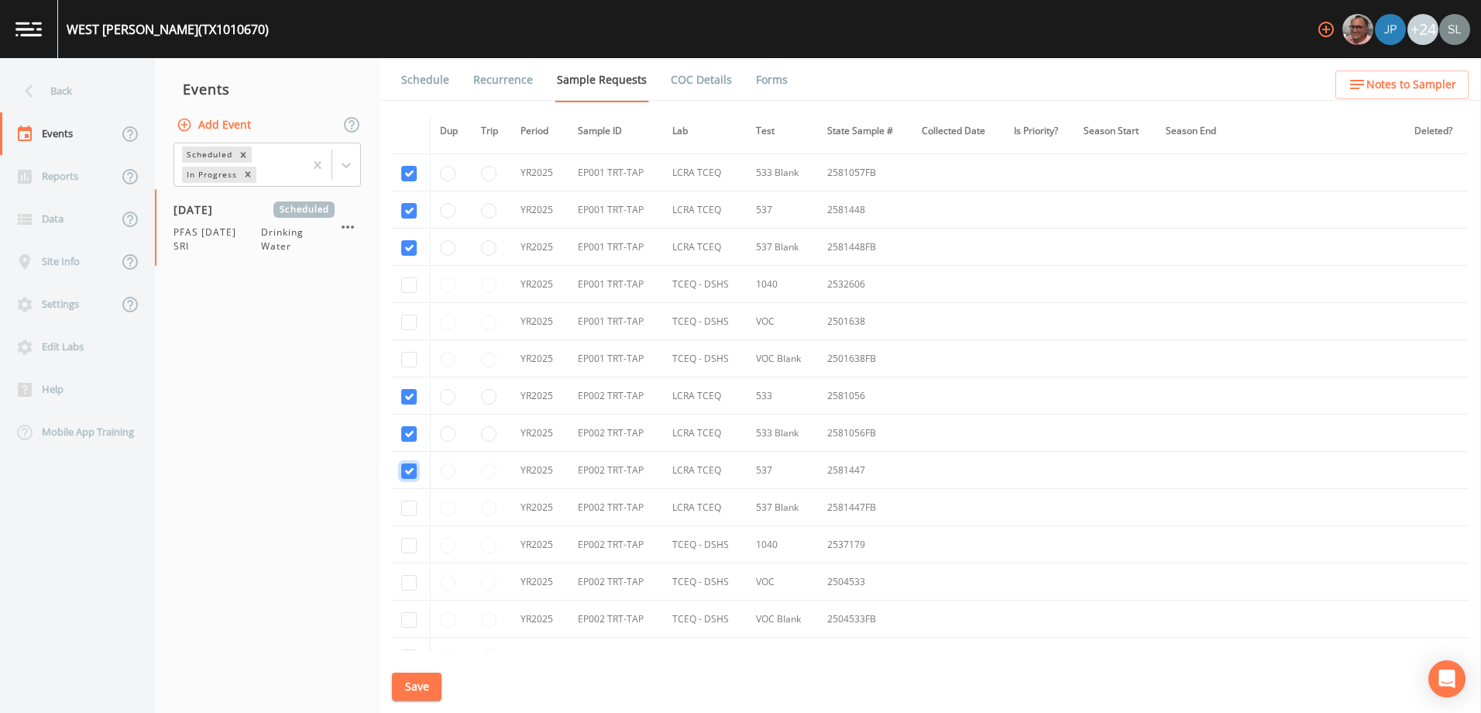
checkbox input "true"
click at [407, 507] on input "checkbox" at bounding box center [408, 507] width 15 height 15
checkbox input "true"
click at [426, 683] on button "Save" at bounding box center [417, 686] width 50 height 29
click at [116, 101] on div "Back" at bounding box center [69, 91] width 139 height 43
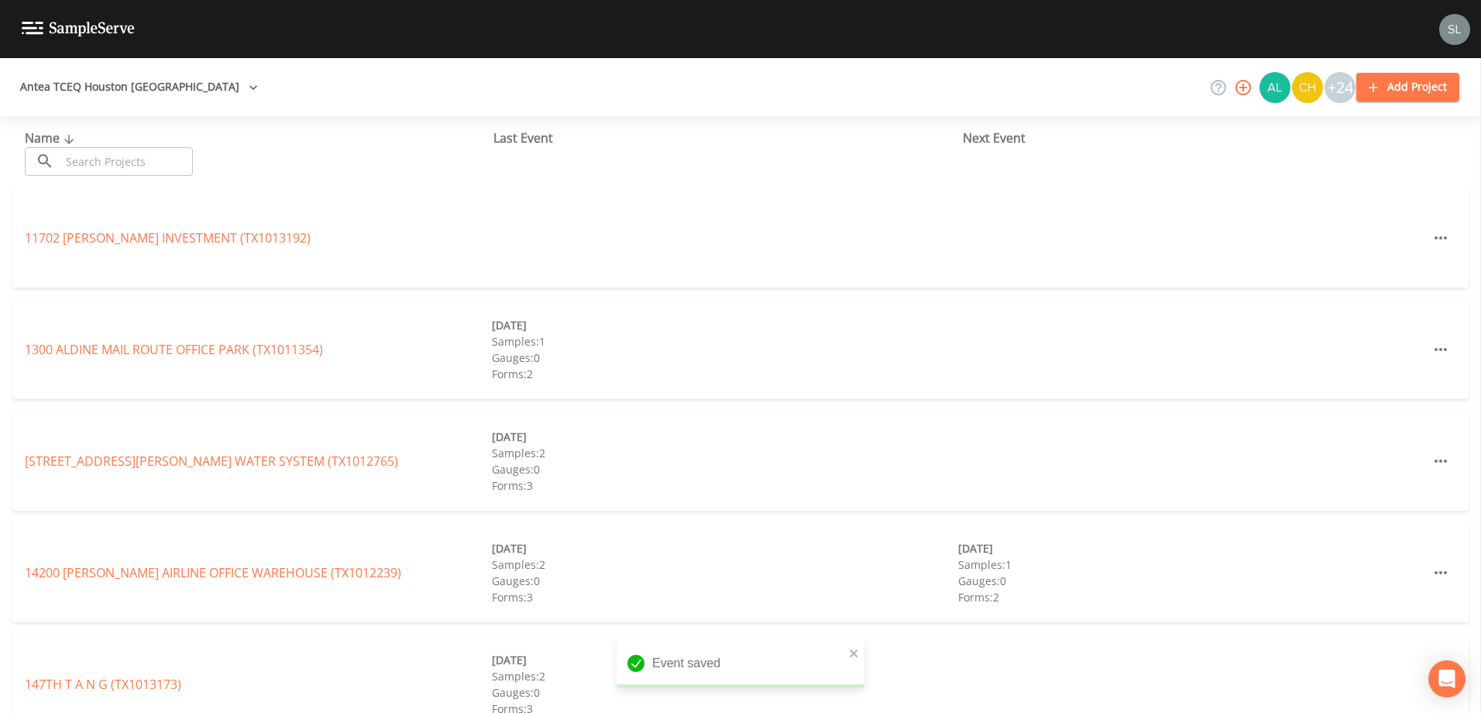
click at [160, 162] on input "text" at bounding box center [126, 161] width 132 height 29
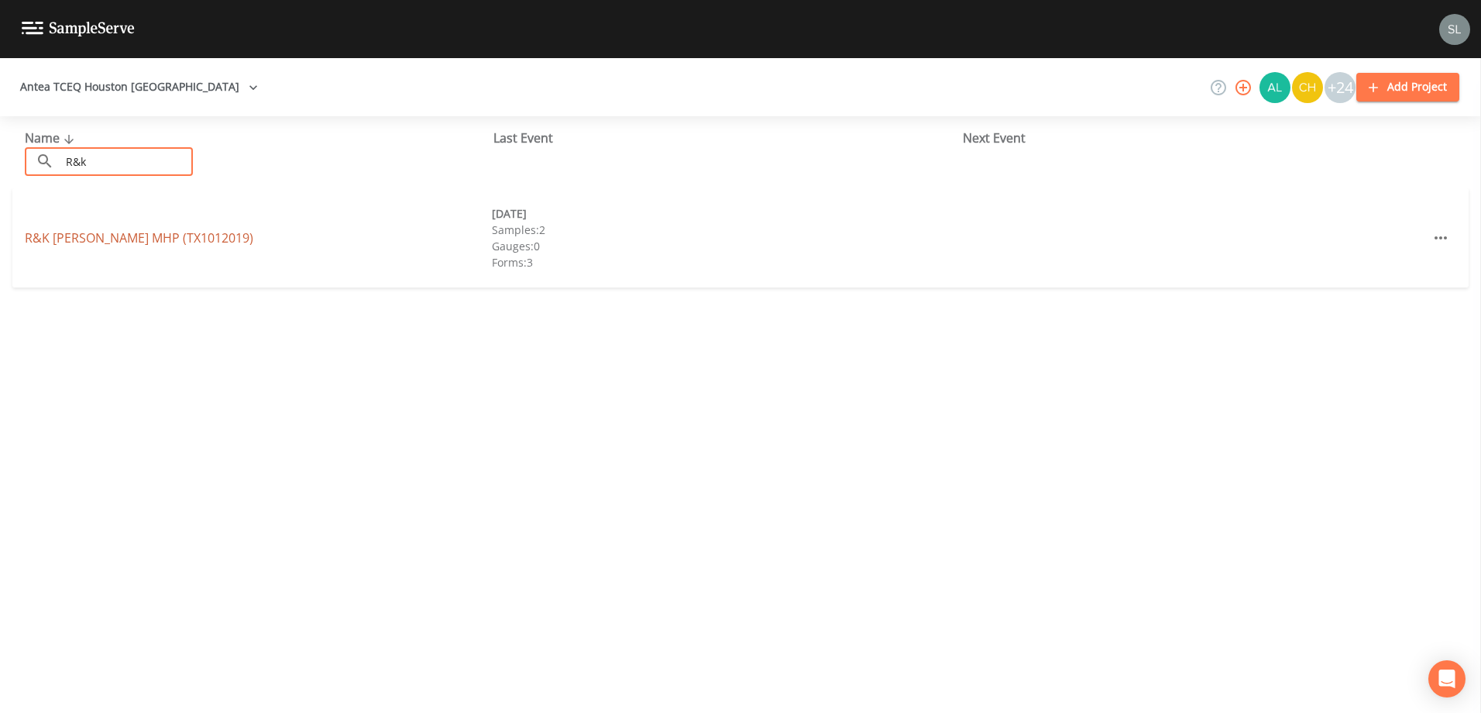
type input "R&k"
click at [148, 237] on link "R&K [PERSON_NAME] MHP (TX1012019)" at bounding box center [139, 237] width 228 height 17
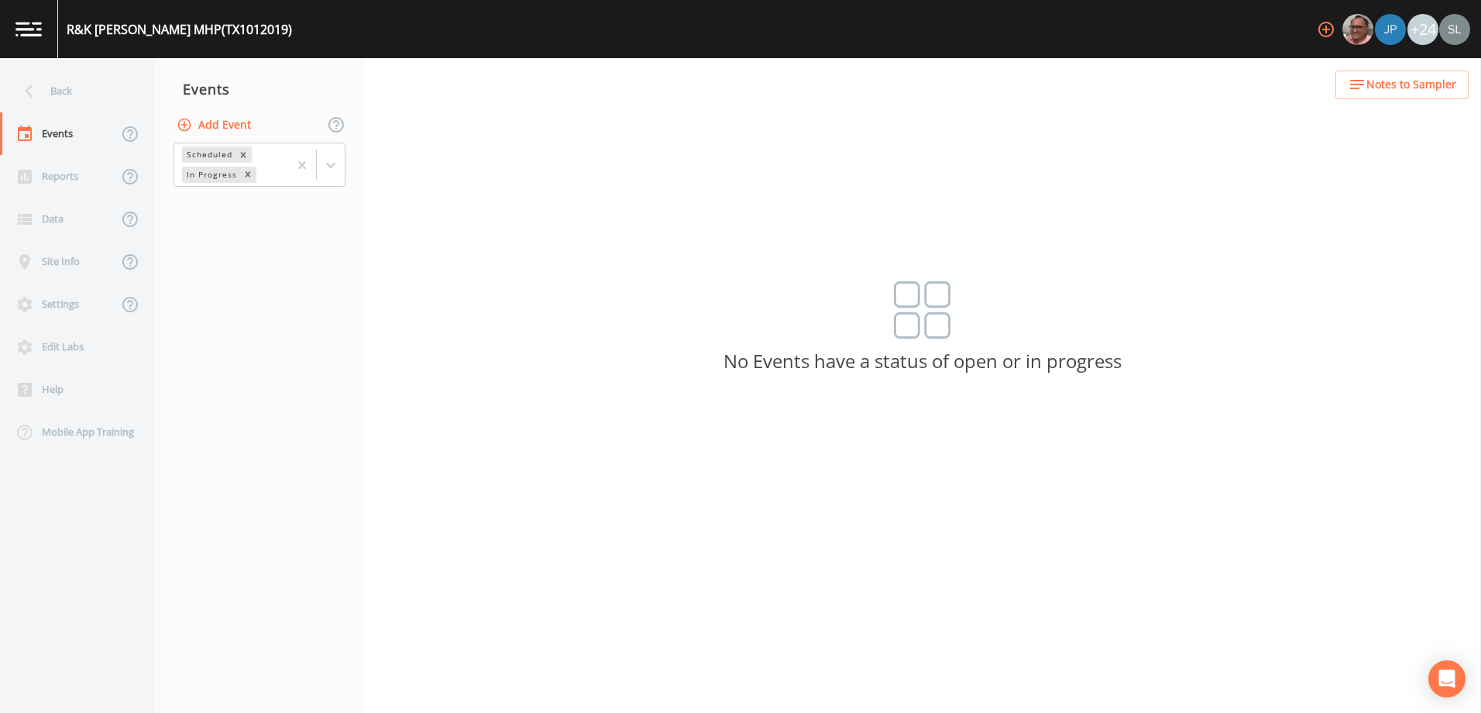
click at [220, 127] on button "Add Event" at bounding box center [215, 125] width 84 height 29
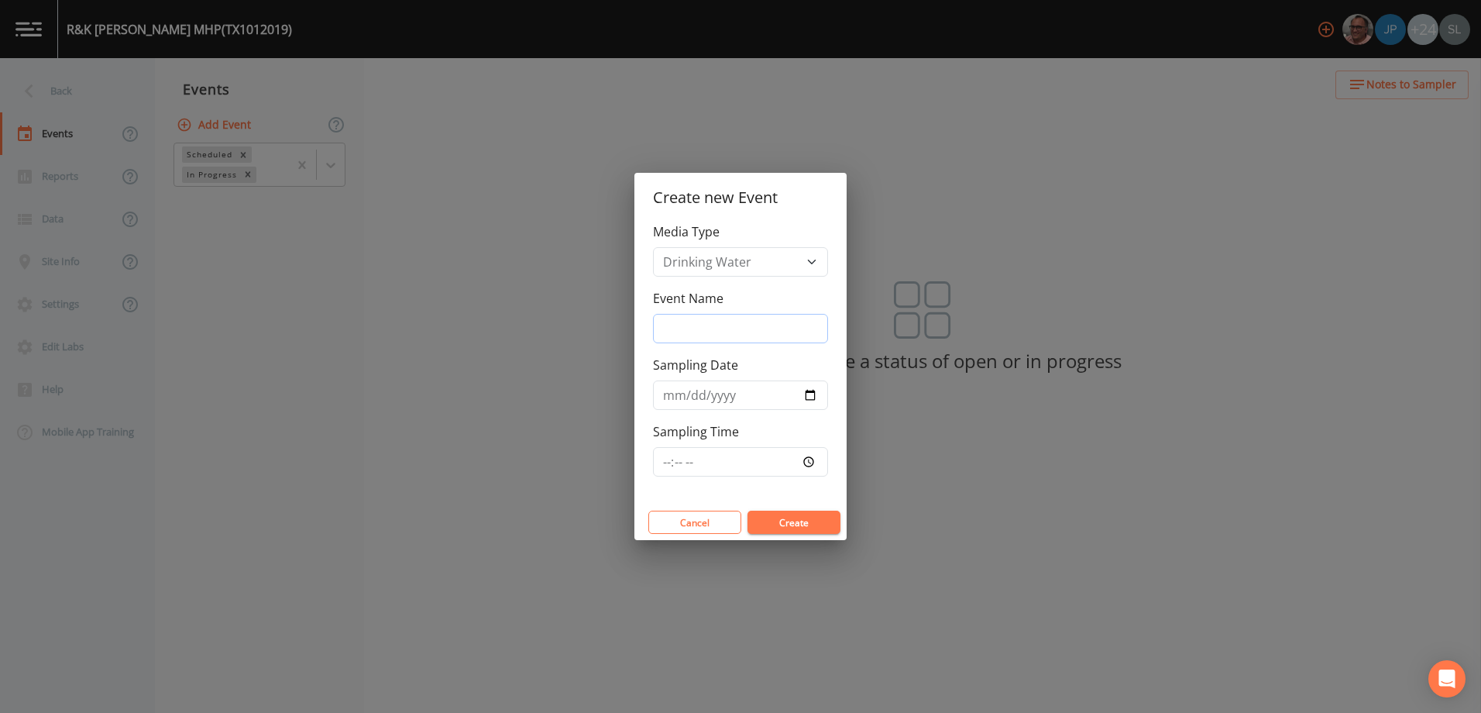
click at [678, 328] on input "Event Name" at bounding box center [740, 328] width 175 height 29
paste input "PFAS [DATE] SRI"
type input "PFAS [DATE] SRI"
click at [813, 393] on input "Sampling Date" at bounding box center [740, 394] width 175 height 29
type input "[DATE]"
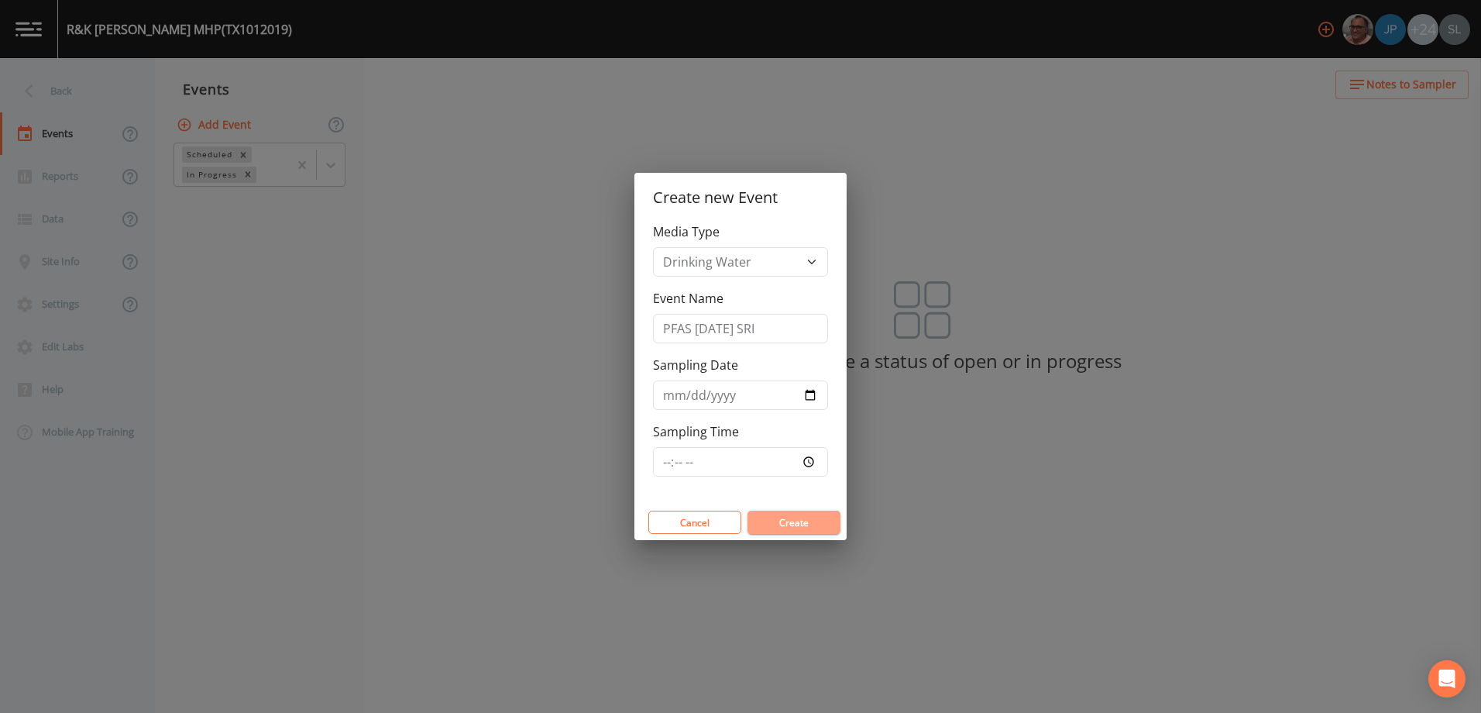
click at [790, 520] on button "Create" at bounding box center [793, 521] width 93 height 23
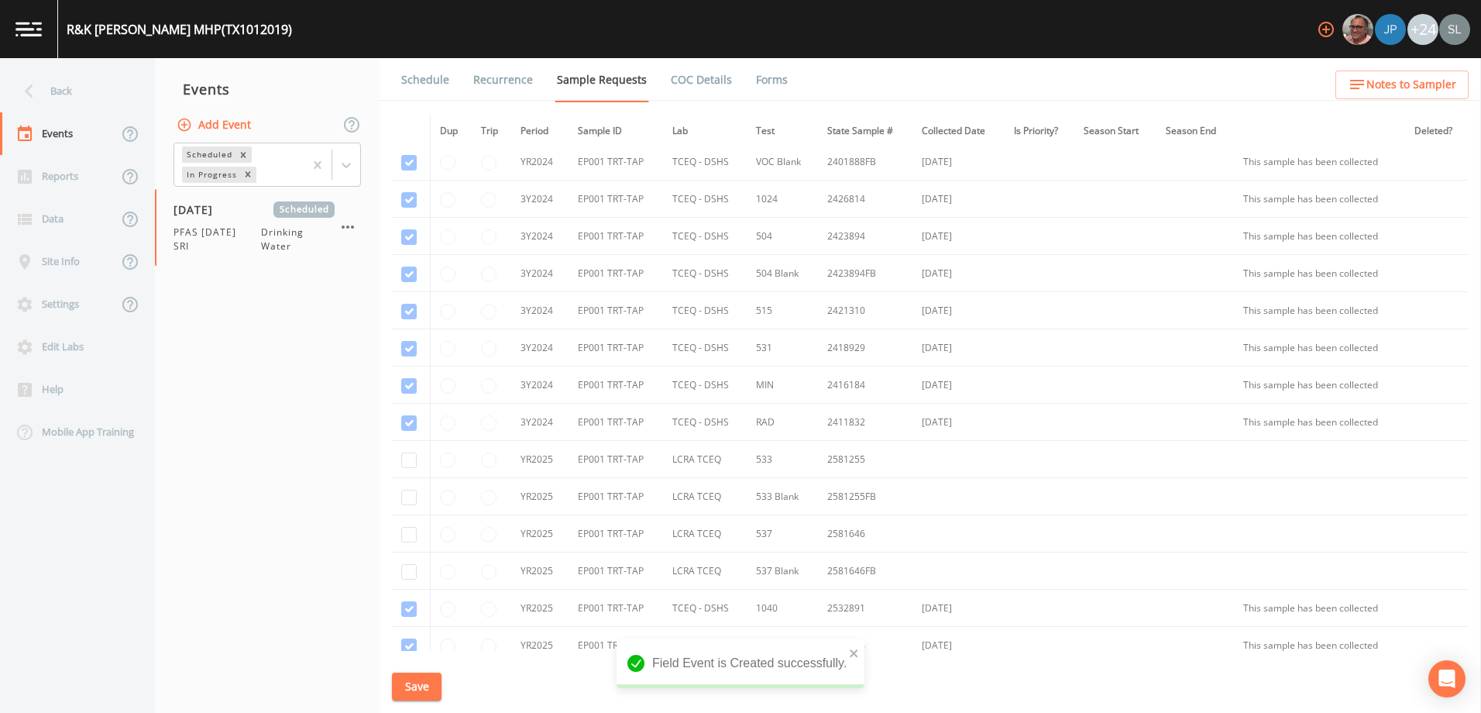
scroll to position [77, 0]
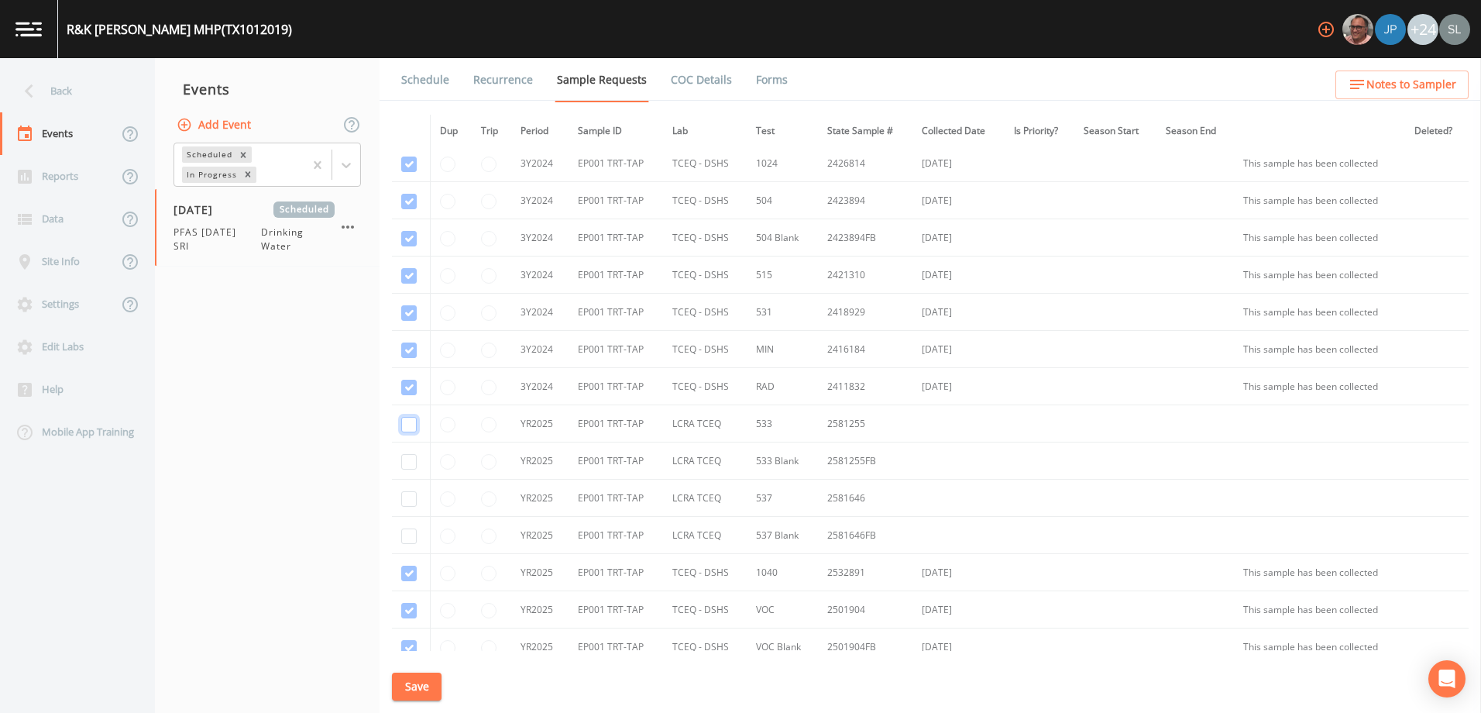
click at [410, 426] on input "checkbox" at bounding box center [408, 424] width 15 height 15
checkbox input "true"
click at [411, 459] on input "checkbox" at bounding box center [408, 461] width 15 height 15
checkbox input "true"
click at [407, 496] on input "checkbox" at bounding box center [408, 498] width 15 height 15
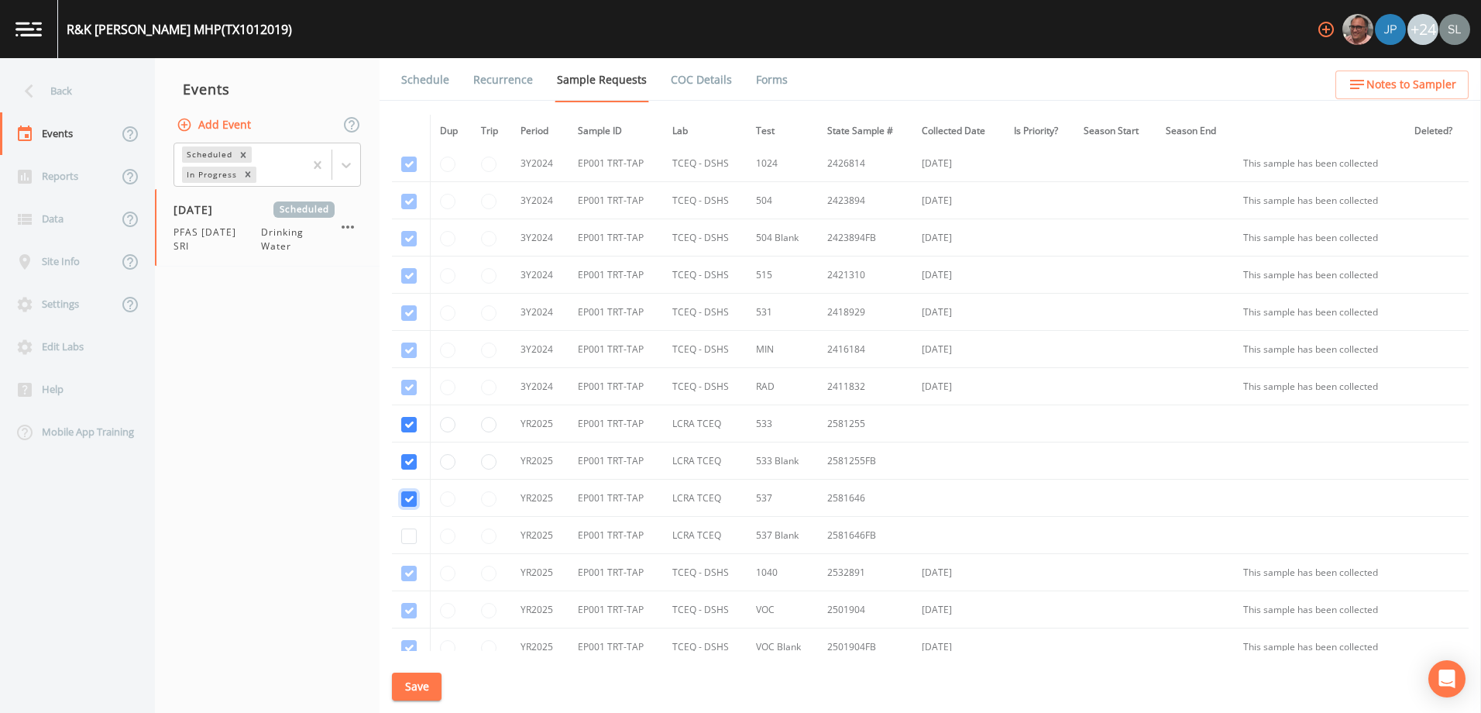
checkbox input "true"
click at [411, 532] on input "checkbox" at bounding box center [408, 535] width 15 height 15
checkbox input "true"
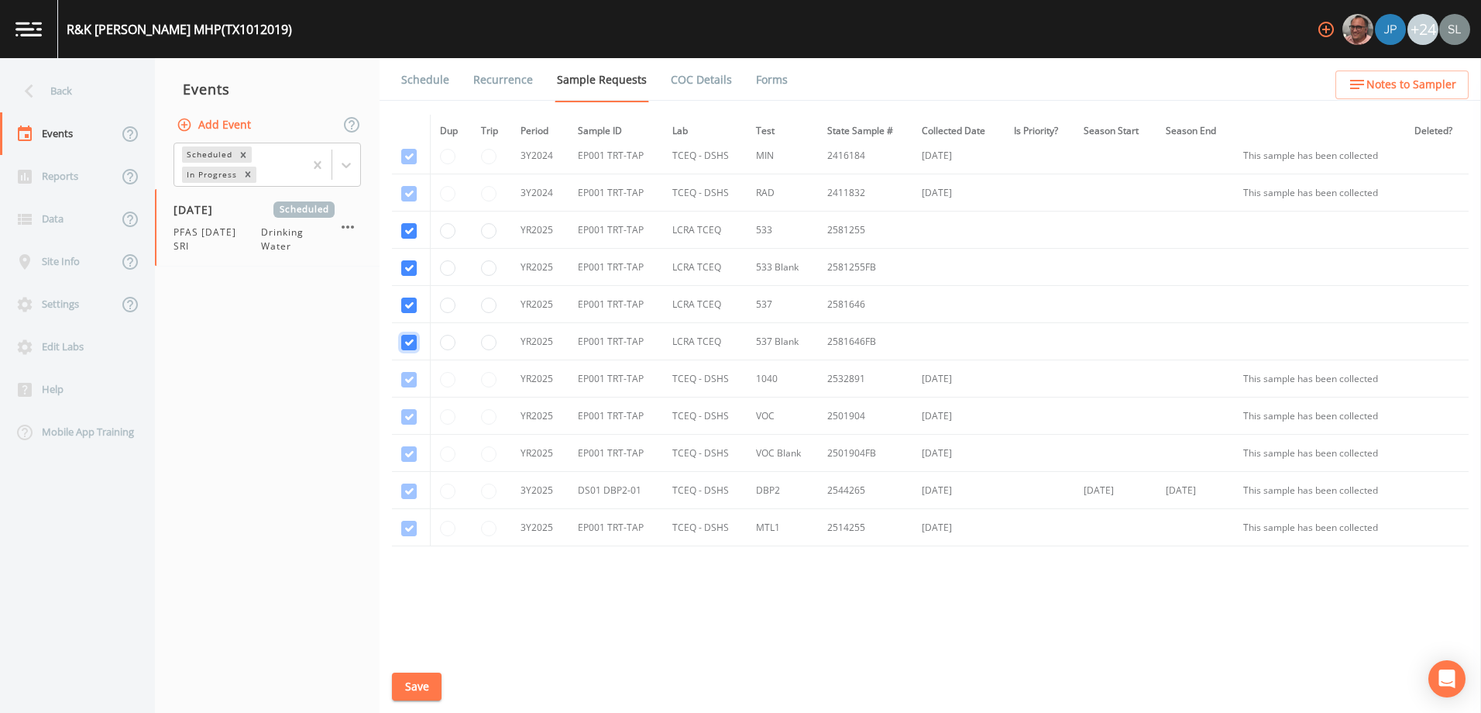
scroll to position [290, 0]
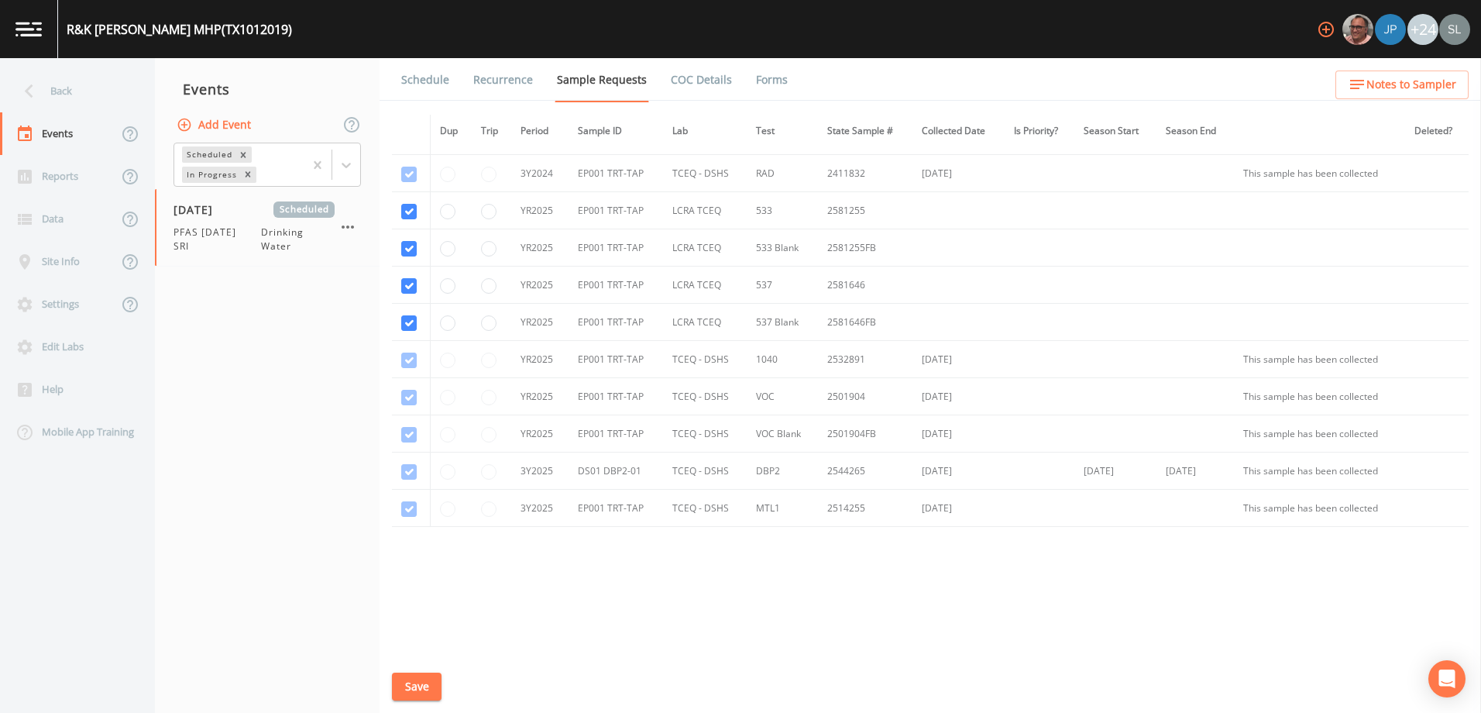
click at [415, 682] on button "Save" at bounding box center [417, 686] width 50 height 29
click at [75, 99] on div "Back" at bounding box center [69, 91] width 139 height 43
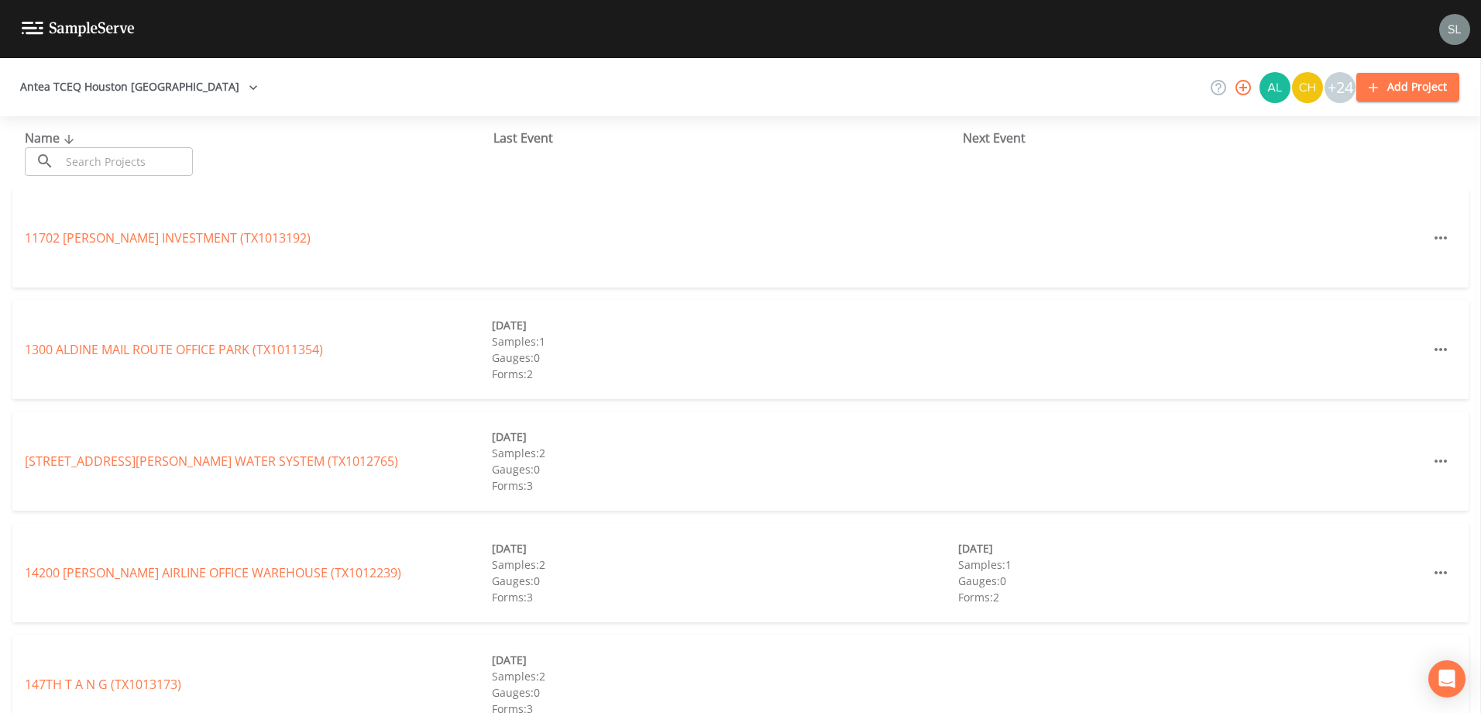
click at [164, 152] on input "text" at bounding box center [126, 161] width 132 height 29
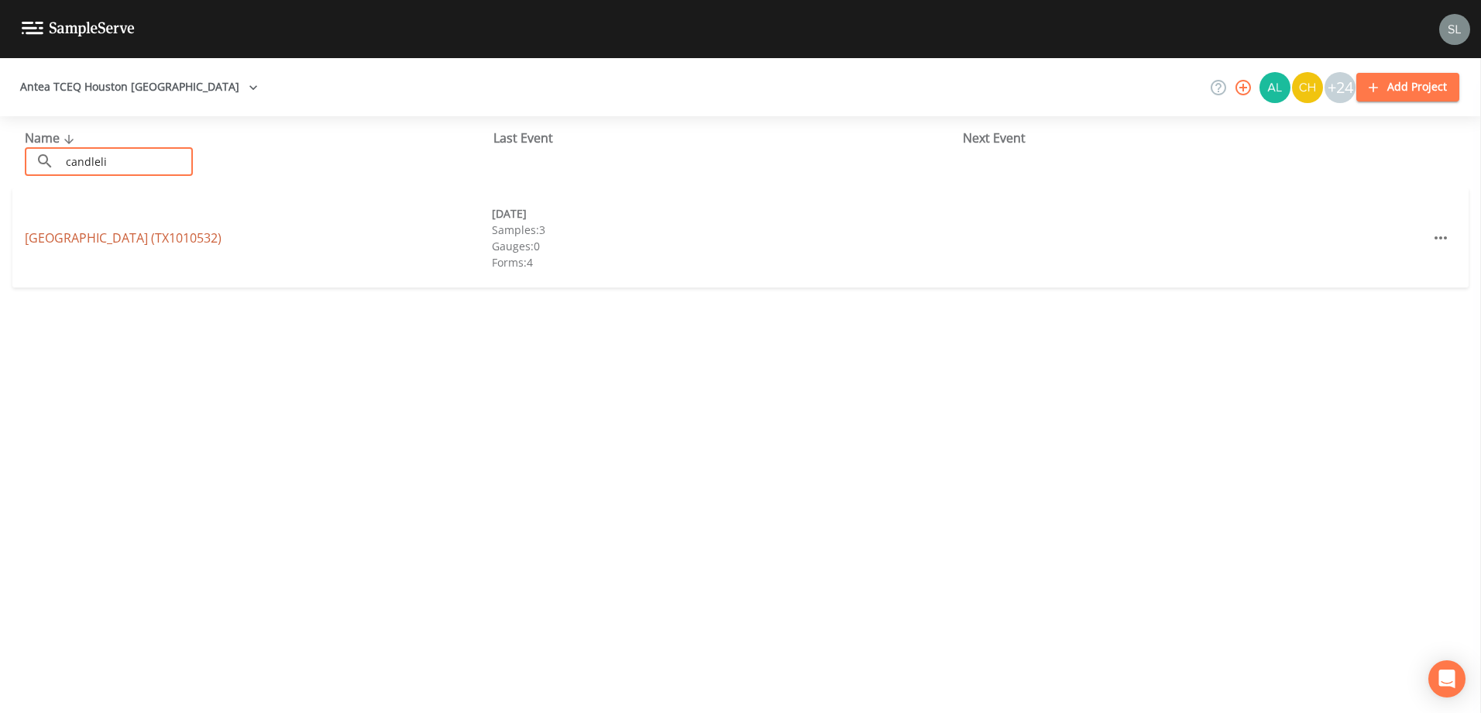
type input "candleli"
click at [53, 244] on link "[GEOGRAPHIC_DATA] (TX1010532)" at bounding box center [123, 237] width 197 height 17
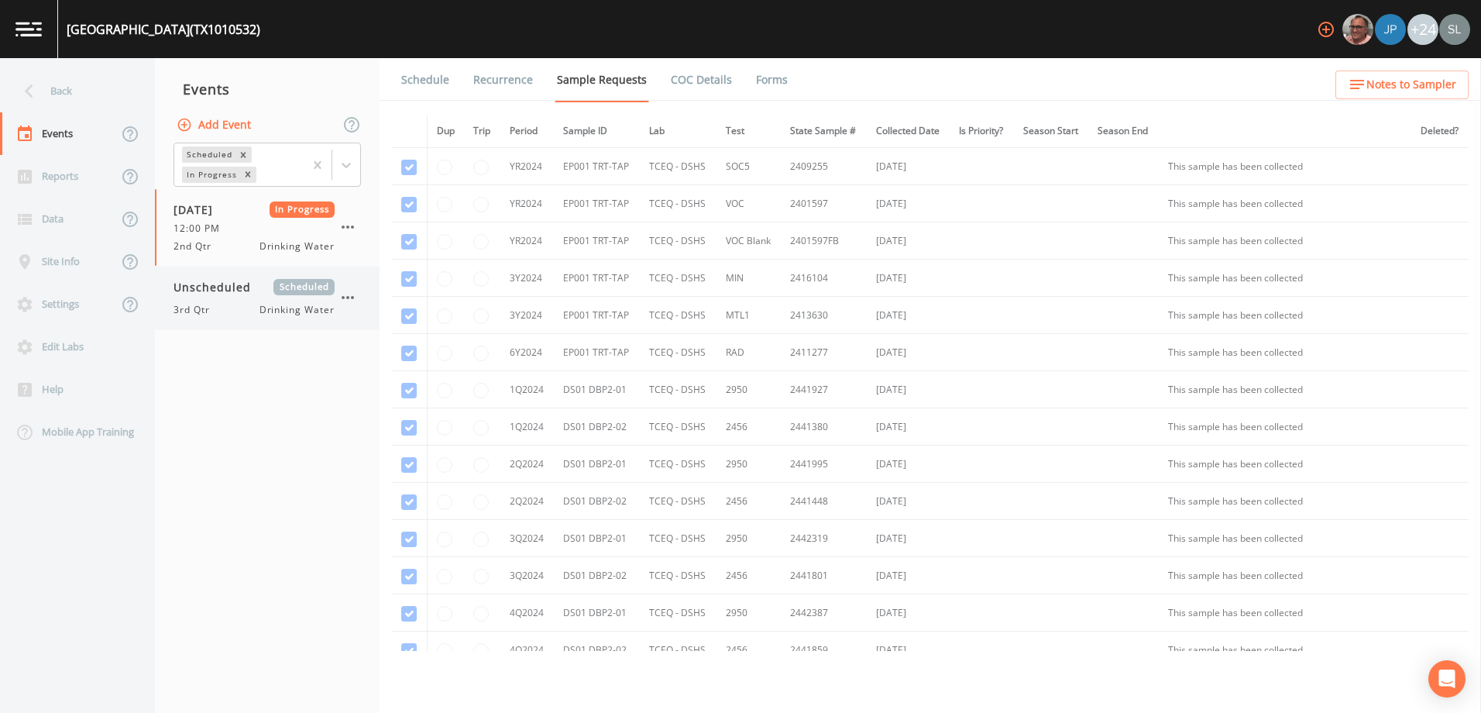
click at [229, 297] on div "Unscheduled Scheduled 3rd Qtr Drinking Water" at bounding box center [253, 298] width 161 height 38
click at [345, 299] on icon "button" at bounding box center [347, 297] width 19 height 19
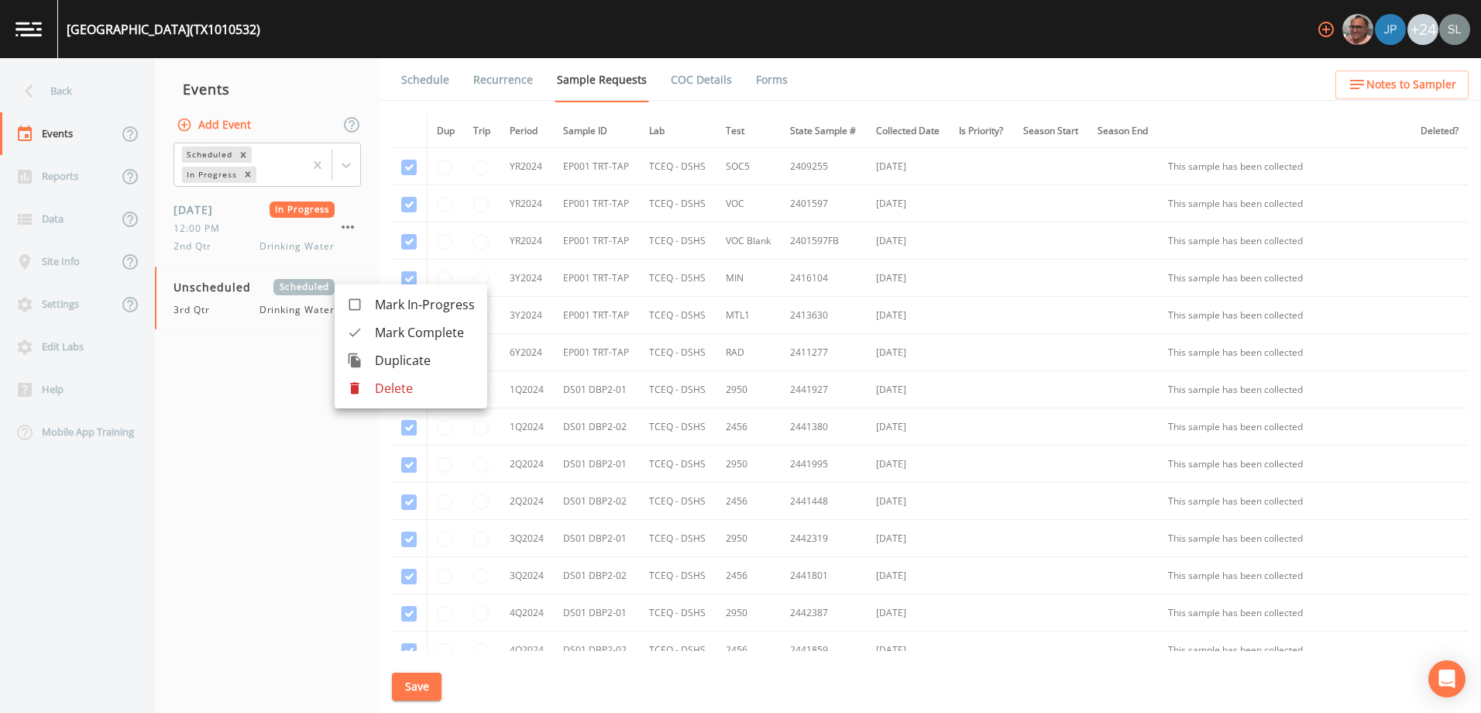
click at [301, 359] on div at bounding box center [740, 356] width 1481 height 713
click at [356, 299] on icon "button" at bounding box center [347, 297] width 19 height 19
click at [335, 475] on div at bounding box center [740, 356] width 1481 height 713
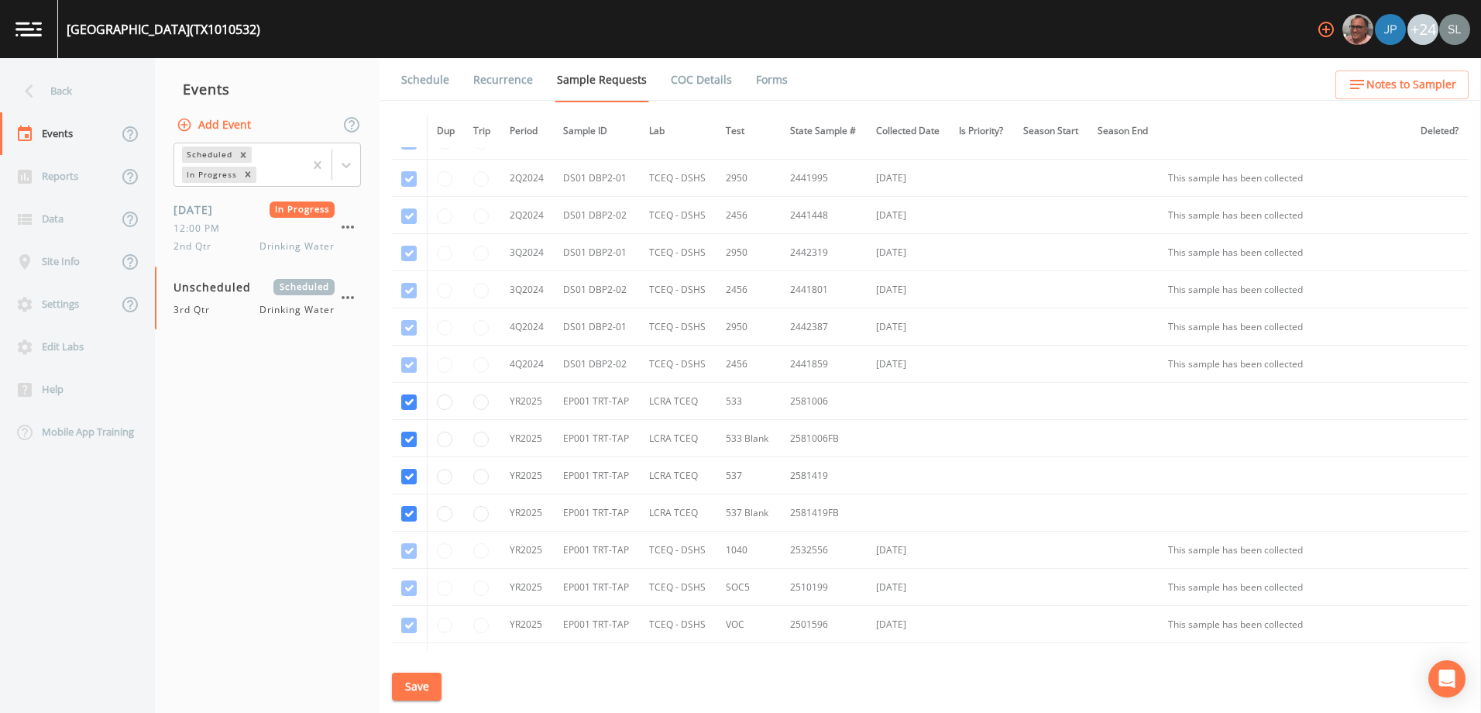
scroll to position [272, 0]
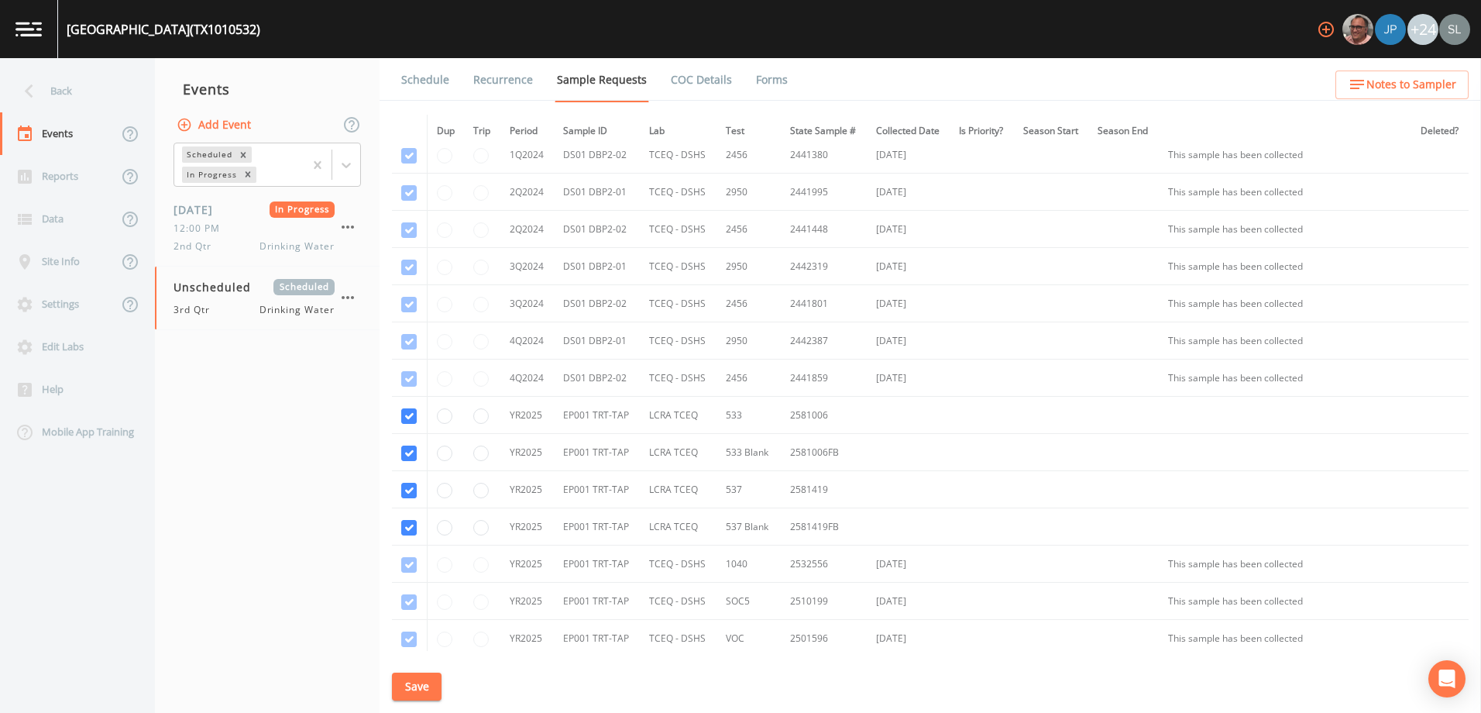
click at [431, 81] on link "Schedule" at bounding box center [425, 79] width 53 height 43
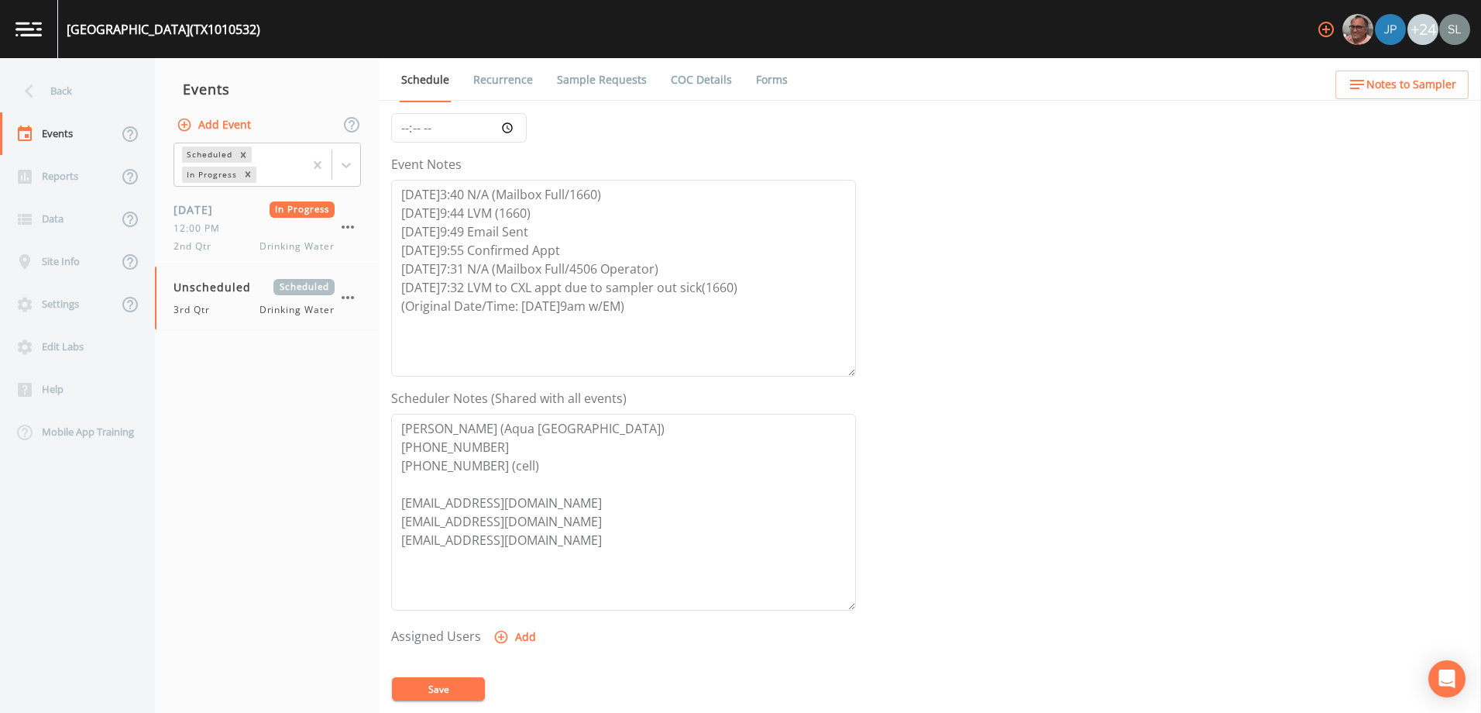
scroll to position [380, 0]
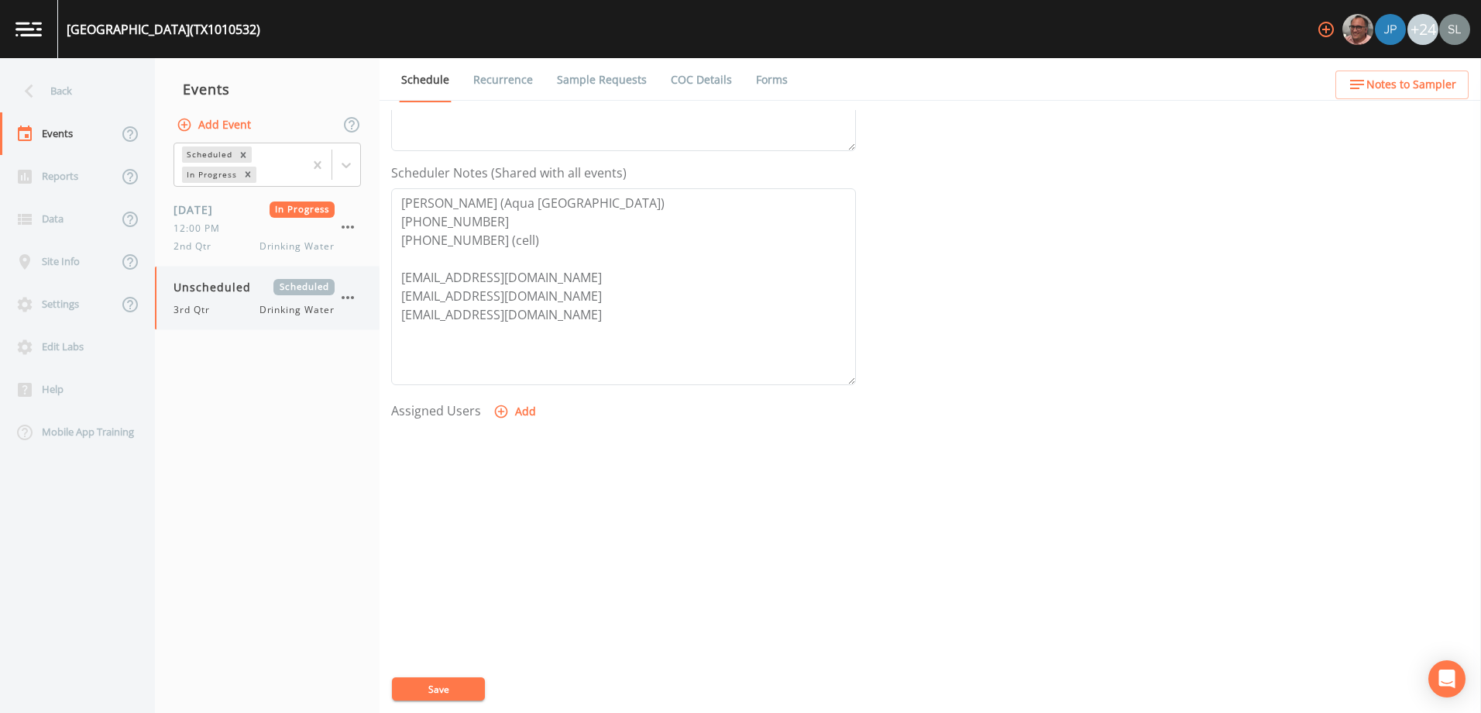
click at [213, 298] on div "Unscheduled Scheduled 3rd Qtr Drinking Water" at bounding box center [253, 298] width 161 height 38
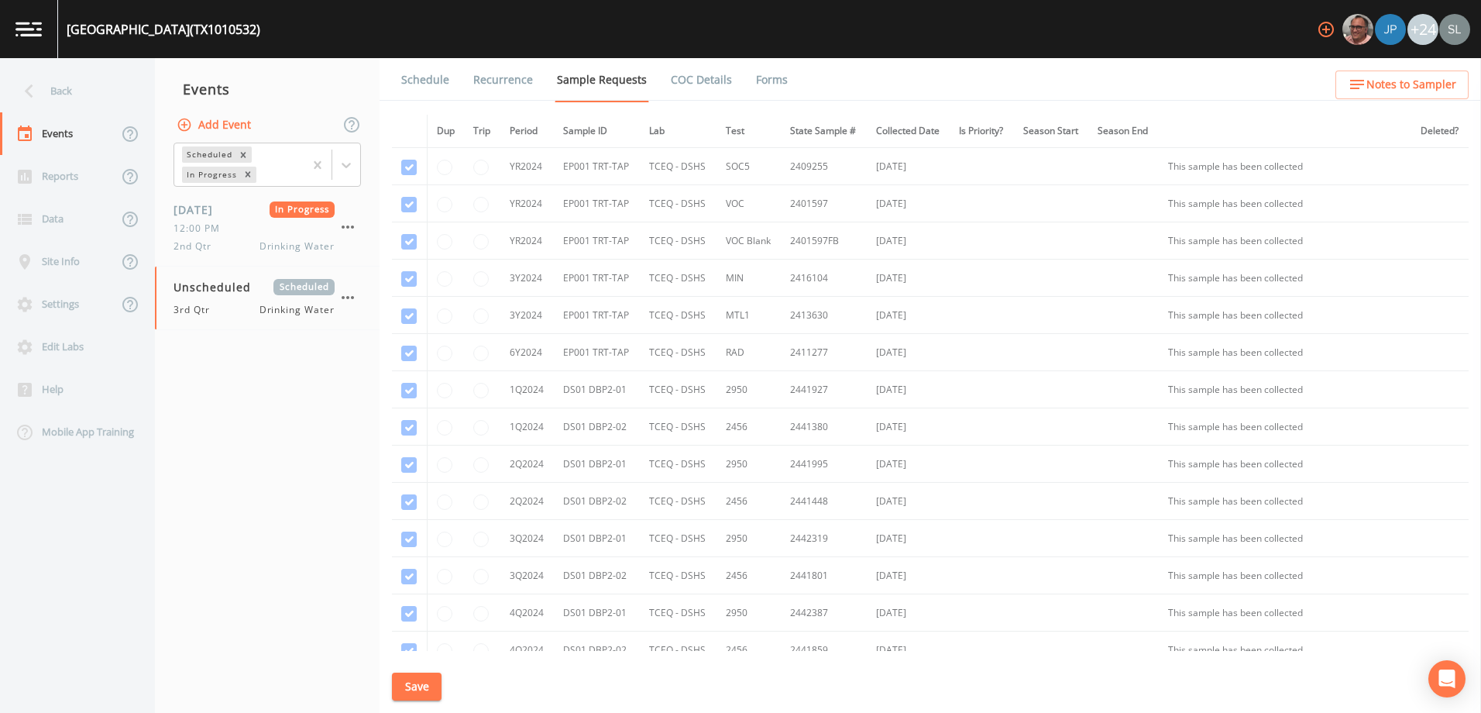
click at [431, 81] on link "Schedule" at bounding box center [425, 79] width 53 height 43
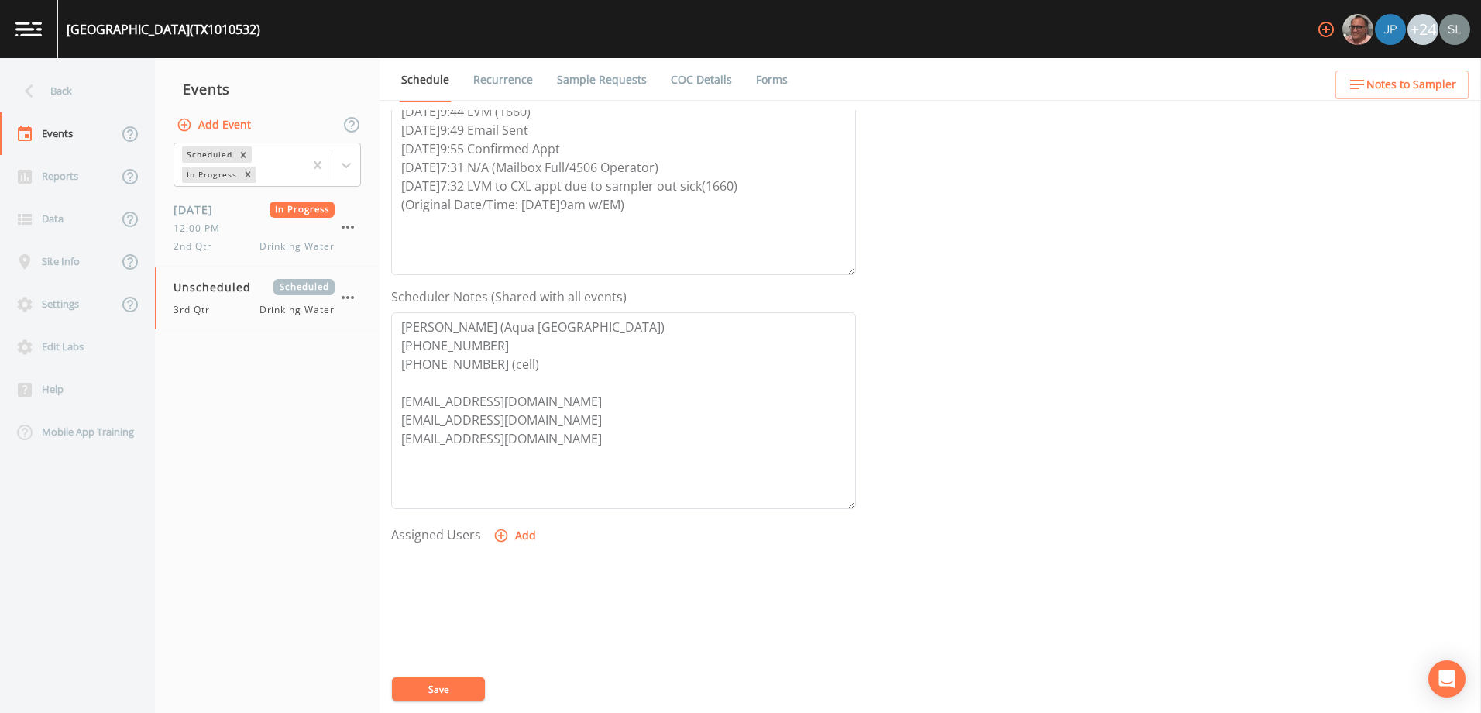
scroll to position [380, 0]
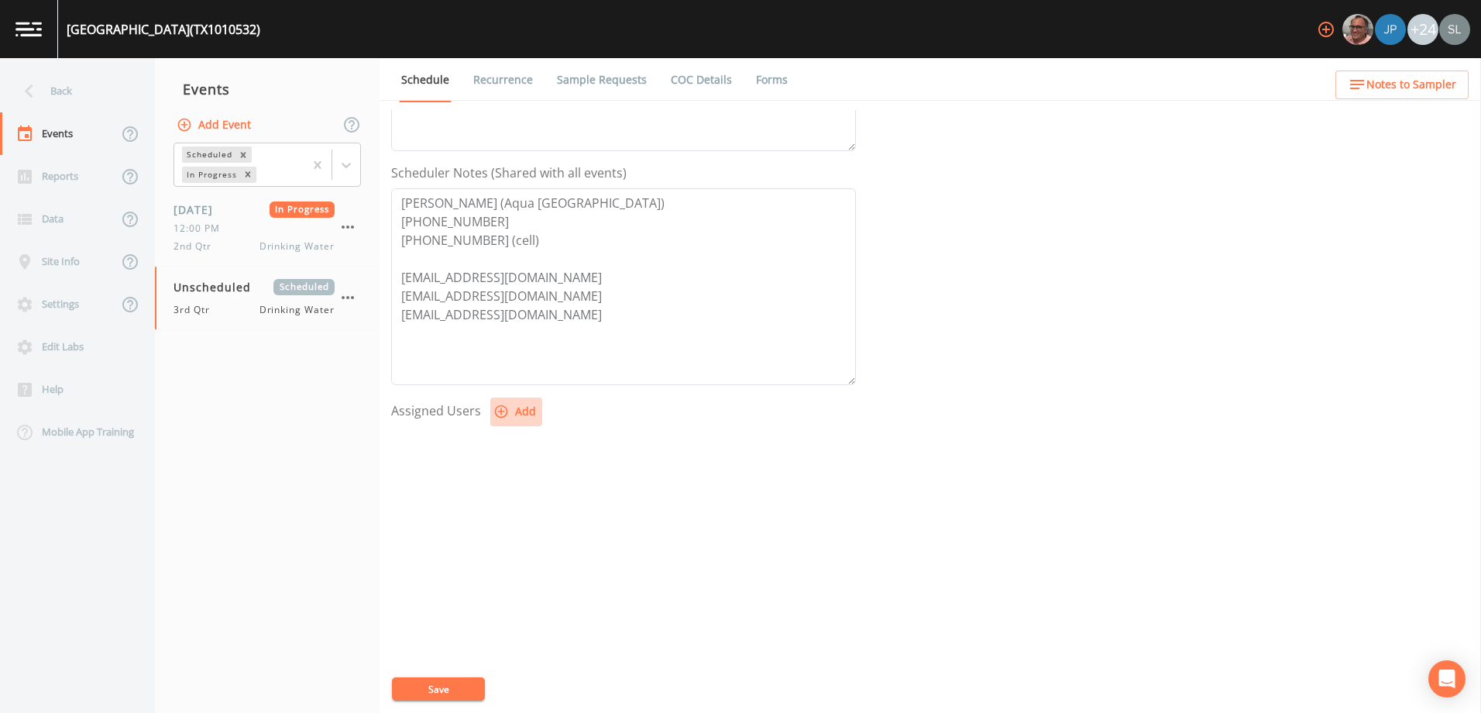
click at [523, 416] on button "Add" at bounding box center [516, 411] width 52 height 29
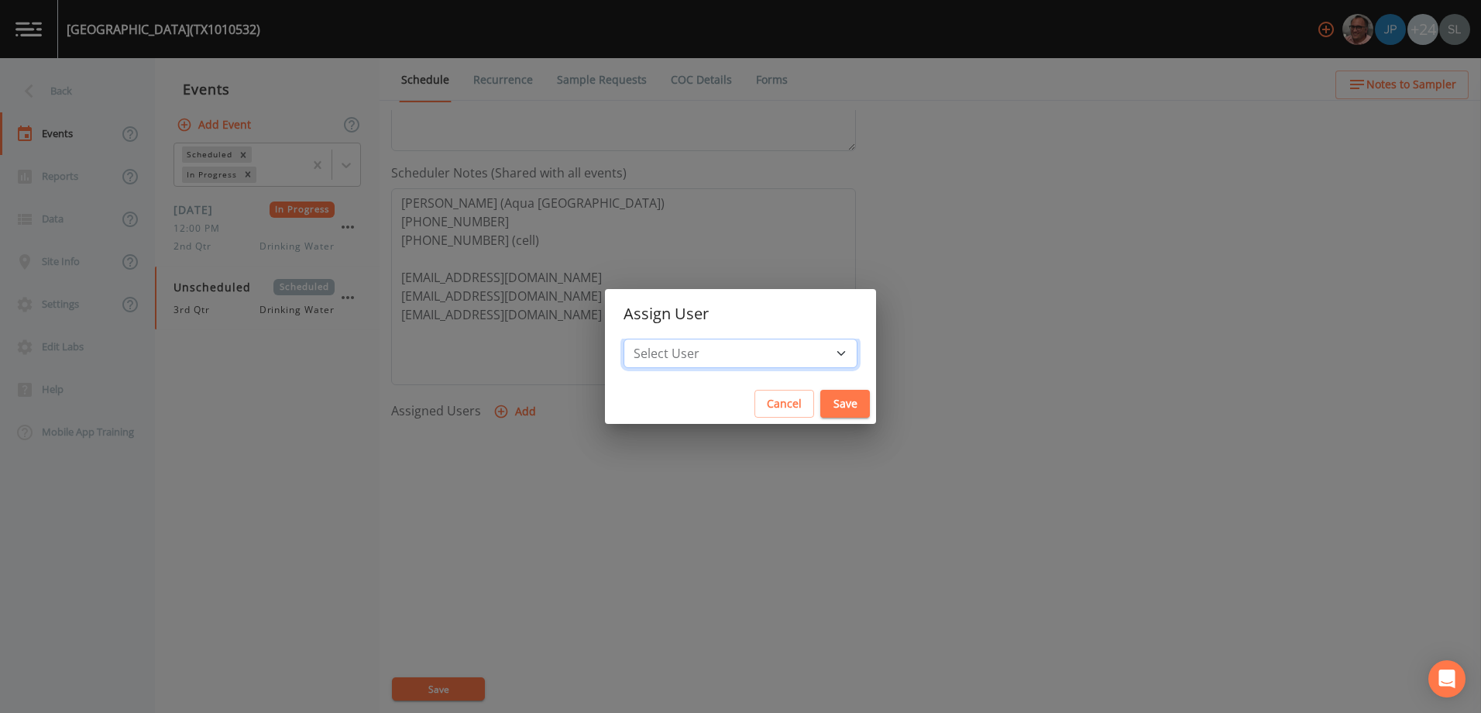
click at [737, 353] on select "Select User [PERSON_NAME] [PERSON_NAME] [PERSON_NAME] [PERSON_NAME] [PERSON_NAM…" at bounding box center [740, 352] width 234 height 29
select select "ec903c3e-23b8-4790-bf81-d04851916195"
click at [658, 338] on select "Select User [PERSON_NAME] [PERSON_NAME] [PERSON_NAME] [PERSON_NAME] [PERSON_NAM…" at bounding box center [740, 352] width 234 height 29
click at [820, 400] on button "Save" at bounding box center [845, 404] width 50 height 29
select select
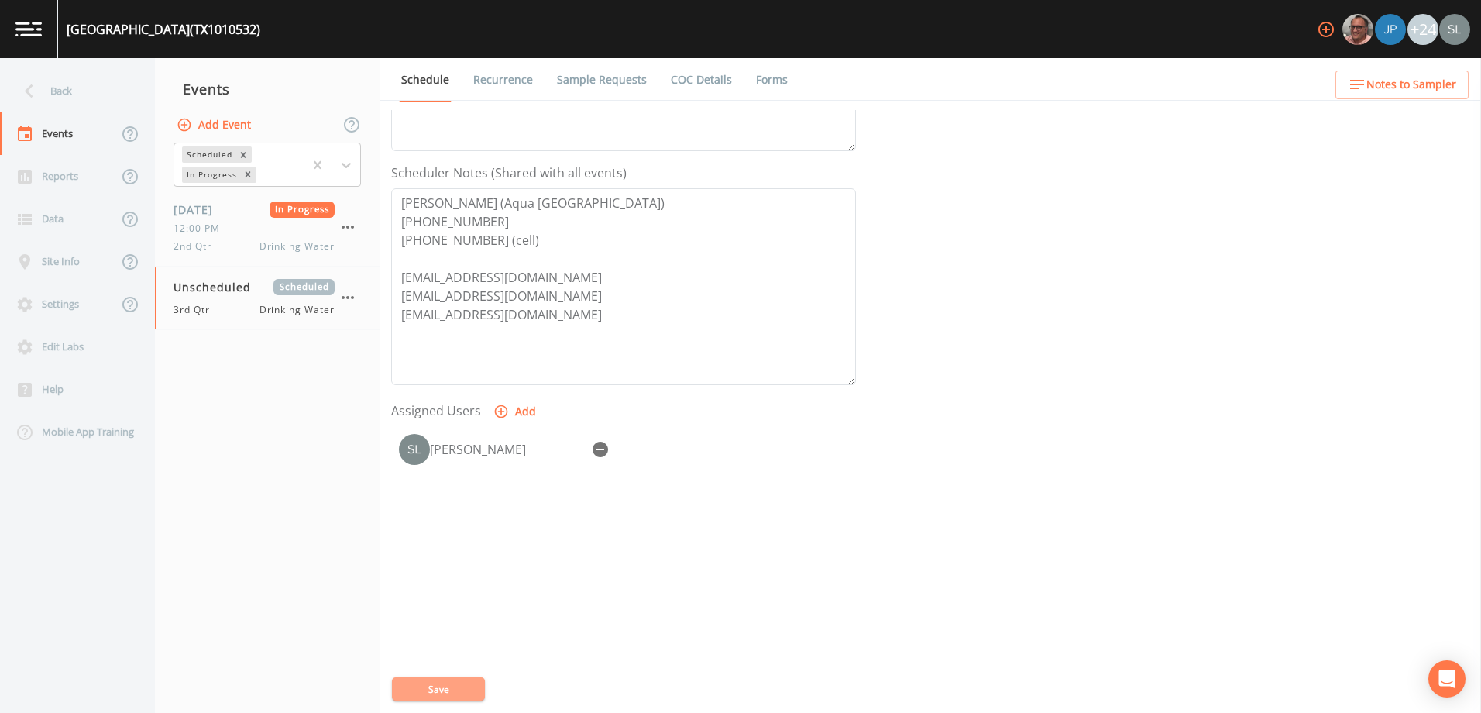
click at [448, 683] on button "Save" at bounding box center [438, 688] width 93 height 23
click at [248, 307] on div "3rd Qtr Drinking Water" at bounding box center [253, 310] width 161 height 14
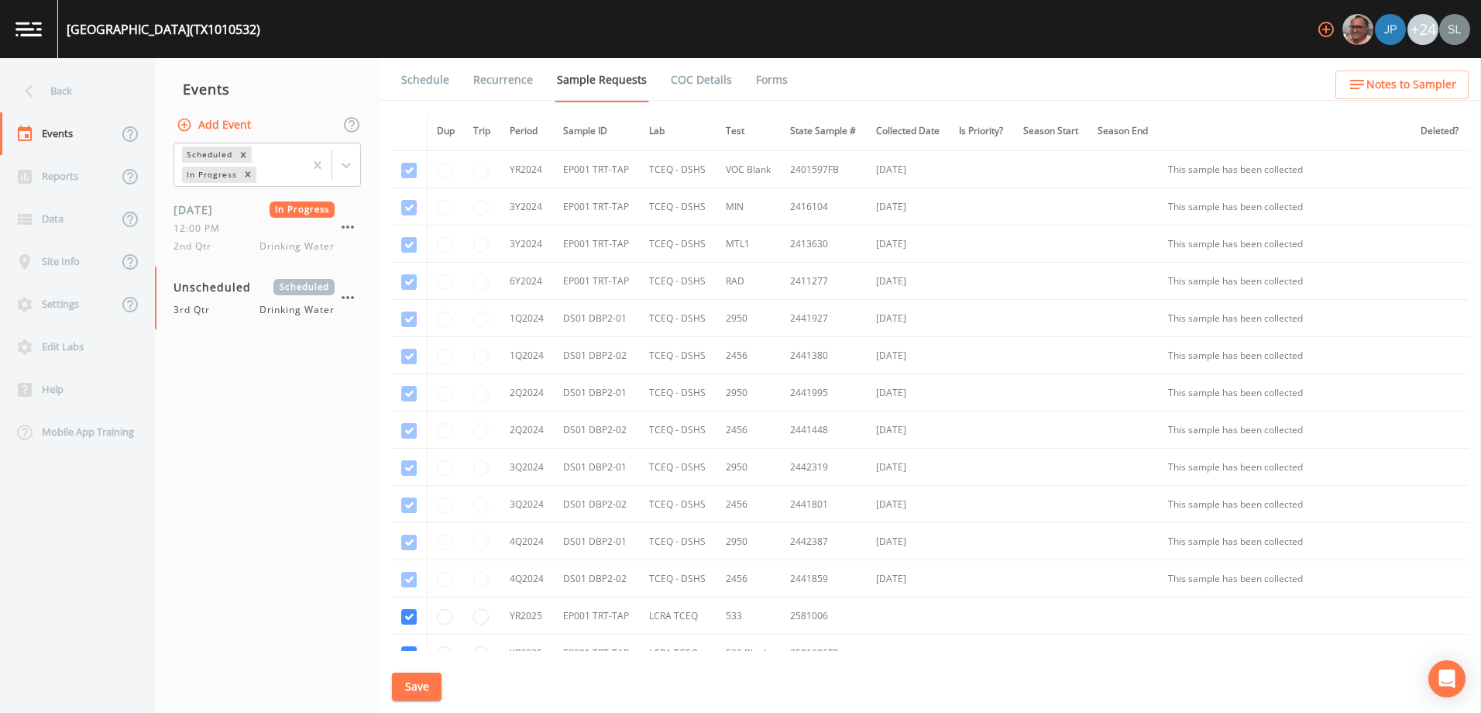
scroll to position [155, 0]
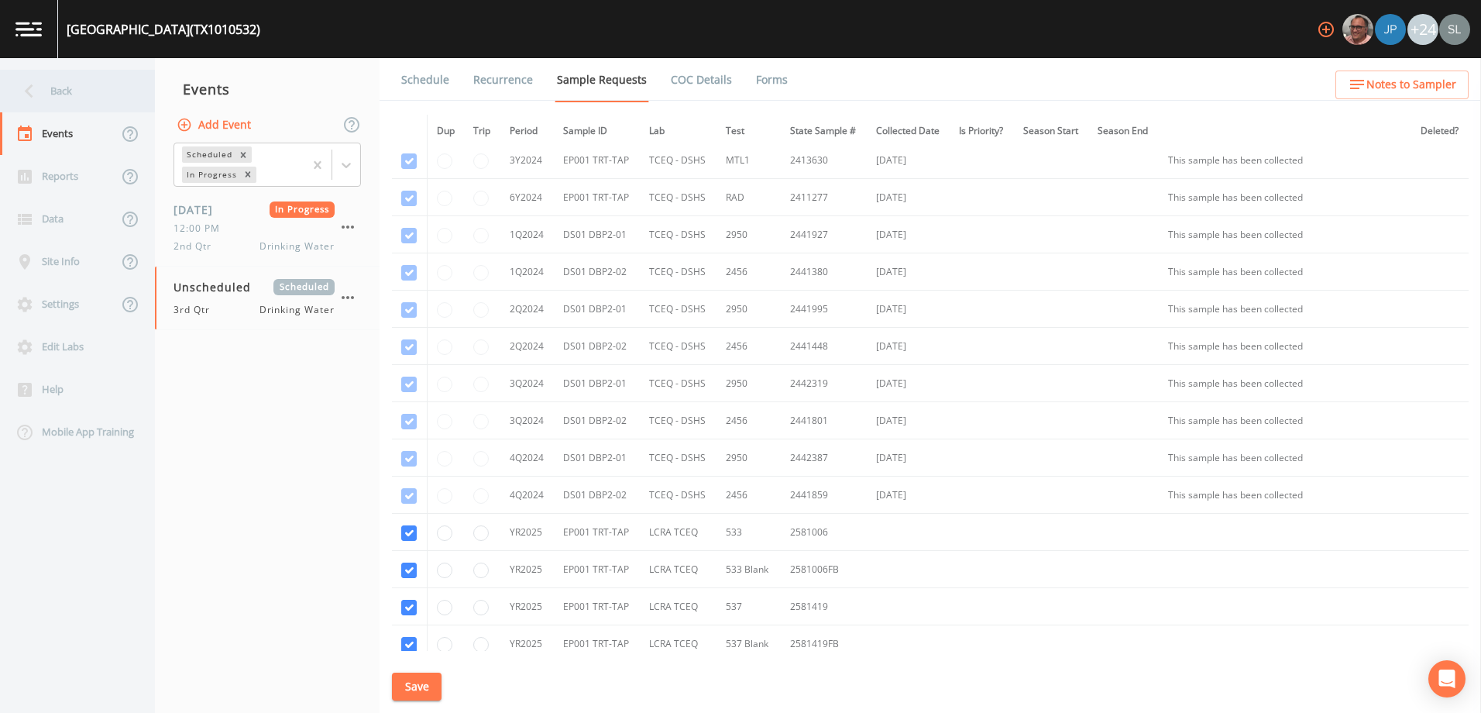
click at [115, 96] on div "Back" at bounding box center [69, 91] width 139 height 43
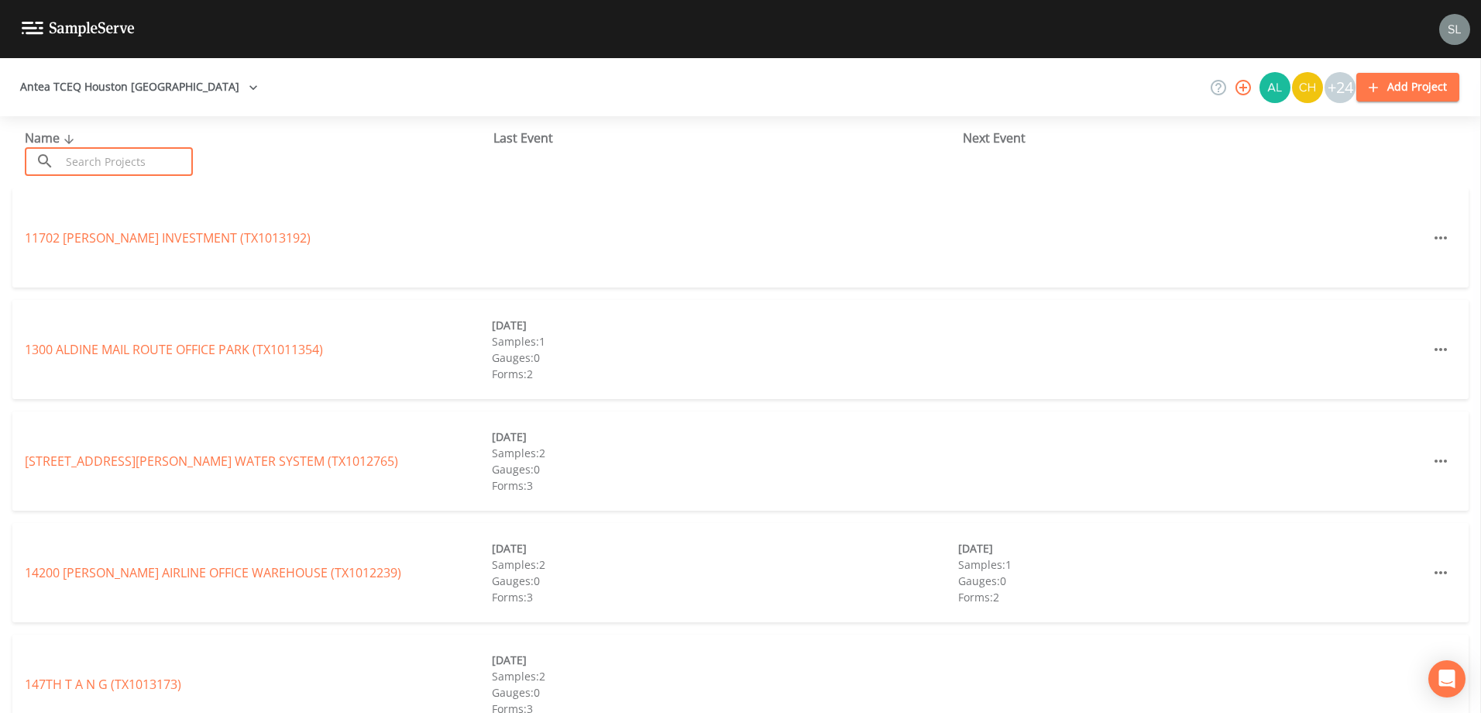
click at [114, 163] on input "text" at bounding box center [126, 161] width 132 height 29
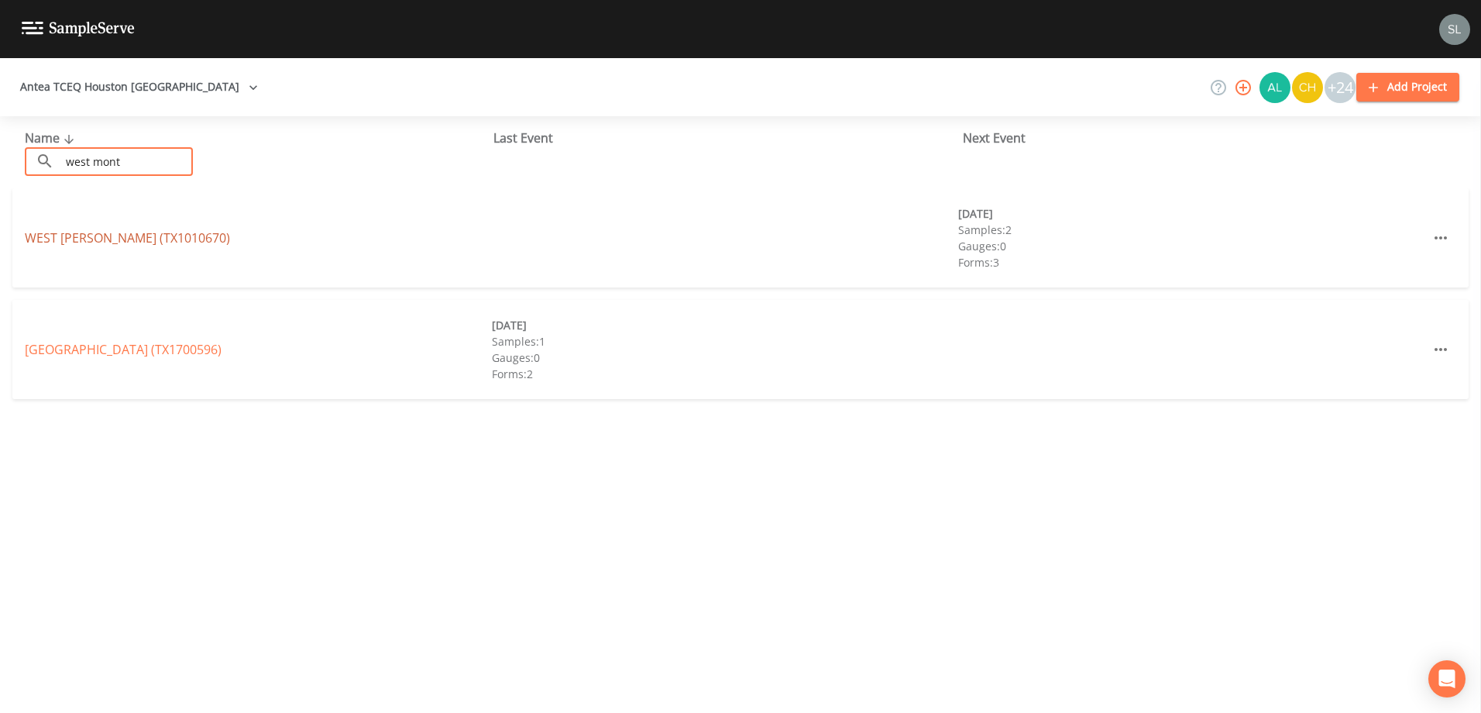
type input "west mont"
click at [79, 230] on link "[GEOGRAPHIC_DATA][PERSON_NAME] (TX1010670)" at bounding box center [127, 237] width 205 height 17
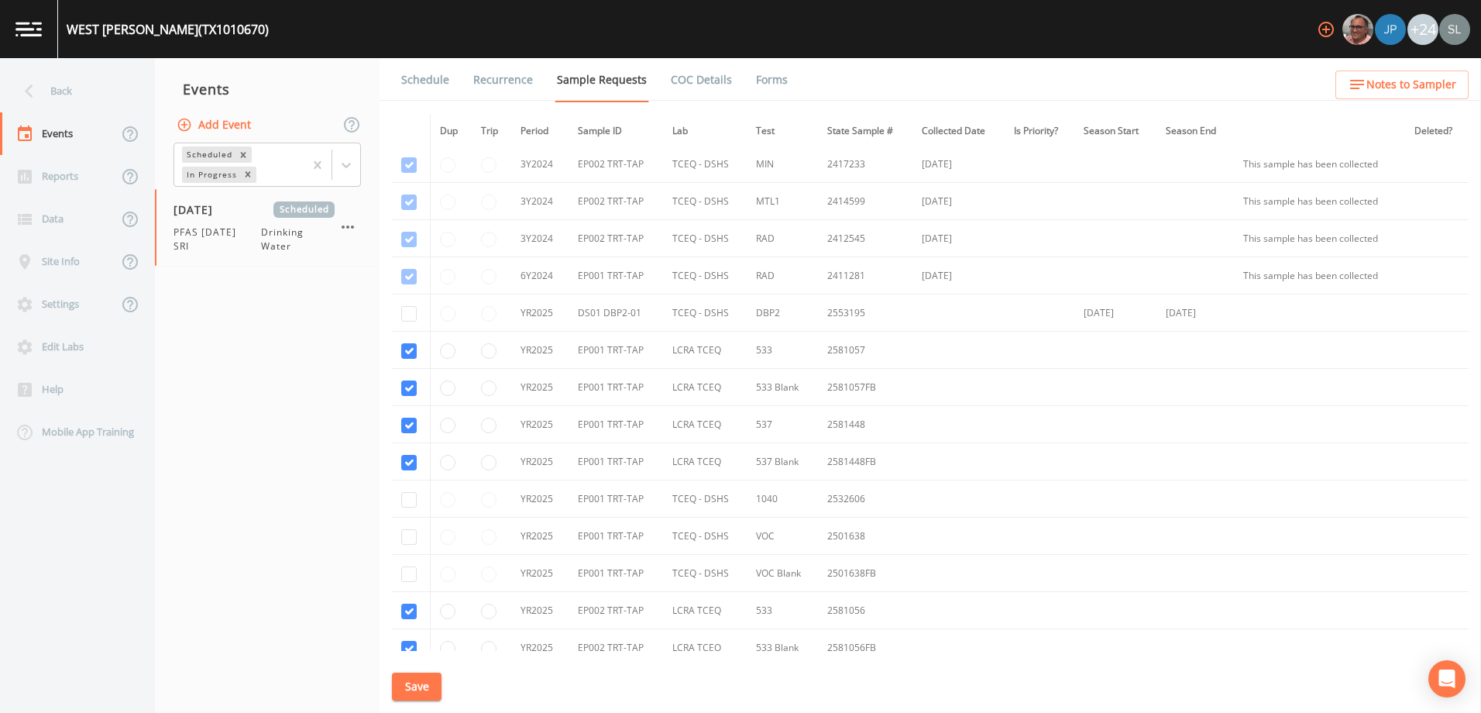
scroll to position [620, 0]
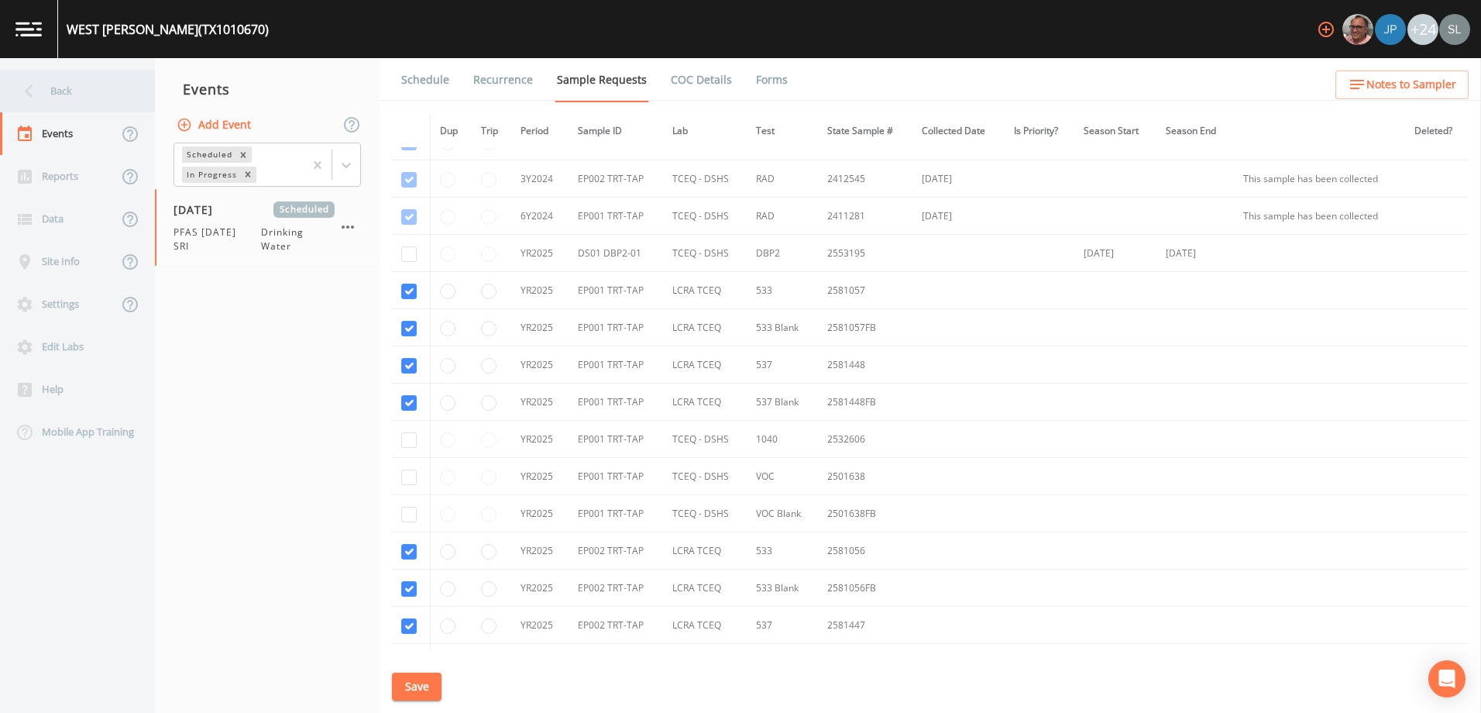
click at [79, 91] on div "Back" at bounding box center [69, 91] width 139 height 43
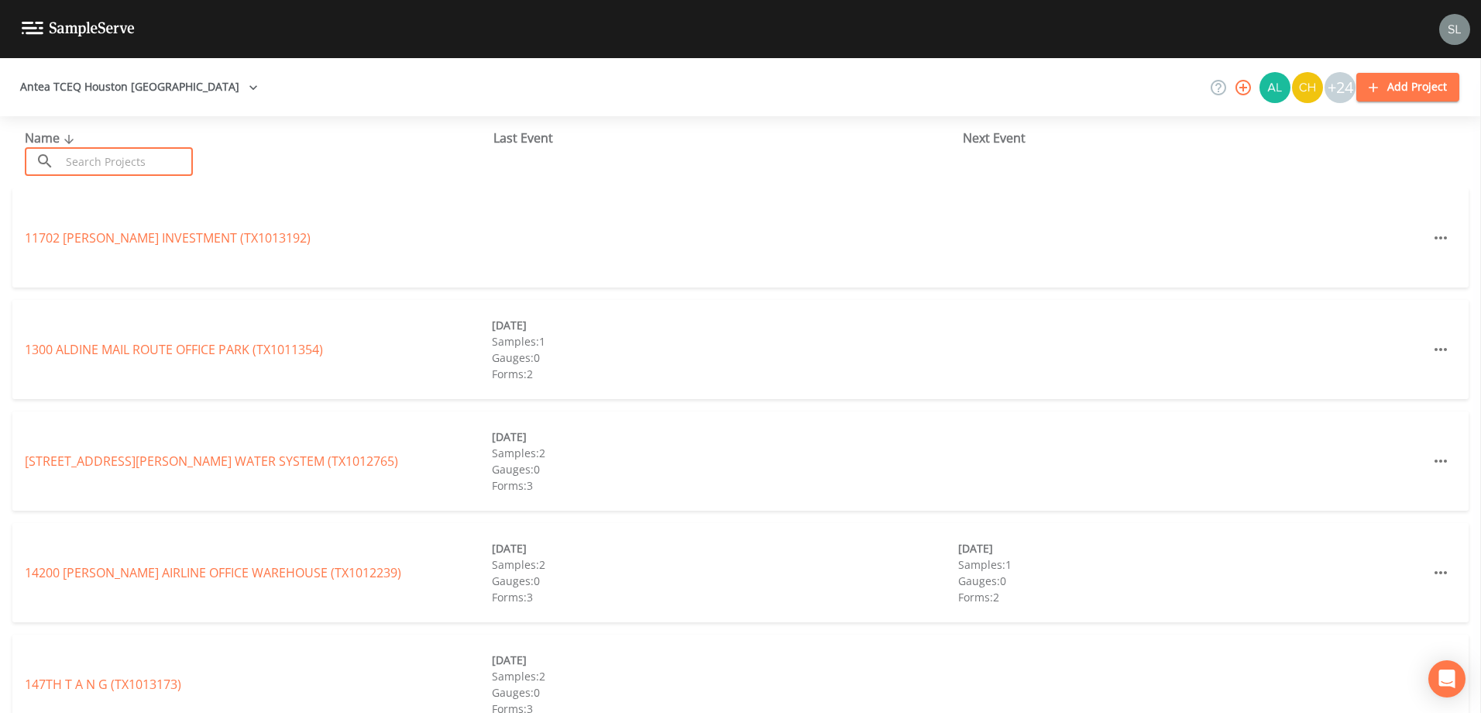
click at [139, 160] on input "text" at bounding box center [126, 161] width 132 height 29
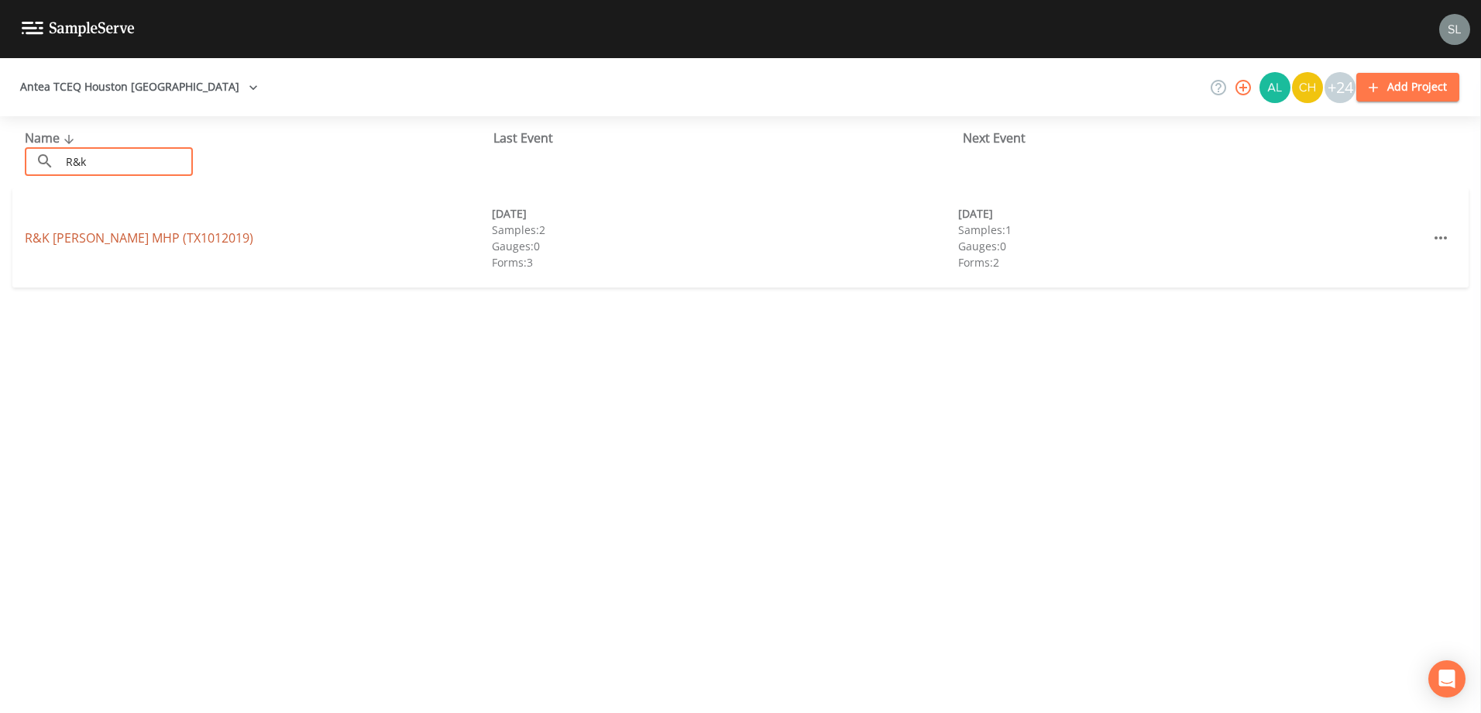
type input "R&k"
click at [57, 237] on link "R&K [PERSON_NAME] MHP (TX1012019)" at bounding box center [139, 237] width 228 height 17
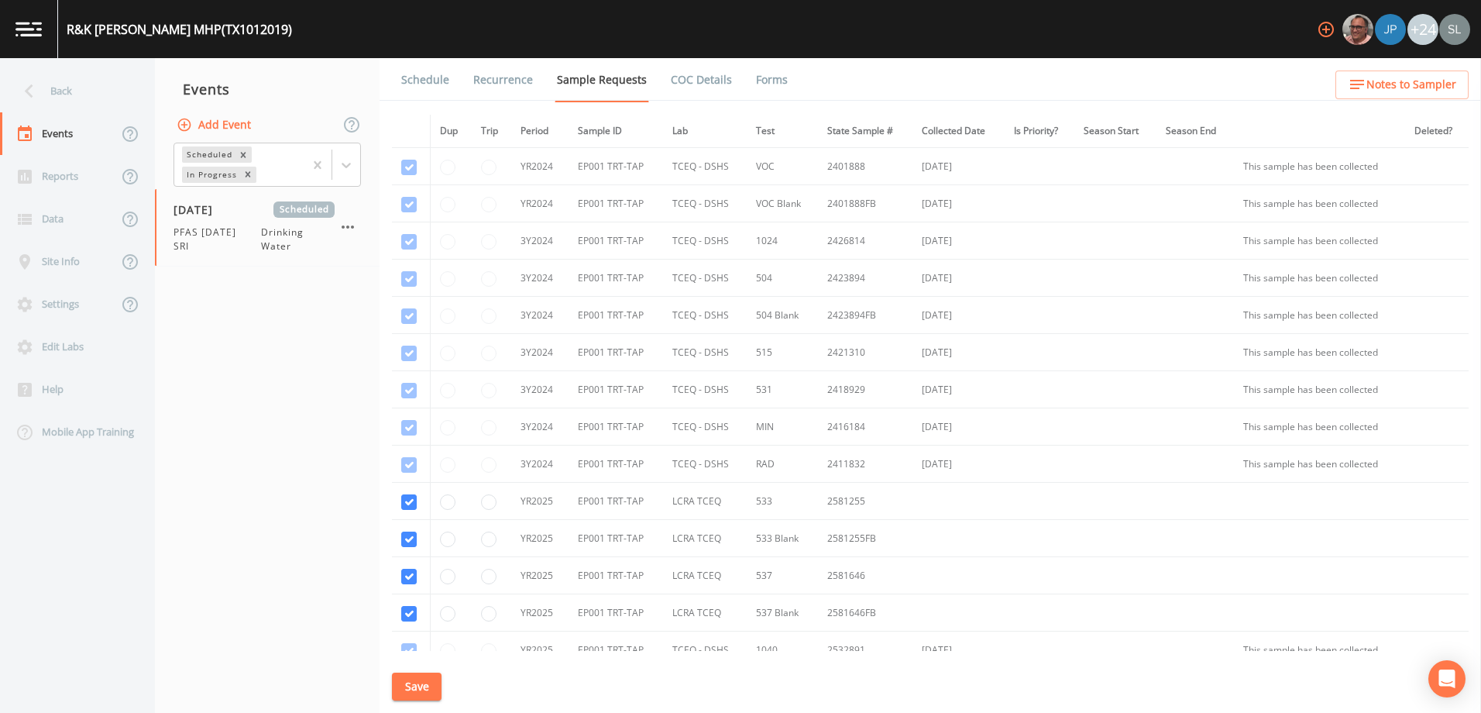
click at [768, 84] on link "Forms" at bounding box center [772, 79] width 36 height 43
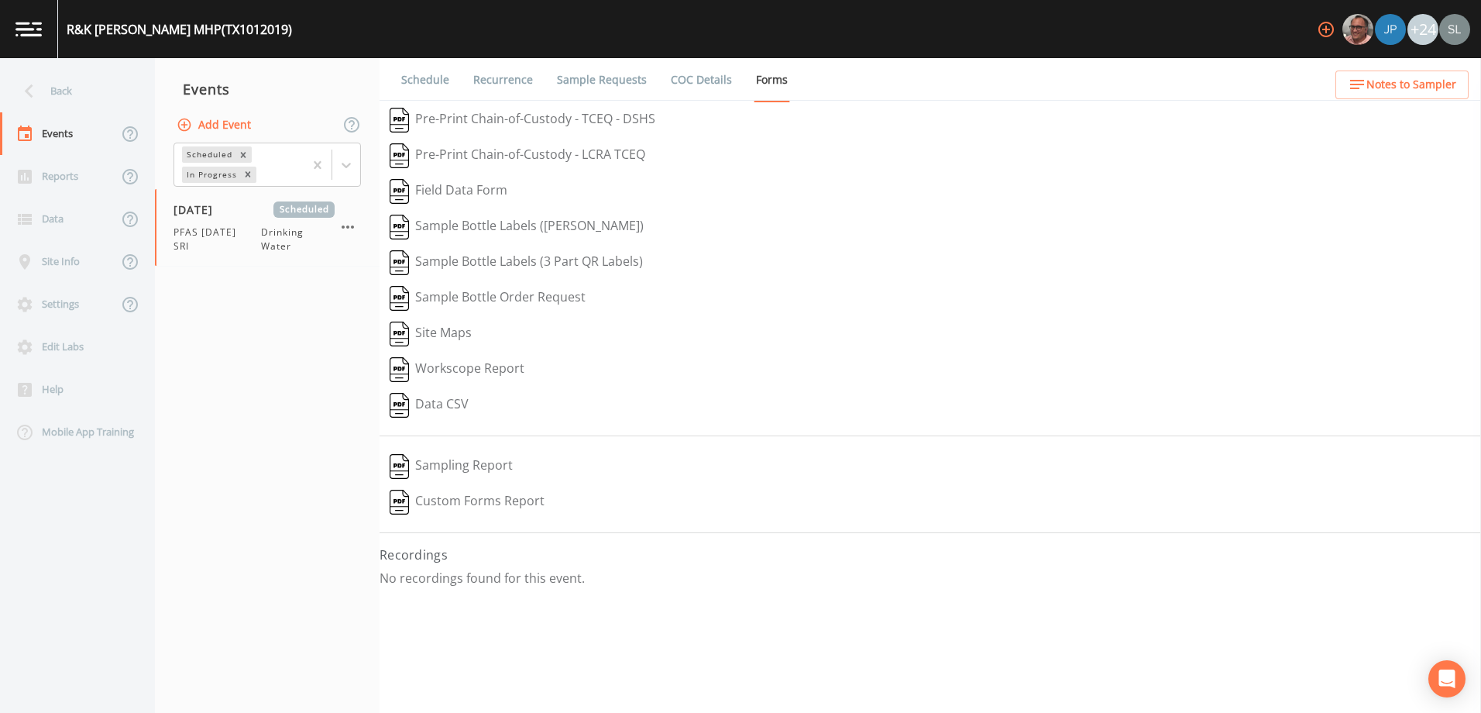
click at [441, 81] on link "Schedule" at bounding box center [425, 79] width 53 height 43
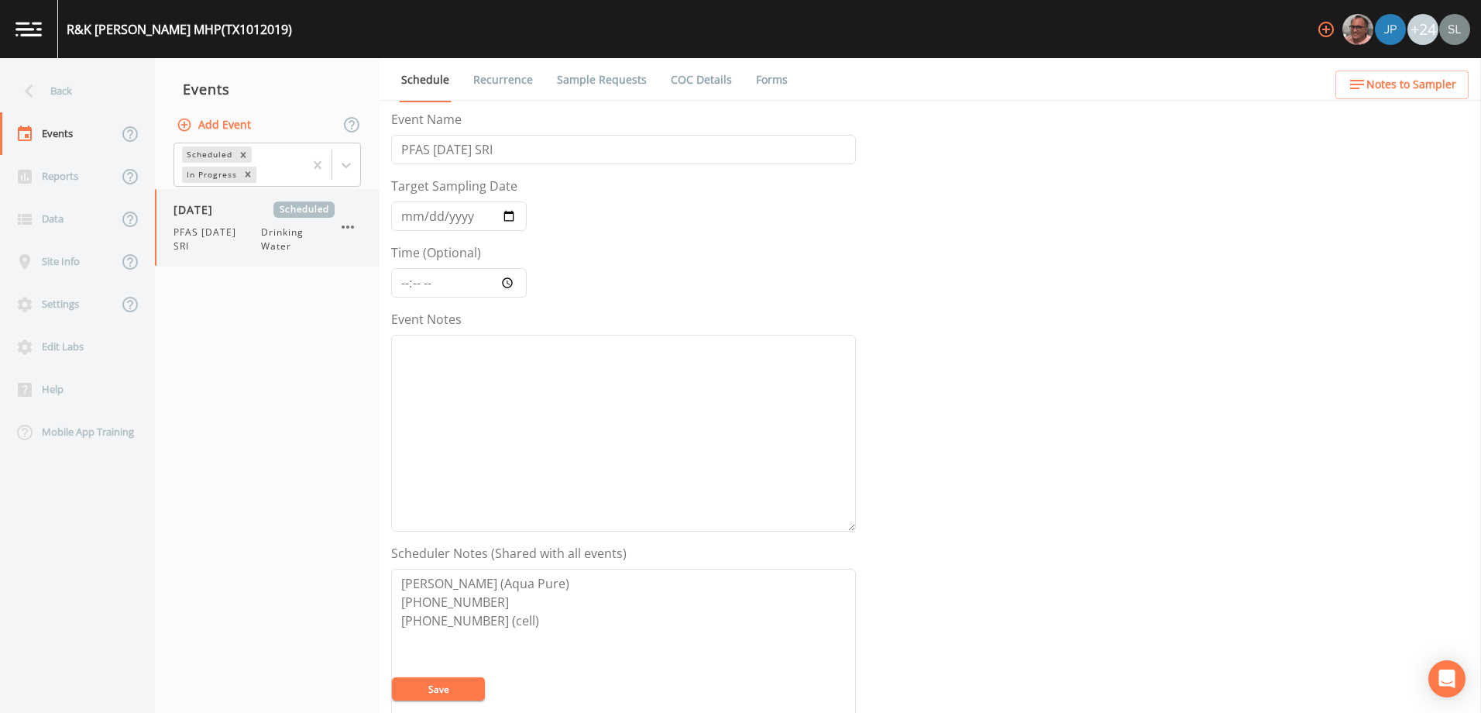
click at [266, 233] on span "Drinking Water" at bounding box center [298, 239] width 74 height 28
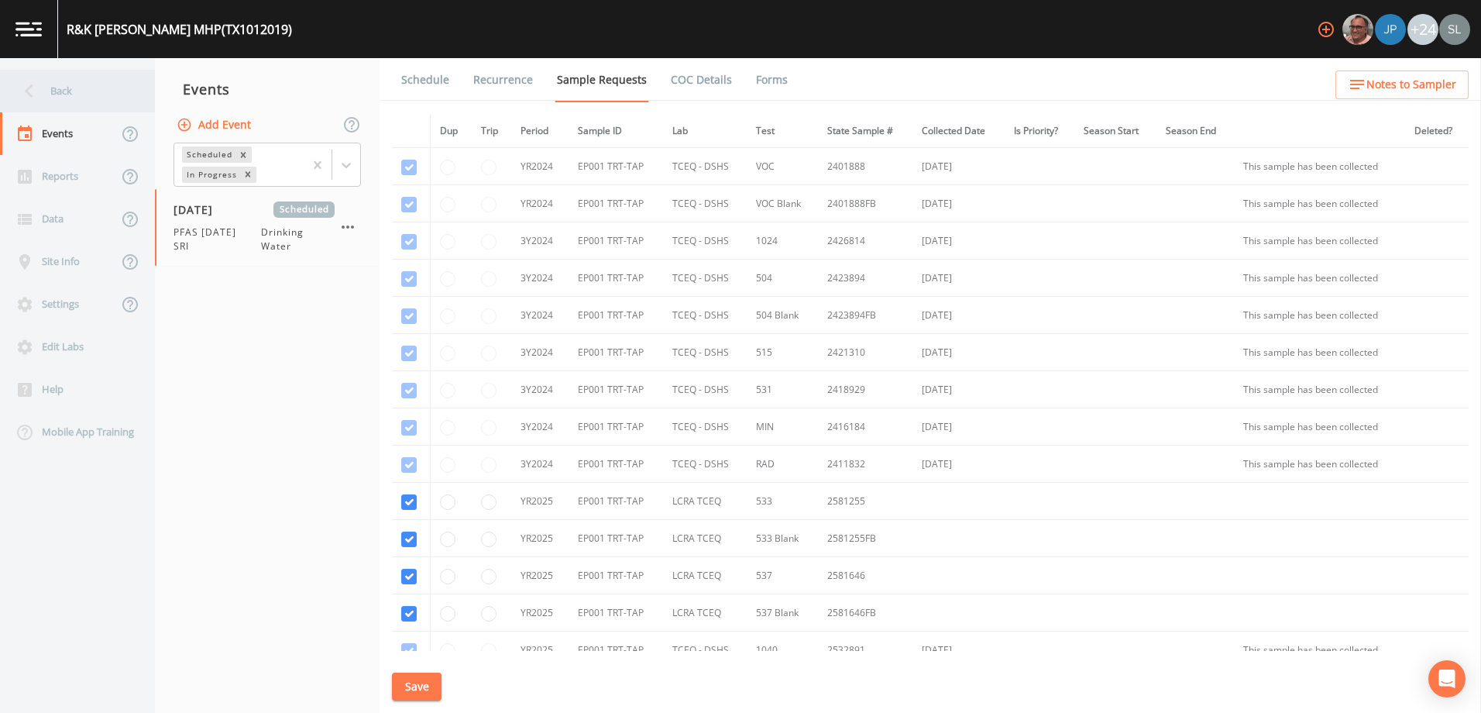
click at [81, 82] on div "Back" at bounding box center [69, 91] width 139 height 43
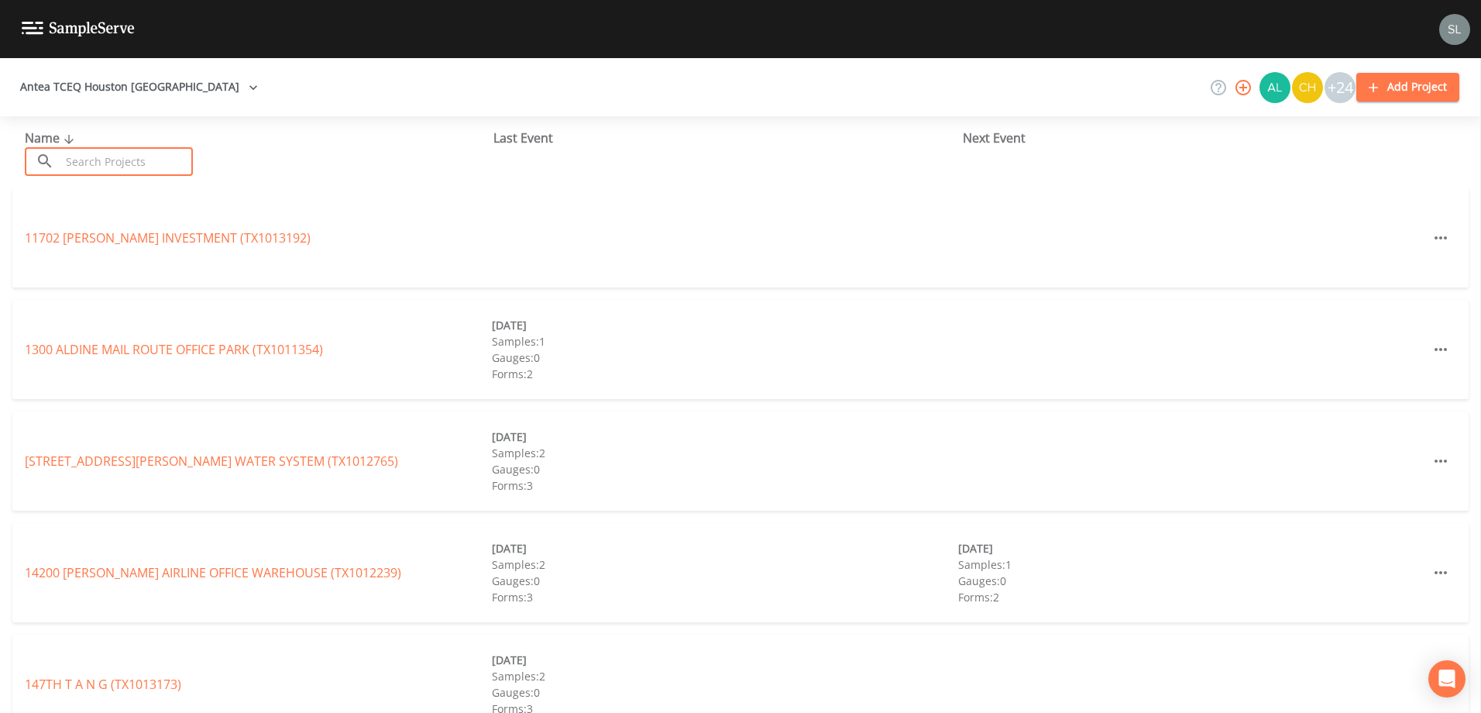
click at [163, 163] on input "text" at bounding box center [126, 161] width 132 height 29
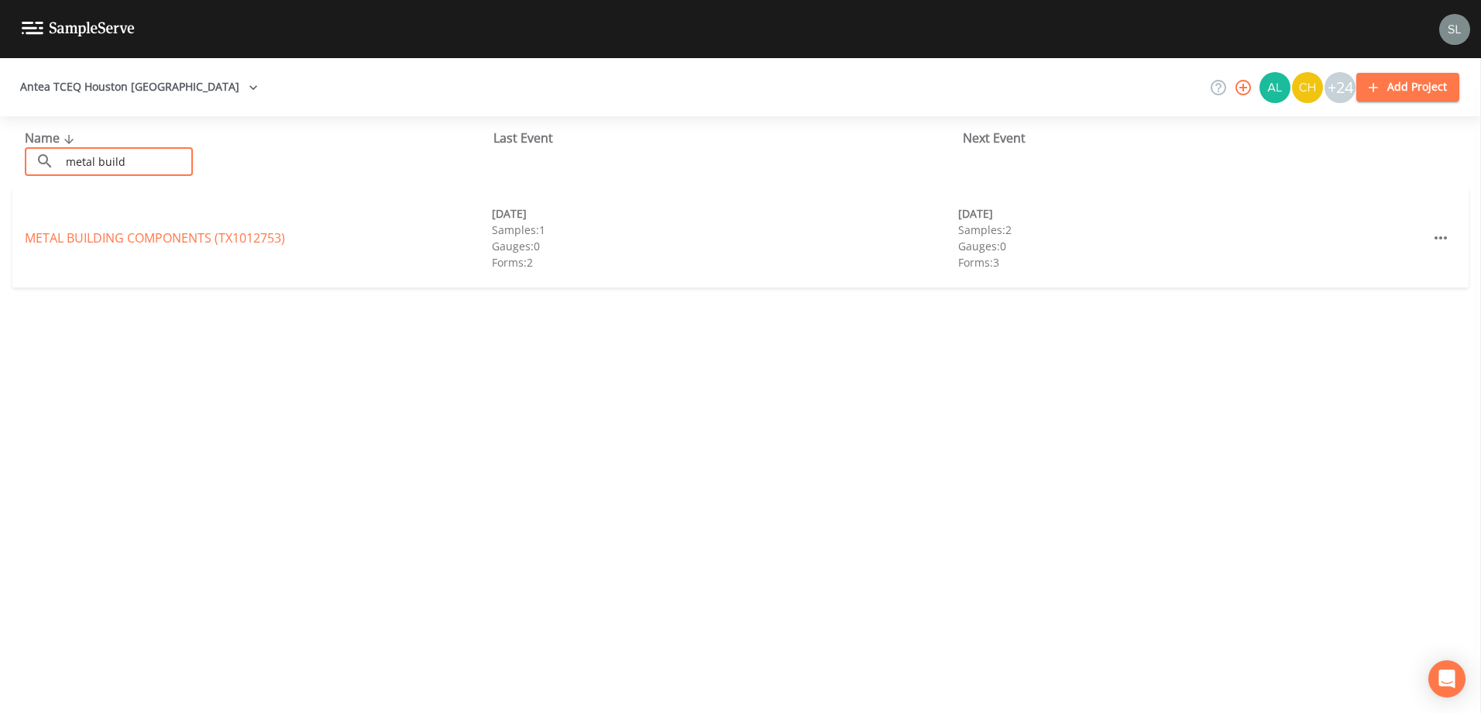
type input "metal build"
click at [133, 249] on div "METAL BUILDING COMPONENTS (TX1012753) [DATE] Samples: 1 Gauges: 0 Forms: 2 [DAT…" at bounding box center [740, 237] width 1456 height 99
click at [143, 235] on link "METAL BUILDING COMPONENTS (TX1012753)" at bounding box center [155, 237] width 260 height 17
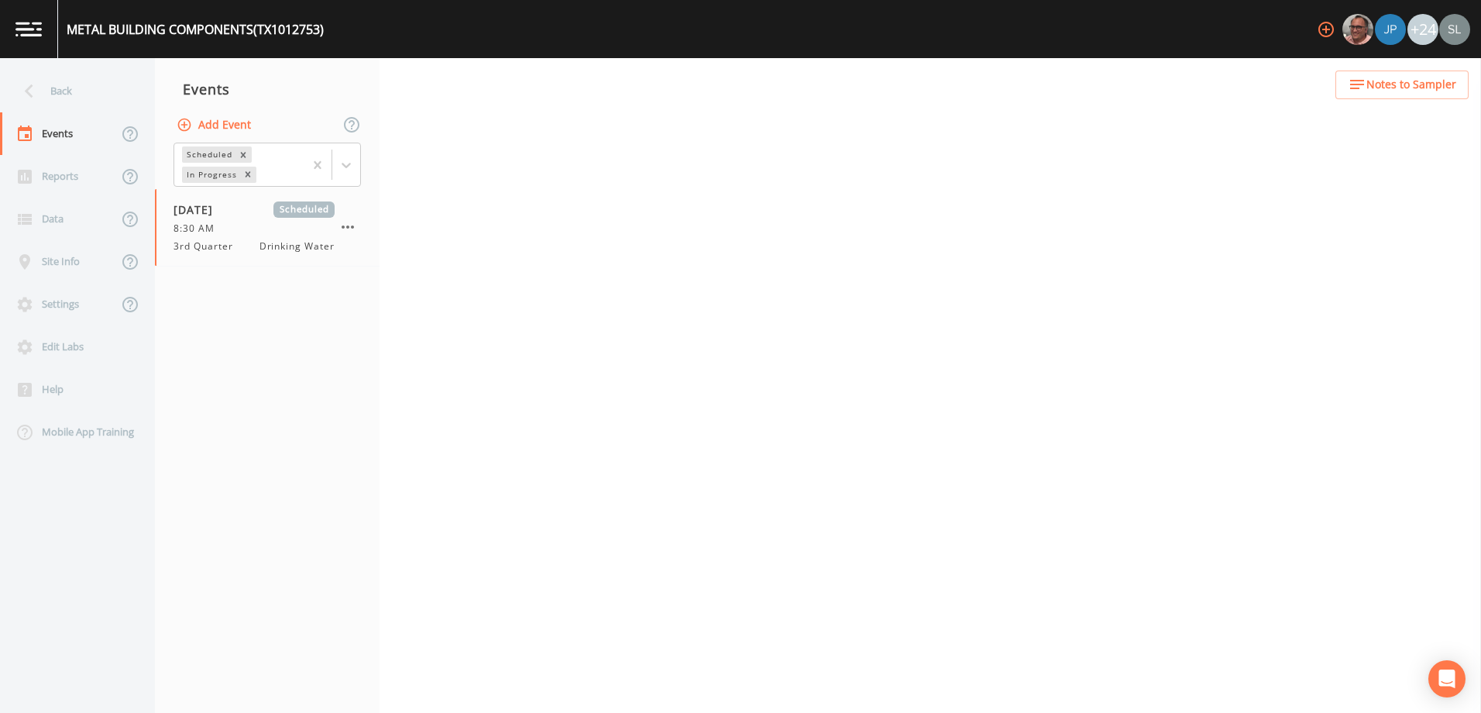
click at [239, 123] on button "Add Event" at bounding box center [215, 125] width 84 height 29
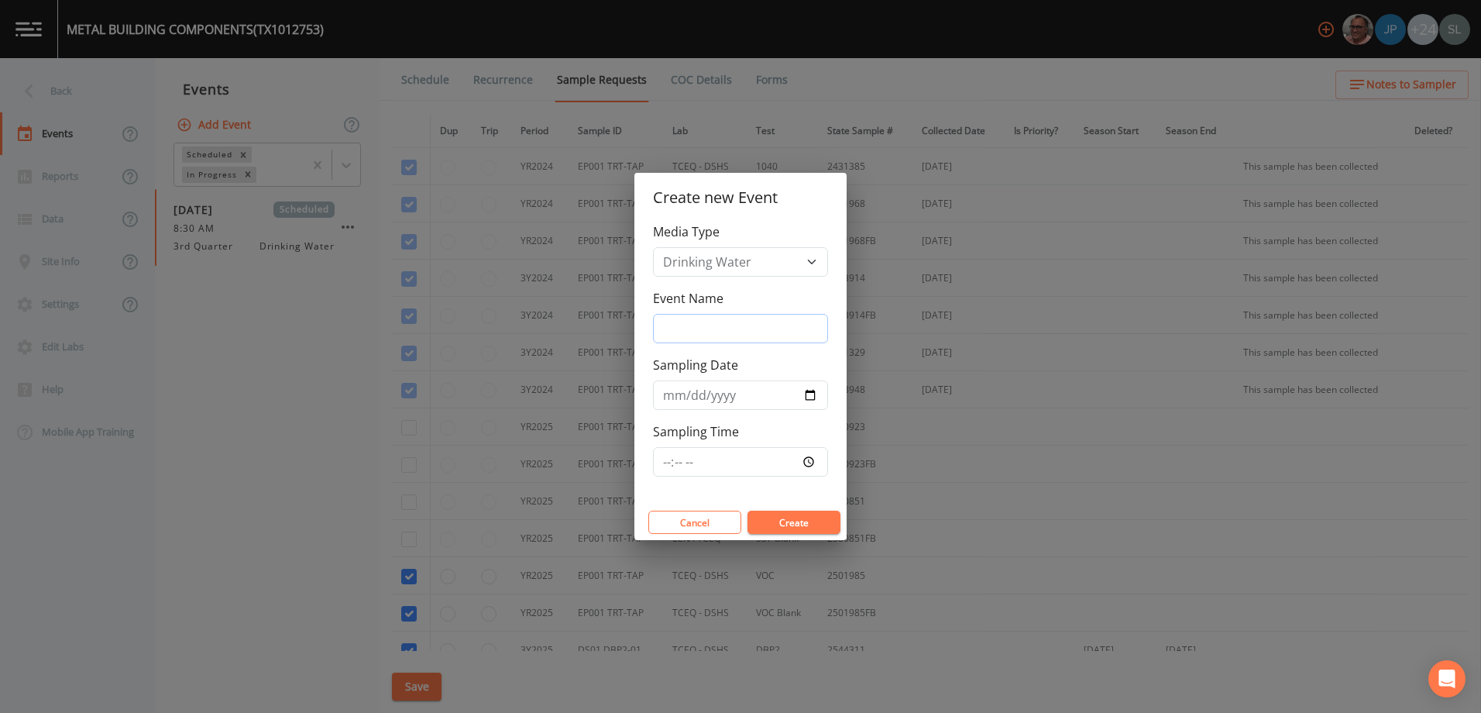
click at [708, 330] on input "Event Name" at bounding box center [740, 328] width 175 height 29
paste input "PFAS [DATE] SRI"
type input "PFAS [DATE] SRI"
click at [805, 393] on input "Sampling Date" at bounding box center [740, 394] width 175 height 29
type input "[DATE]"
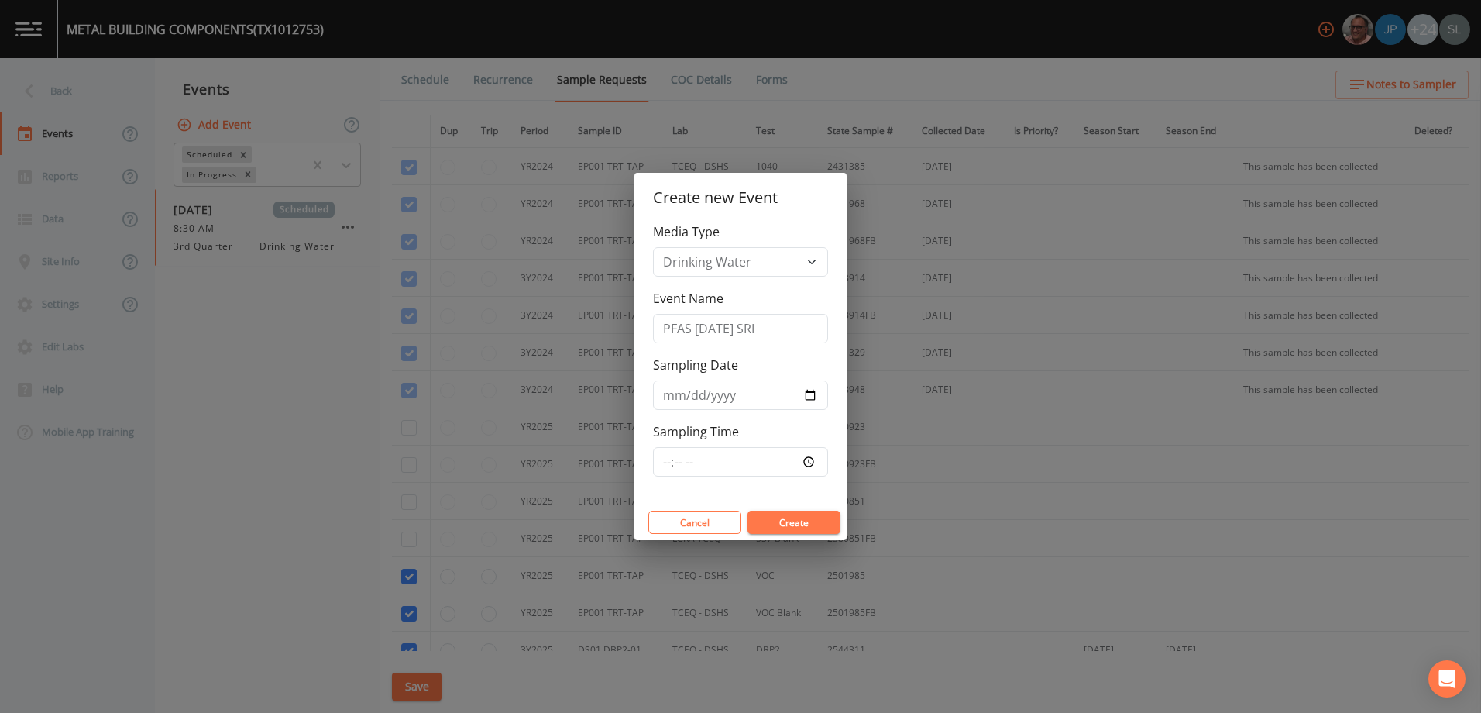
click at [807, 511] on button "Create" at bounding box center [793, 521] width 93 height 23
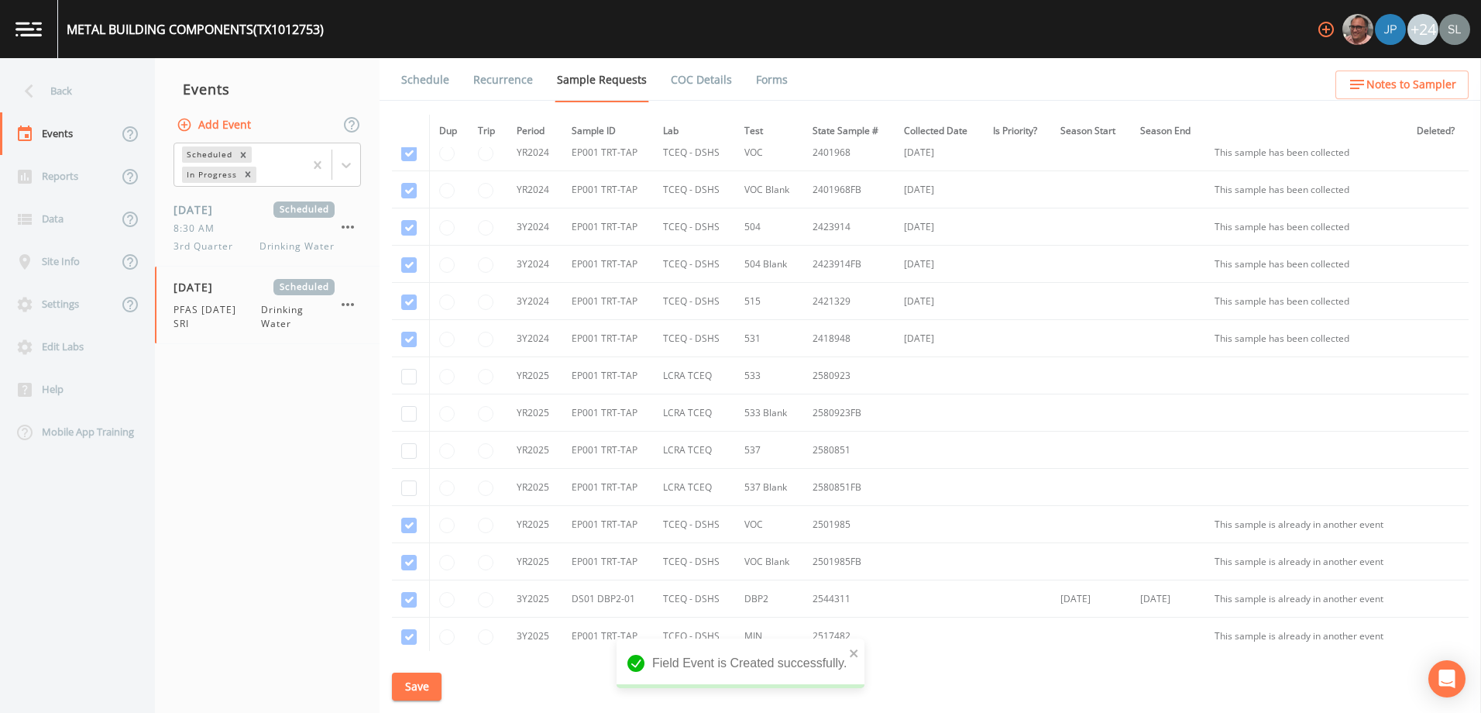
scroll to position [77, 0]
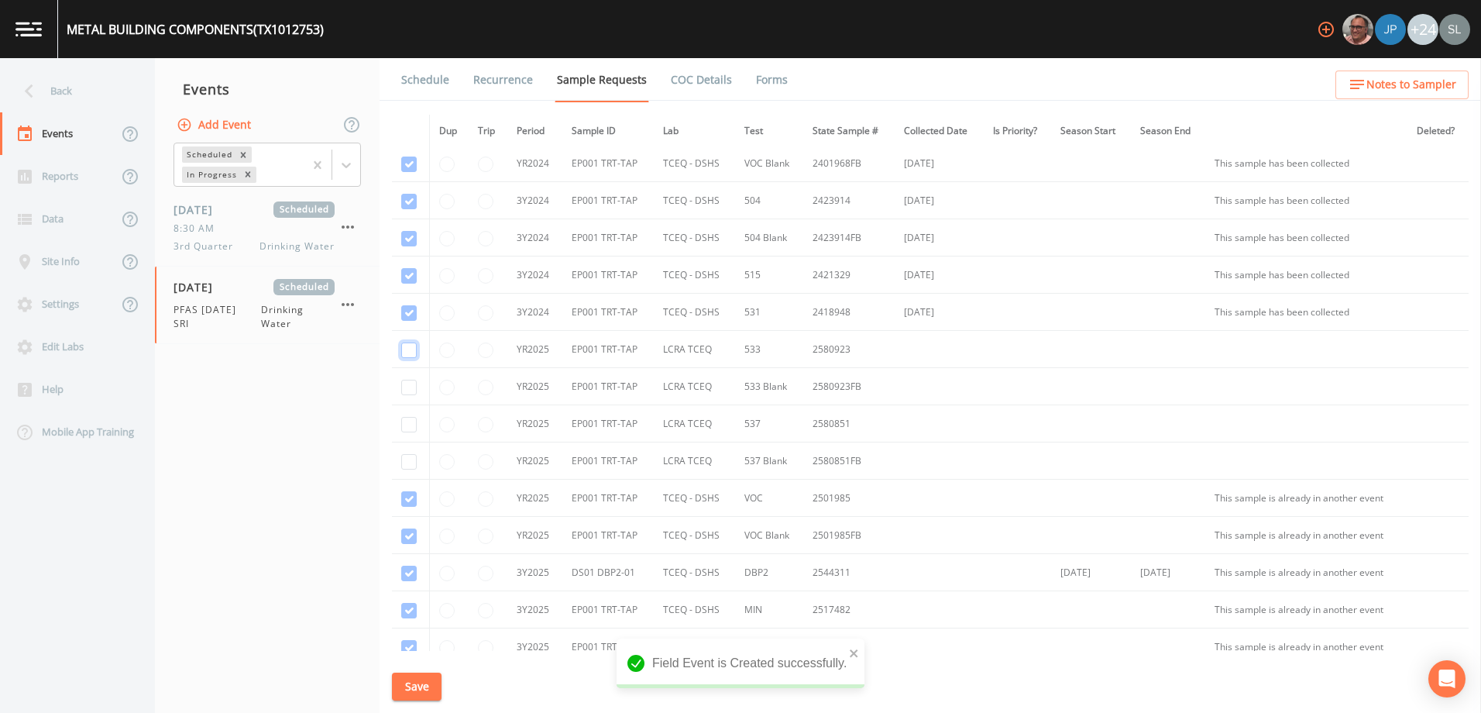
click at [405, 353] on input "checkbox" at bounding box center [408, 349] width 15 height 15
checkbox input "true"
click at [408, 387] on input "checkbox" at bounding box center [408, 387] width 15 height 15
checkbox input "true"
click at [408, 424] on input "checkbox" at bounding box center [408, 424] width 15 height 15
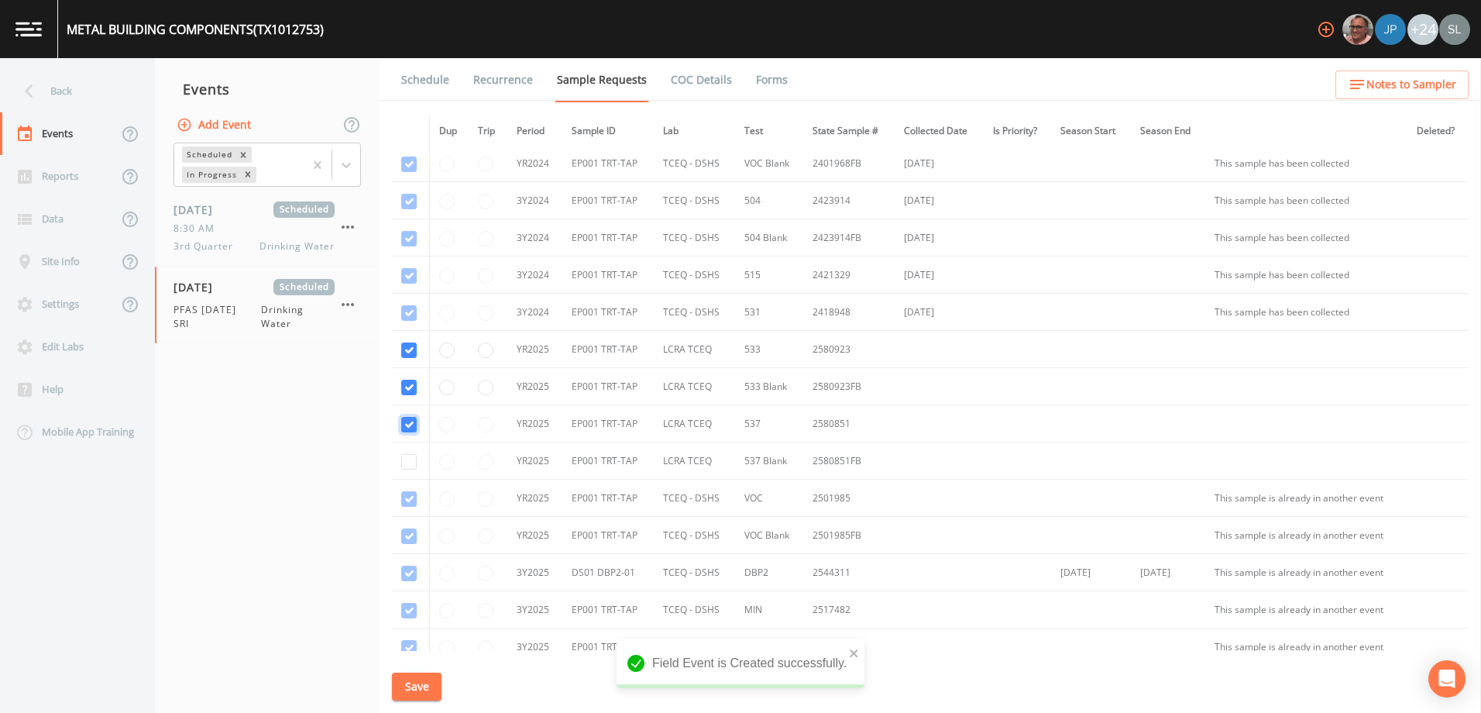
checkbox input "true"
click at [408, 459] on input "checkbox" at bounding box center [408, 461] width 15 height 15
checkbox input "true"
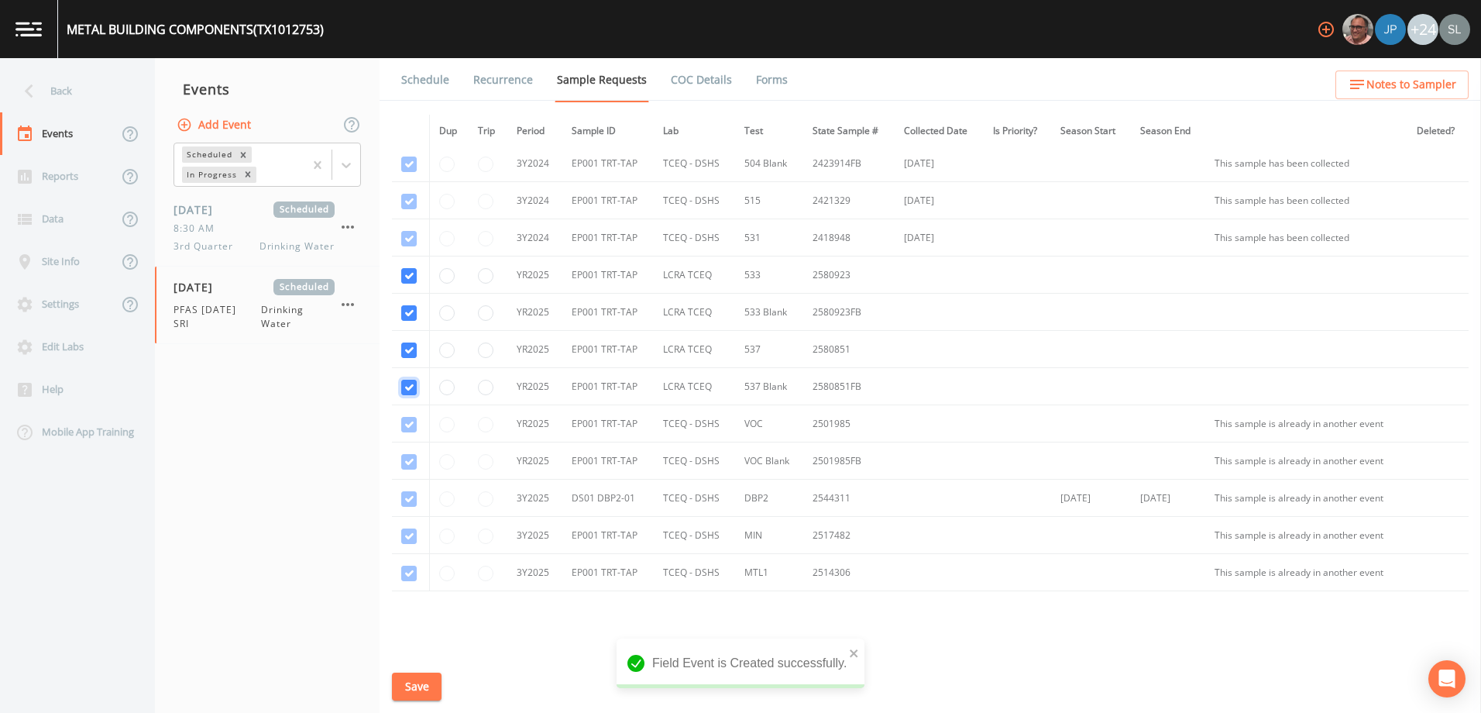
scroll to position [216, 0]
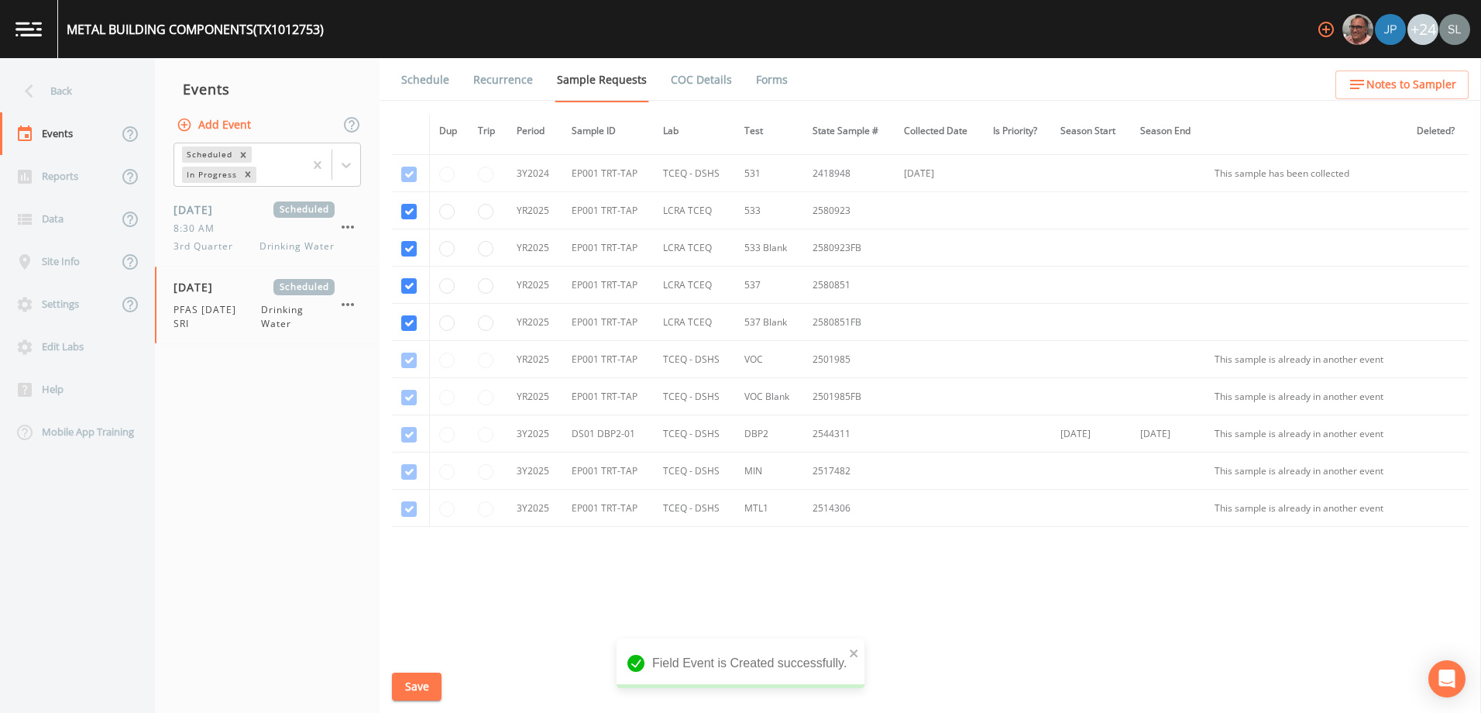
click at [430, 675] on button "Save" at bounding box center [417, 686] width 50 height 29
click at [101, 93] on div "Back" at bounding box center [69, 91] width 139 height 43
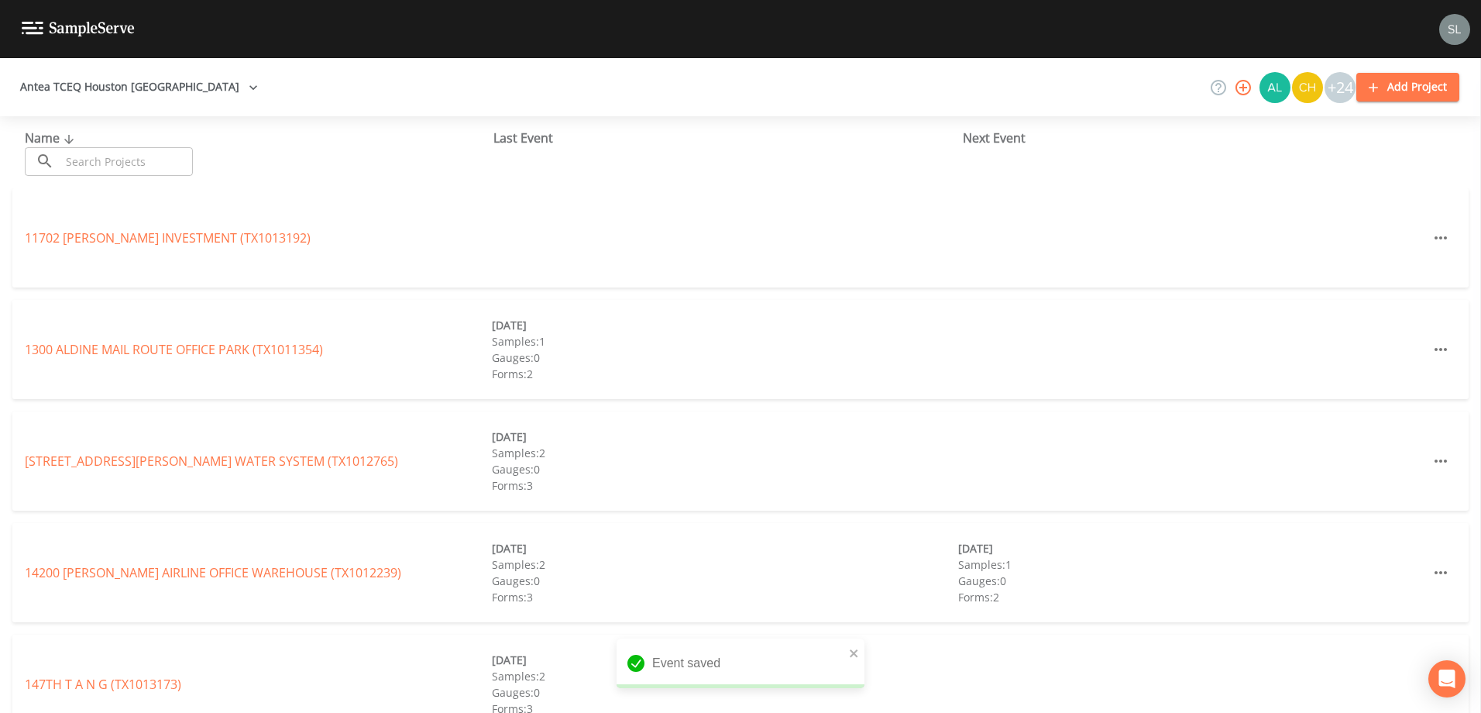
click at [145, 160] on input "text" at bounding box center [126, 161] width 132 height 29
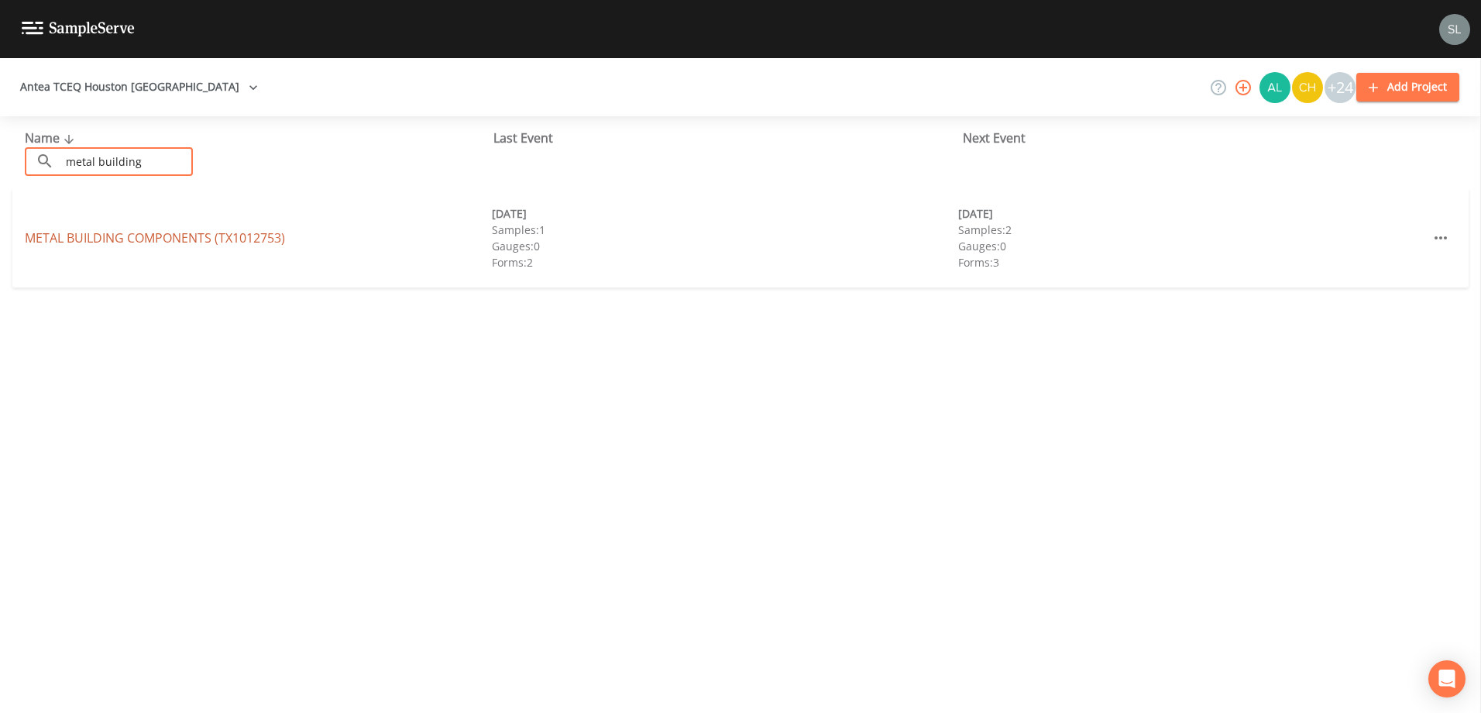
type input "metal building"
click at [143, 237] on link "METAL BUILDING COMPONENTS (TX1012753)" at bounding box center [155, 237] width 260 height 17
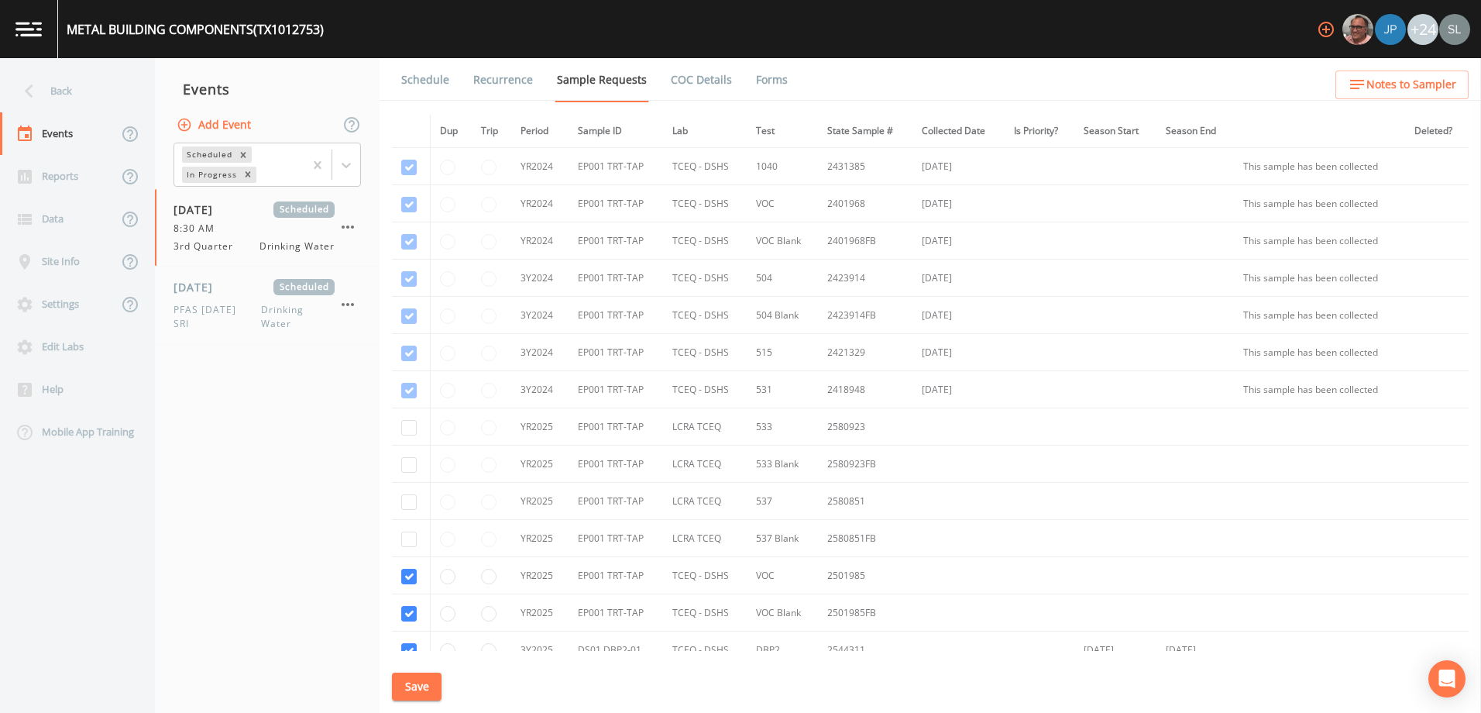
click at [407, 684] on button "Save" at bounding box center [417, 686] width 50 height 29
click at [103, 100] on div "Back" at bounding box center [69, 91] width 139 height 43
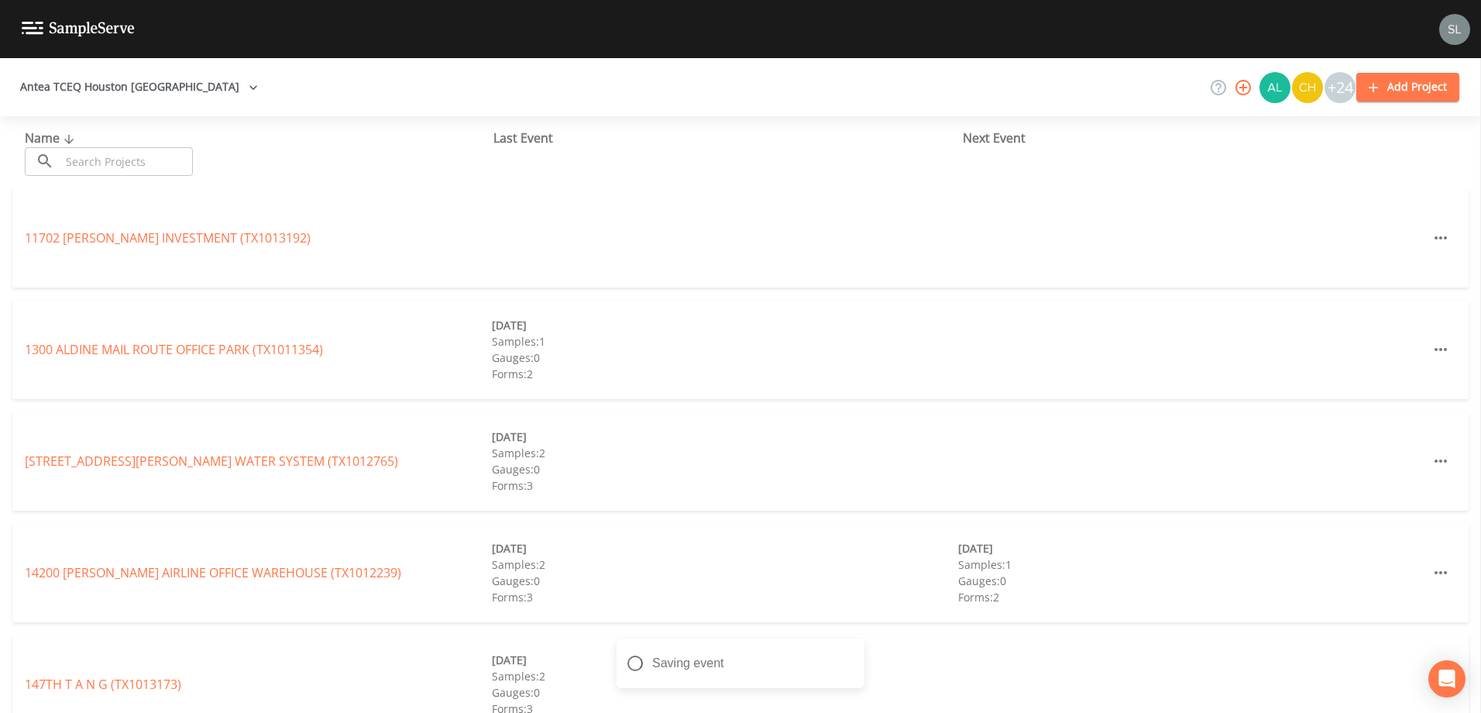
click at [136, 156] on input "text" at bounding box center [126, 161] width 132 height 29
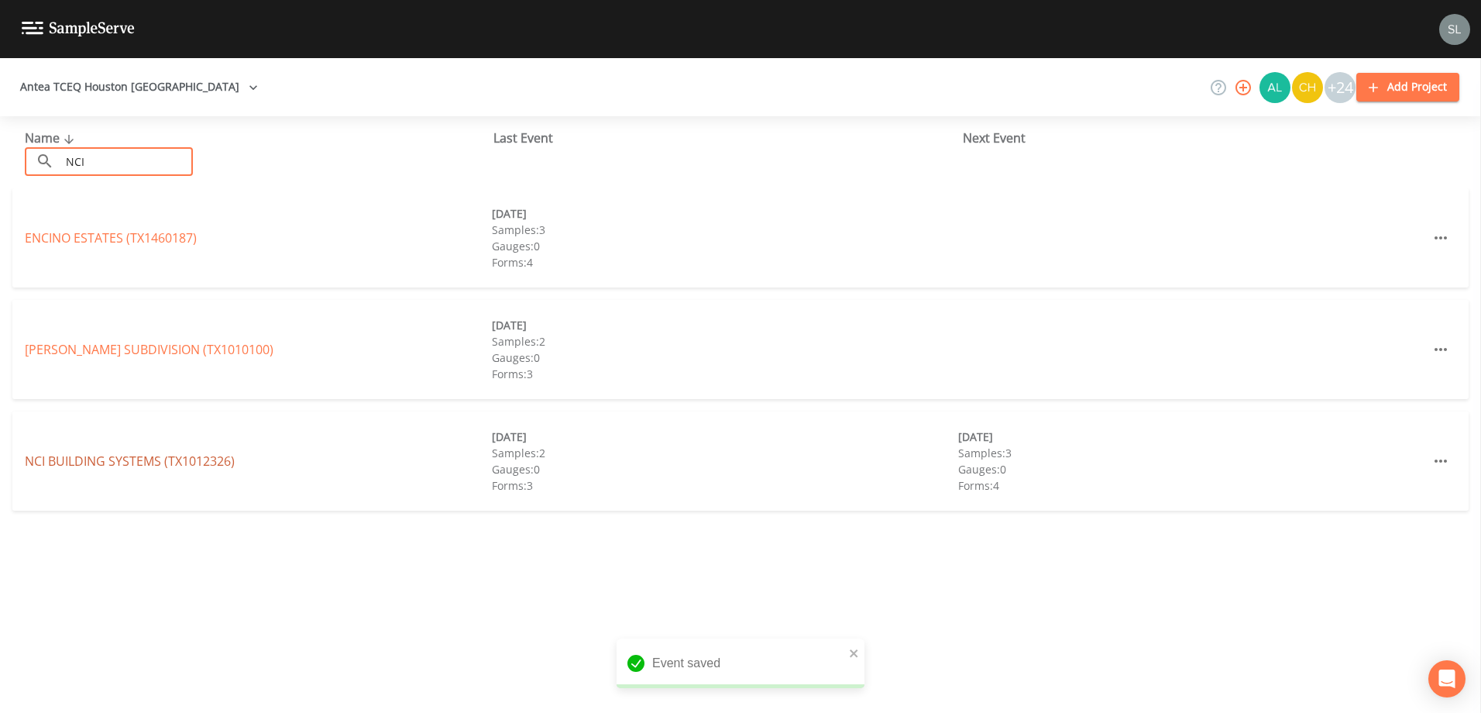
type input "NCI"
click at [201, 457] on link "NCI BUILDING SYSTEMS (TX1012326)" at bounding box center [130, 460] width 210 height 17
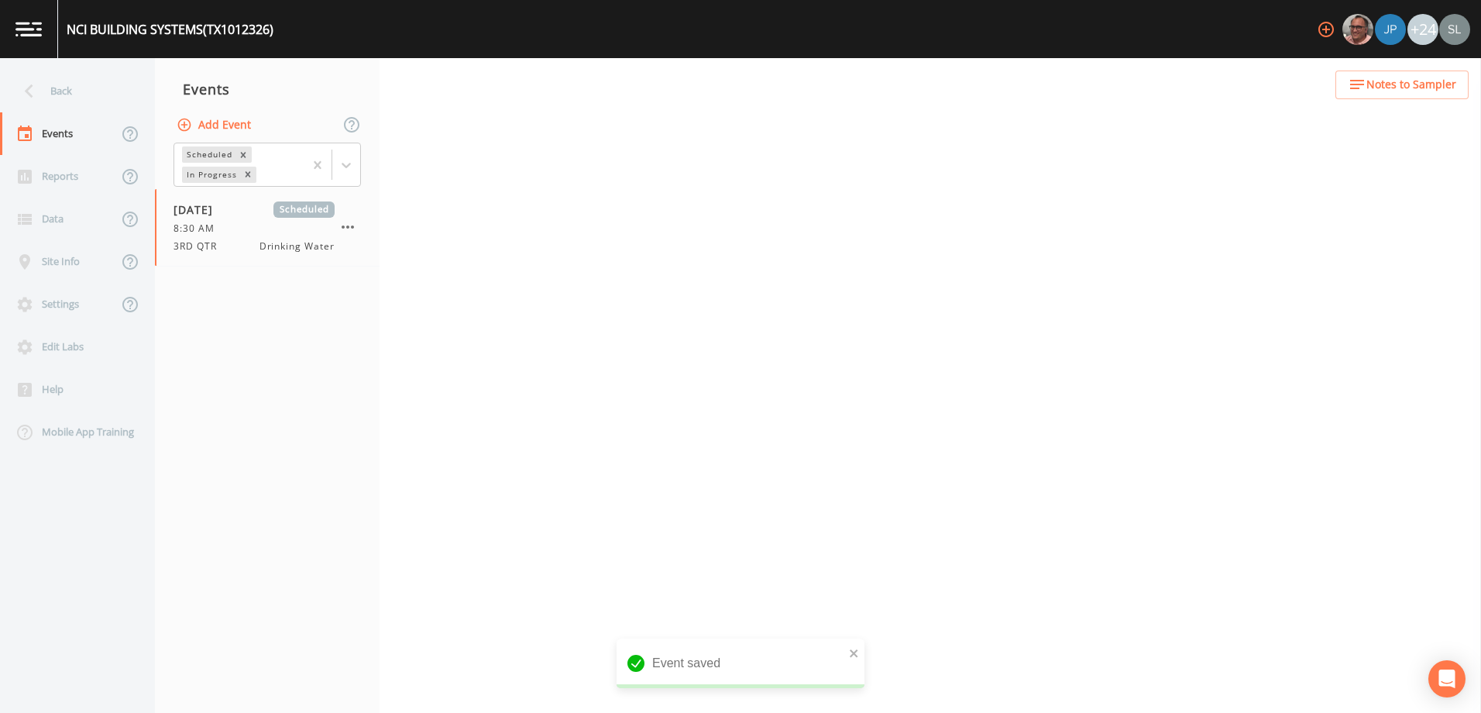
click at [232, 125] on button "Add Event" at bounding box center [215, 125] width 84 height 29
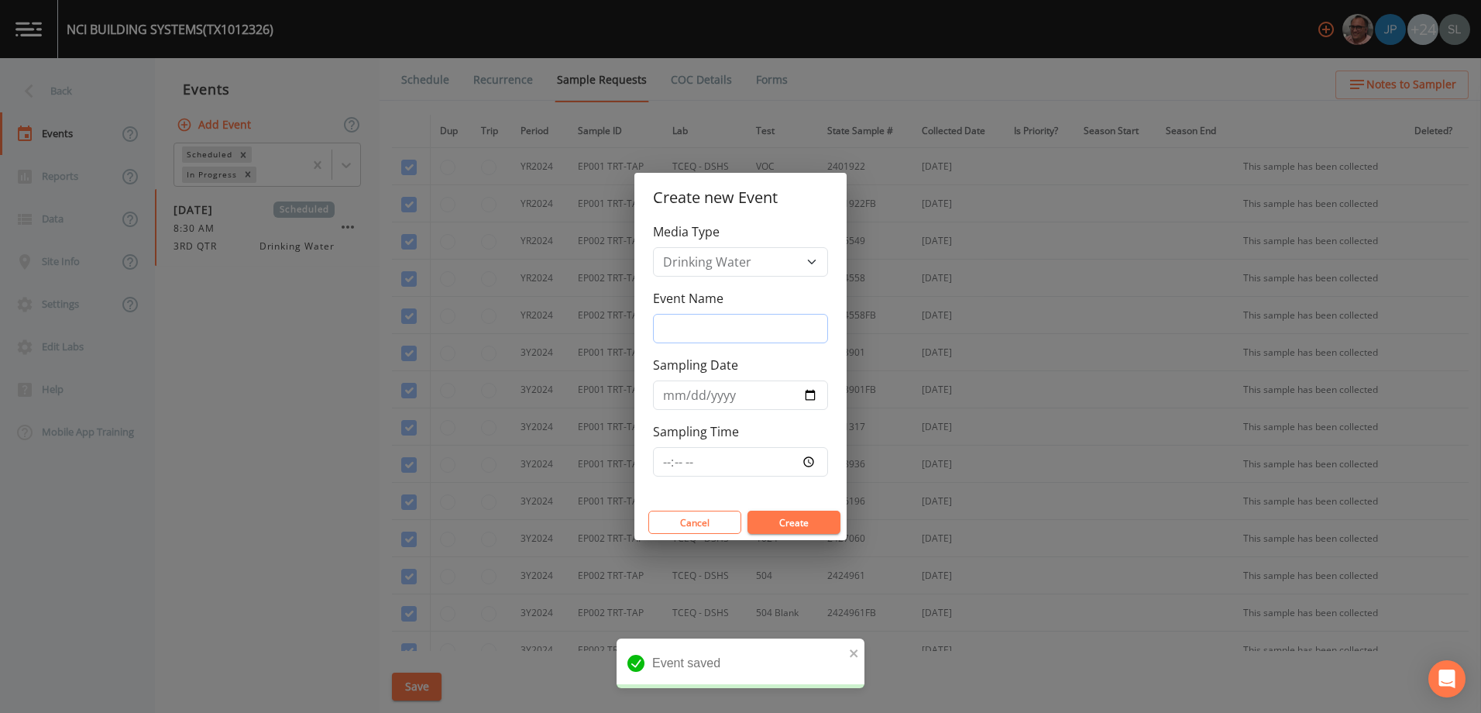
click at [765, 326] on input "Event Name" at bounding box center [740, 328] width 175 height 29
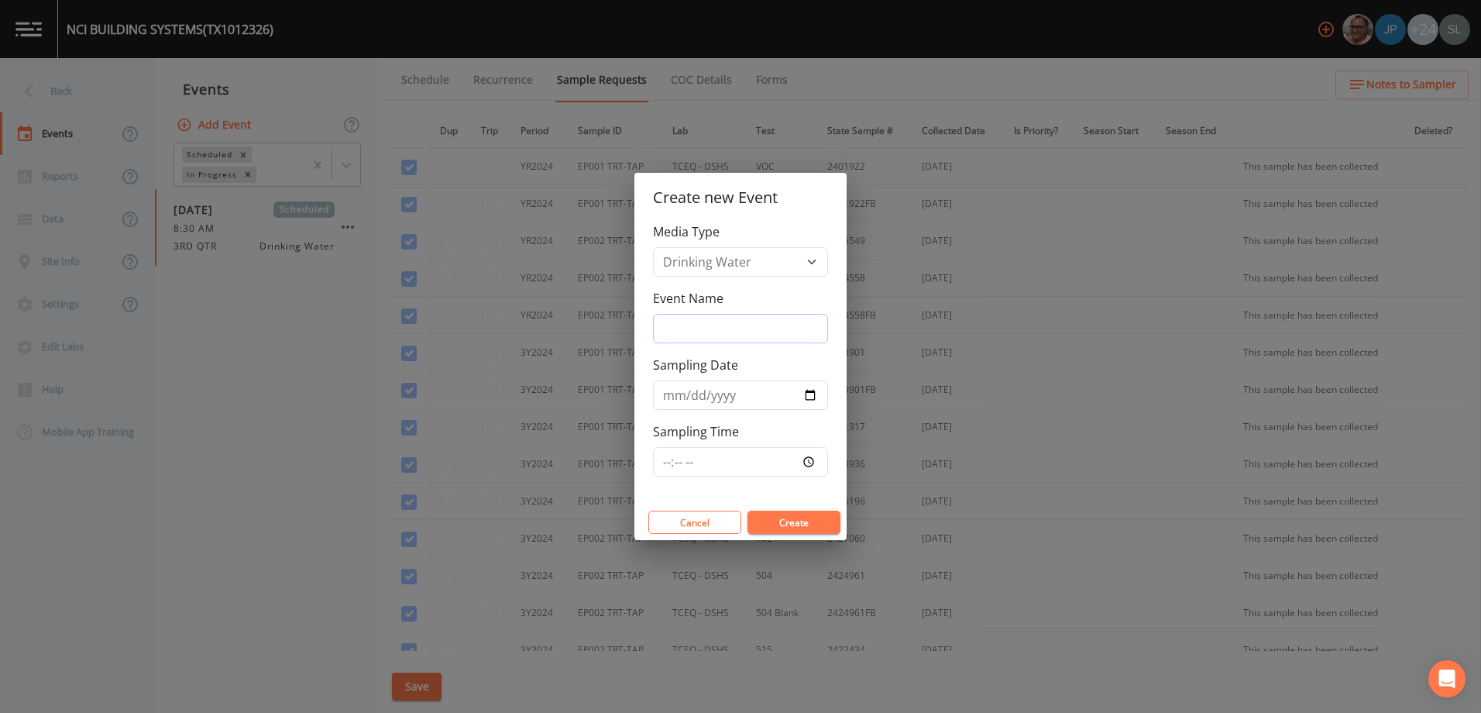
paste input "PFAS [DATE] SRI"
type input "PFAS [DATE] SRI"
click at [809, 397] on input "Sampling Date" at bounding box center [740, 394] width 175 height 29
type input "[DATE]"
click at [802, 525] on button "Create" at bounding box center [793, 521] width 93 height 23
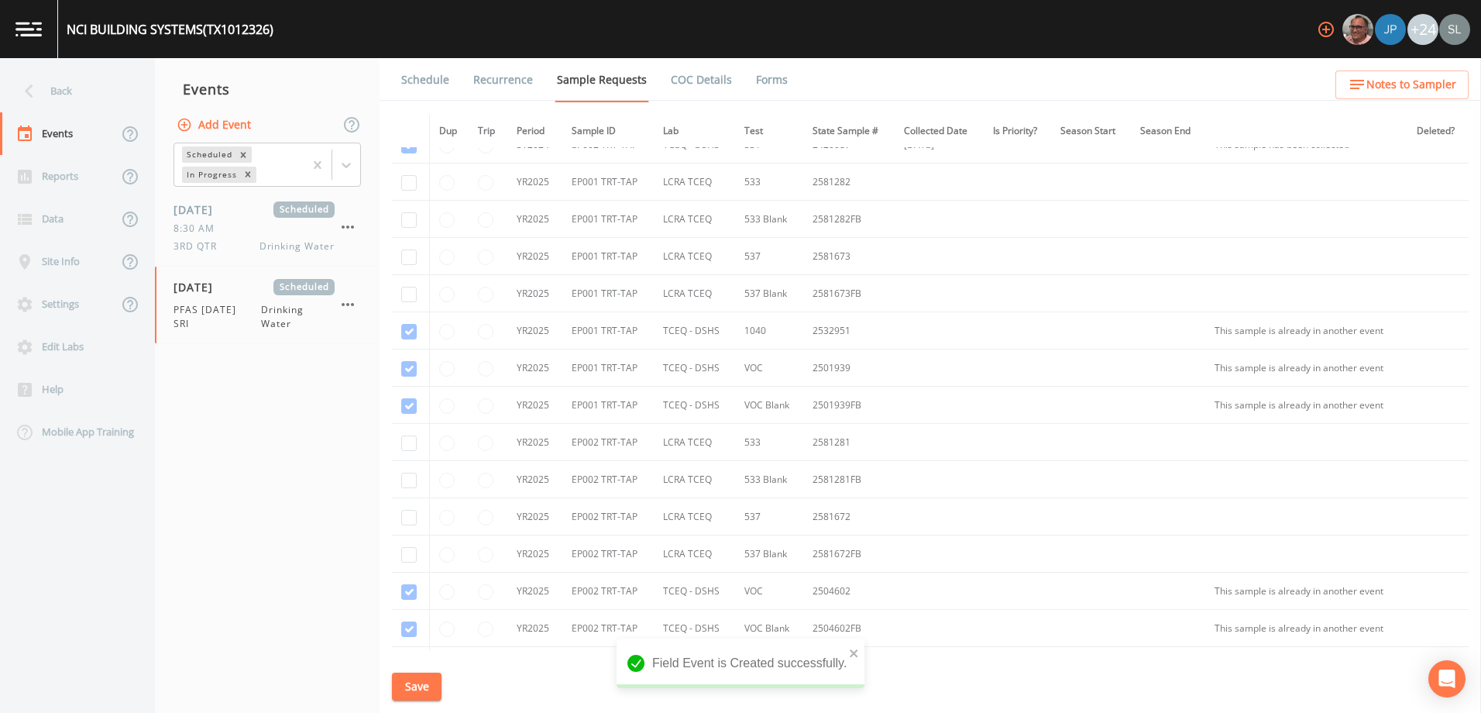
scroll to position [465, 0]
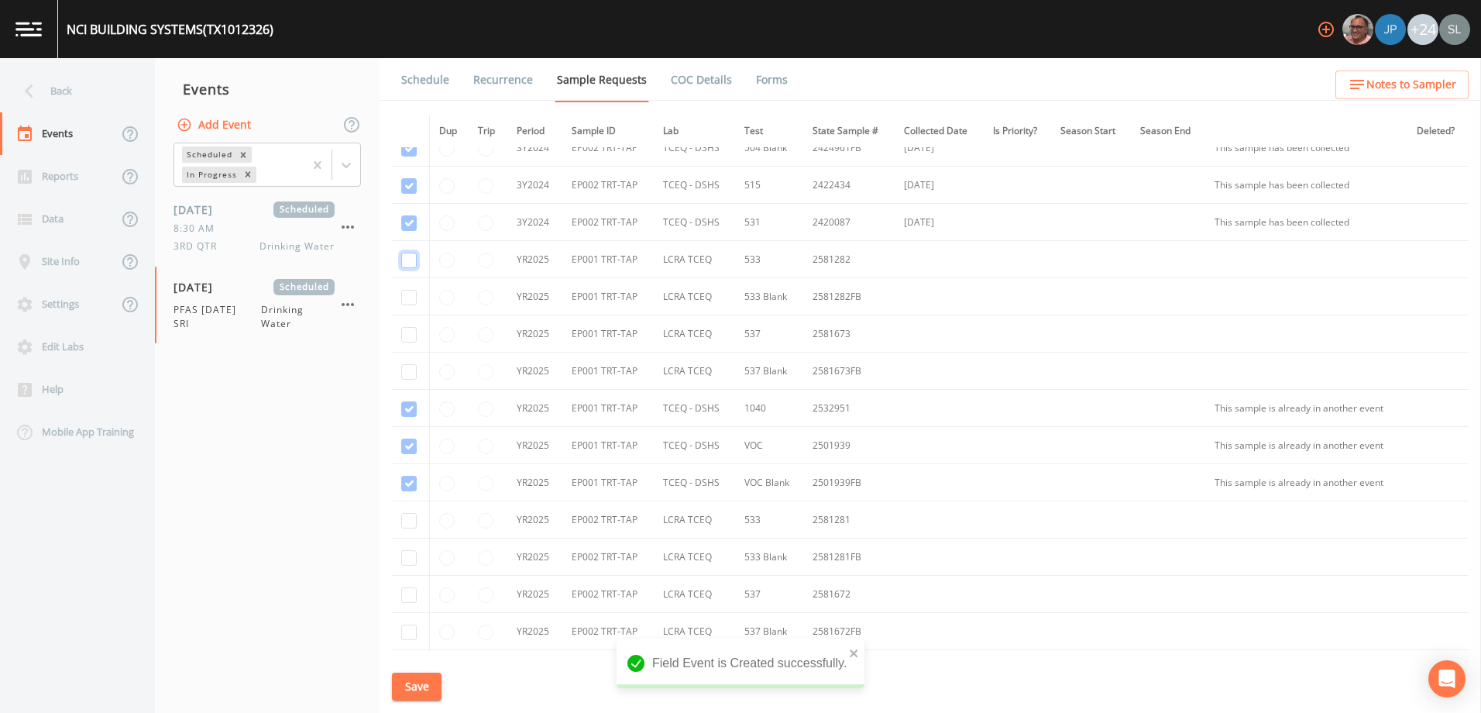
click at [408, 261] on input "checkbox" at bounding box center [408, 259] width 15 height 15
checkbox input "true"
click at [404, 301] on input "checkbox" at bounding box center [408, 297] width 15 height 15
checkbox input "true"
click at [409, 334] on input "checkbox" at bounding box center [408, 334] width 15 height 15
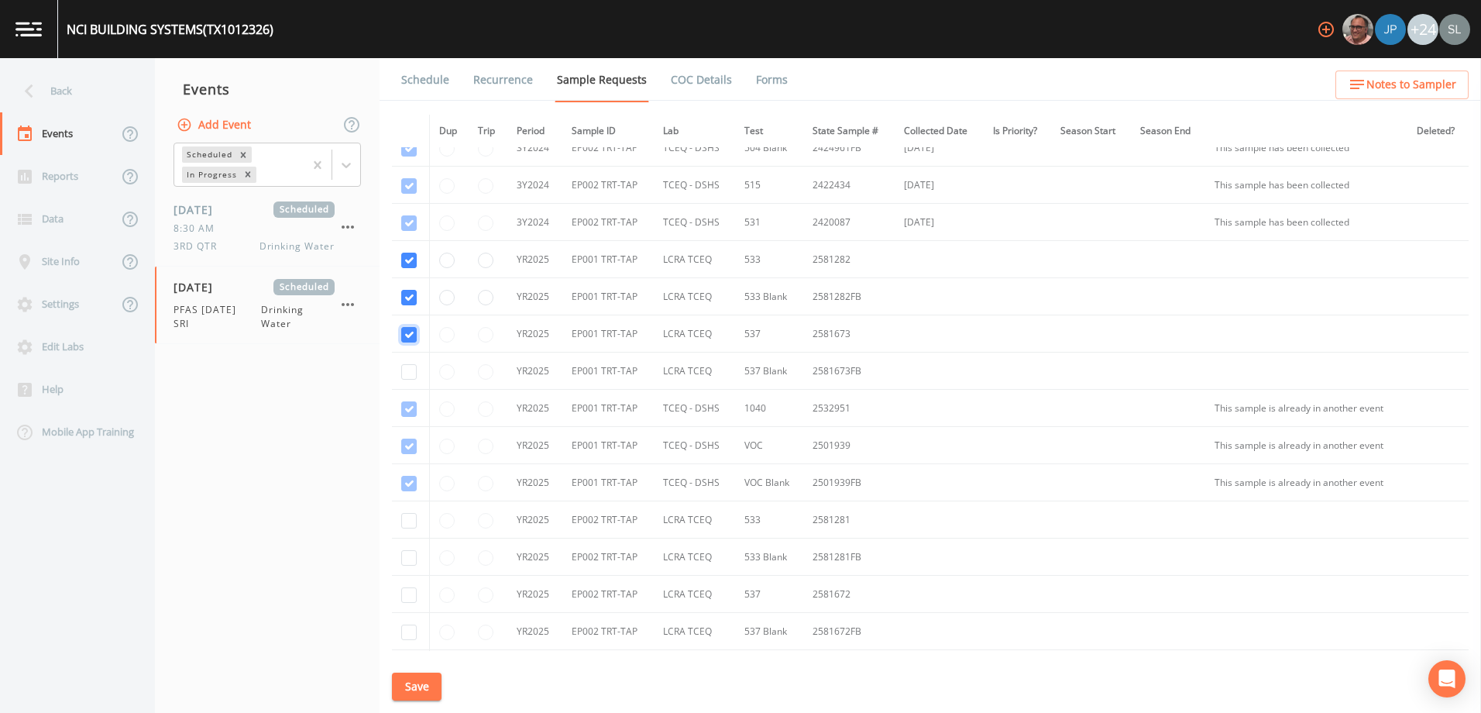
checkbox input "true"
click at [410, 369] on input "checkbox" at bounding box center [408, 371] width 15 height 15
checkbox input "true"
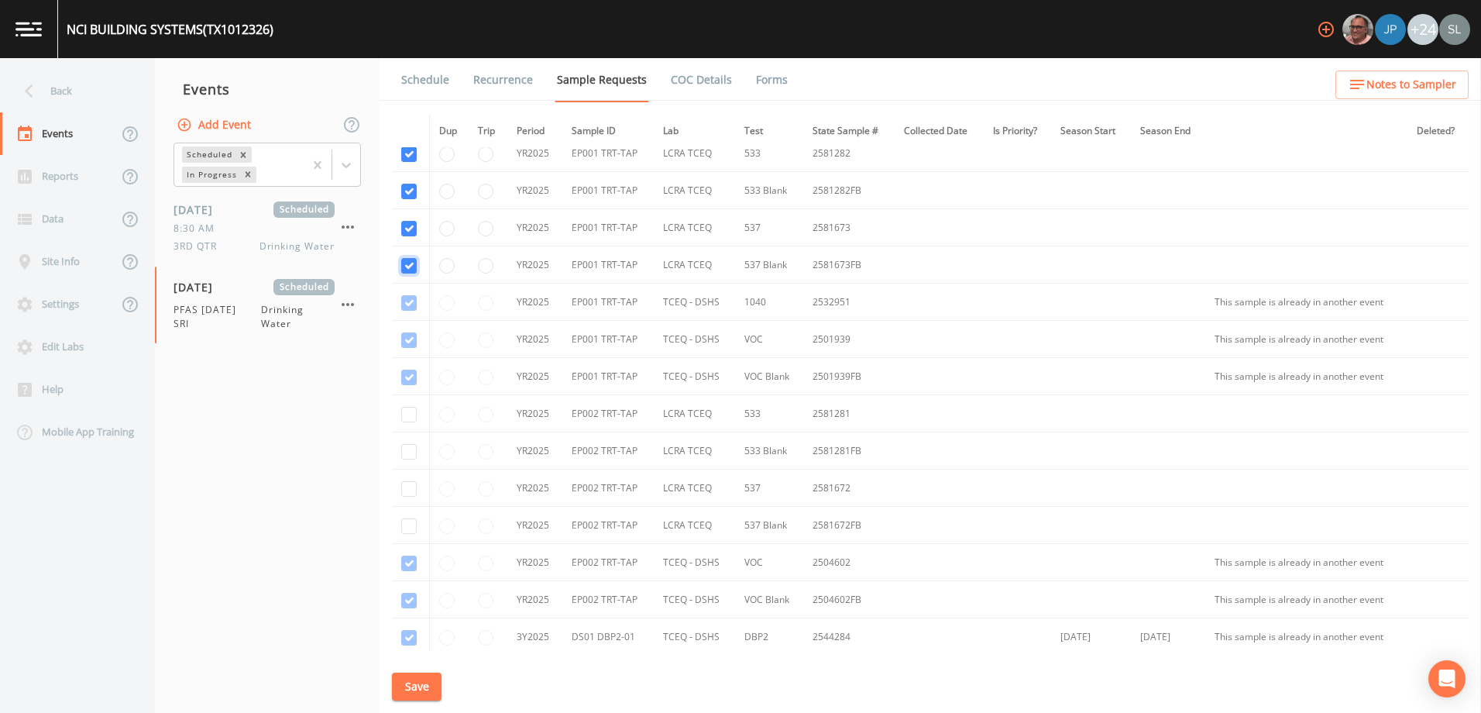
scroll to position [620, 0]
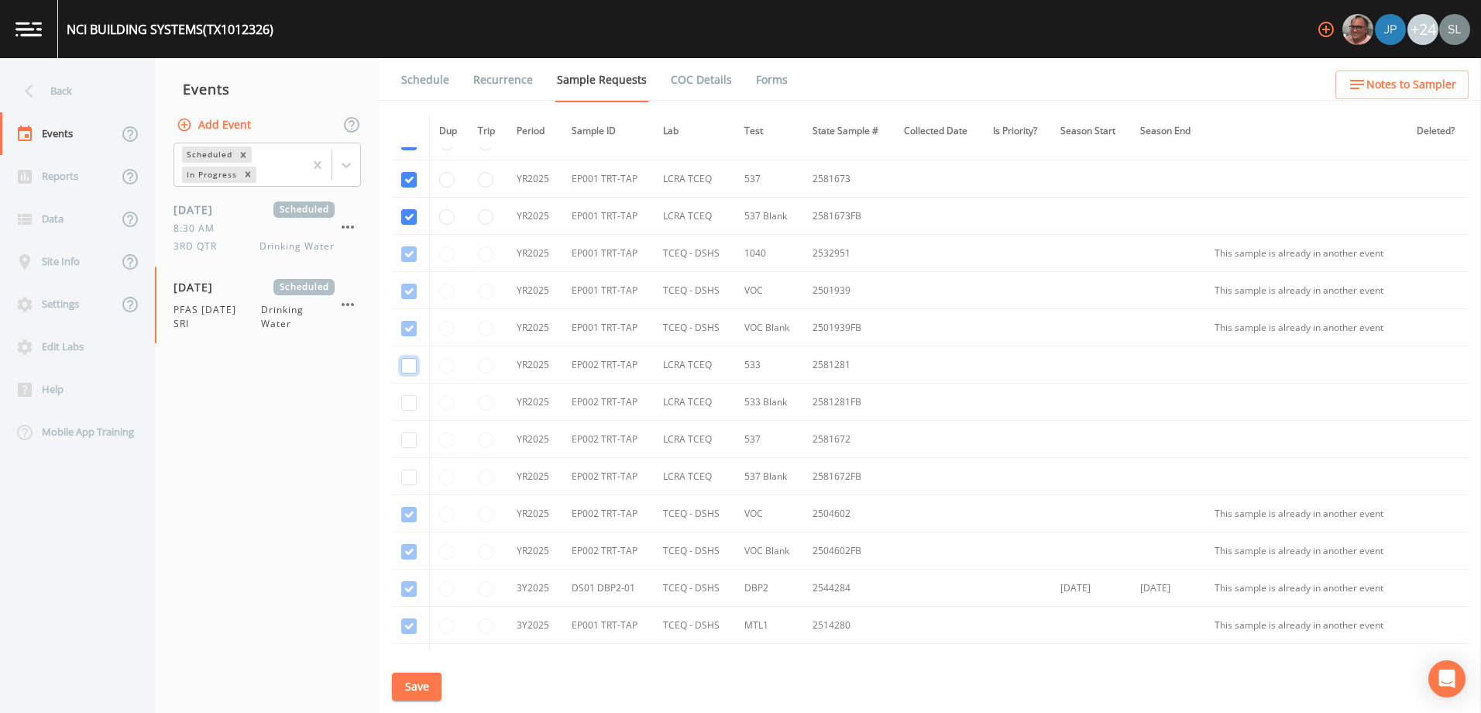
click at [404, 363] on input "checkbox" at bounding box center [408, 365] width 15 height 15
checkbox input "true"
click at [412, 406] on input "checkbox" at bounding box center [408, 402] width 15 height 15
checkbox input "true"
click at [413, 442] on input "checkbox" at bounding box center [408, 439] width 15 height 15
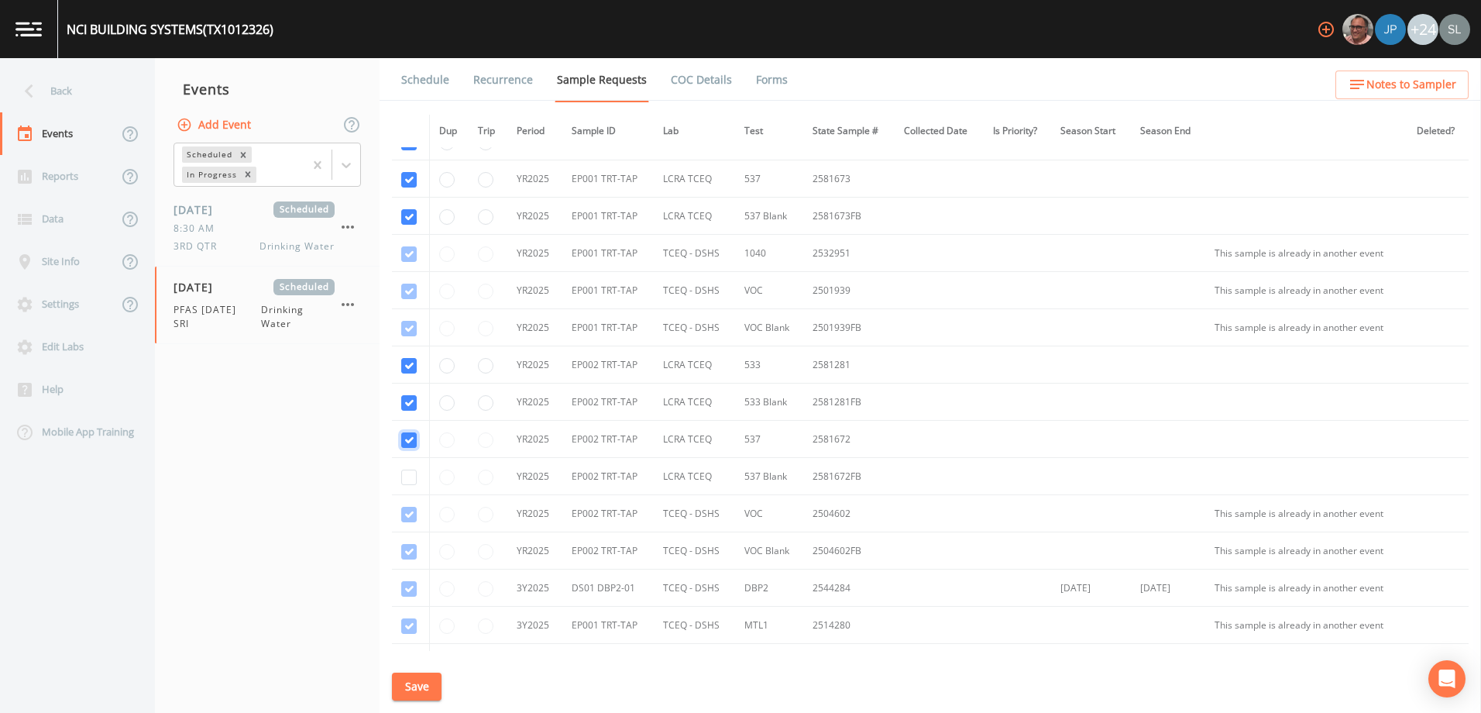
checkbox input "true"
click at [404, 472] on input "checkbox" at bounding box center [408, 476] width 15 height 15
checkbox input "true"
click at [418, 685] on button "Save" at bounding box center [417, 686] width 50 height 29
click at [76, 96] on div "Back" at bounding box center [69, 91] width 139 height 43
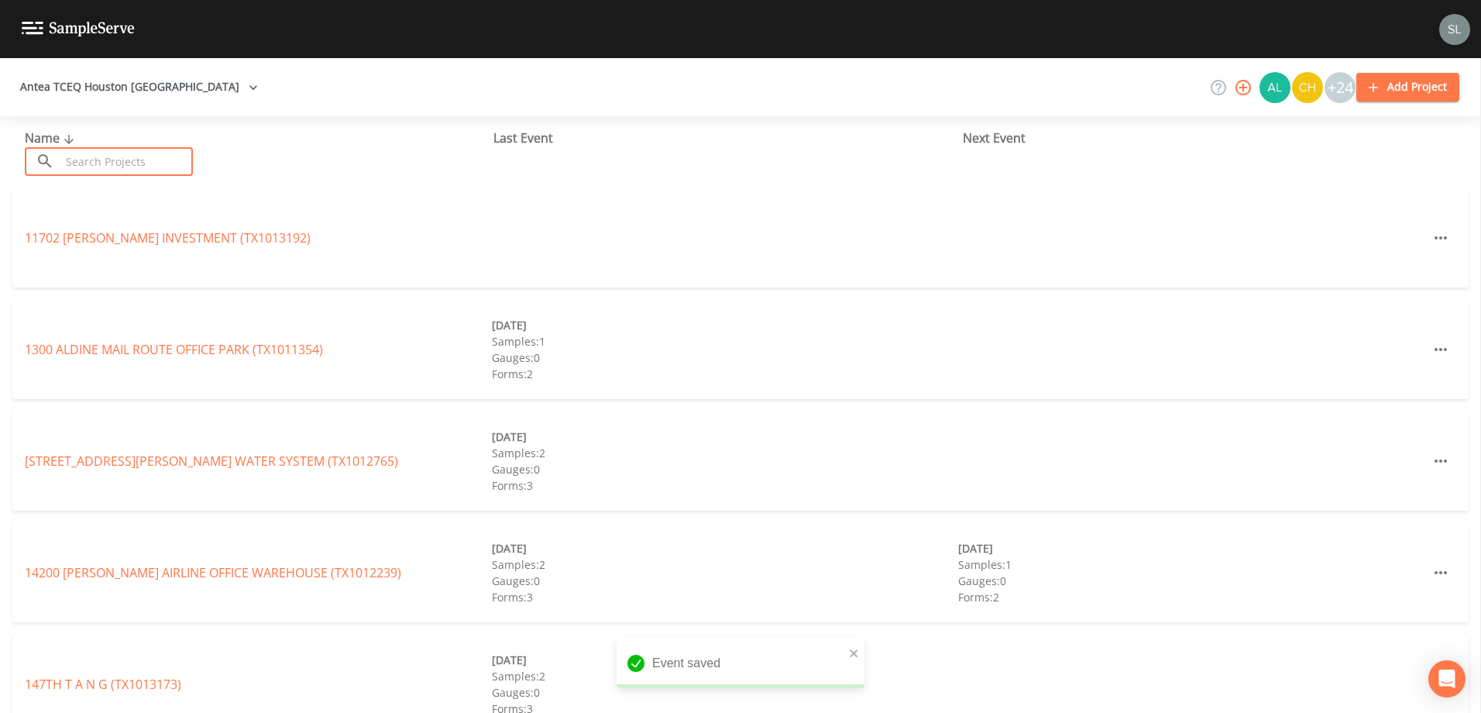
click at [145, 156] on input "text" at bounding box center [126, 161] width 132 height 29
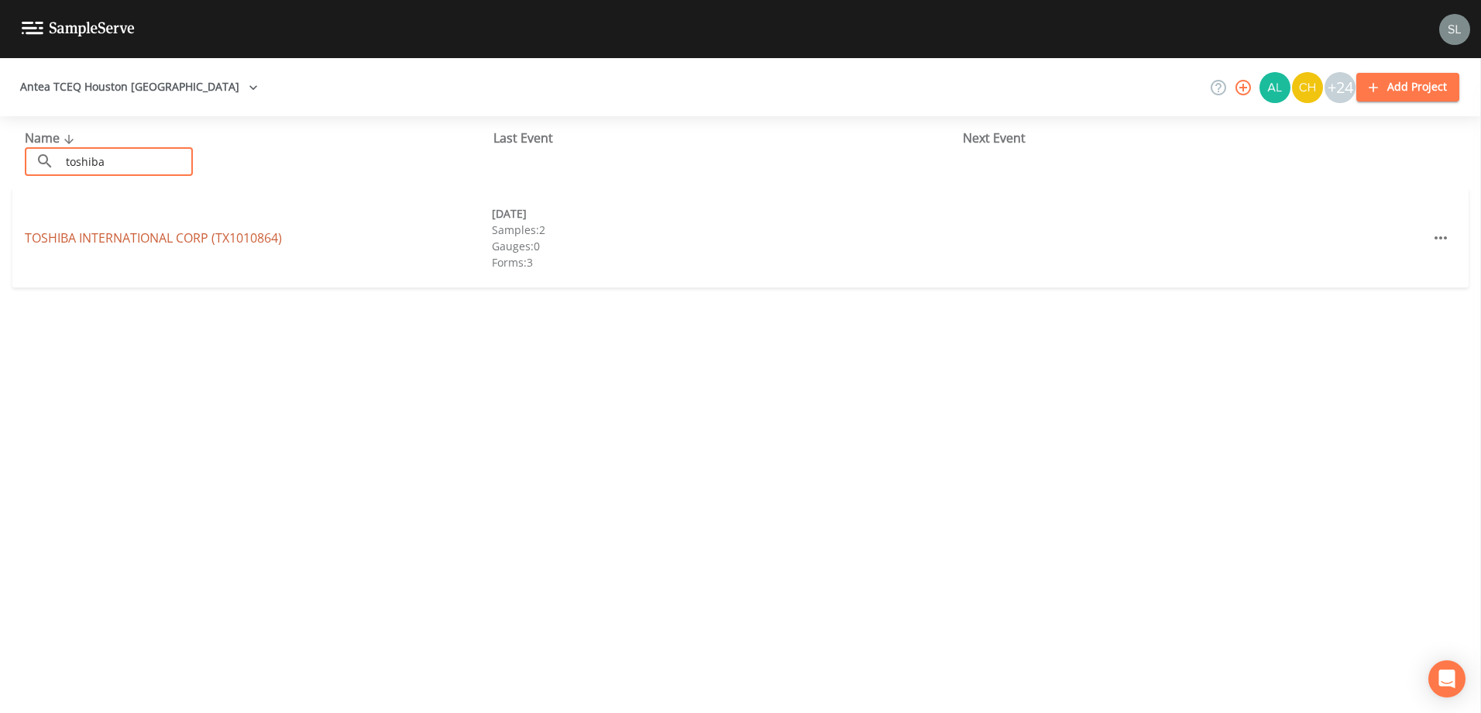
type input "toshiba"
click at [183, 237] on link "TOSHIBA INTERNATIONAL CORP (TX1010864)" at bounding box center [153, 237] width 257 height 17
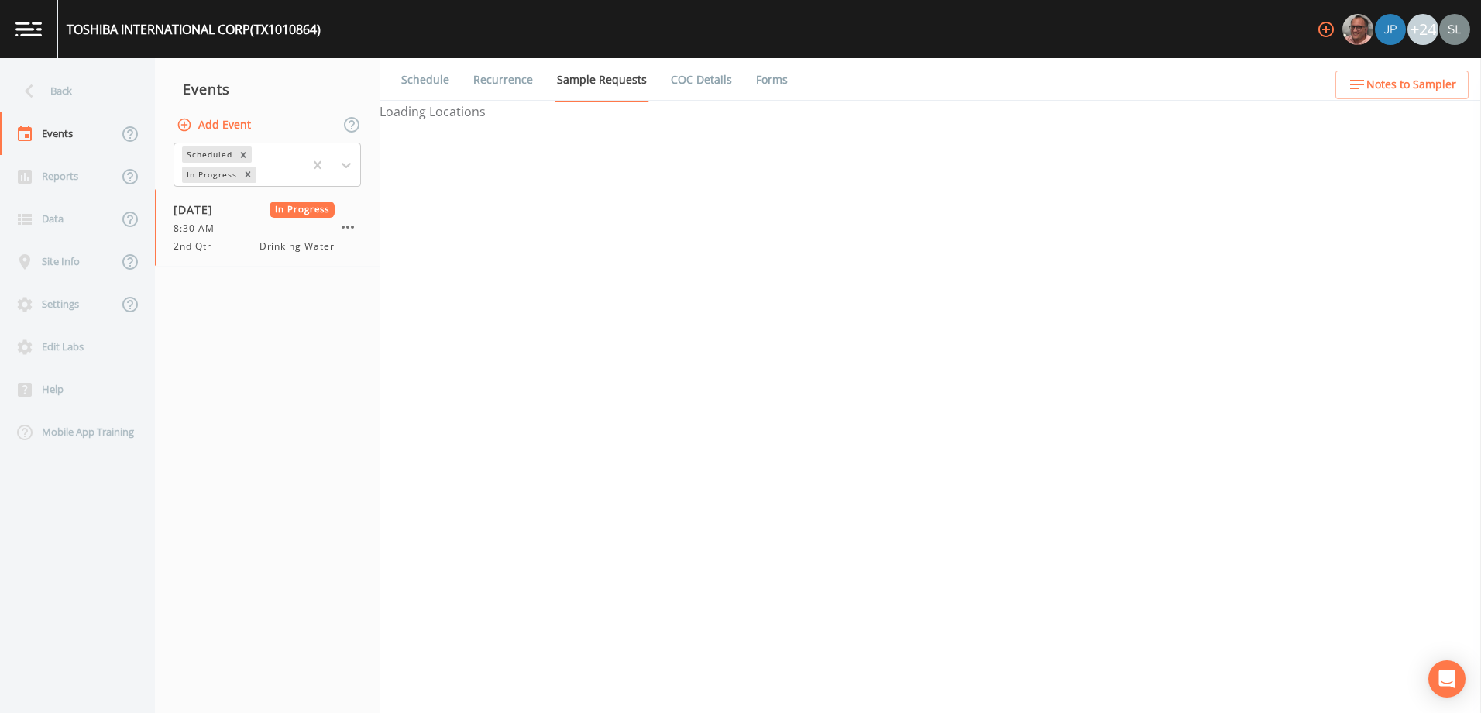
click at [226, 122] on button "Add Event" at bounding box center [215, 125] width 84 height 29
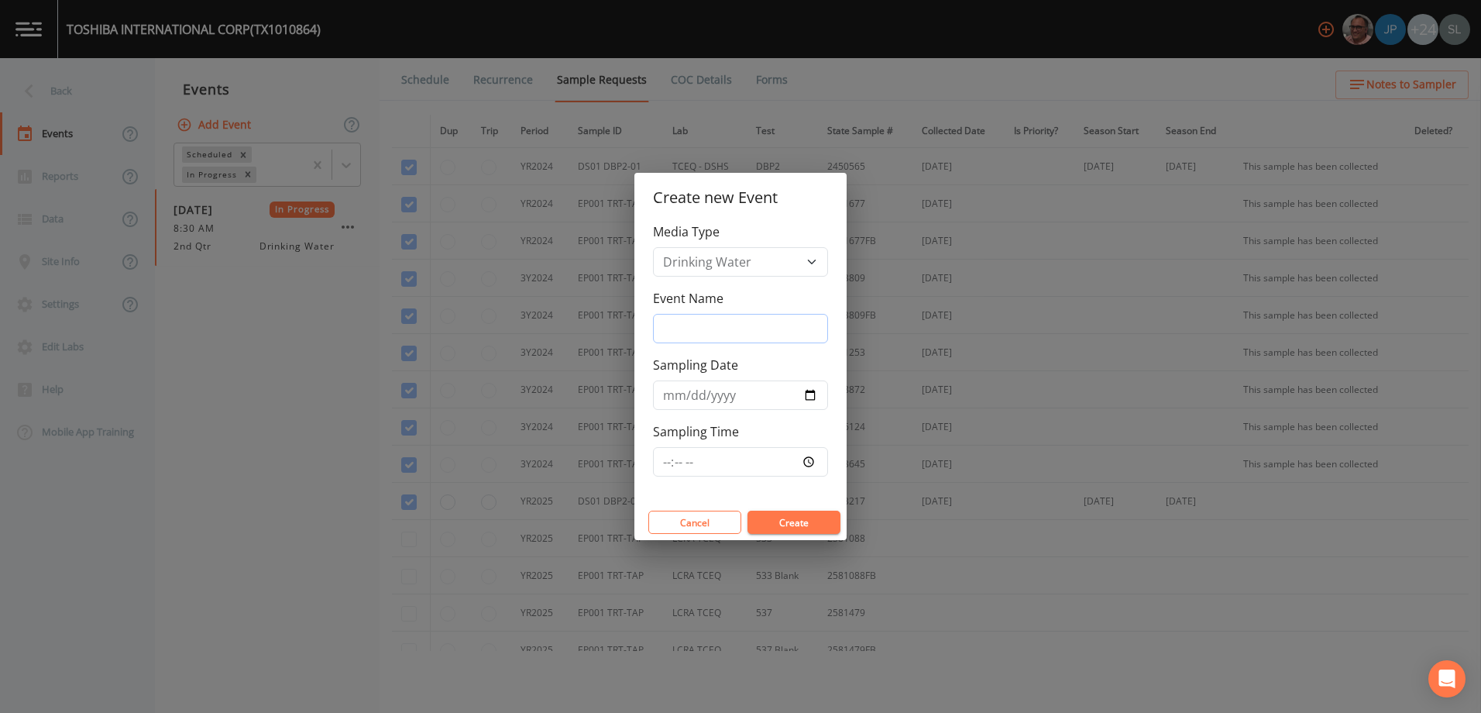
click at [757, 338] on input "Event Name" at bounding box center [740, 328] width 175 height 29
paste input "PFAS [DATE] SRI"
type input "PFAS [DATE] SRI"
click at [806, 393] on input "Sampling Date" at bounding box center [740, 394] width 175 height 29
type input "[DATE]"
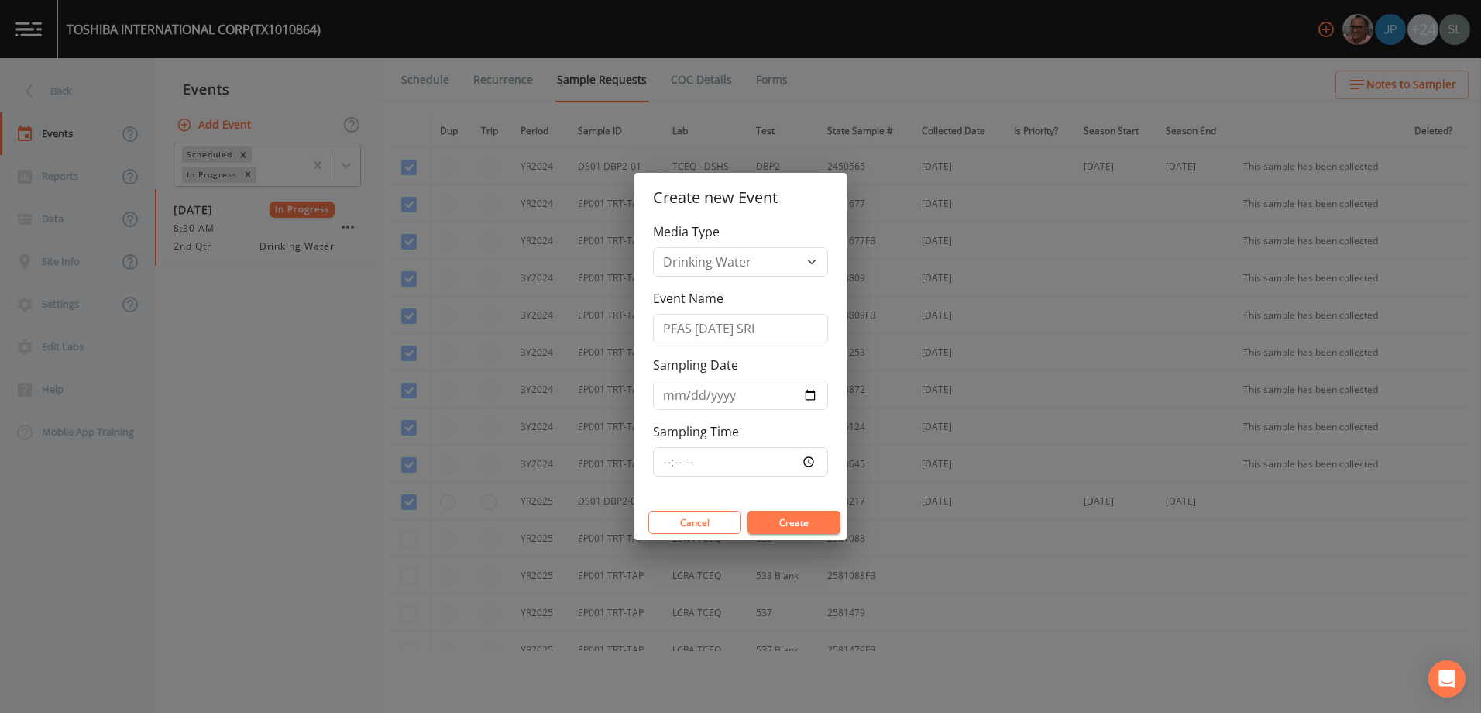
click at [787, 518] on button "Create" at bounding box center [793, 521] width 93 height 23
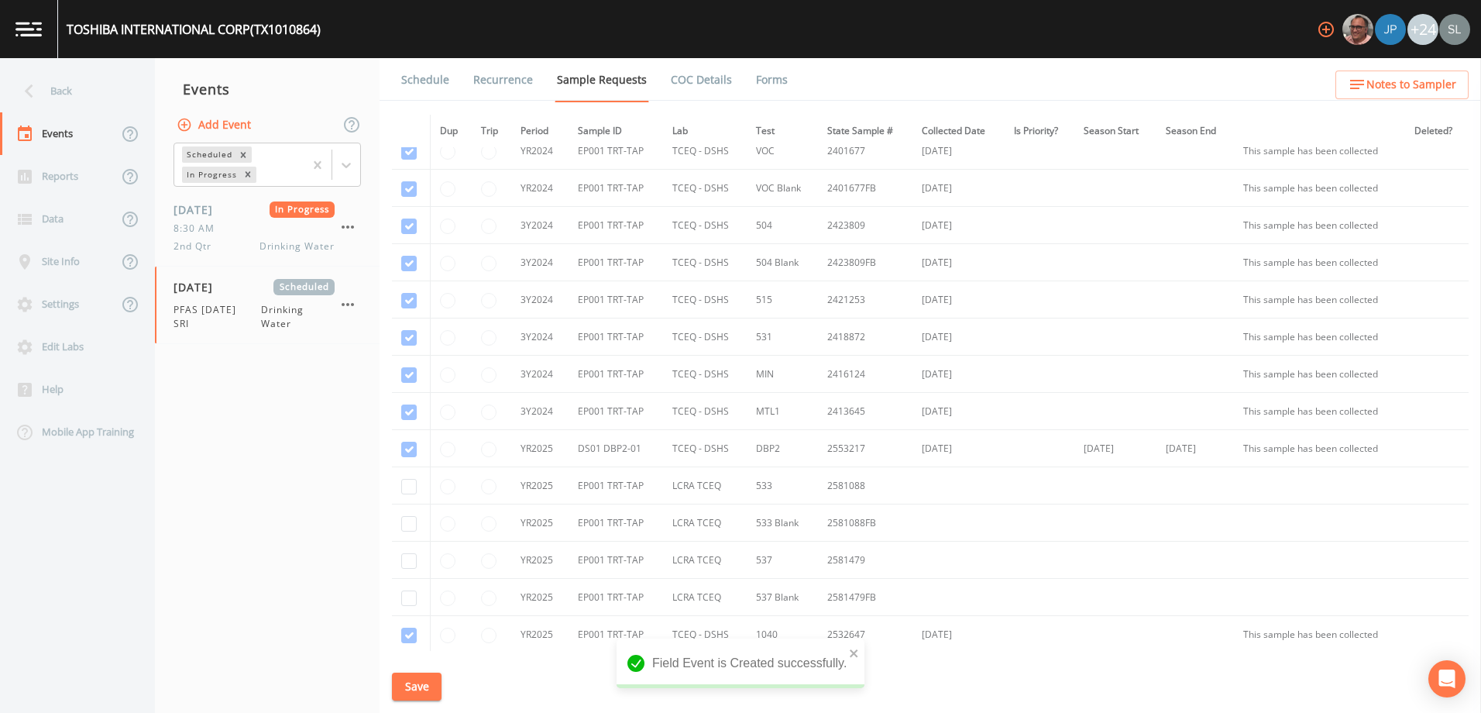
scroll to position [155, 0]
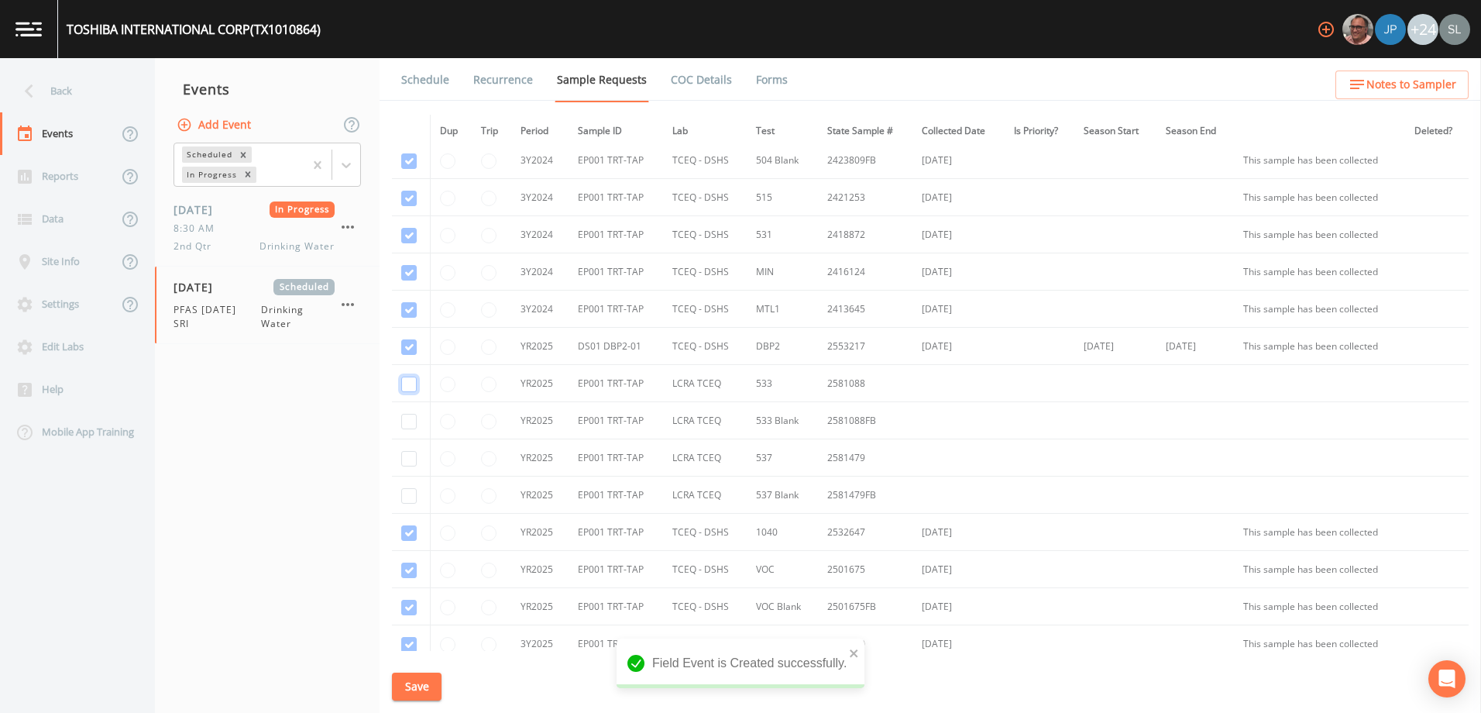
click at [406, 383] on input "checkbox" at bounding box center [408, 383] width 15 height 15
checkbox input "true"
click at [404, 422] on input "checkbox" at bounding box center [408, 421] width 15 height 15
checkbox input "true"
drag, startPoint x: 410, startPoint y: 458, endPoint x: 407, endPoint y: 476, distance: 18.7
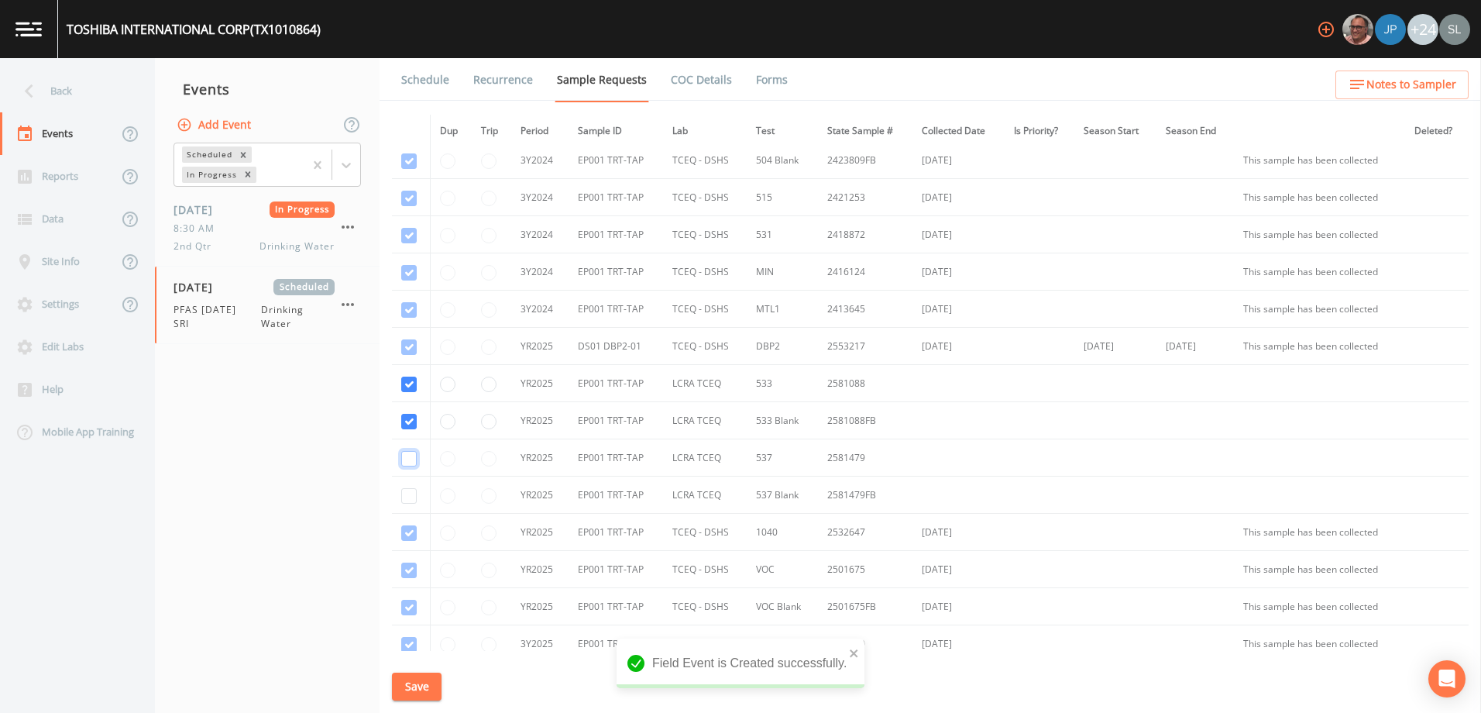
click at [410, 459] on input "checkbox" at bounding box center [408, 458] width 15 height 15
checkbox input "true"
click at [407, 494] on input "checkbox" at bounding box center [408, 495] width 15 height 15
checkbox input "true"
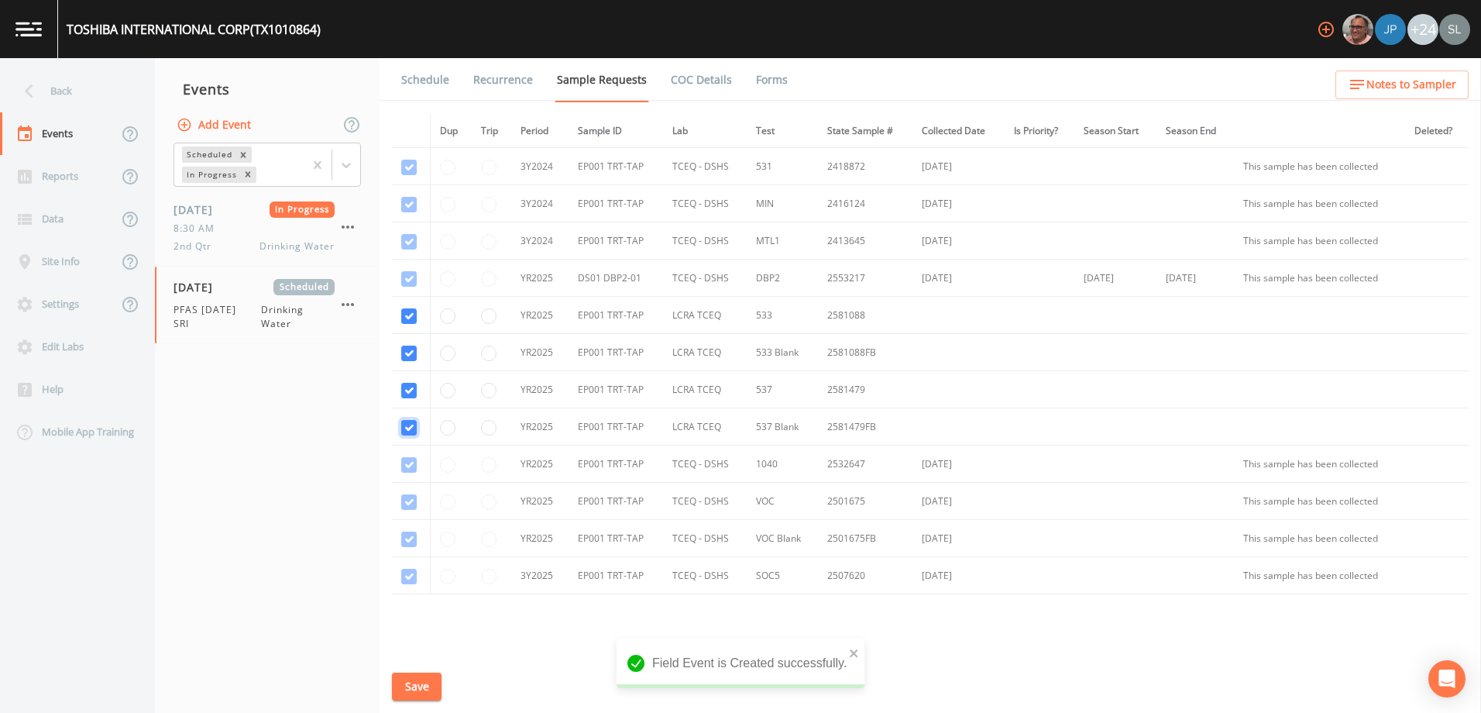
scroll to position [290, 0]
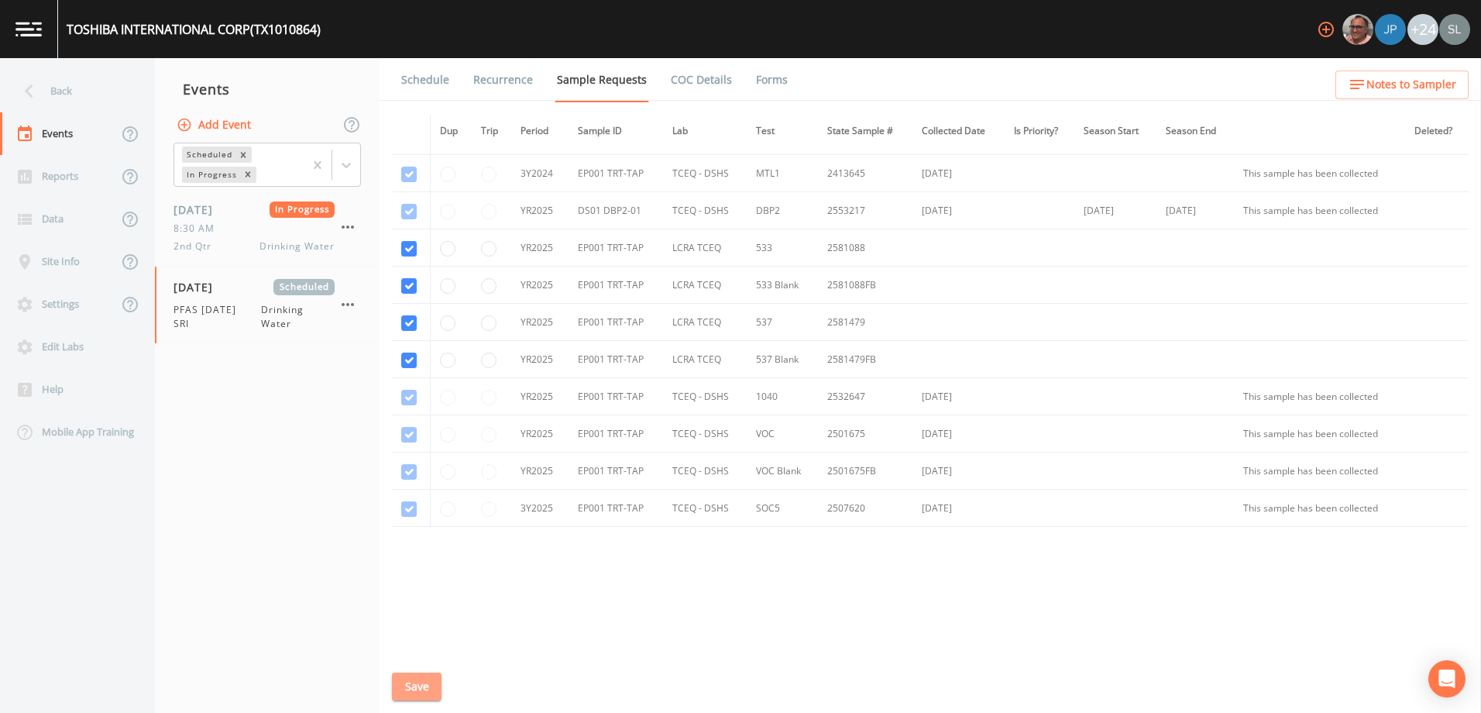
click at [397, 676] on button "Save" at bounding box center [417, 686] width 50 height 29
click at [107, 84] on div "Back" at bounding box center [69, 91] width 139 height 43
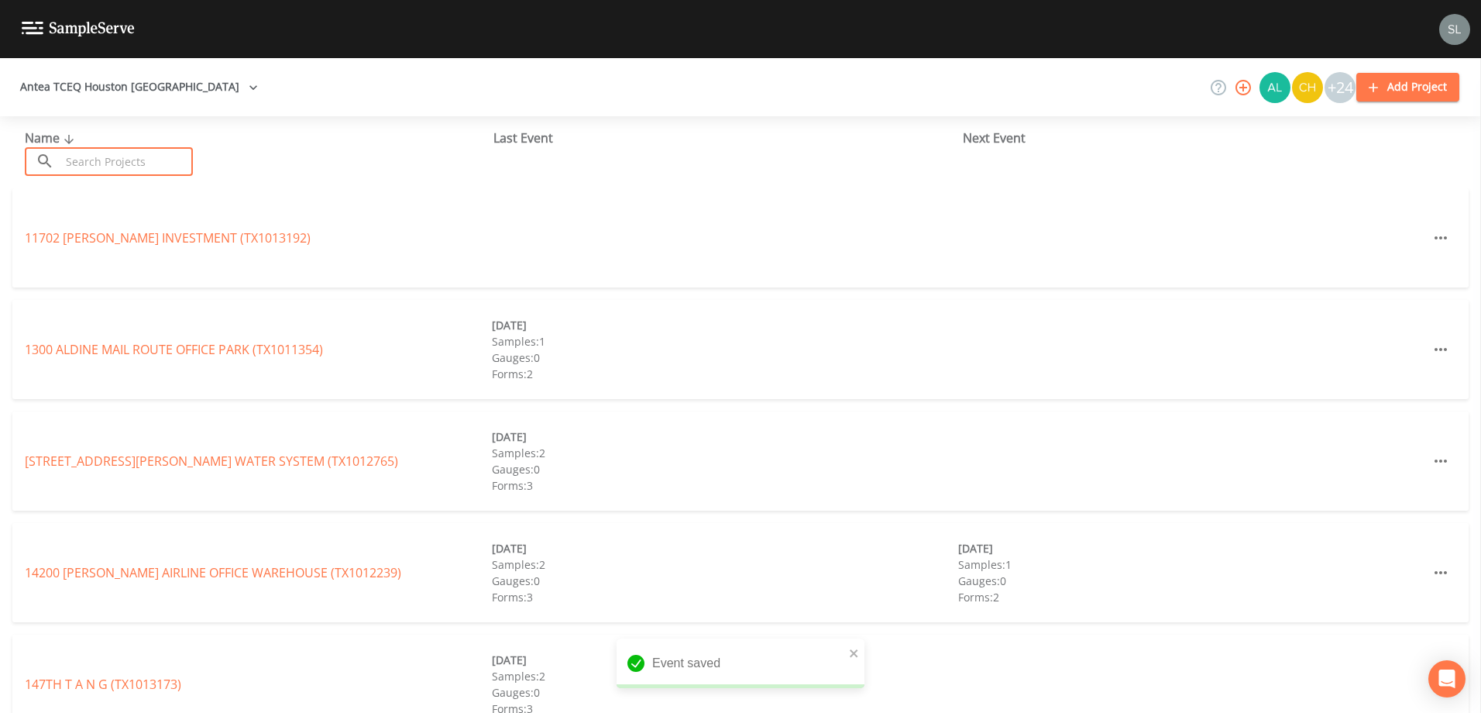
drag, startPoint x: 113, startPoint y: 161, endPoint x: 13, endPoint y: 211, distance: 111.9
click at [113, 161] on input "text" at bounding box center [126, 161] width 132 height 29
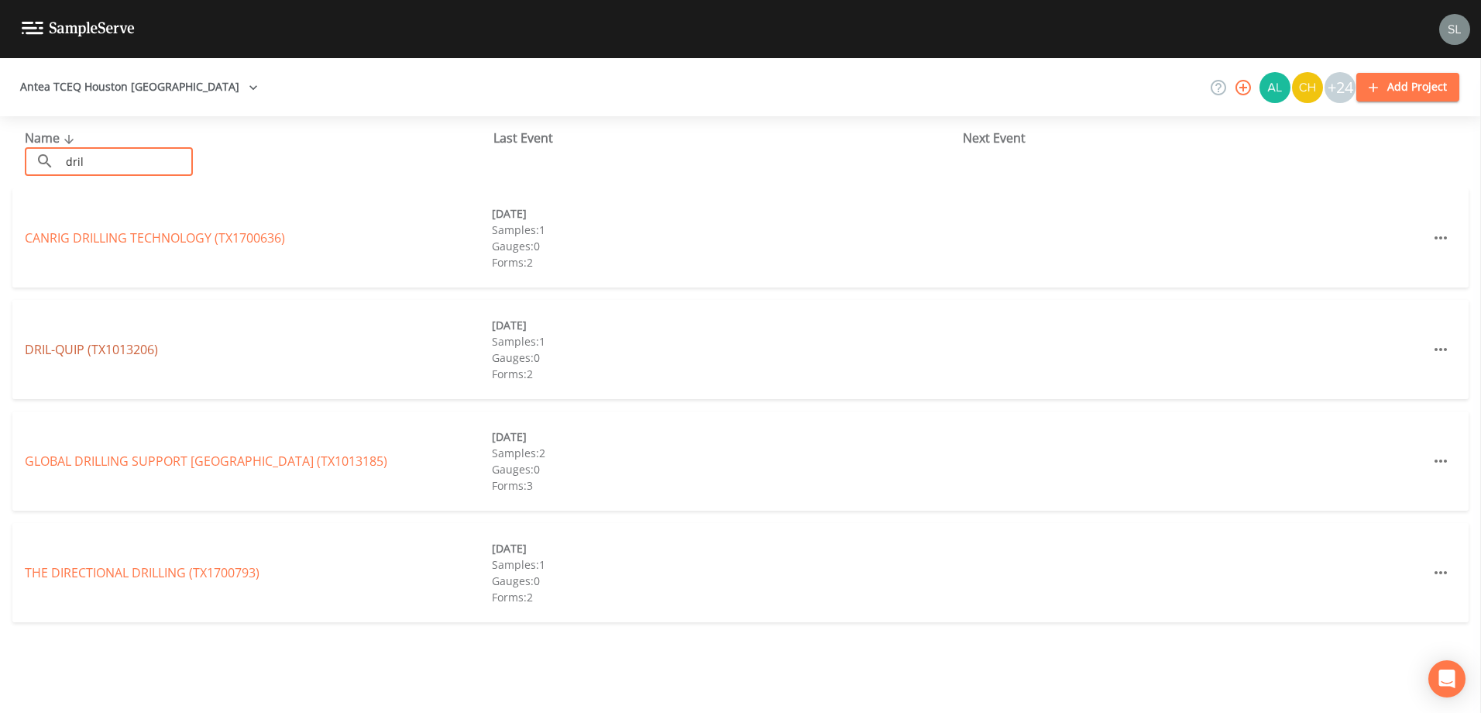
type input "dril"
click at [129, 354] on link "DRIL-QUIP (TX1013206)" at bounding box center [91, 349] width 133 height 17
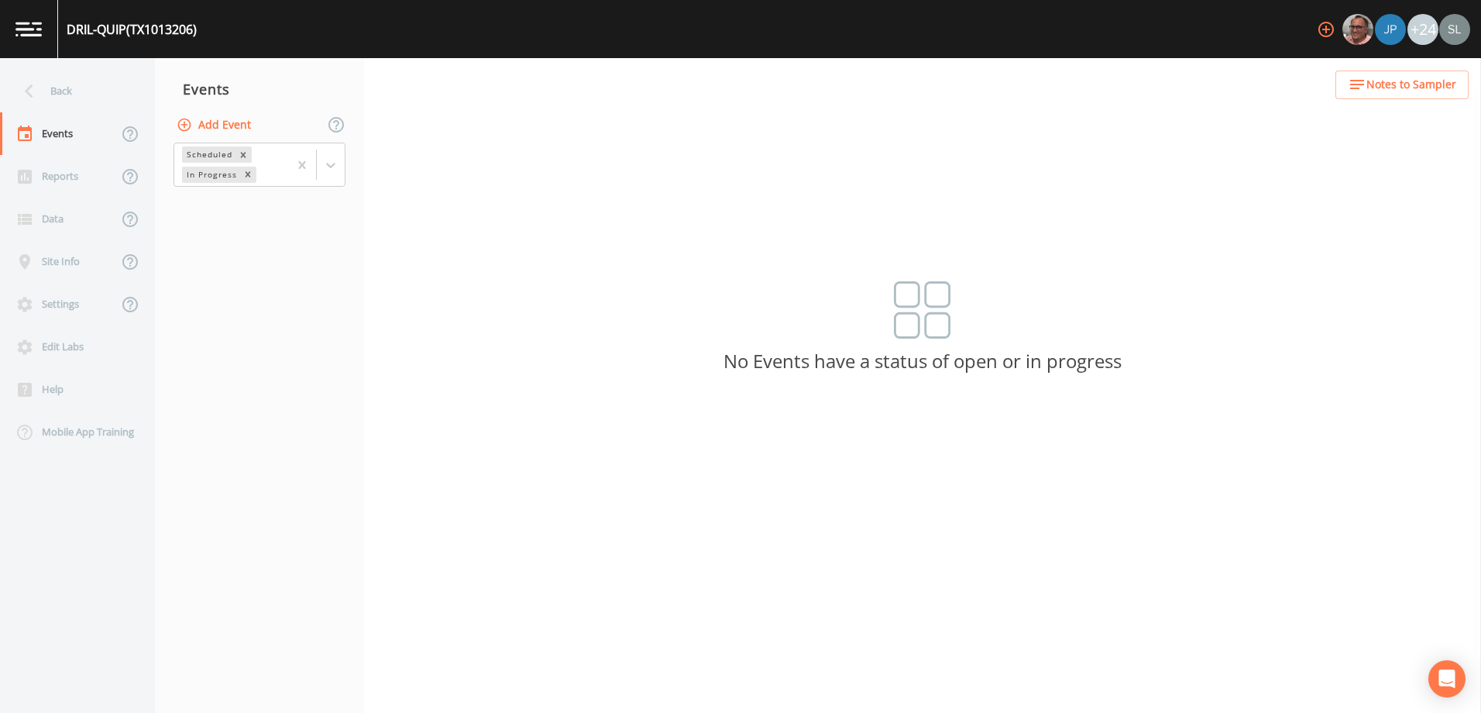
click at [220, 129] on button "Add Event" at bounding box center [215, 125] width 84 height 29
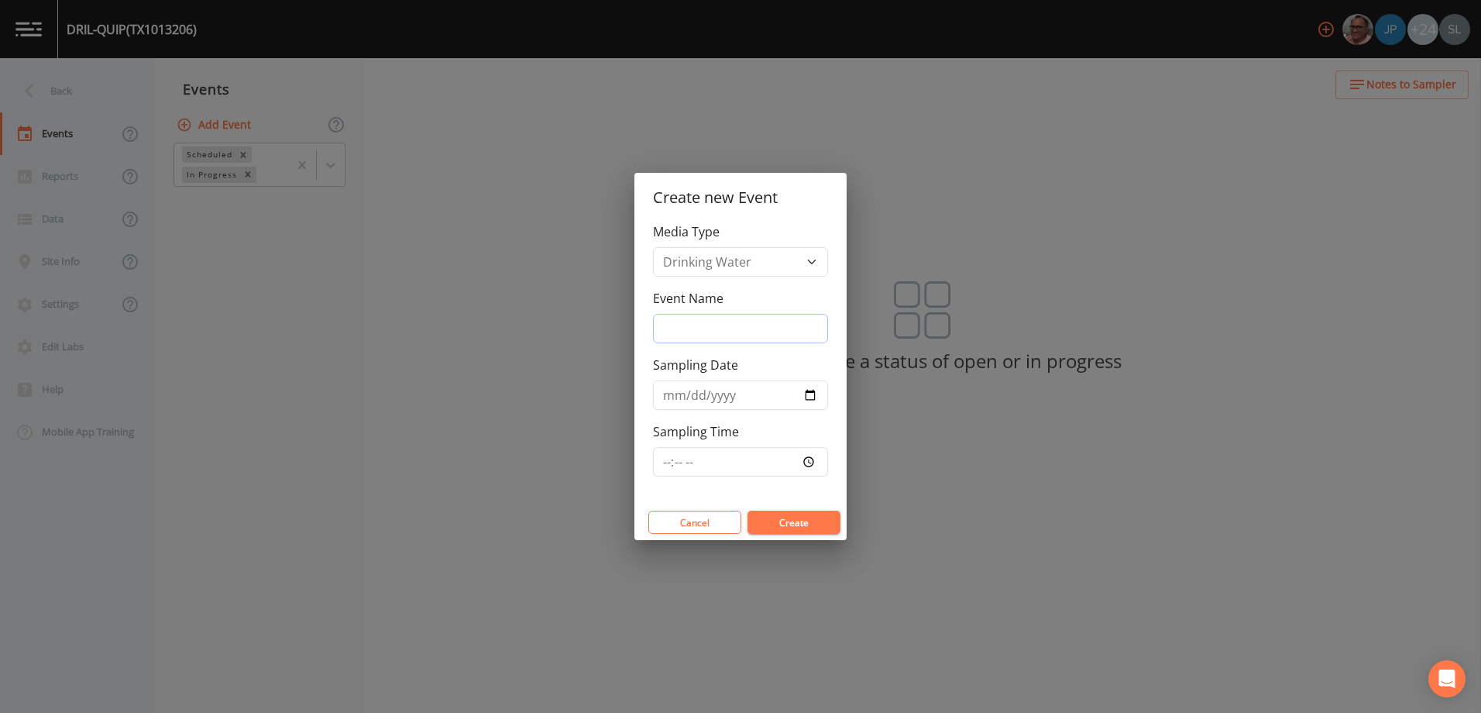
click at [696, 325] on input "Event Name" at bounding box center [740, 328] width 175 height 29
paste input "PFAS [DATE] SRI"
type input "PFAS [DATE] SRI"
click at [810, 393] on input "Sampling Date" at bounding box center [740, 394] width 175 height 29
type input "[DATE]"
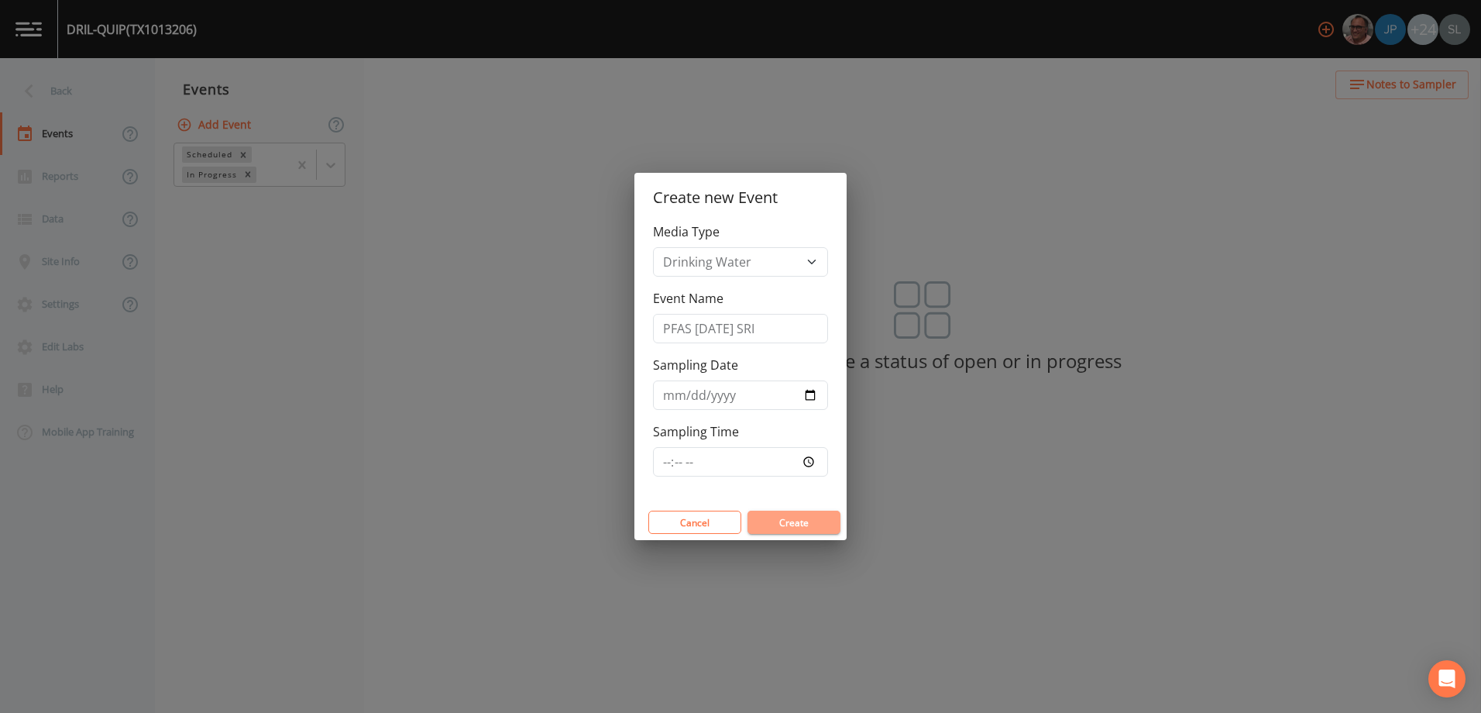
click at [811, 514] on button "Create" at bounding box center [793, 521] width 93 height 23
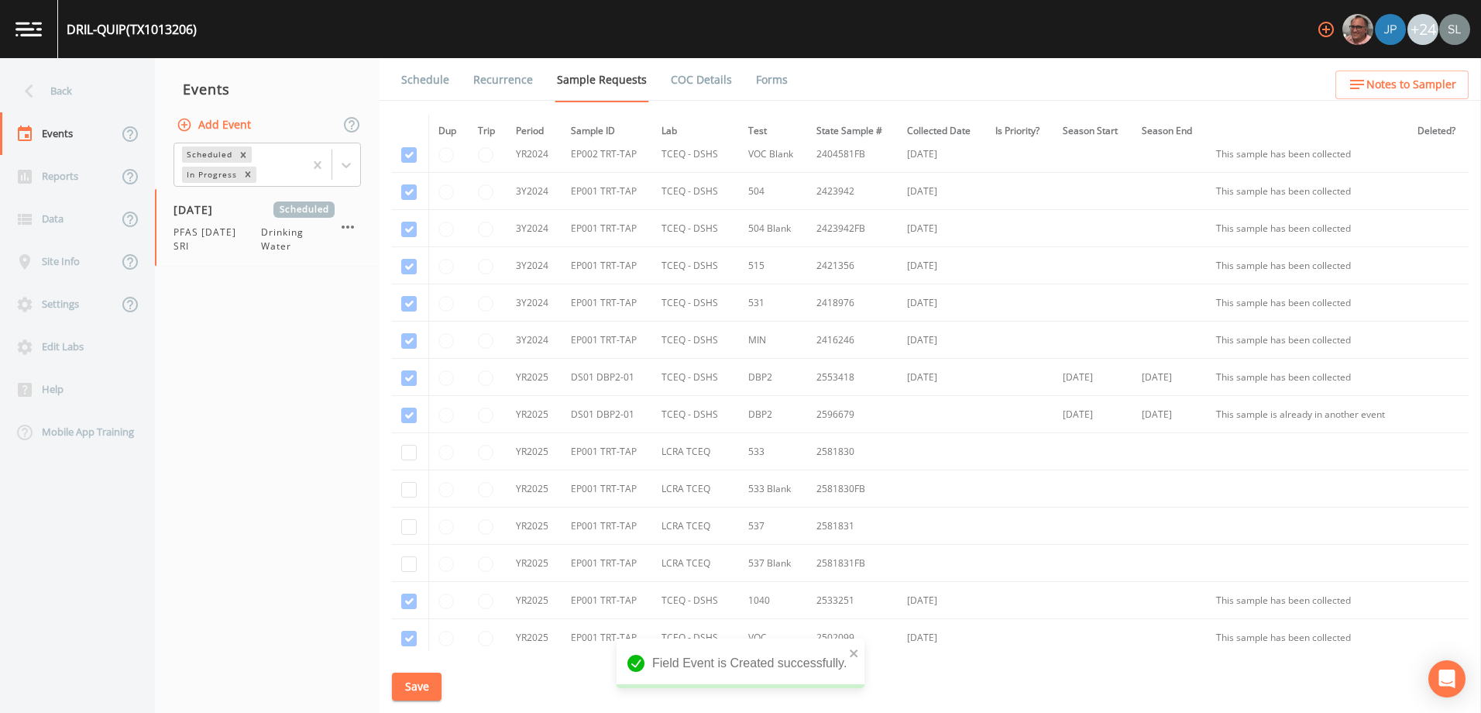
scroll to position [465, 0]
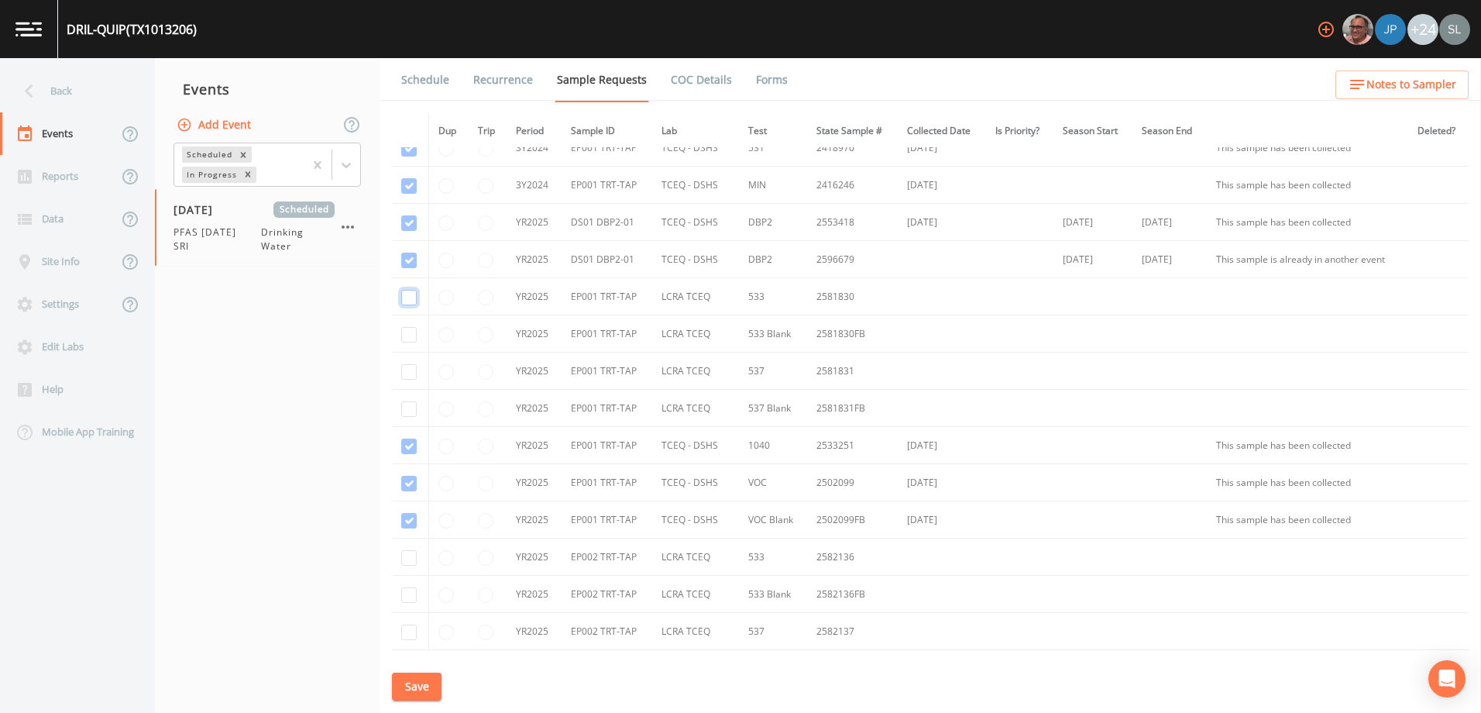
click at [405, 297] on input "checkbox" at bounding box center [408, 297] width 15 height 15
checkbox input "true"
click at [410, 334] on input "checkbox" at bounding box center [408, 334] width 15 height 15
checkbox input "true"
click at [408, 370] on input "checkbox" at bounding box center [408, 371] width 15 height 15
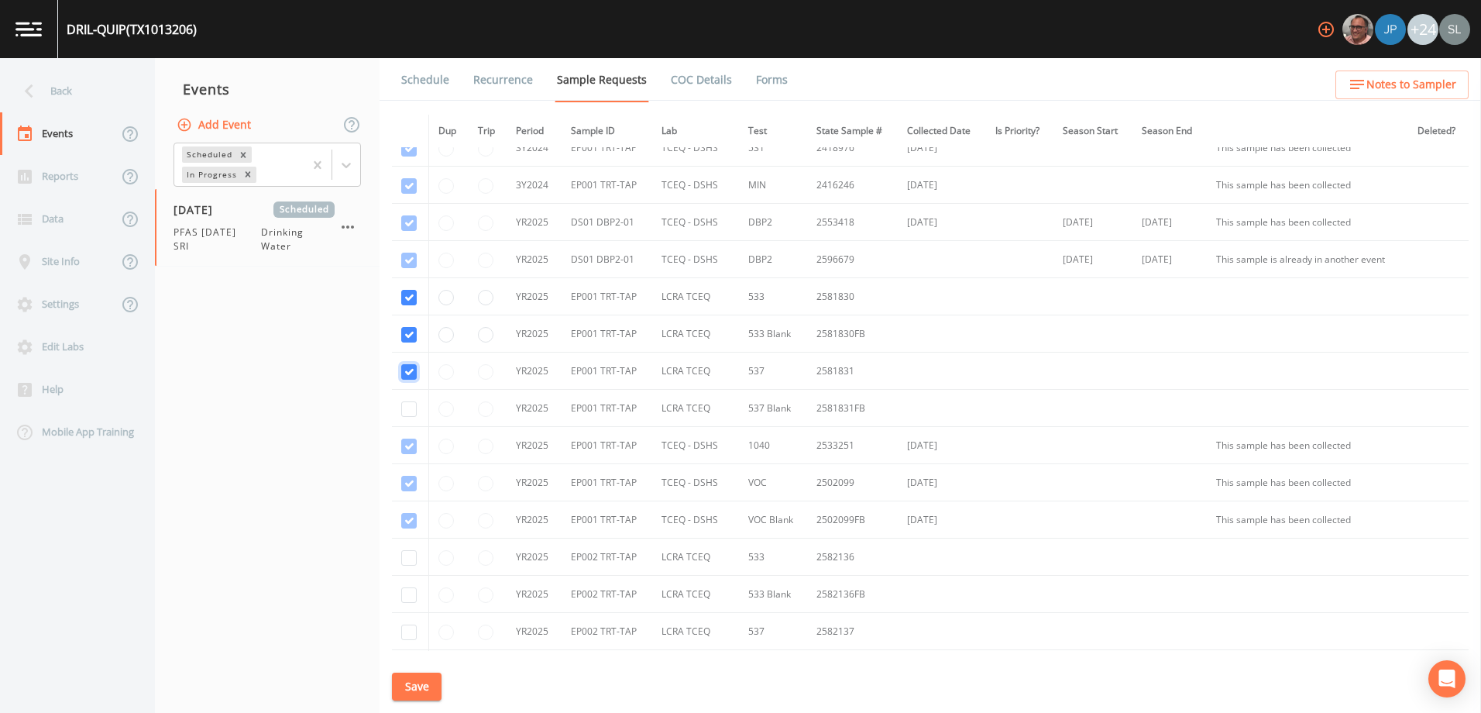
checkbox input "true"
click at [407, 404] on input "checkbox" at bounding box center [408, 408] width 15 height 15
checkbox input "true"
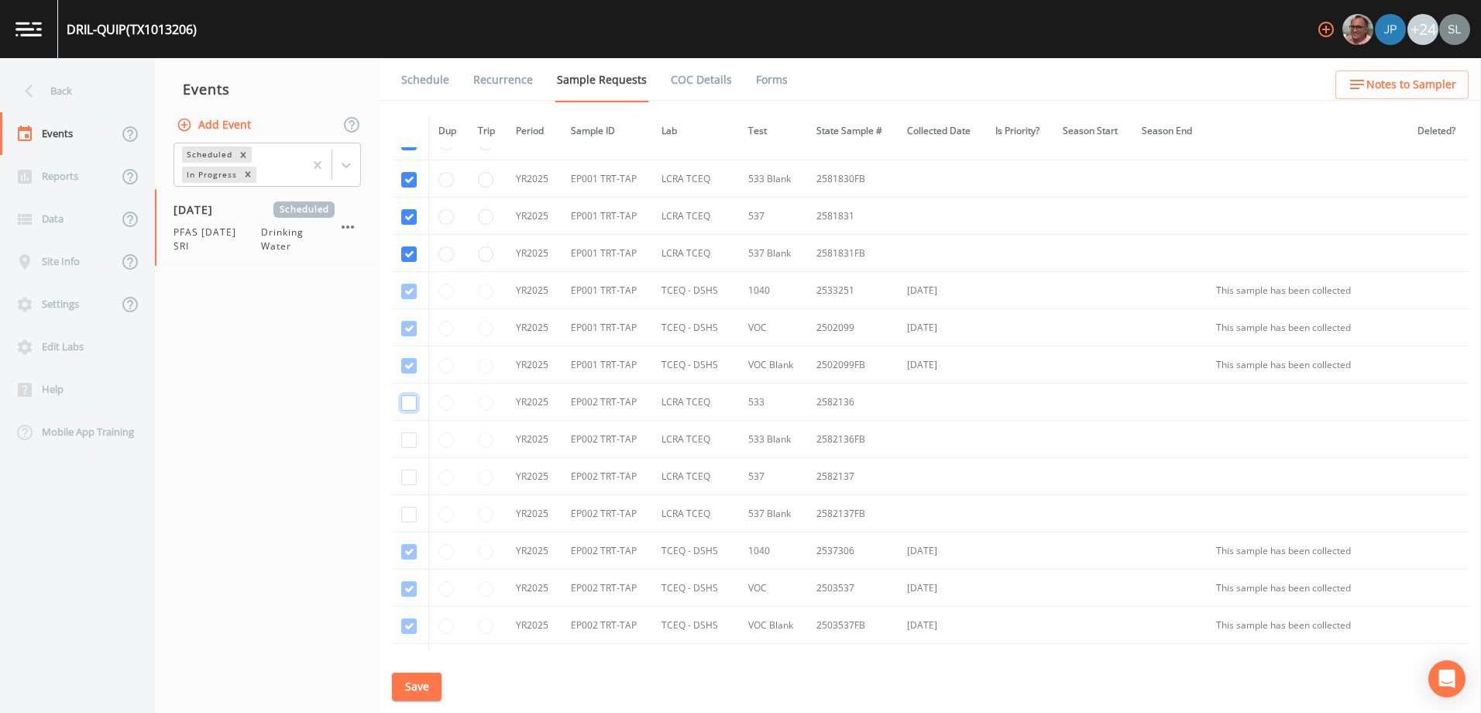
drag, startPoint x: 407, startPoint y: 400, endPoint x: 407, endPoint y: 414, distance: 14.7
click at [407, 400] on input "checkbox" at bounding box center [408, 402] width 15 height 15
checkbox input "true"
click at [410, 438] on input "checkbox" at bounding box center [408, 439] width 15 height 15
checkbox input "true"
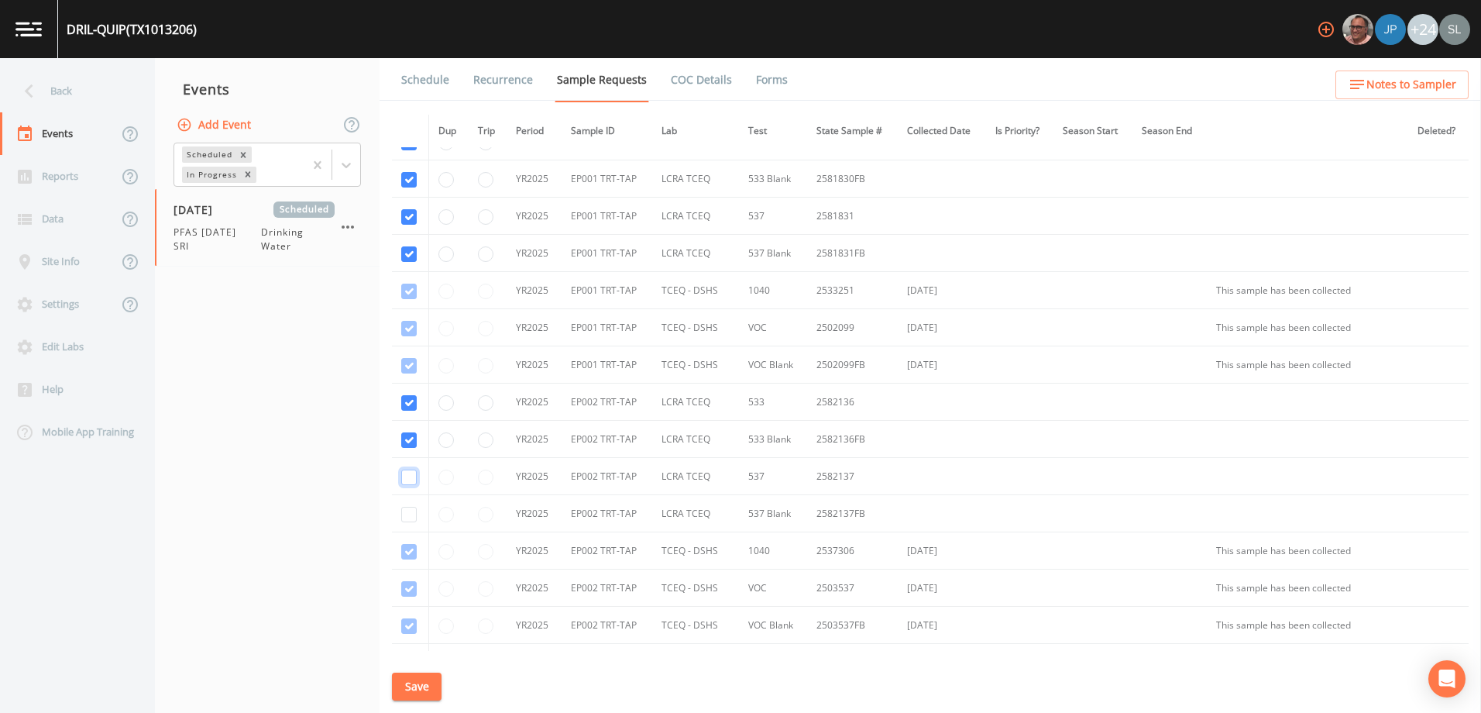
click at [407, 475] on input "checkbox" at bounding box center [408, 476] width 15 height 15
checkbox input "true"
click at [411, 520] on input "checkbox" at bounding box center [408, 514] width 15 height 15
checkbox input "true"
click at [424, 684] on button "Save" at bounding box center [417, 686] width 50 height 29
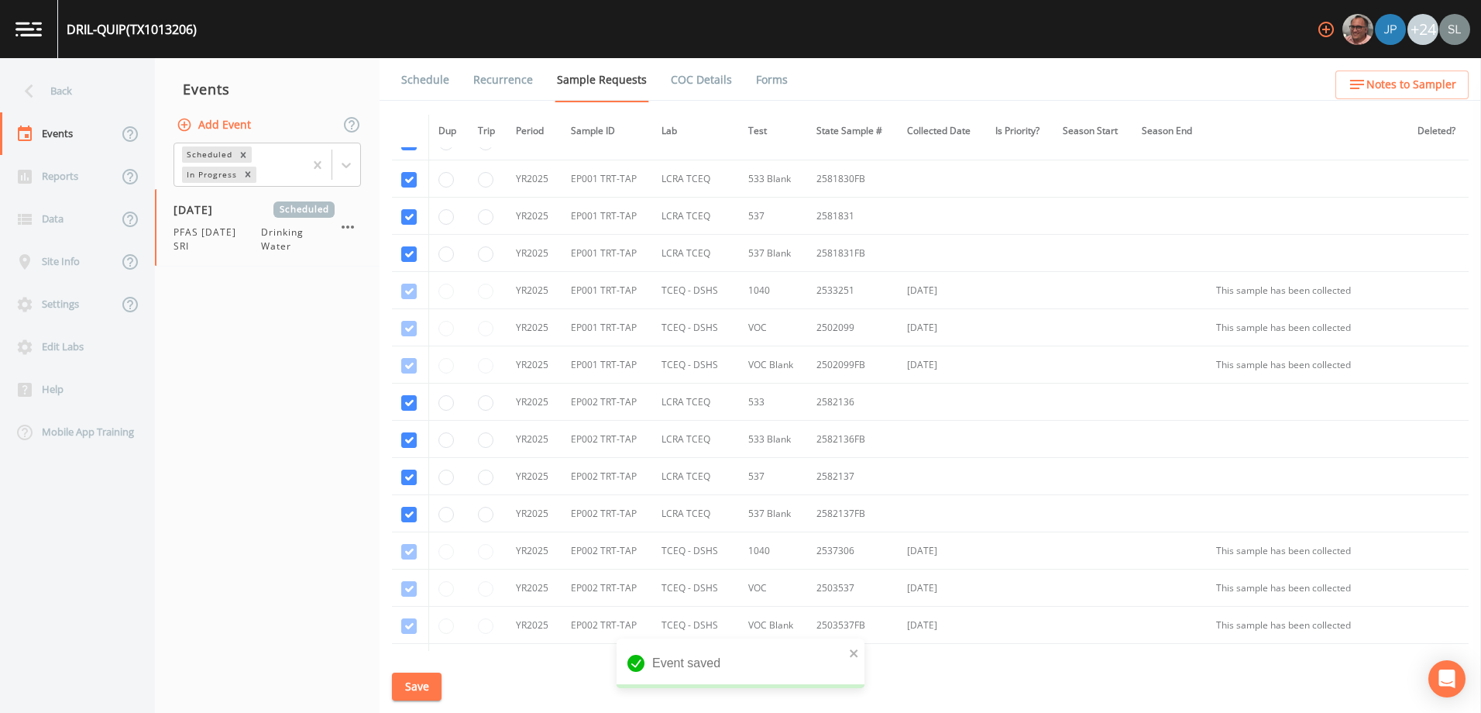
drag, startPoint x: 129, startPoint y: 95, endPoint x: 122, endPoint y: 104, distance: 11.0
click at [129, 95] on div "Back" at bounding box center [69, 91] width 139 height 43
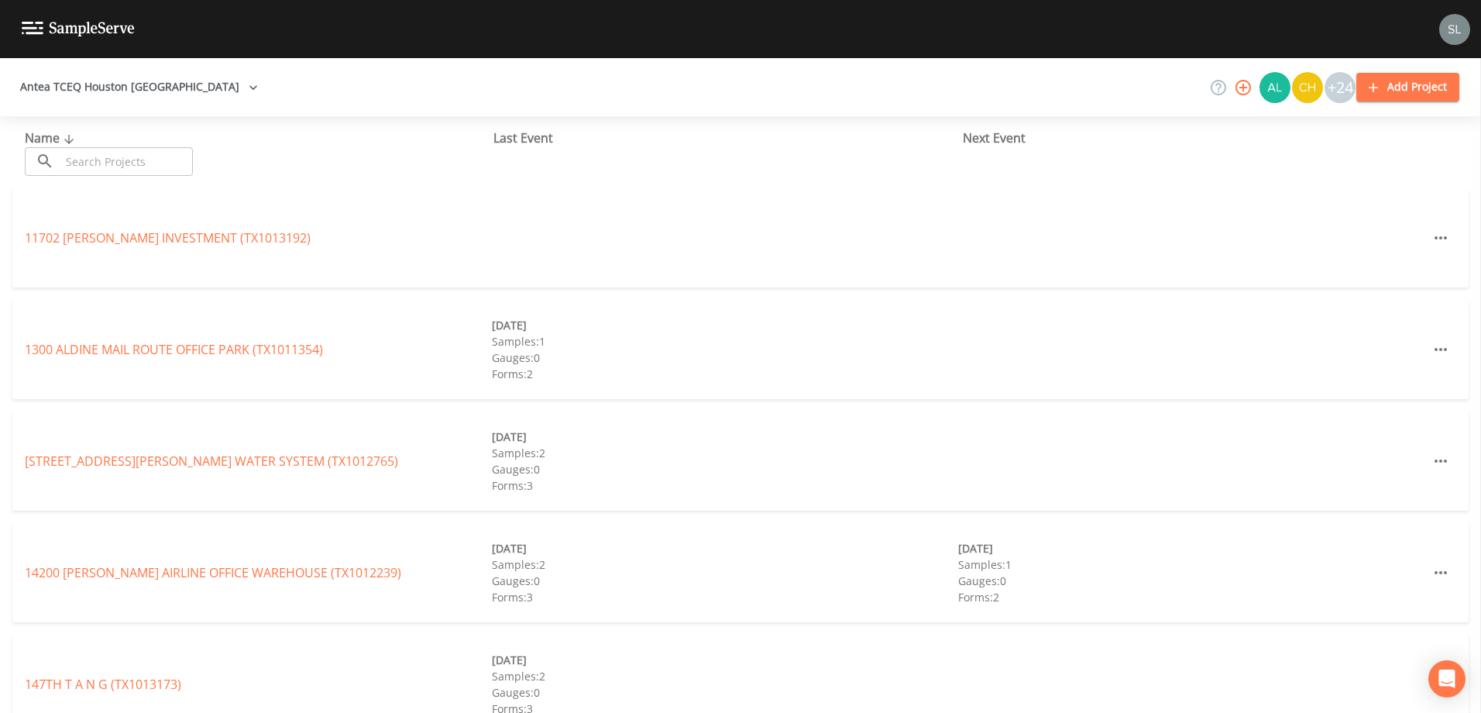
click at [170, 156] on input "text" at bounding box center [126, 161] width 132 height 29
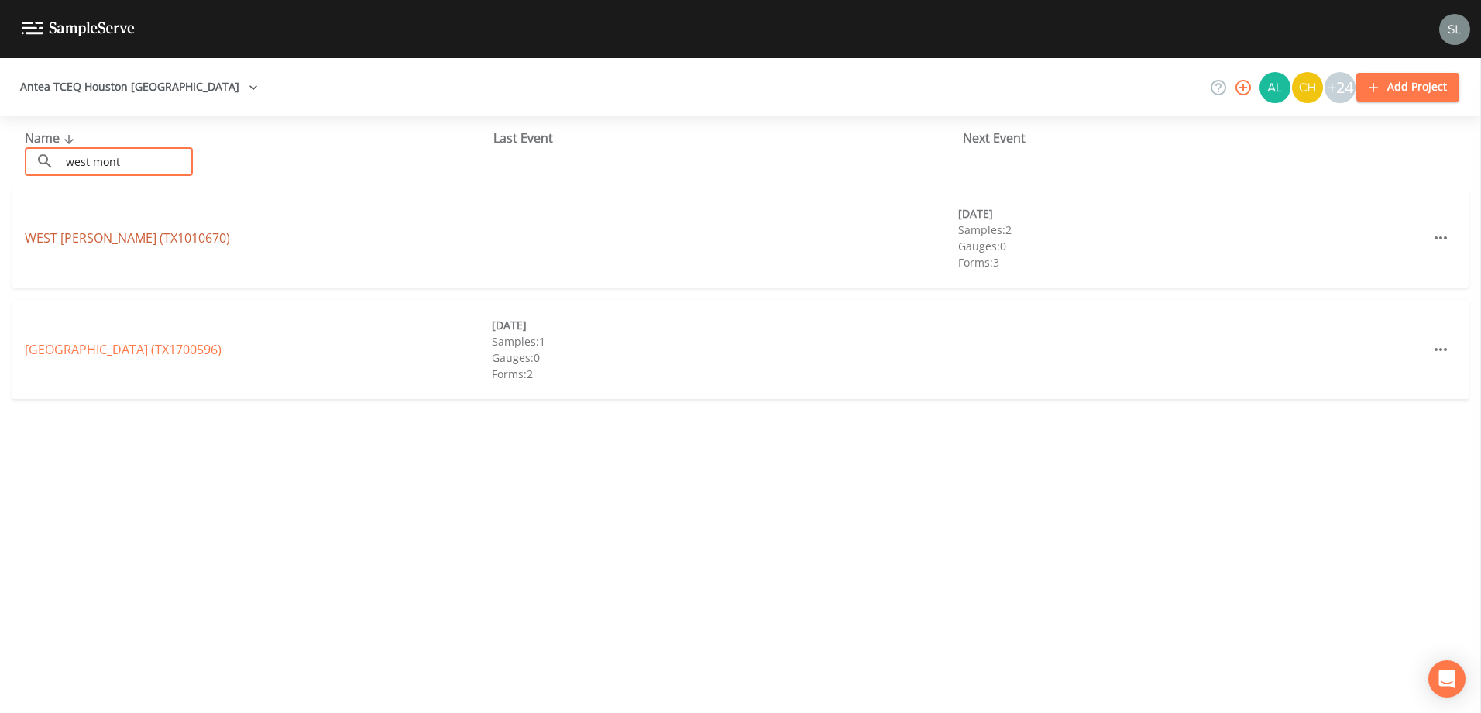
type input "west mont"
click at [70, 242] on link "[GEOGRAPHIC_DATA][PERSON_NAME] (TX1010670)" at bounding box center [127, 237] width 205 height 17
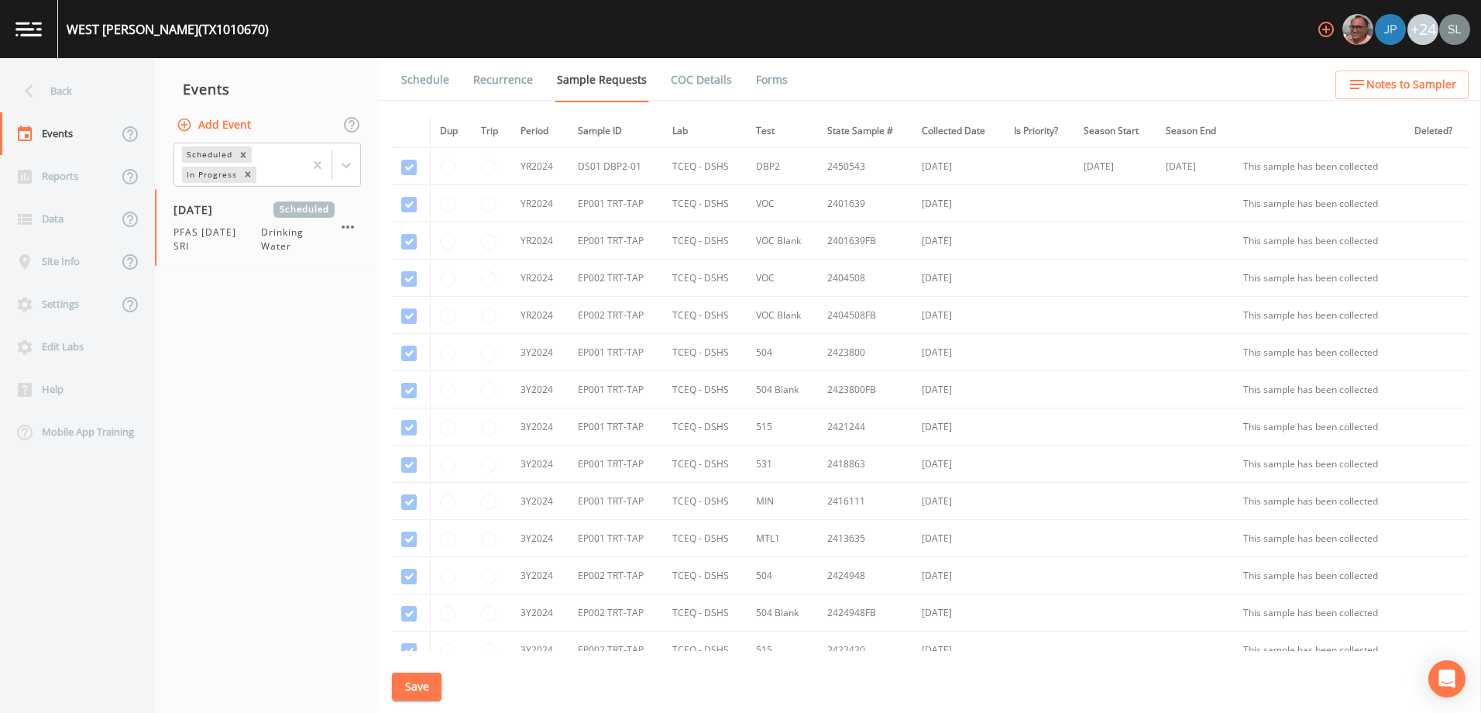
click at [762, 81] on link "Forms" at bounding box center [772, 79] width 36 height 43
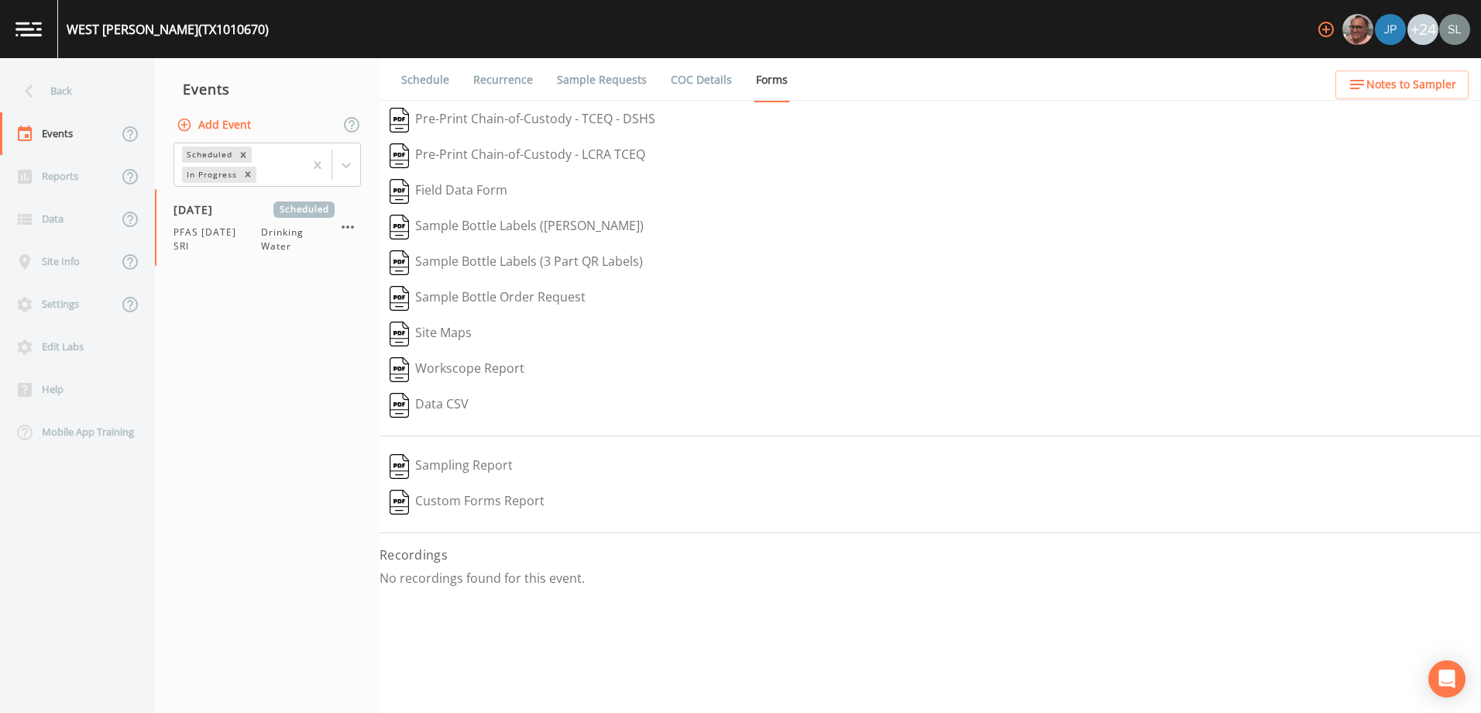
click at [431, 84] on link "Schedule" at bounding box center [425, 79] width 53 height 43
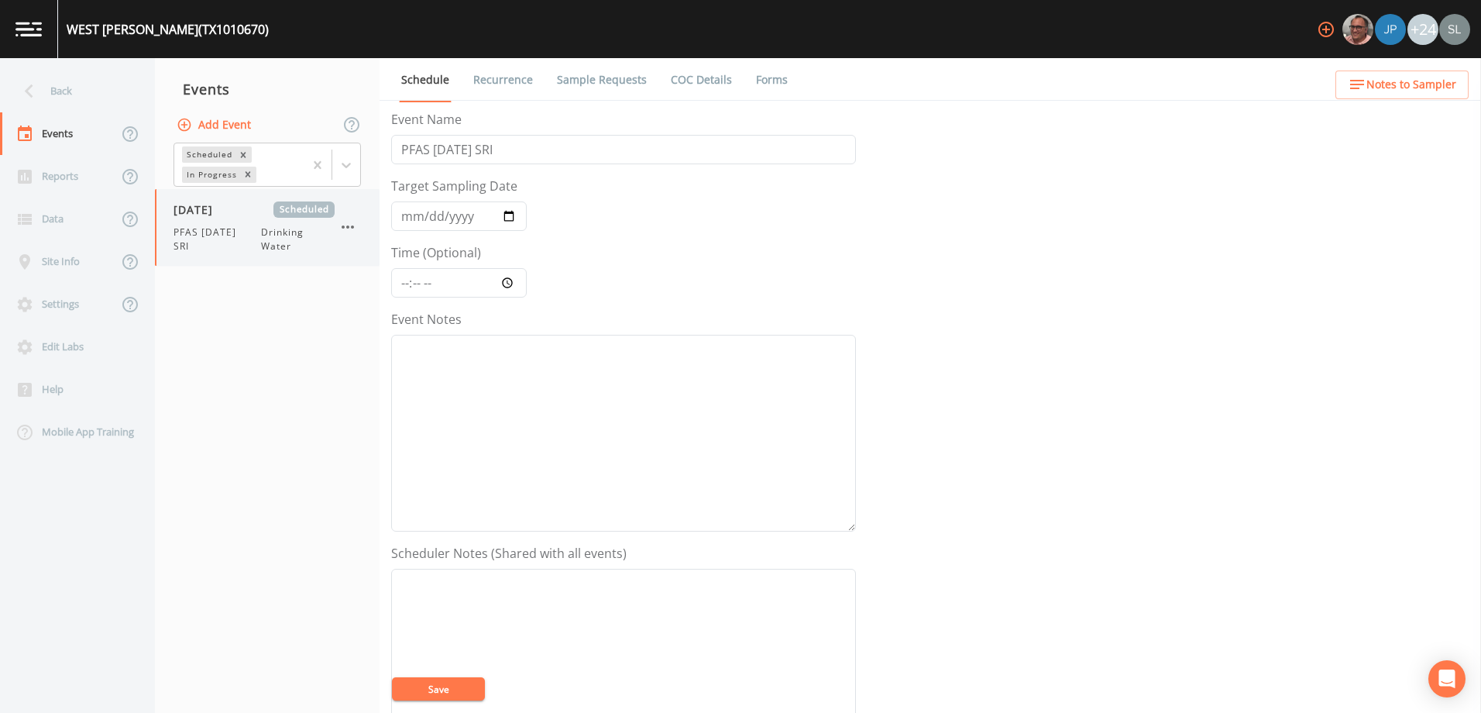
click at [266, 224] on div "[DATE] Scheduled PFAS [DATE] SRI Drinking Water" at bounding box center [253, 227] width 161 height 52
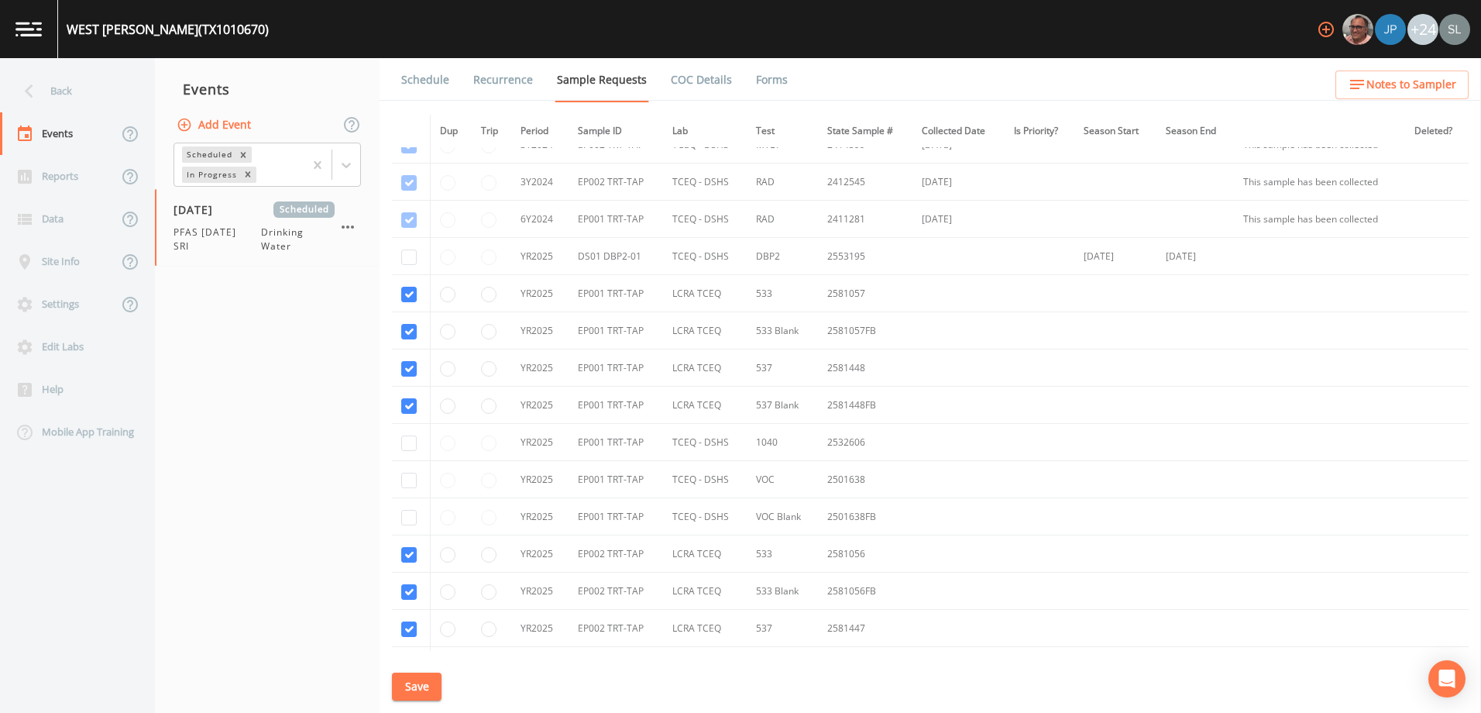
scroll to position [542, 0]
click at [432, 691] on button "Save" at bounding box center [417, 686] width 50 height 29
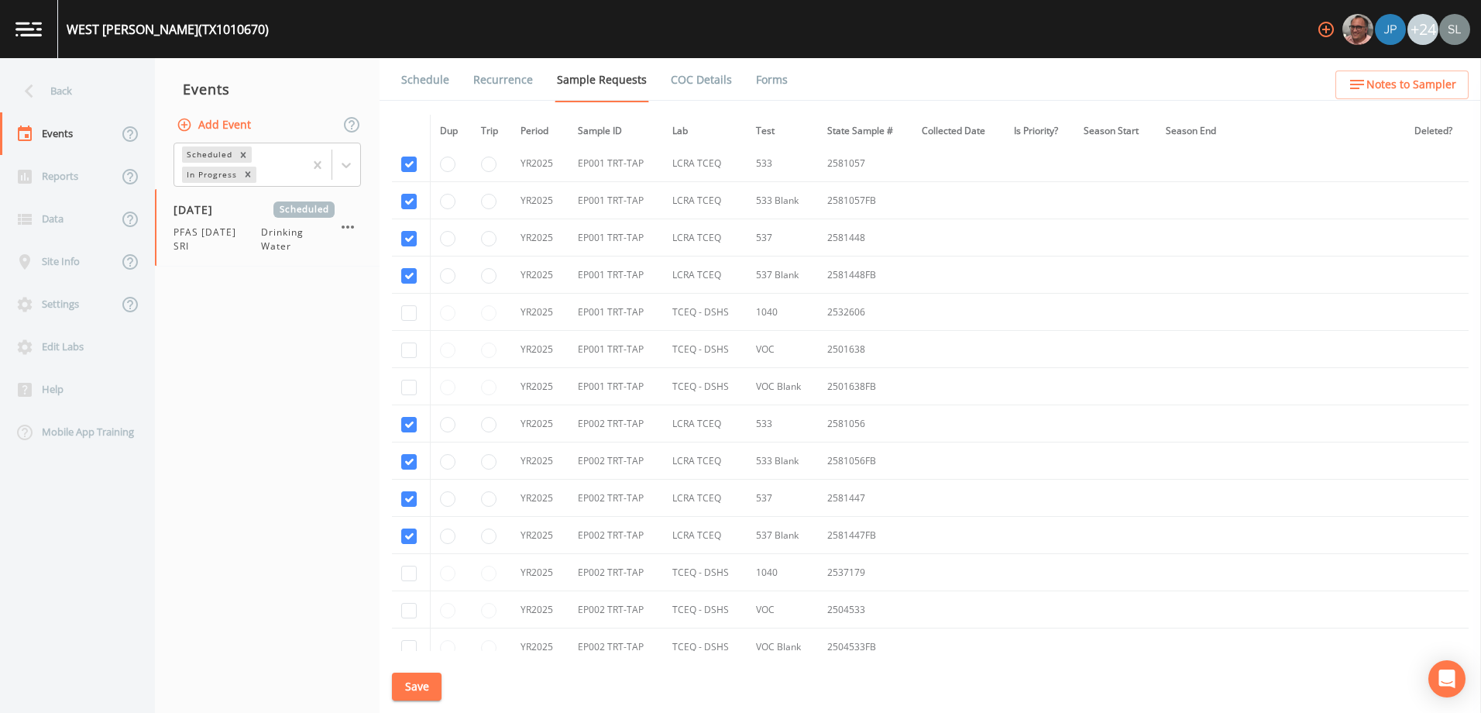
scroll to position [775, 0]
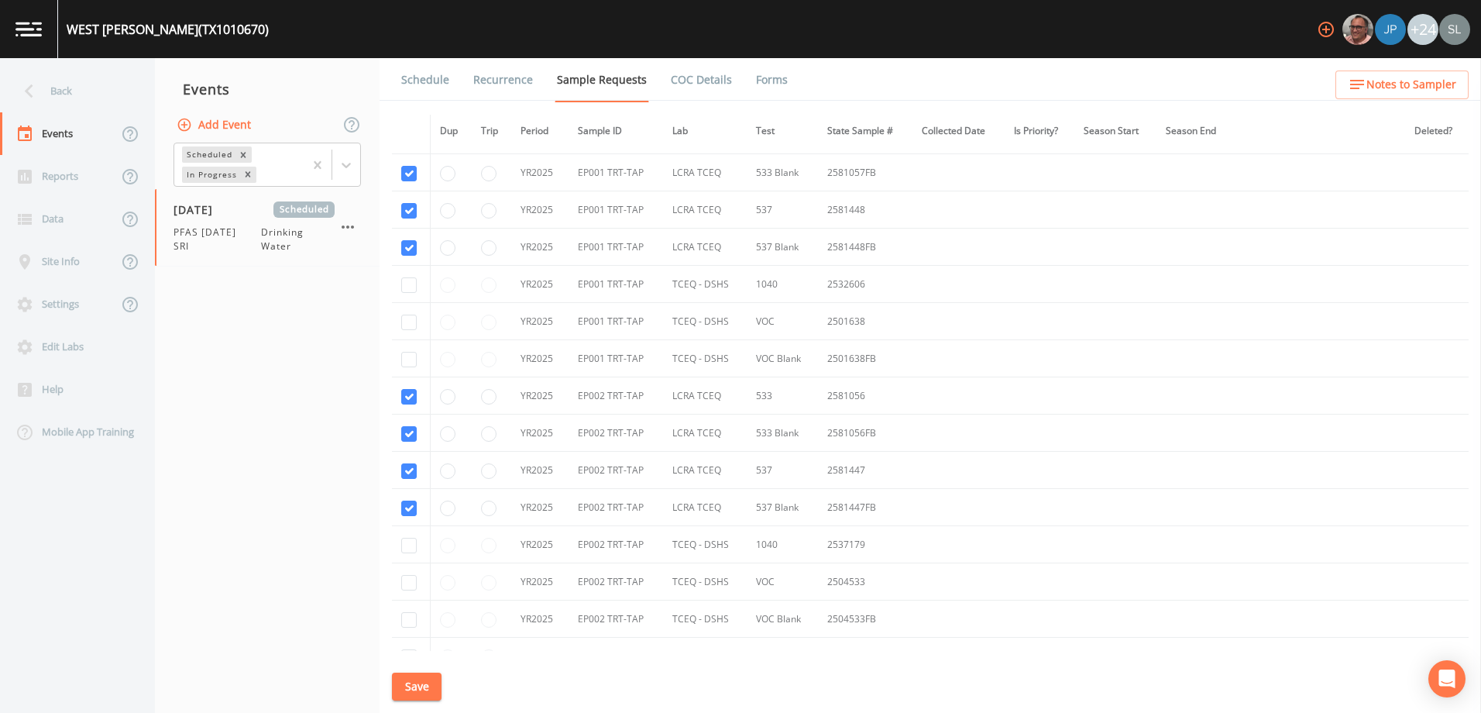
click at [59, 90] on div "Back" at bounding box center [69, 91] width 139 height 43
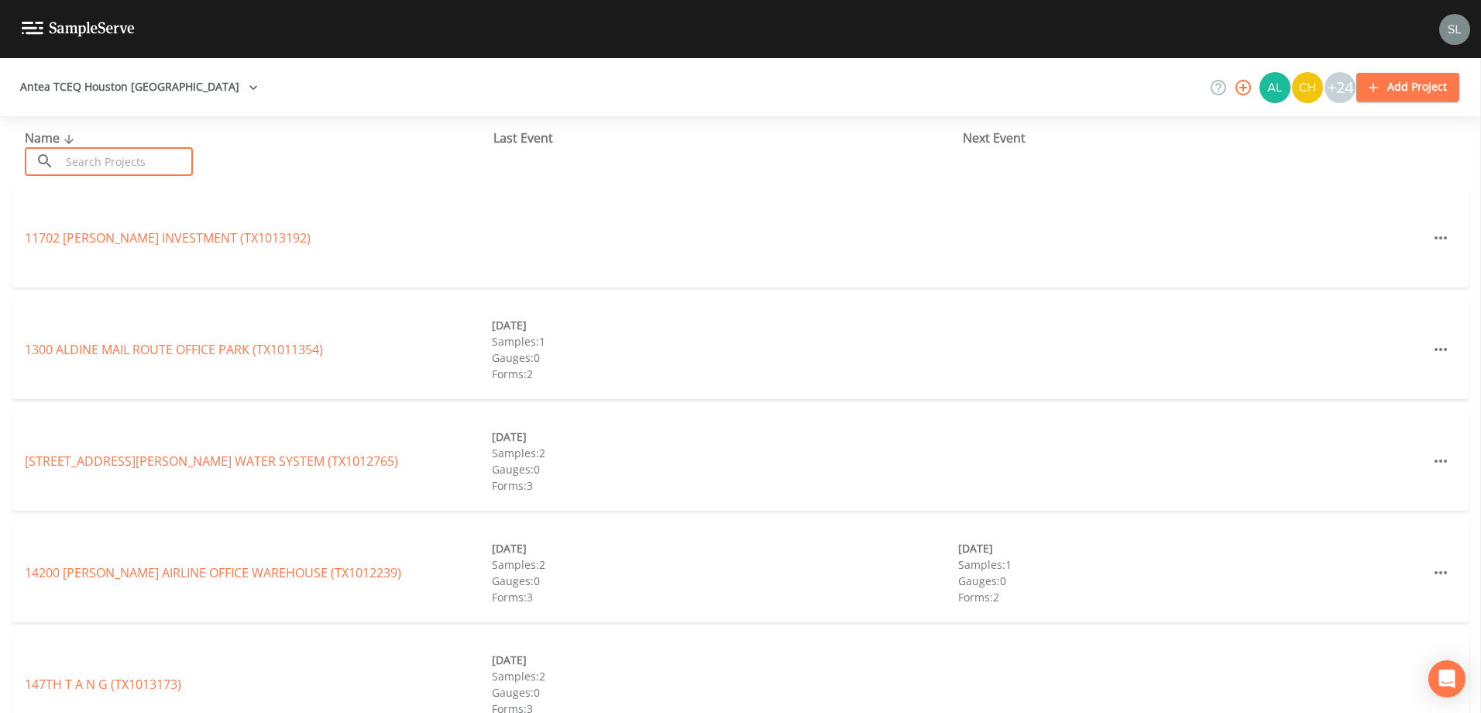
click at [132, 171] on input "text" at bounding box center [126, 161] width 132 height 29
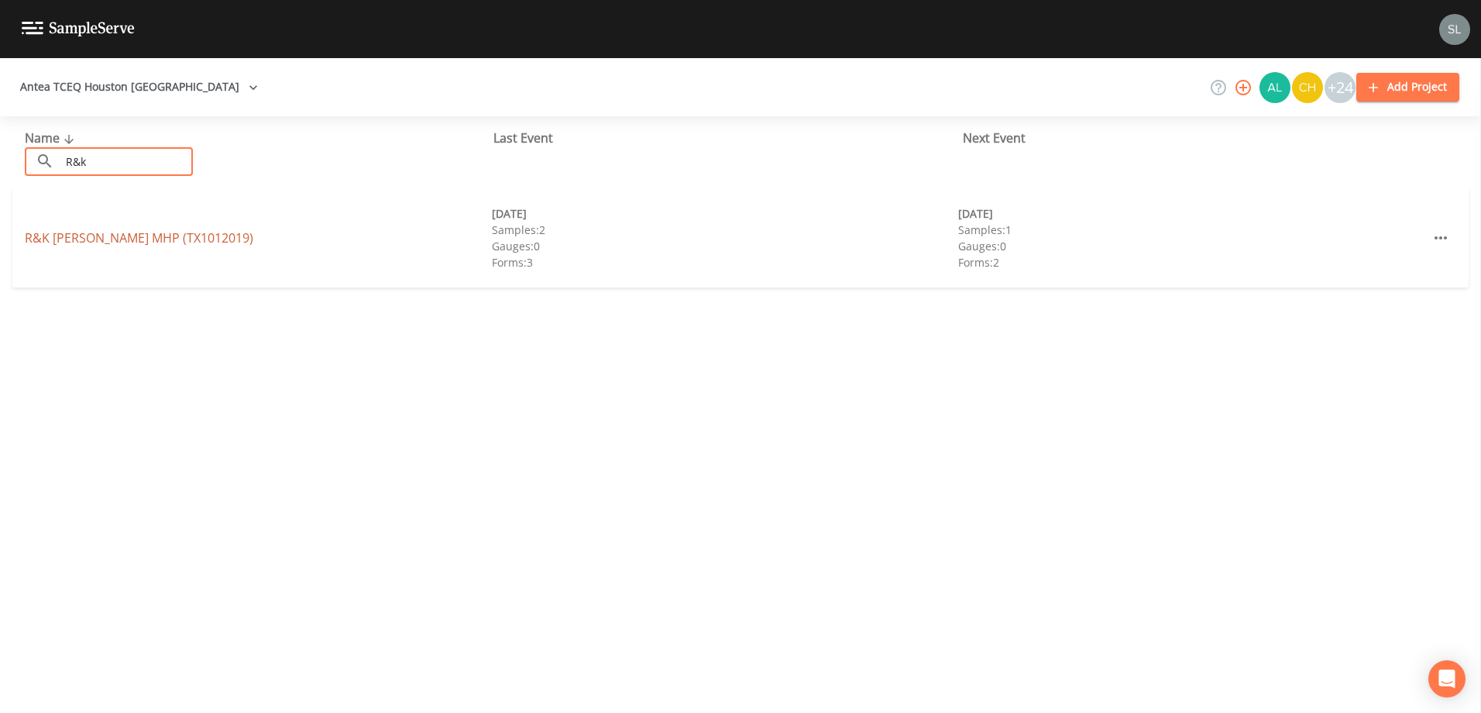
type input "R&k"
click at [77, 232] on link "R&K [PERSON_NAME] MHP (TX1012019)" at bounding box center [139, 237] width 228 height 17
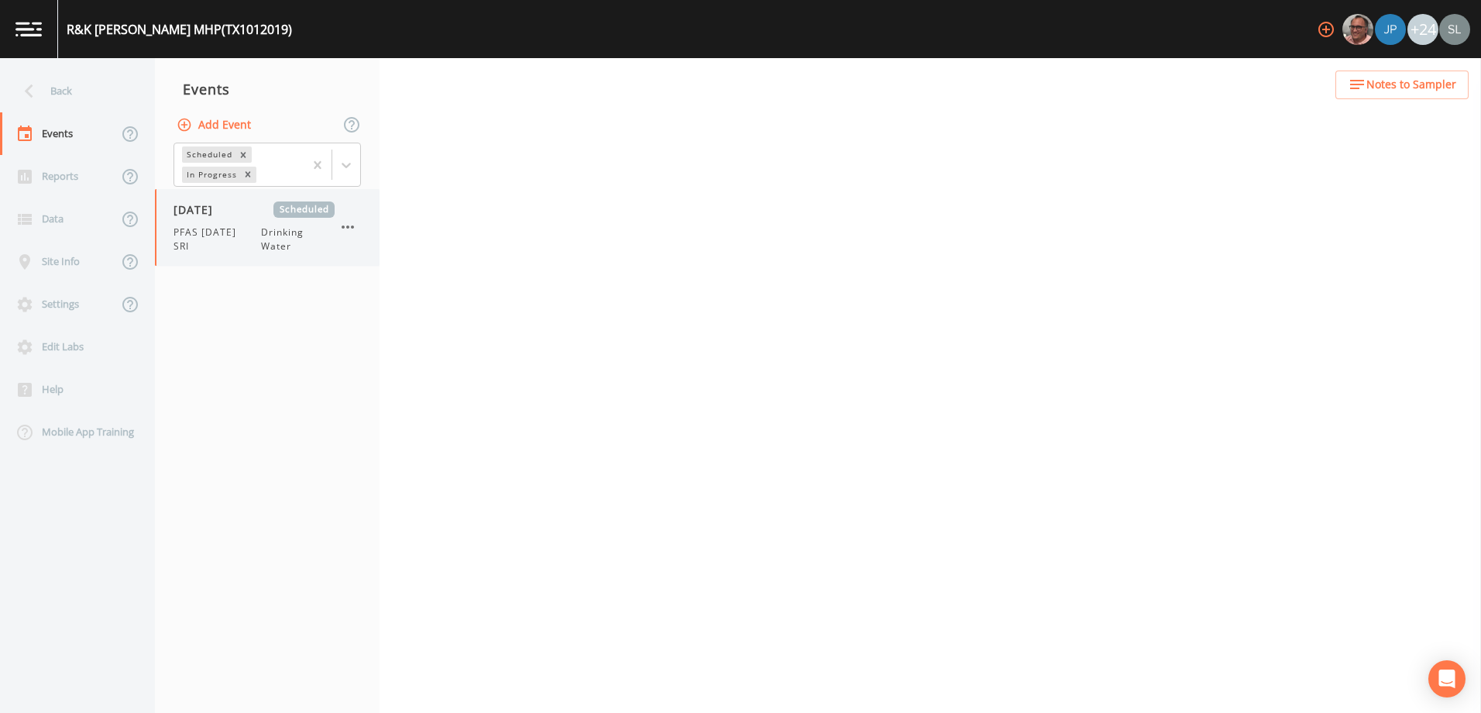
click at [239, 228] on span "PFAS [DATE] SRI" at bounding box center [217, 239] width 88 height 28
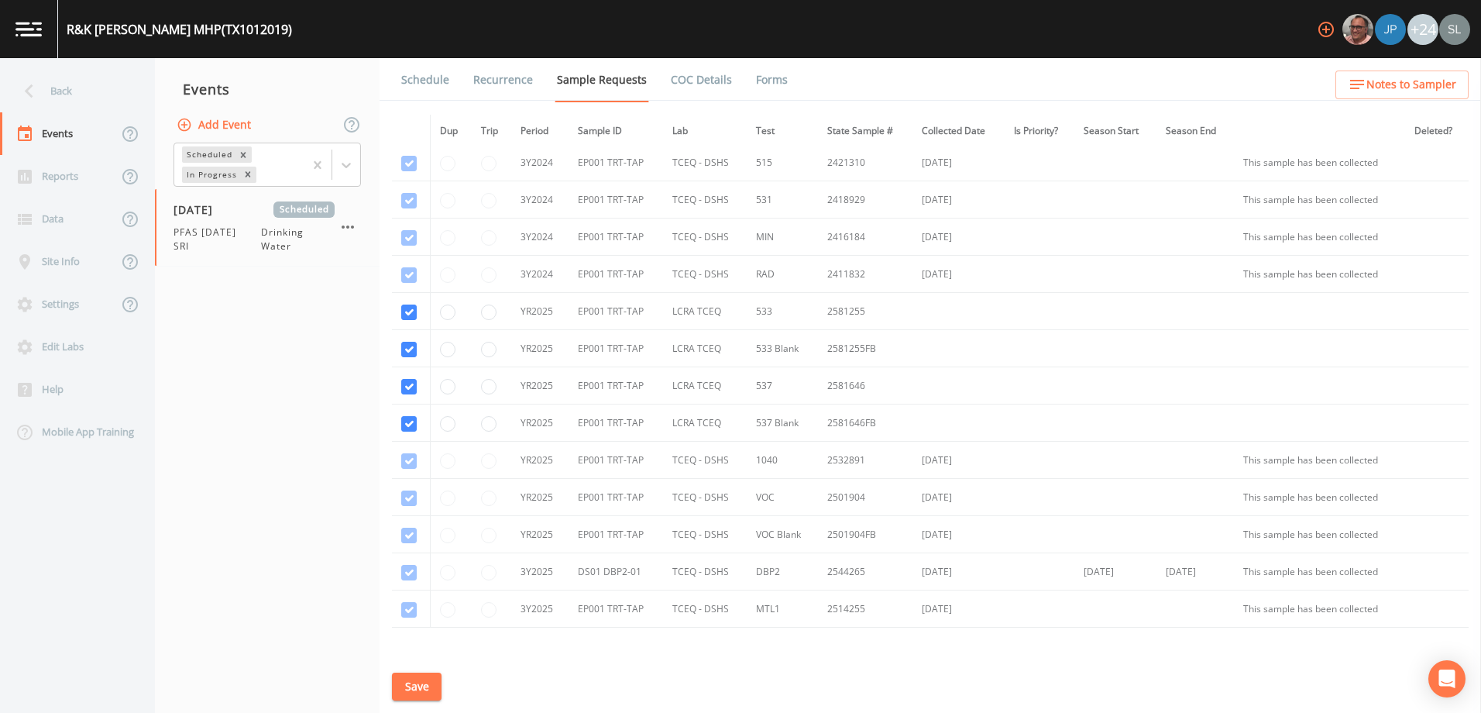
scroll to position [155, 0]
click at [106, 84] on div "Back" at bounding box center [69, 91] width 139 height 43
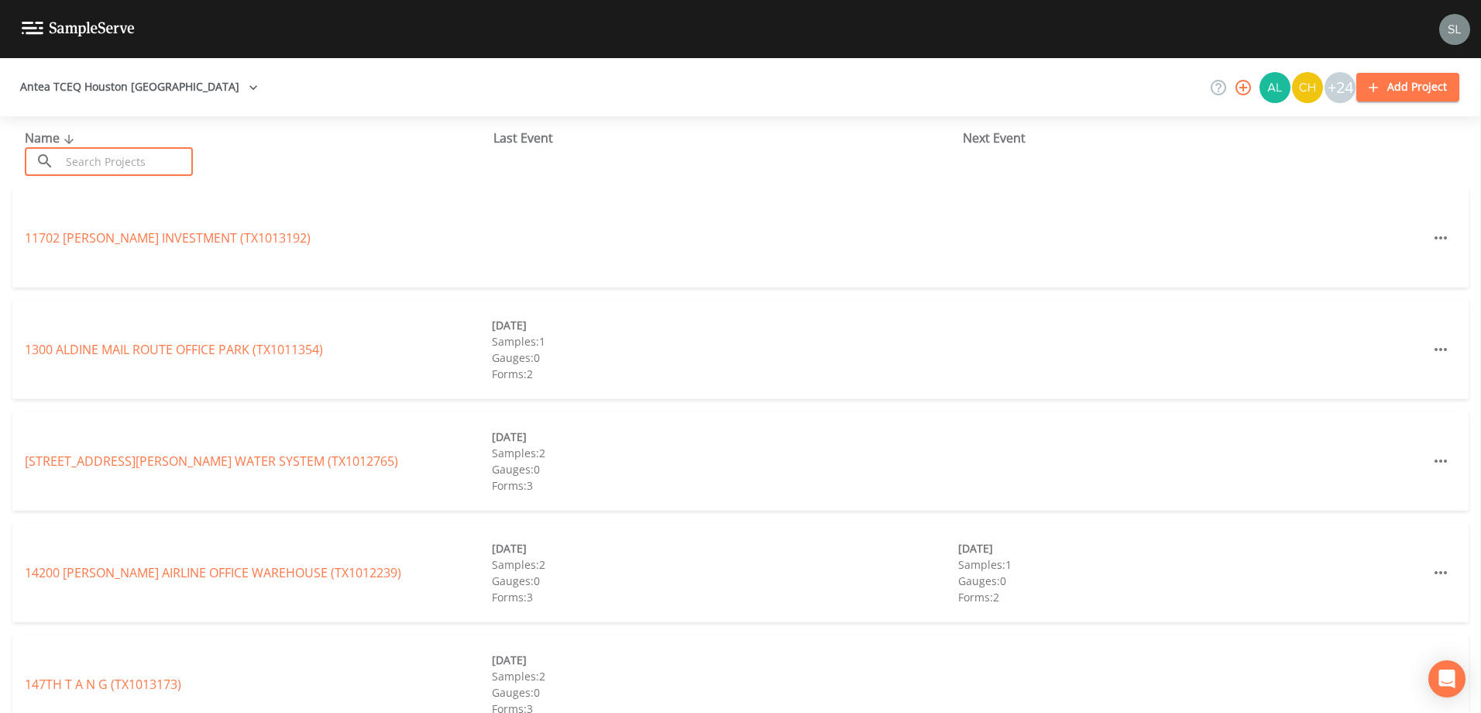
click at [113, 154] on input "text" at bounding box center [126, 161] width 132 height 29
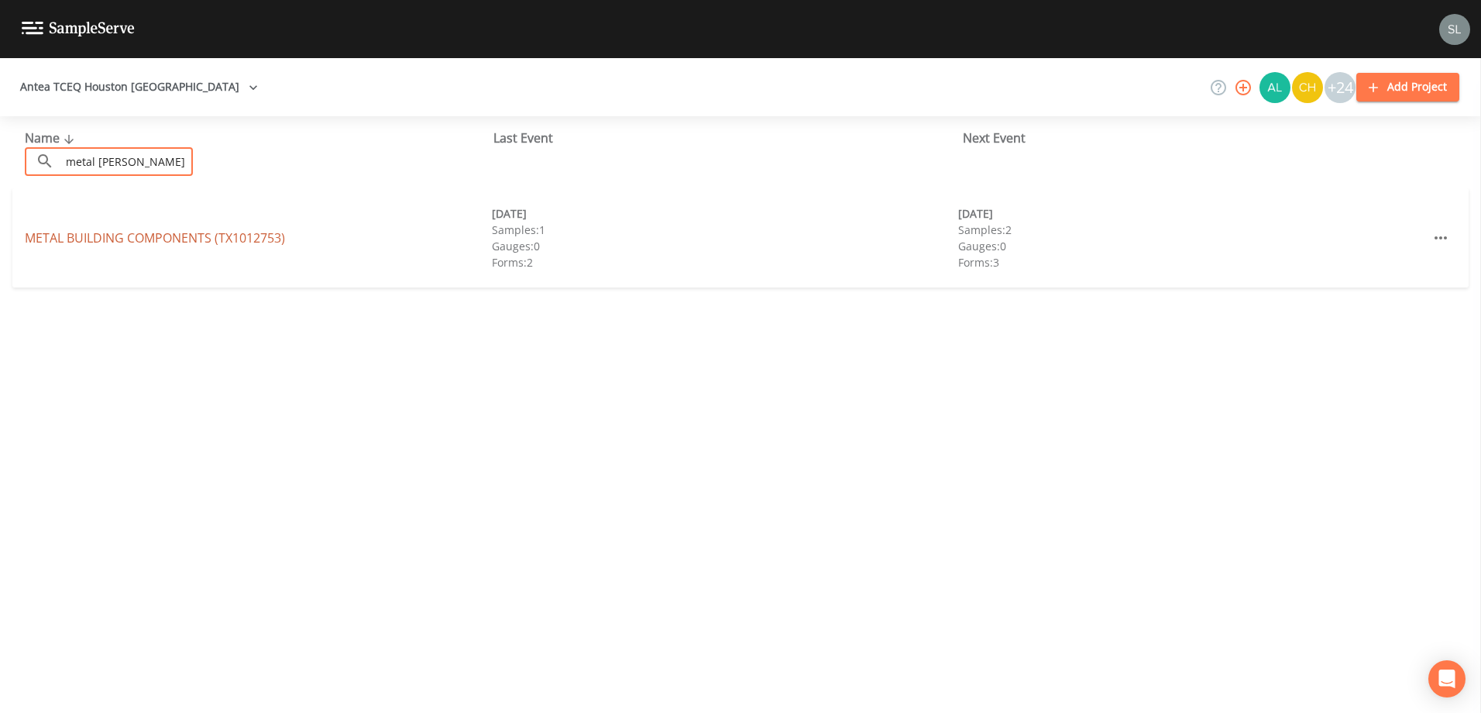
type input "metal [PERSON_NAME]"
click at [72, 239] on link "METAL BUILDING COMPONENTS (TX1012753)" at bounding box center [155, 237] width 260 height 17
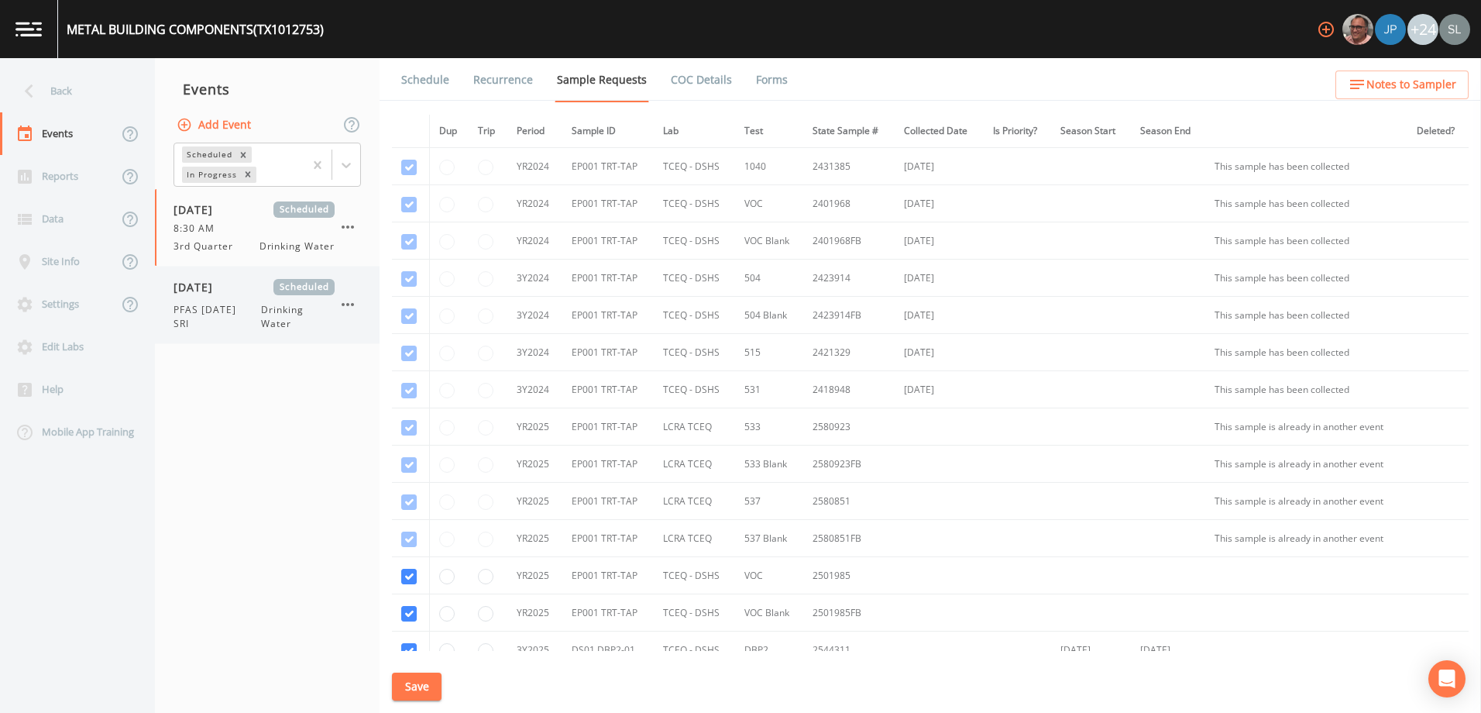
click at [256, 295] on div "[DATE] Scheduled PFAS [DATE] SRI Drinking Water" at bounding box center [253, 305] width 161 height 52
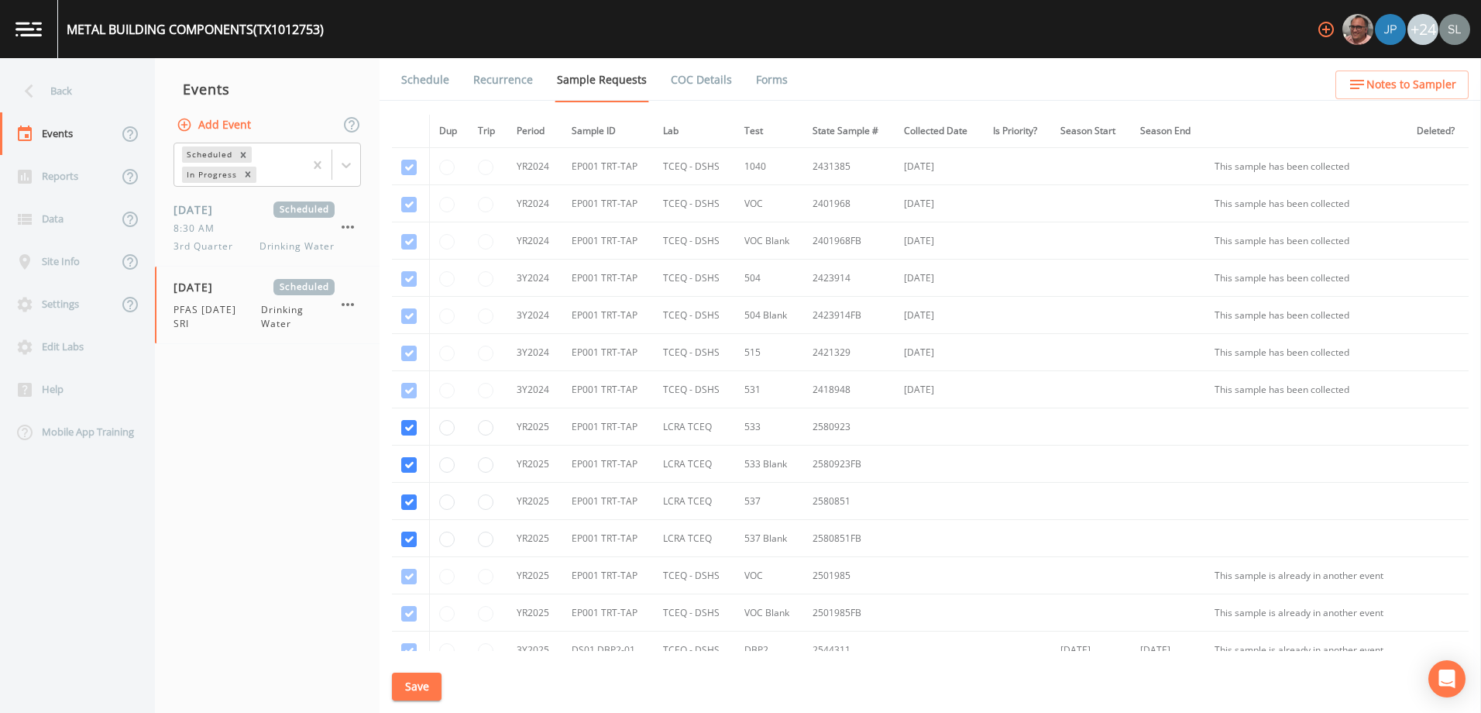
scroll to position [77, 0]
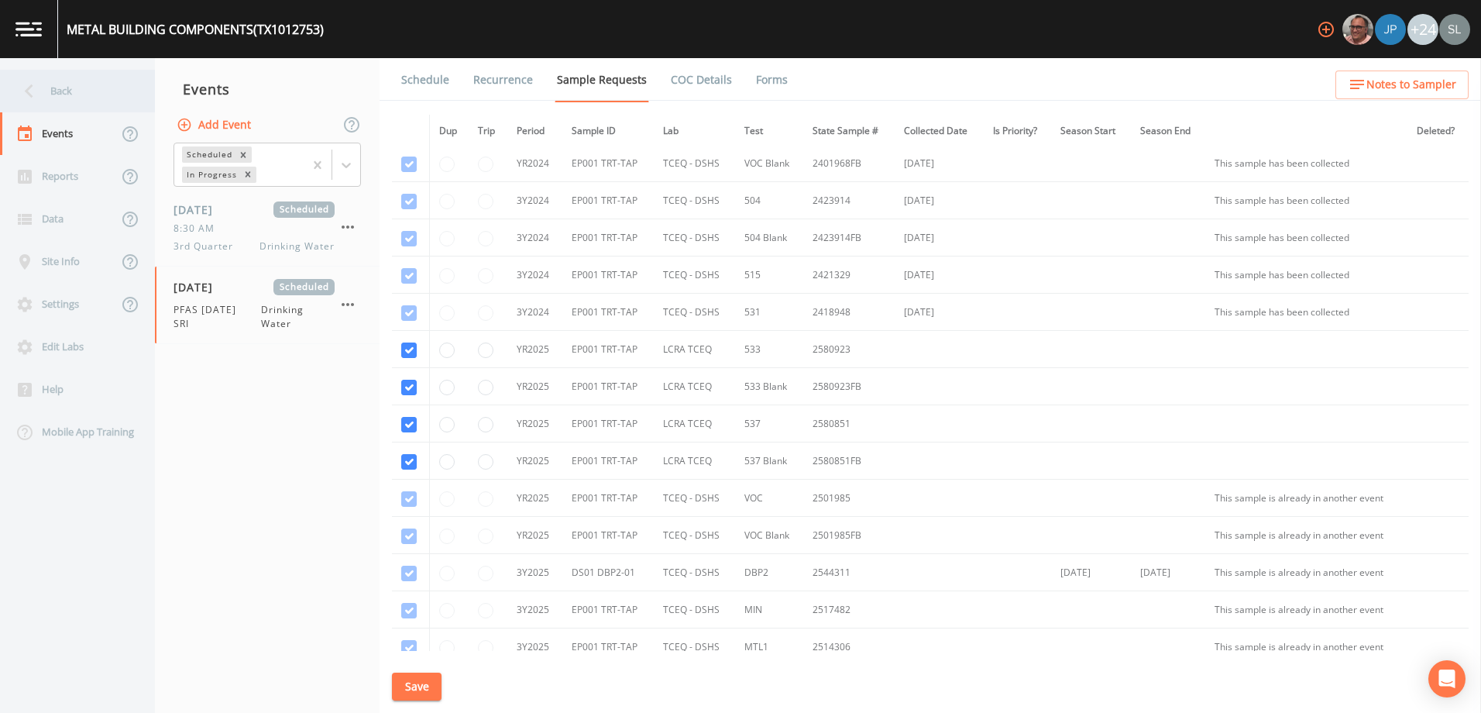
click at [112, 86] on div "Back" at bounding box center [69, 91] width 139 height 43
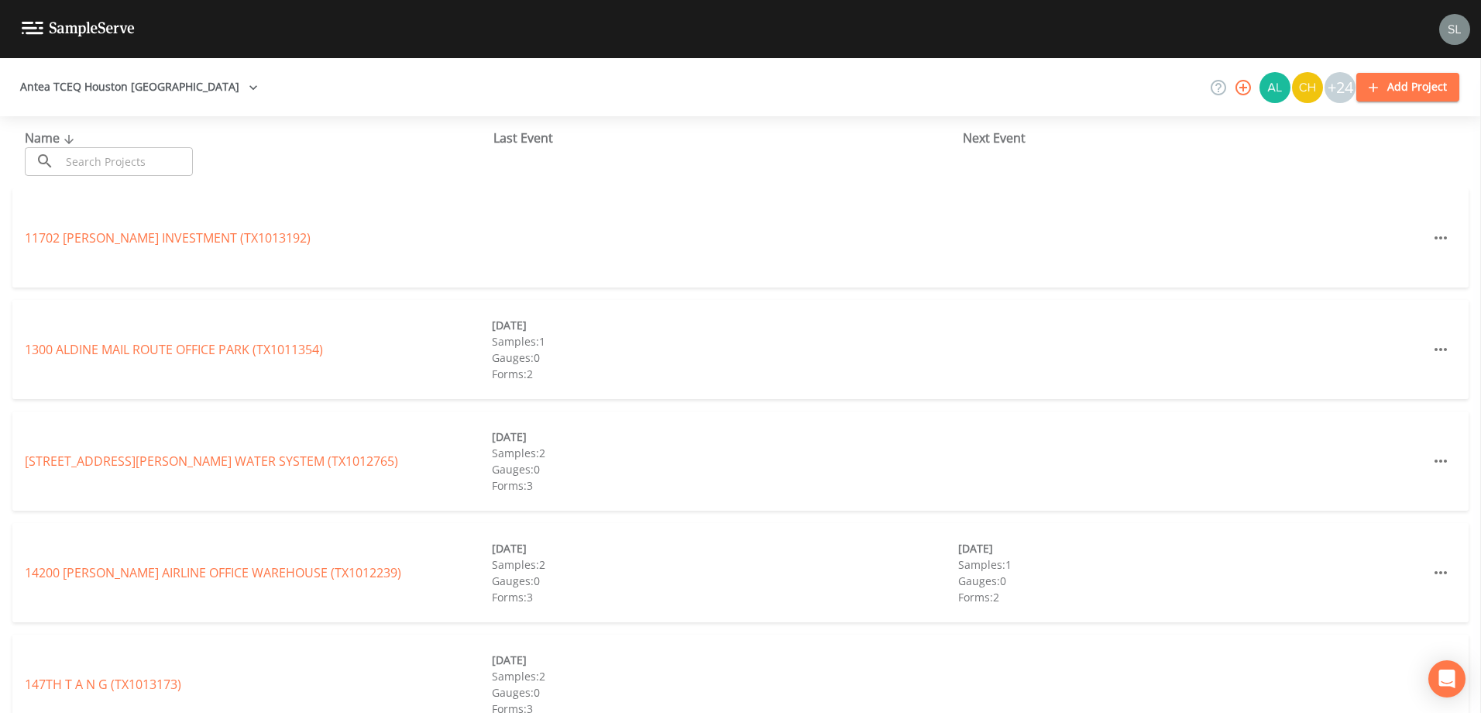
click at [167, 173] on input "text" at bounding box center [126, 161] width 132 height 29
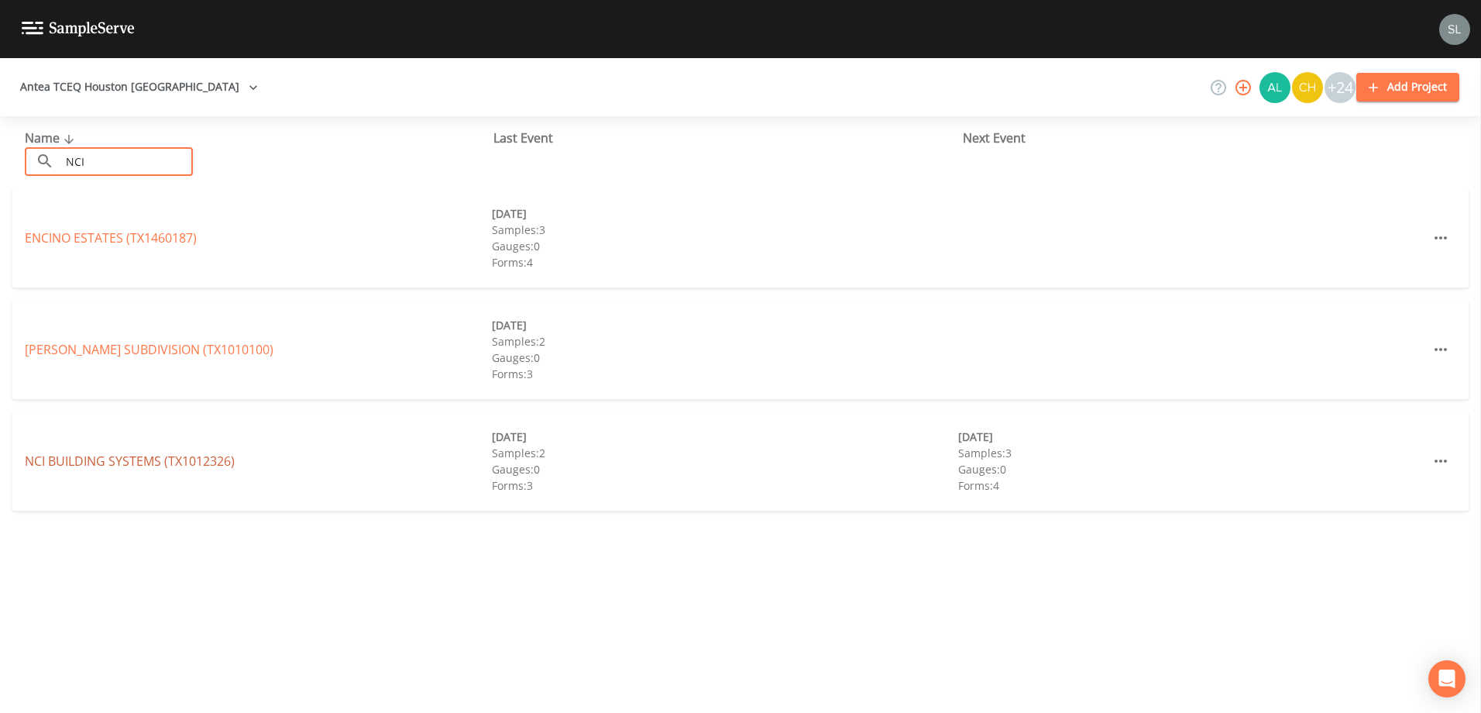
type input "NCI"
click at [114, 462] on link "NCI BUILDING SYSTEMS (TX1012326)" at bounding box center [130, 460] width 210 height 17
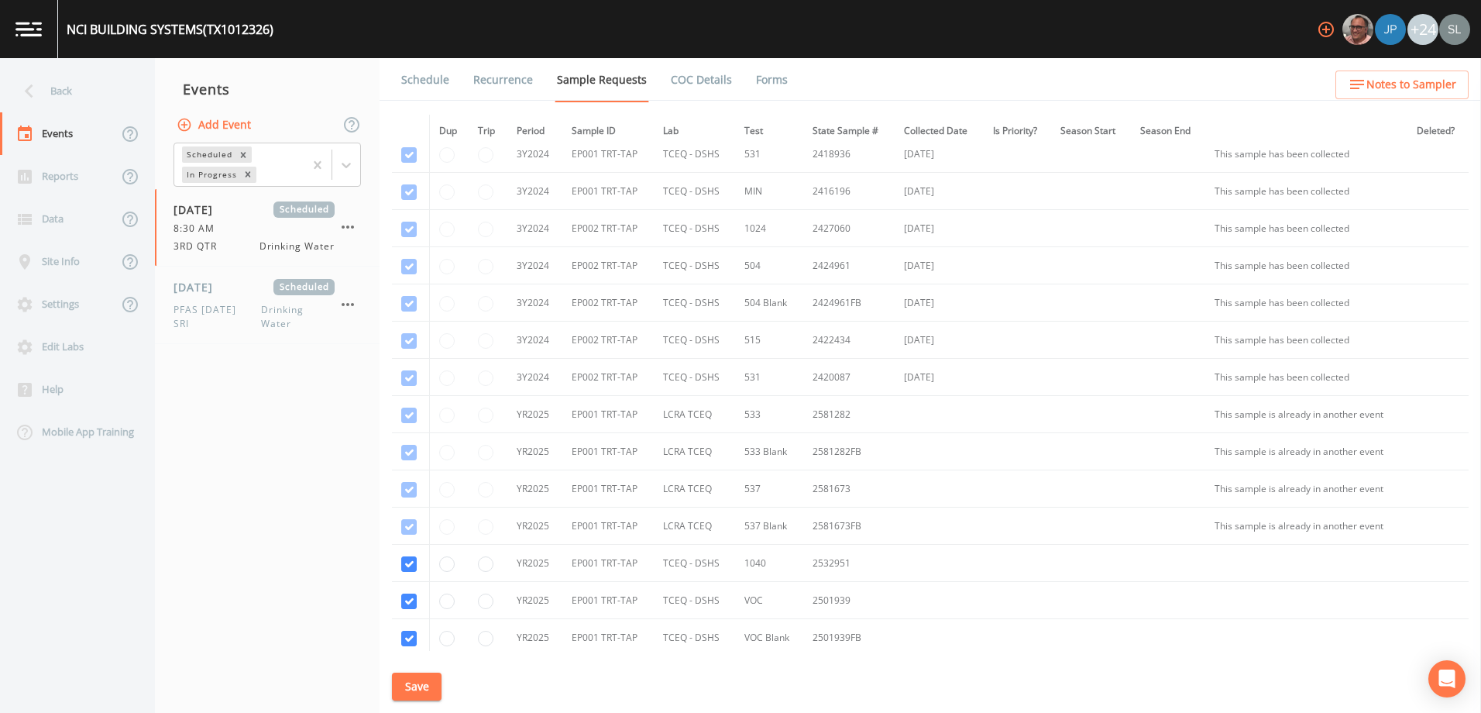
scroll to position [465, 0]
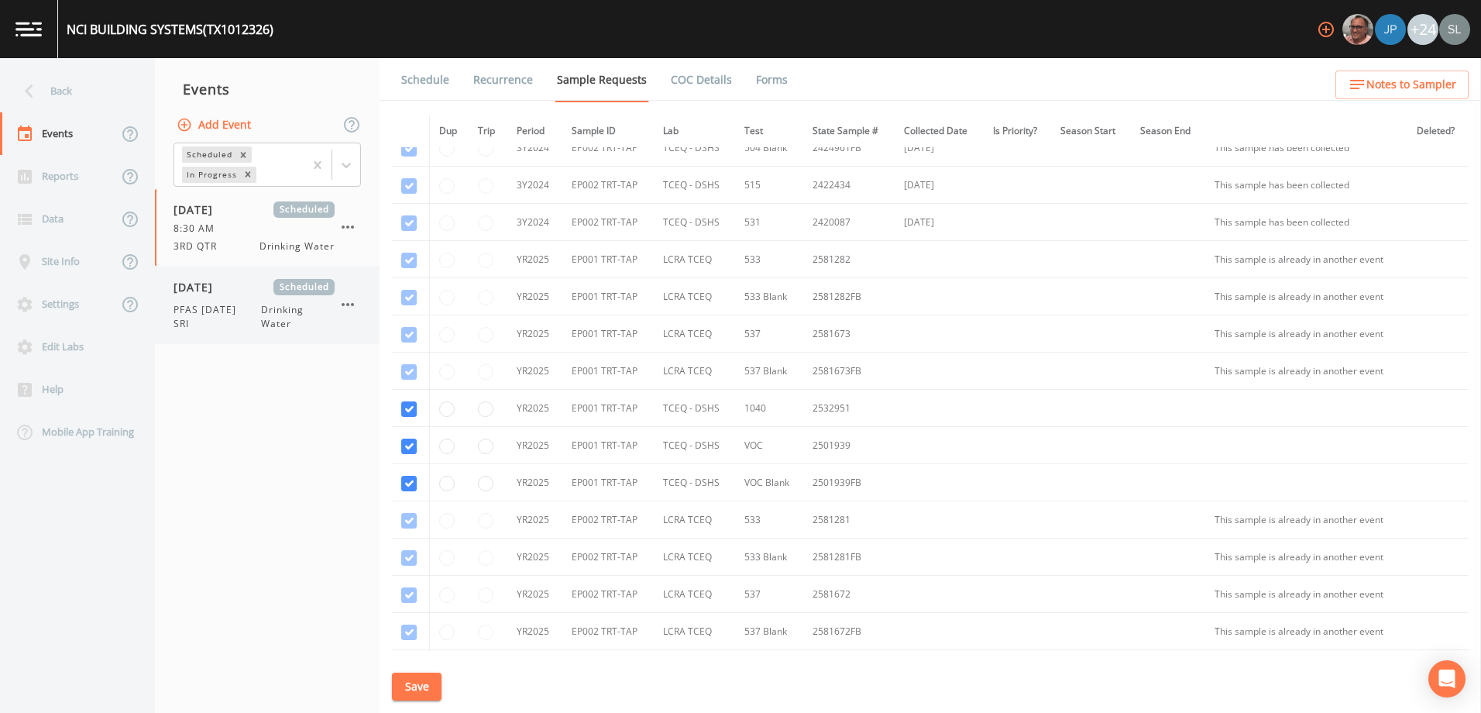
click at [208, 290] on span "[DATE]" at bounding box center [198, 287] width 50 height 16
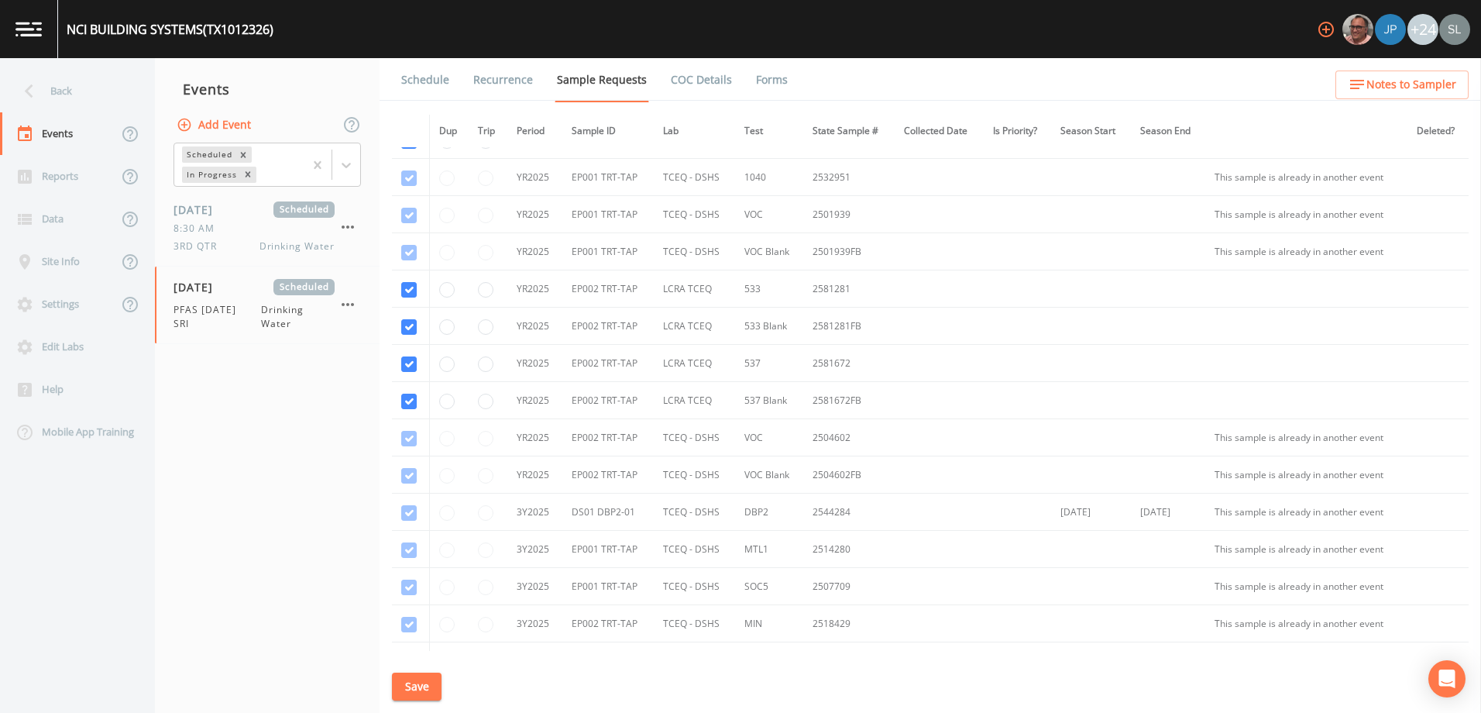
scroll to position [697, 0]
drag, startPoint x: 103, startPoint y: 76, endPoint x: 112, endPoint y: 92, distance: 18.4
click at [103, 76] on div "Back" at bounding box center [69, 91] width 139 height 43
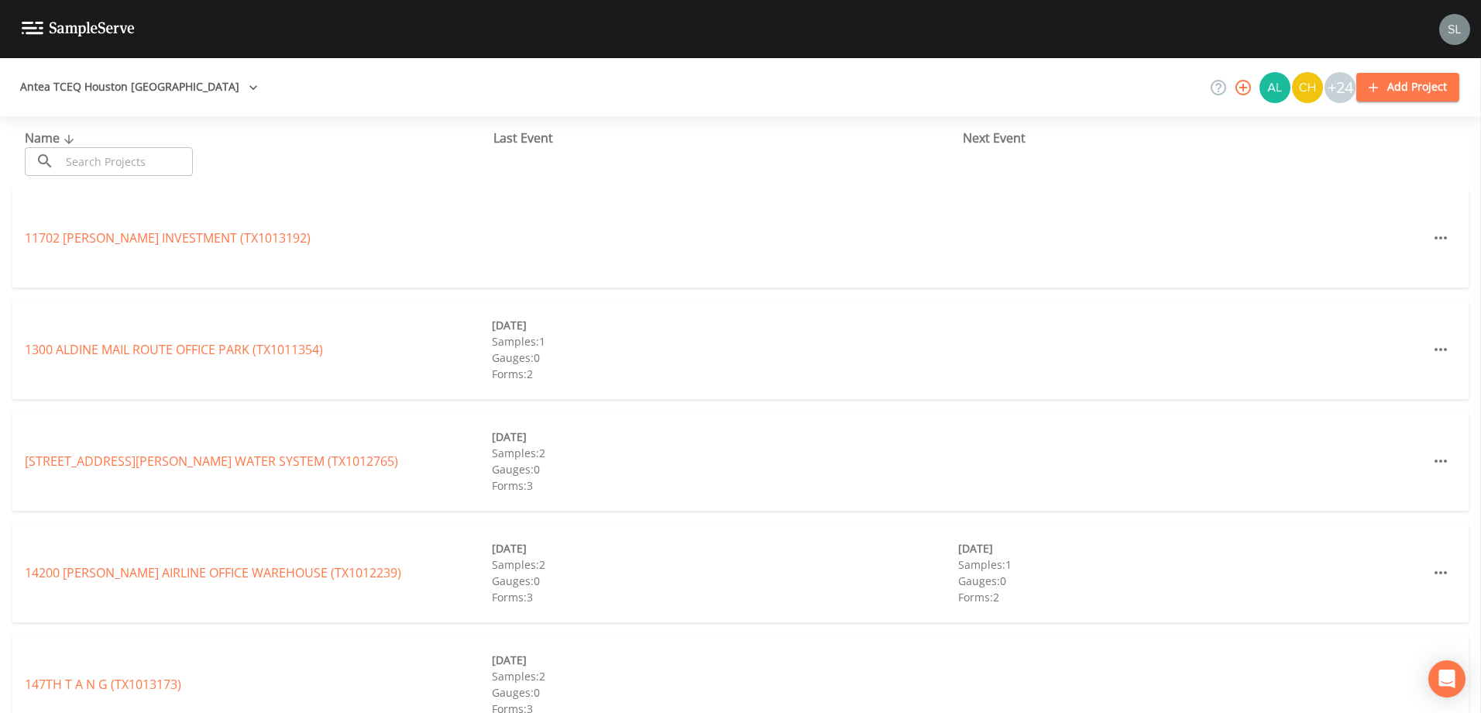
click at [157, 162] on input "text" at bounding box center [126, 161] width 132 height 29
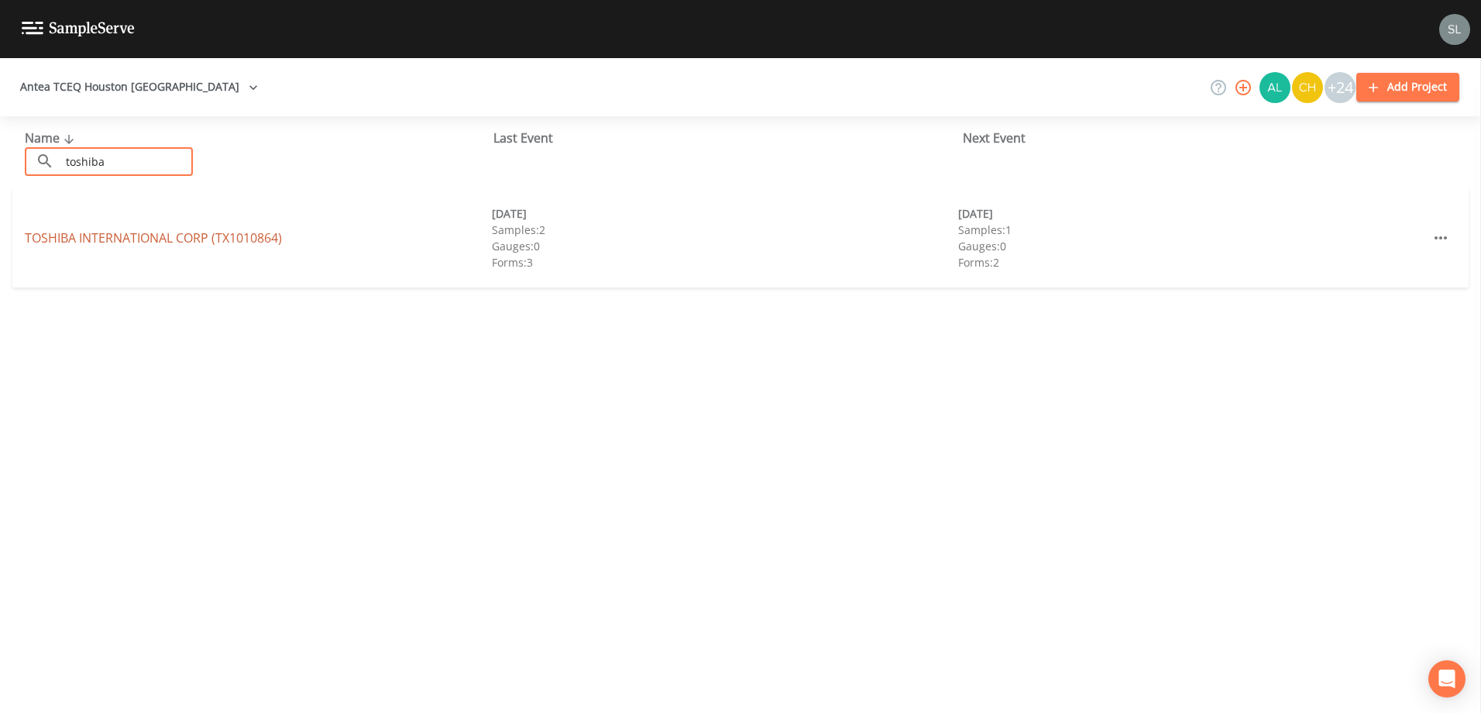
type input "toshiba"
click at [47, 233] on link "TOSHIBA INTERNATIONAL CORP (TX1010864)" at bounding box center [153, 237] width 257 height 17
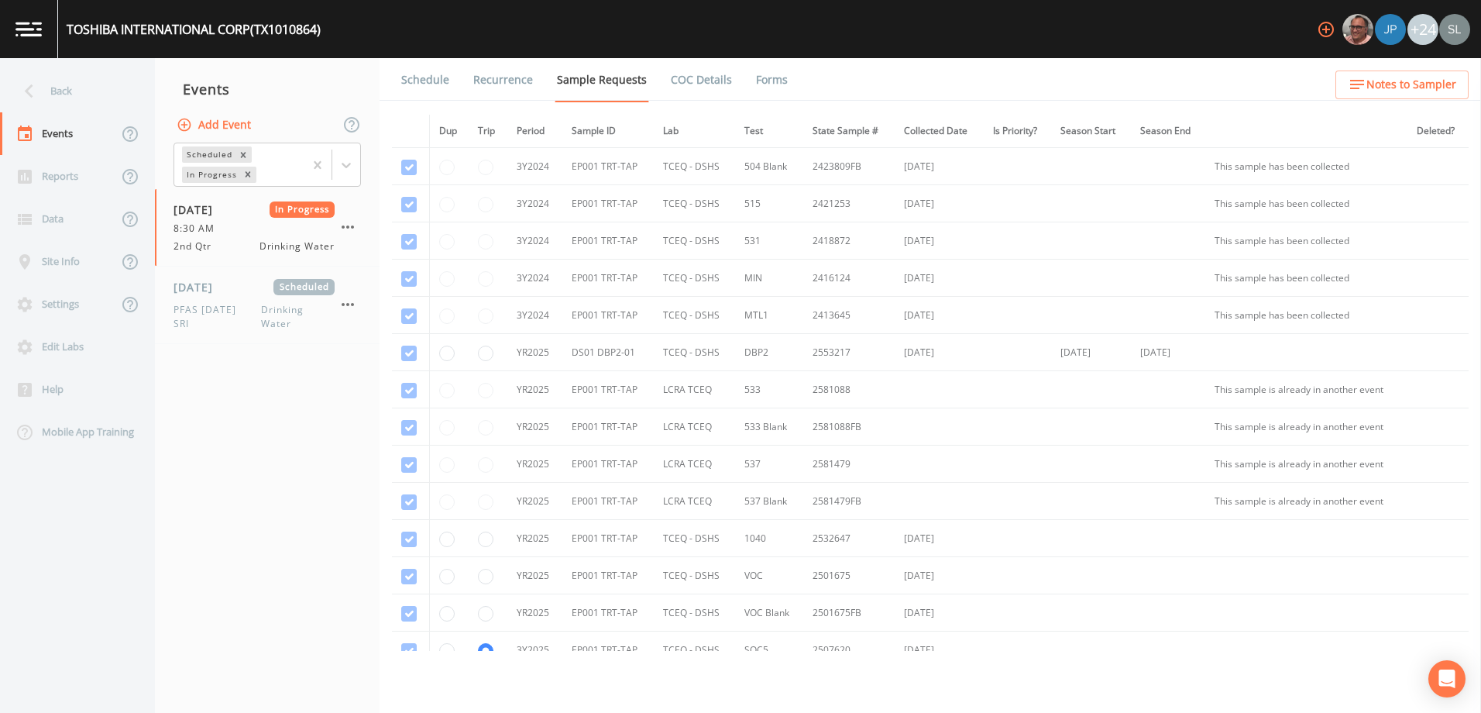
scroll to position [155, 0]
click at [130, 108] on div "Back" at bounding box center [69, 91] width 139 height 43
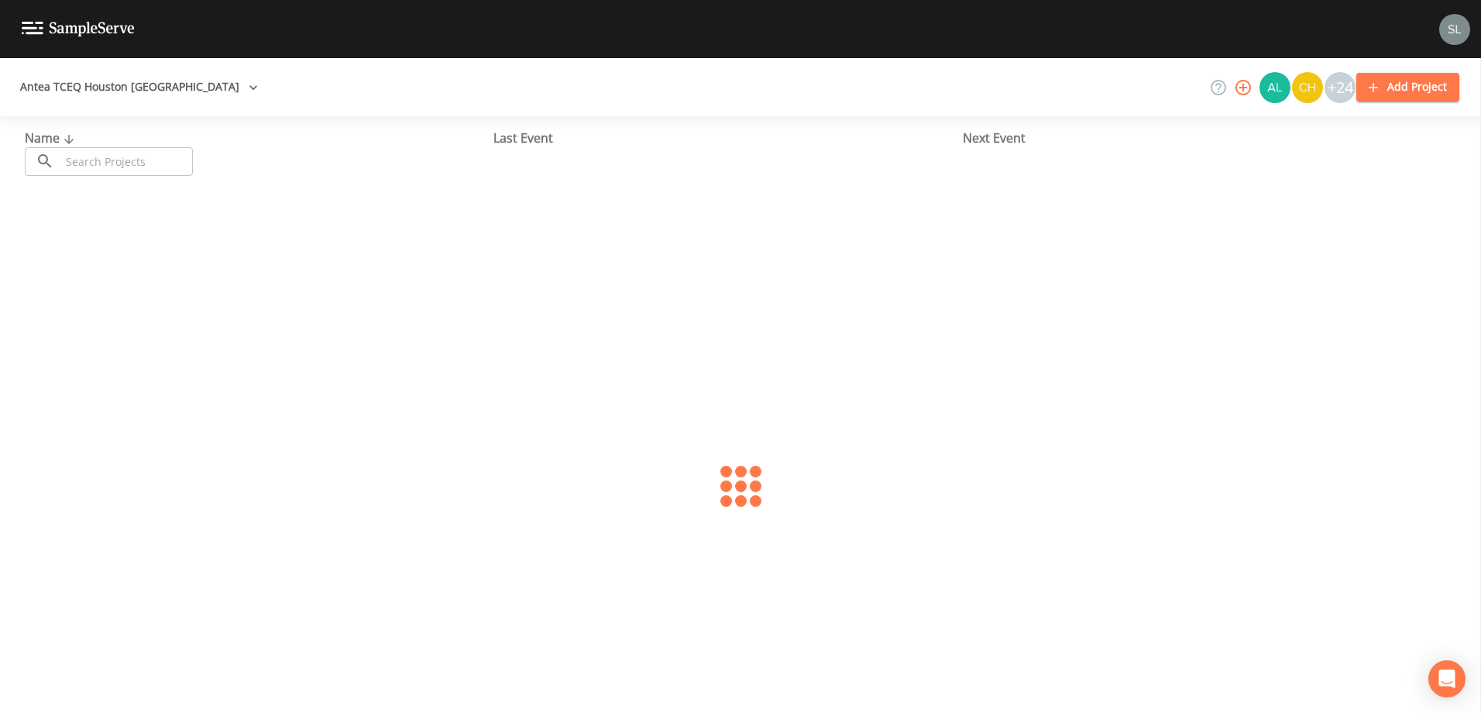
click at [137, 178] on div "Name ​ ​ Last Event Next Event" at bounding box center [740, 152] width 1481 height 72
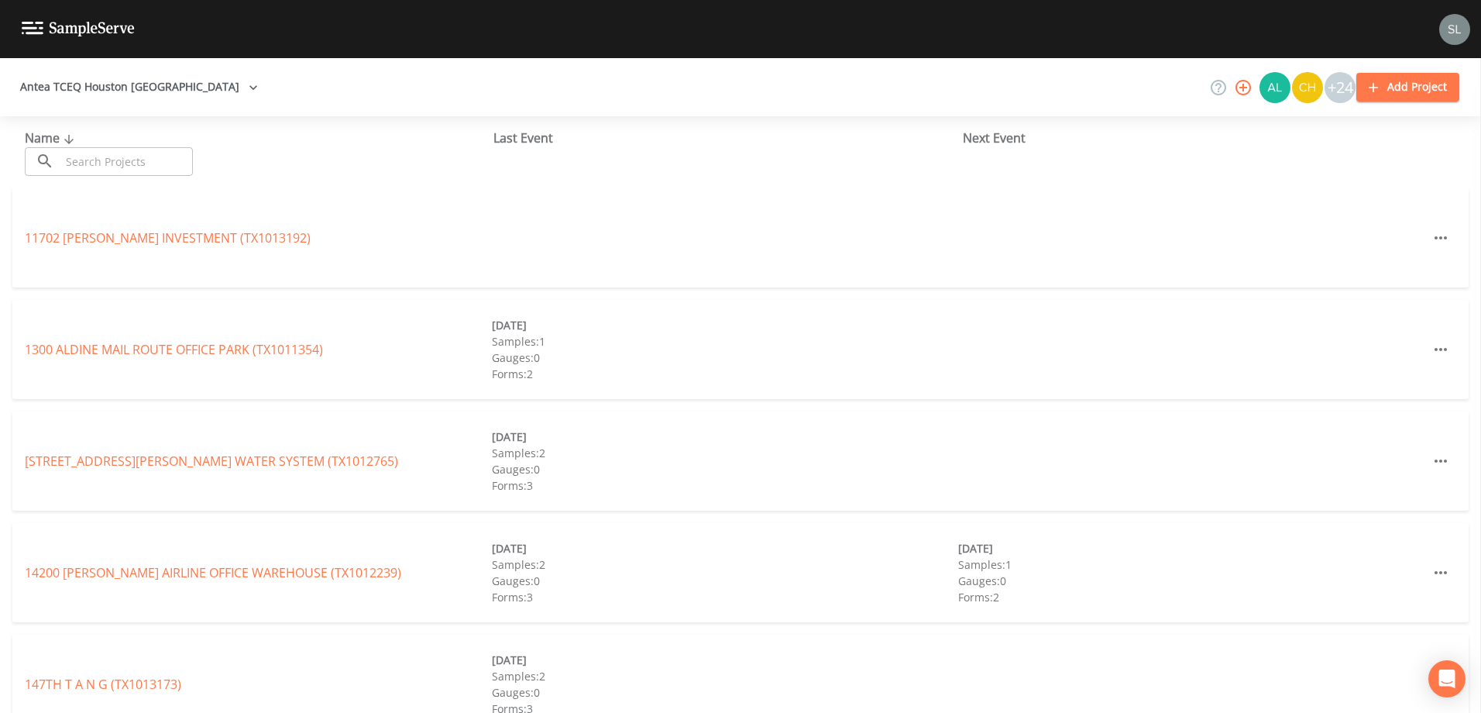
click at [181, 165] on input "text" at bounding box center [126, 161] width 132 height 29
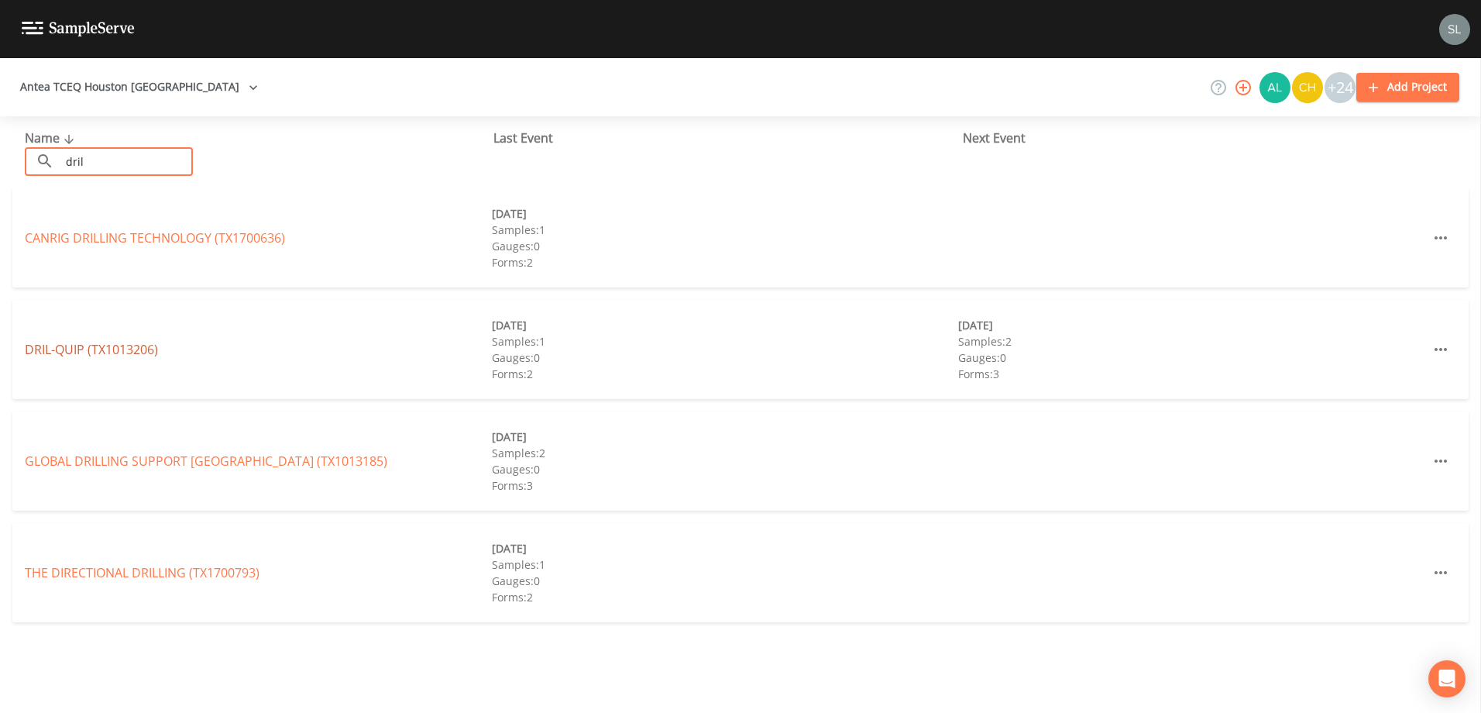
type input "dril"
click at [79, 347] on link "DRIL-QUIP (TX1013206)" at bounding box center [91, 349] width 133 height 17
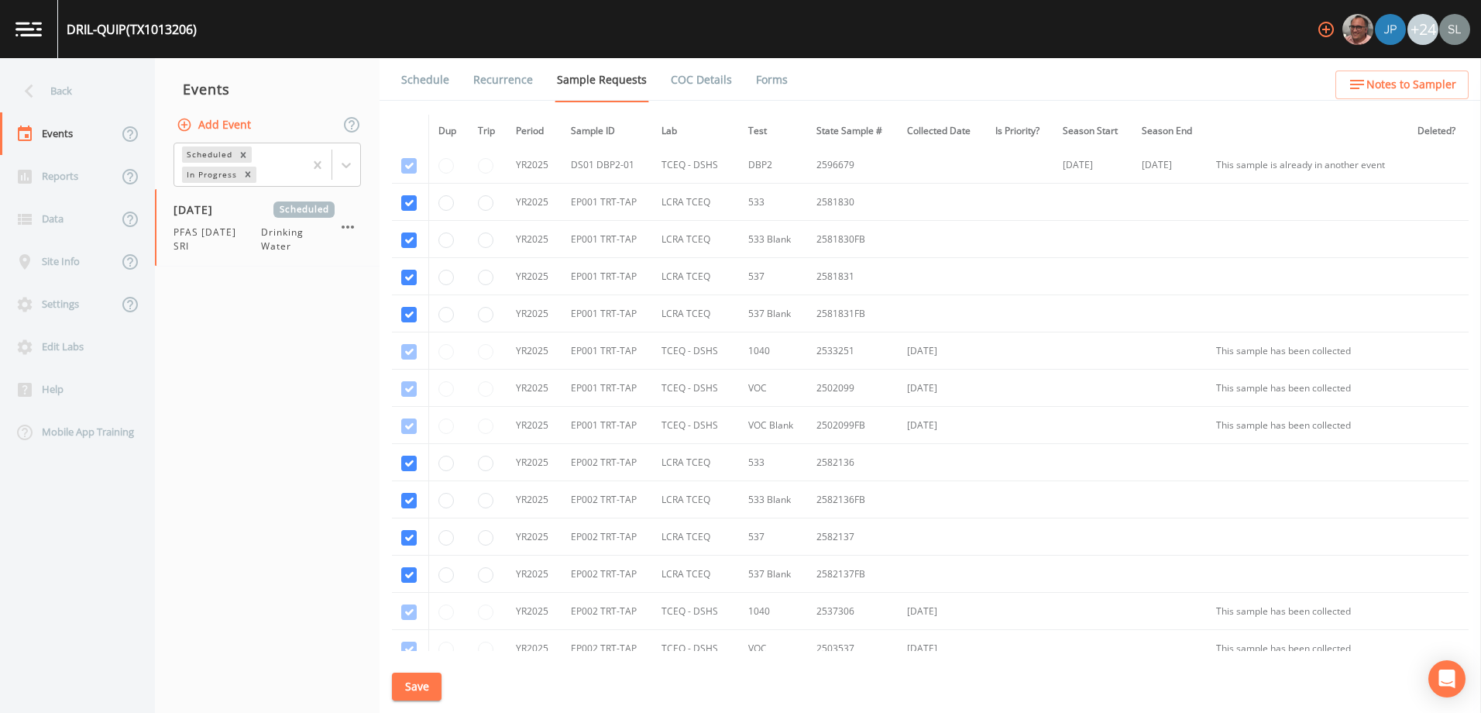
scroll to position [542, 0]
